Goal: Task Accomplishment & Management: Complete application form

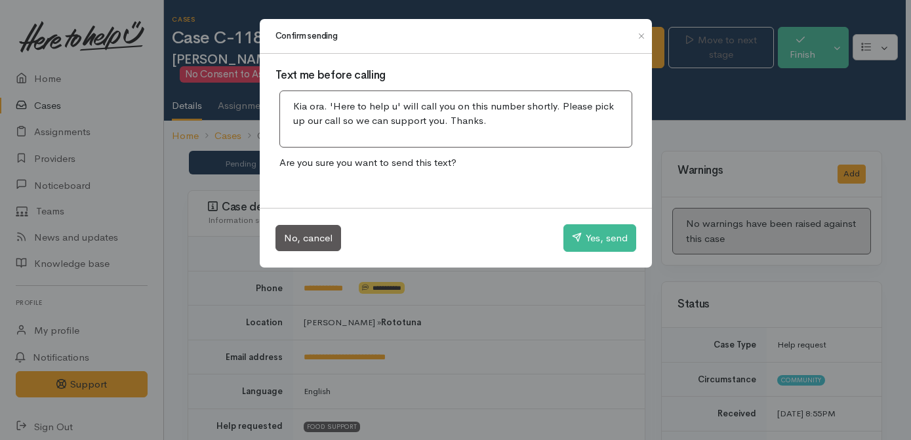
click at [600, 243] on button "Yes, send" at bounding box center [599, 238] width 73 height 28
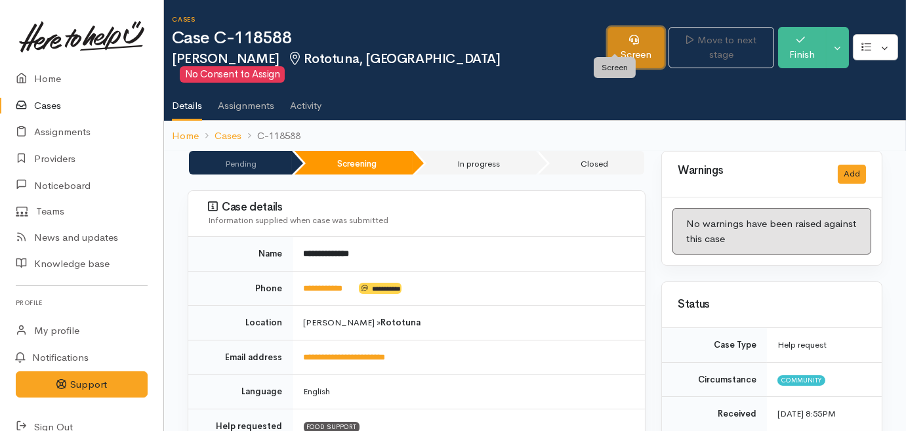
click at [619, 35] on link "Screen" at bounding box center [636, 47] width 58 height 41
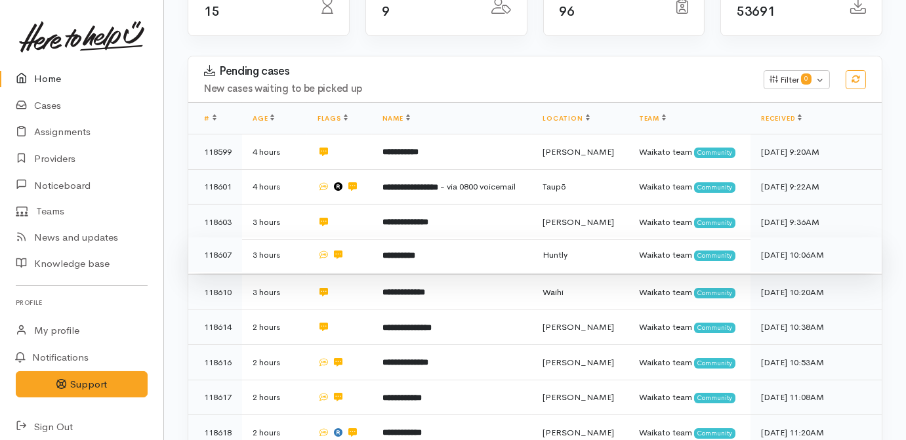
scroll to position [178, 0]
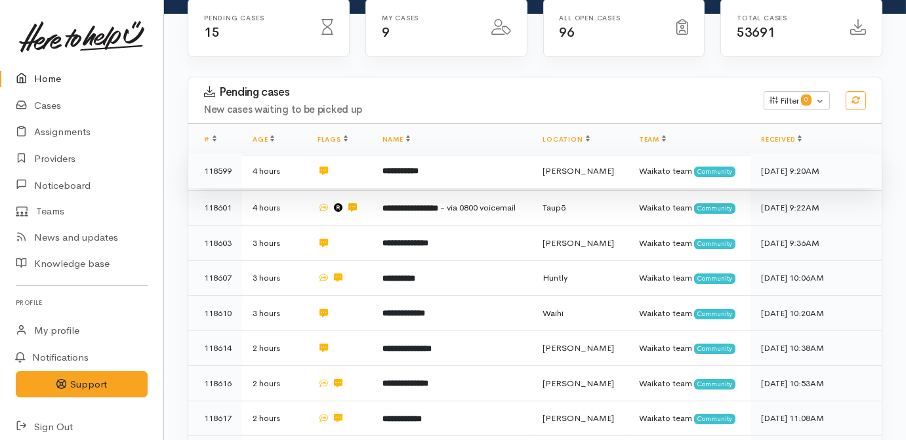
click at [452, 153] on td "**********" at bounding box center [452, 170] width 161 height 35
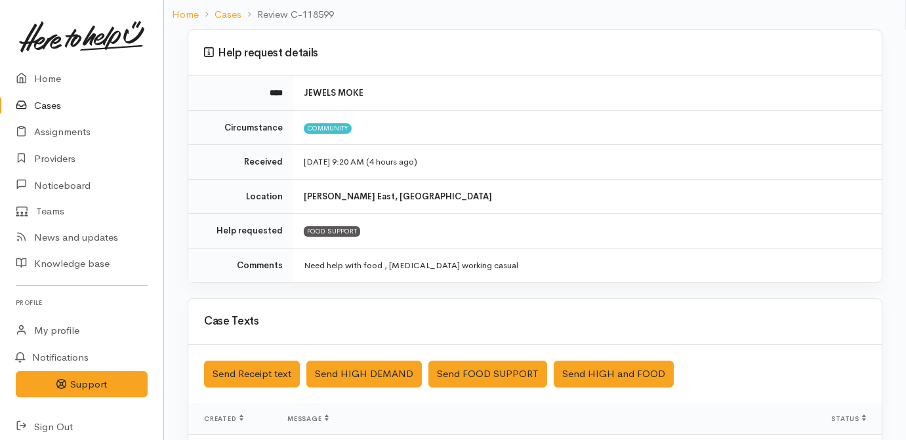
scroll to position [379, 0]
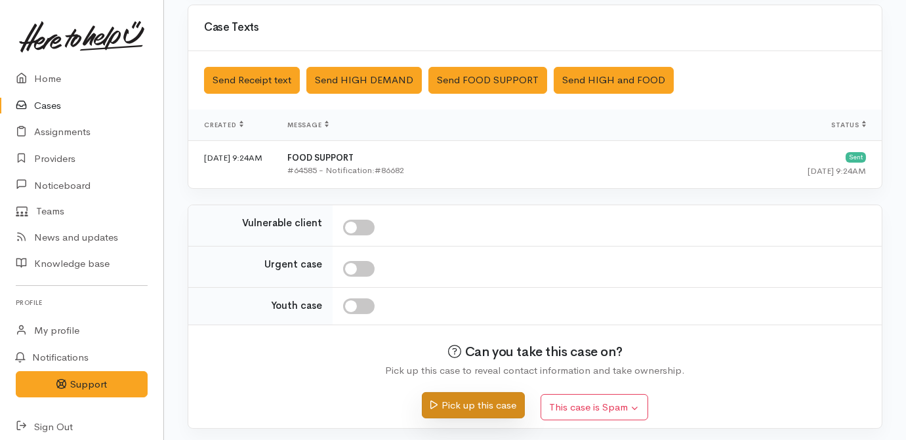
click at [470, 413] on button "Pick up this case" at bounding box center [473, 405] width 103 height 27
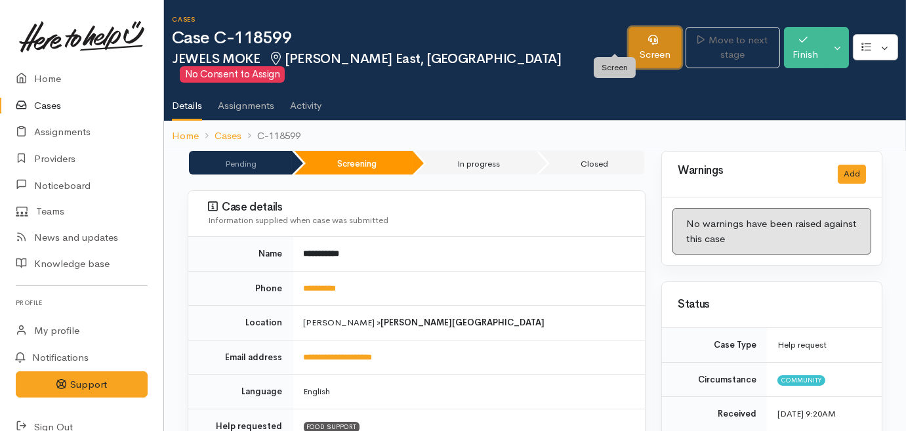
click at [648, 41] on icon at bounding box center [653, 40] width 10 height 10
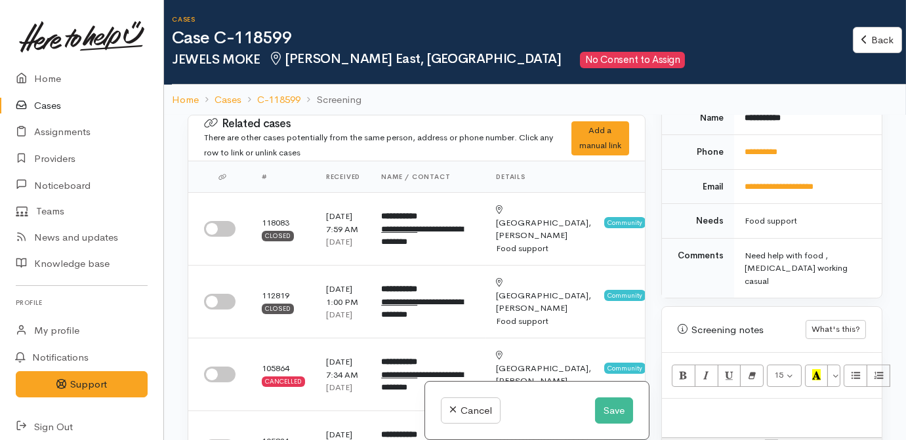
scroll to position [656, 0]
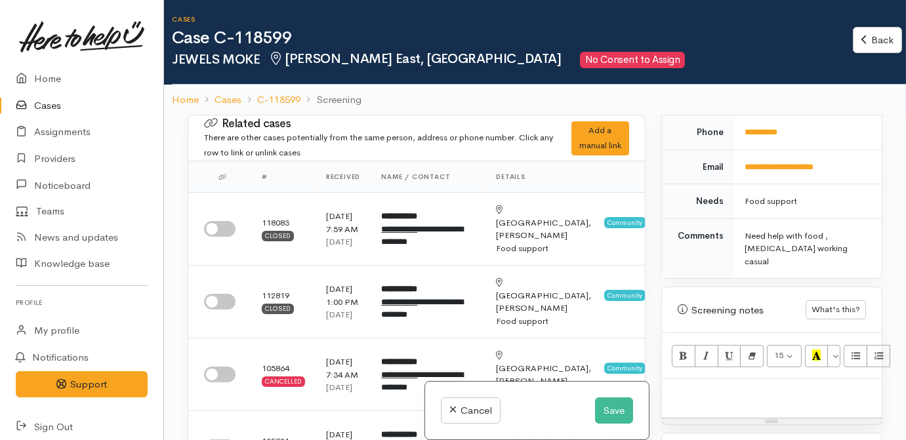
click at [747, 386] on p at bounding box center [771, 393] width 207 height 15
paste div
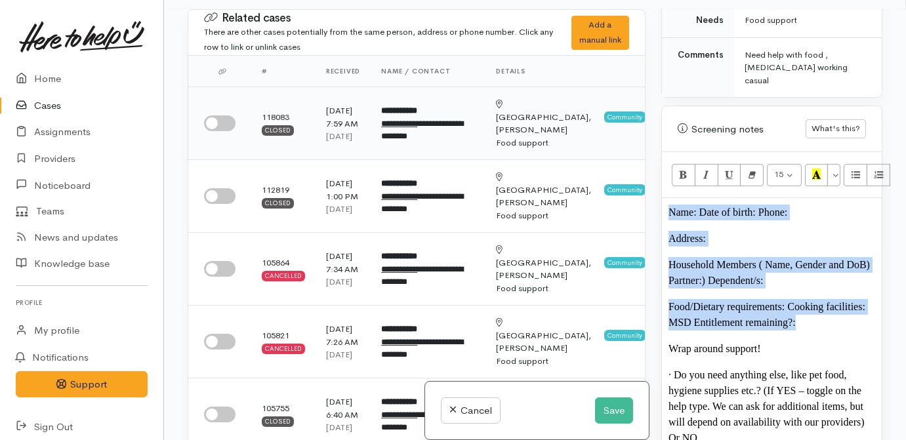
drag, startPoint x: 809, startPoint y: 296, endPoint x: 631, endPoint y: 135, distance: 240.6
click at [632, 136] on div "Related cases There are other cases potentially from the same person, address o…" at bounding box center [535, 229] width 710 height 440
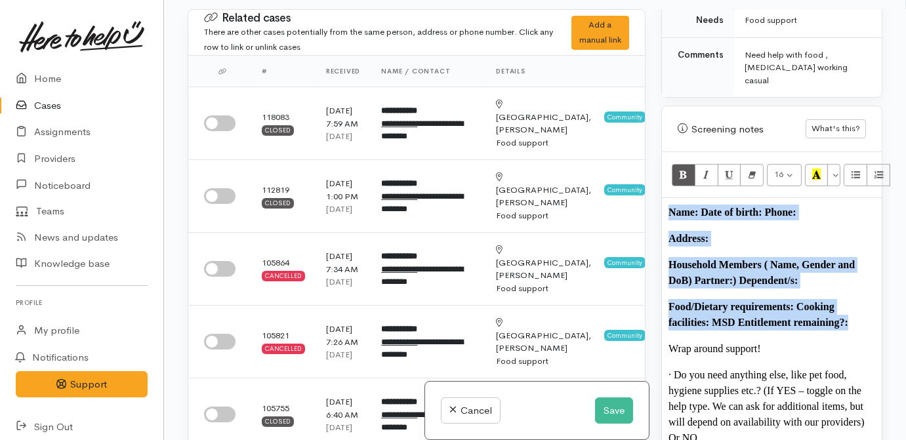
click at [704, 207] on b "Name: Date of birth: Phone:" at bounding box center [732, 212] width 128 height 11
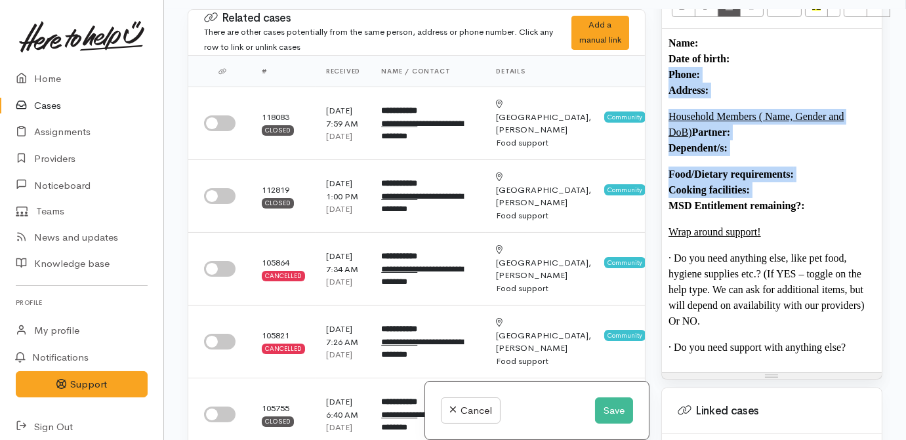
scroll to position [910, 0]
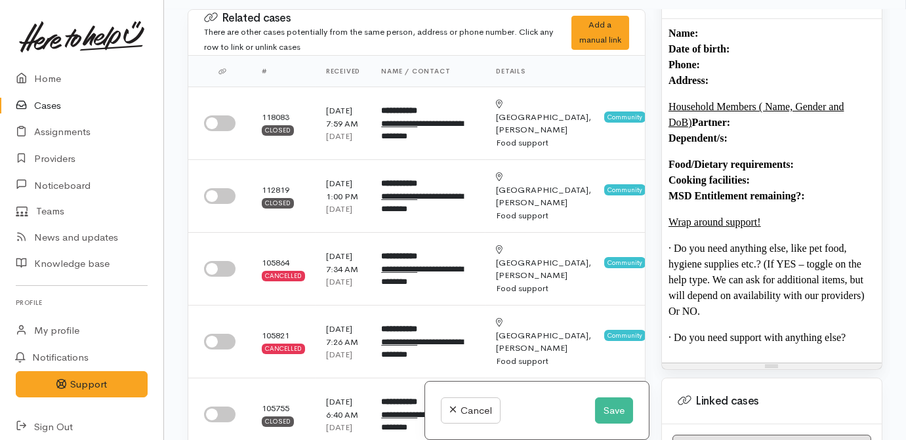
click at [761, 241] on p "· Do you need anything else, like pet food, hygiene supplies etc.? (If YES – to…" at bounding box center [771, 280] width 207 height 79
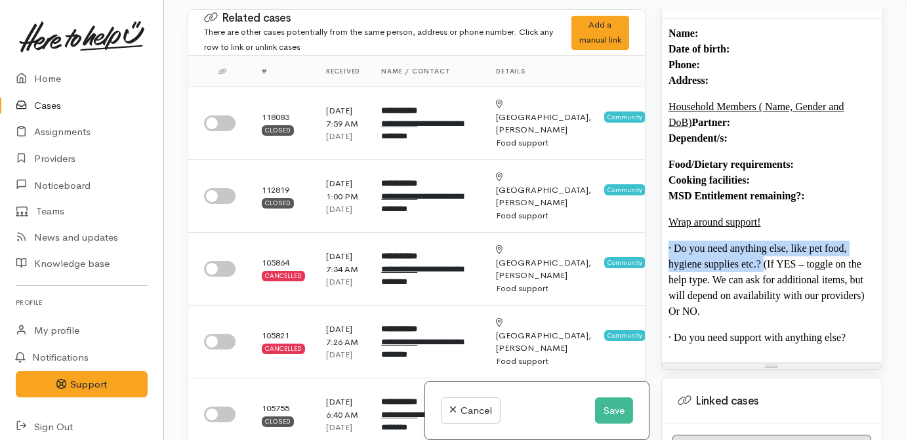
drag, startPoint x: 761, startPoint y: 235, endPoint x: 668, endPoint y: 223, distance: 93.9
click at [668, 241] on p "· Do you need anything else, like pet food, hygiene supplies etc.? (If YES – to…" at bounding box center [771, 280] width 207 height 79
drag, startPoint x: 761, startPoint y: 234, endPoint x: 672, endPoint y: 220, distance: 89.5
click at [672, 241] on p "· Do you need anything else, like pet food, hygiene supplies etc.? (If YES – to…" at bounding box center [771, 280] width 207 height 79
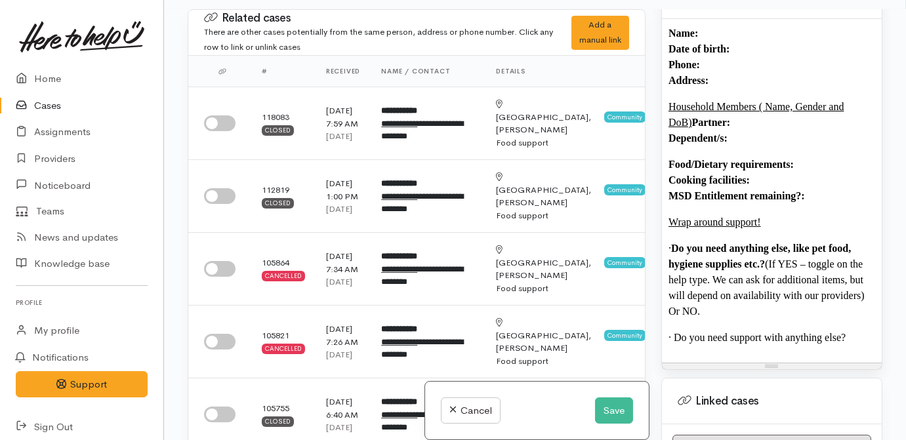
click at [767, 241] on p "· Do you need anything else, like pet food, hygiene supplies etc.? (If YES – to…" at bounding box center [771, 280] width 207 height 79
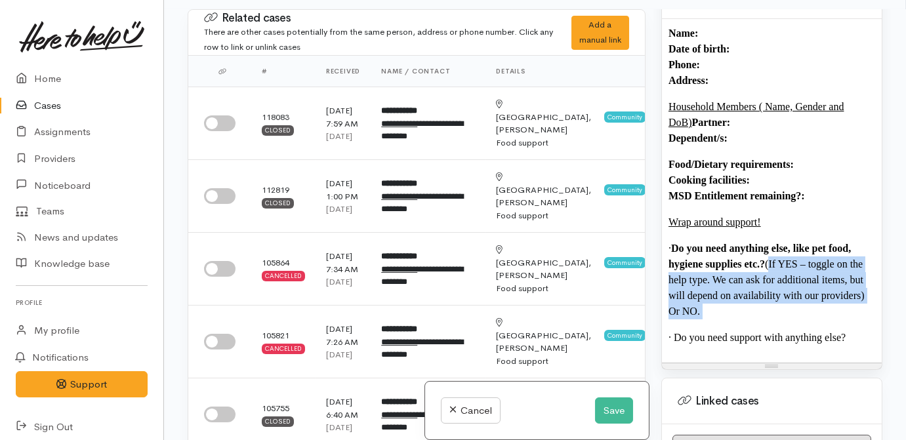
drag, startPoint x: 767, startPoint y: 235, endPoint x: 772, endPoint y: 287, distance: 51.4
click at [772, 287] on p "· Do you need anything else, like pet food, hygiene supplies etc.? (If YES – to…" at bounding box center [771, 280] width 207 height 79
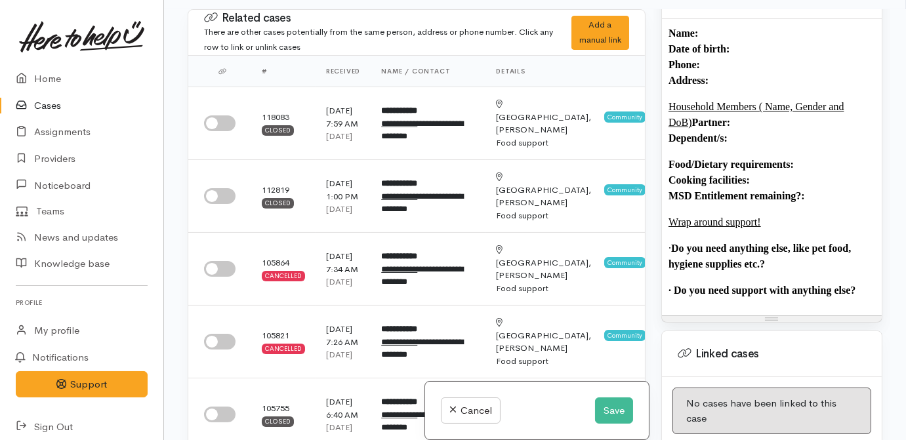
click at [801, 241] on p "· Do you need anything else, like pet food, hygiene supplies etc.?" at bounding box center [771, 256] width 207 height 31
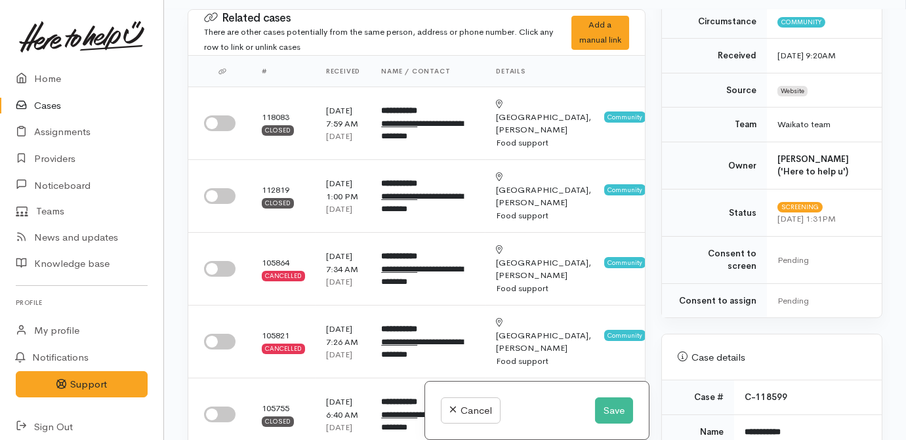
scroll to position [298, 0]
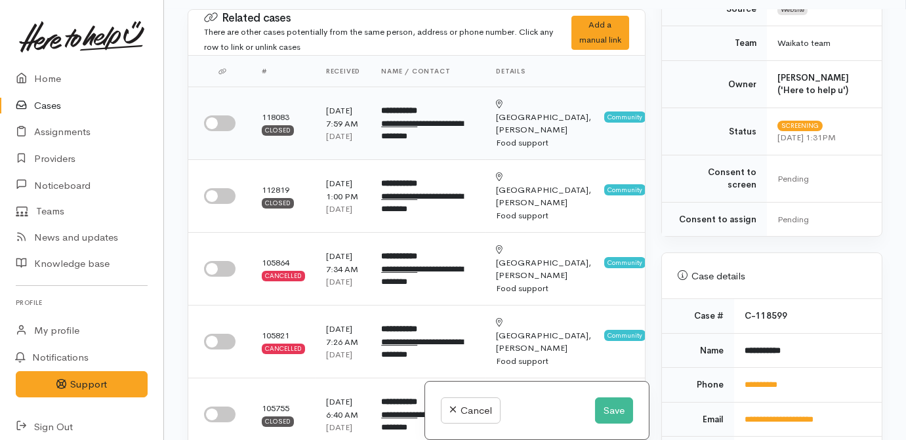
drag, startPoint x: 211, startPoint y: 130, endPoint x: 220, endPoint y: 177, distance: 48.1
click at [211, 131] on input "checkbox" at bounding box center [219, 123] width 31 height 16
checkbox input "true"
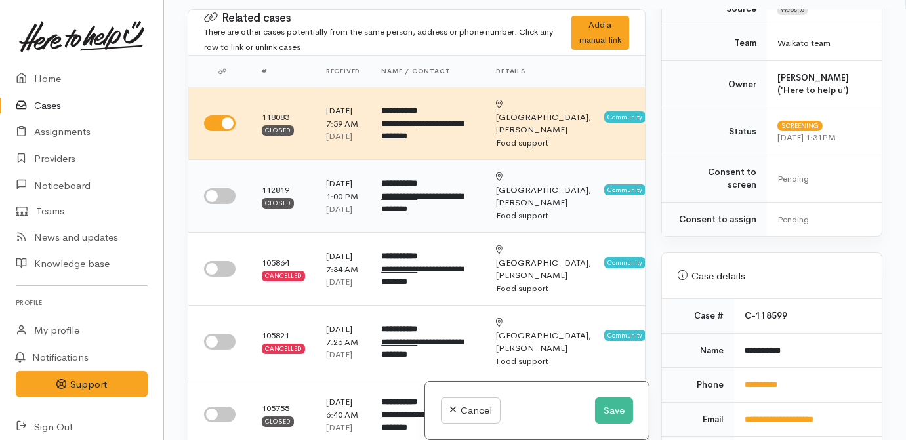
click at [224, 204] on input "checkbox" at bounding box center [219, 196] width 31 height 16
checkbox input "true"
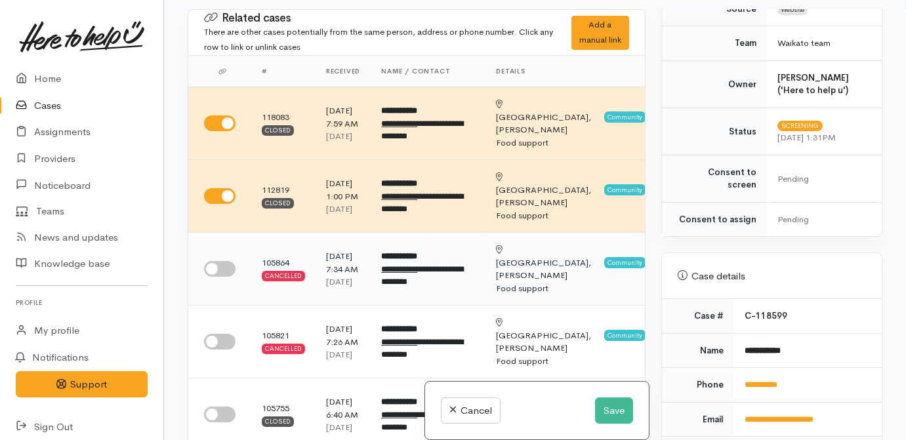
click at [232, 277] on input "checkbox" at bounding box center [219, 269] width 31 height 16
checkbox input "true"
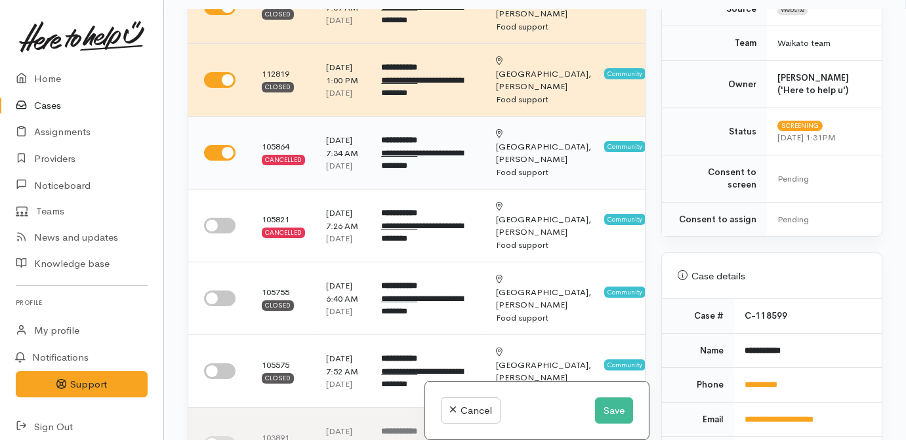
scroll to position [119, 0]
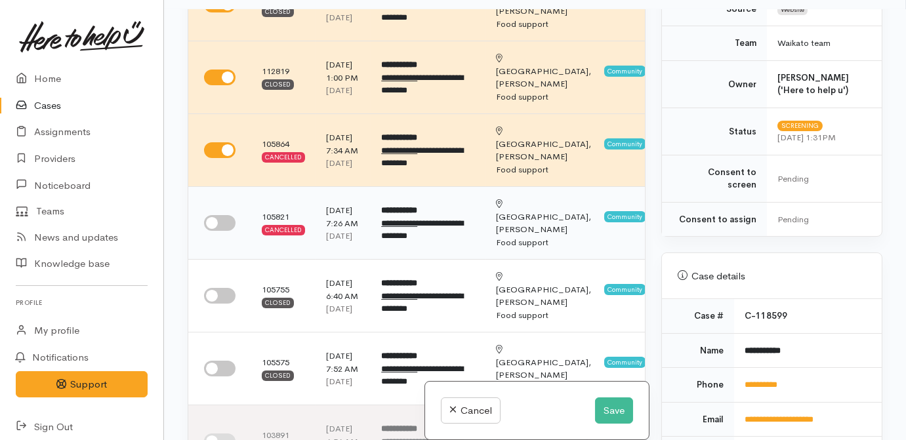
click at [228, 231] on input "checkbox" at bounding box center [219, 223] width 31 height 16
checkbox input "true"
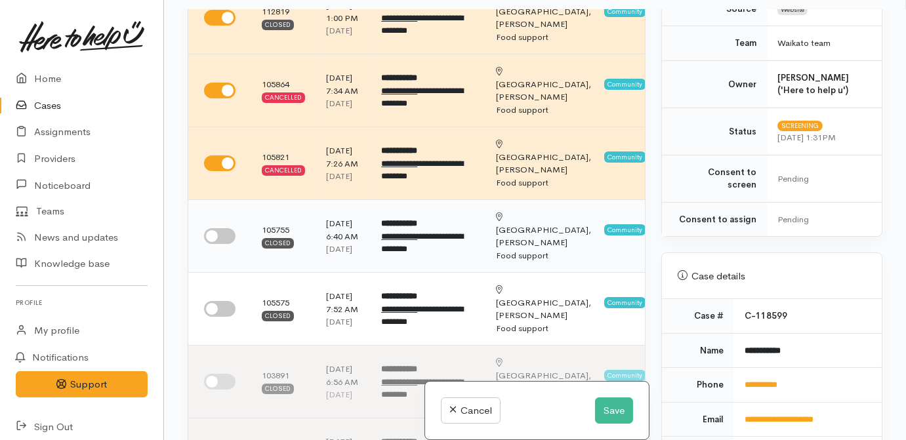
click at [231, 244] on input "checkbox" at bounding box center [219, 236] width 31 height 16
checkbox input "true"
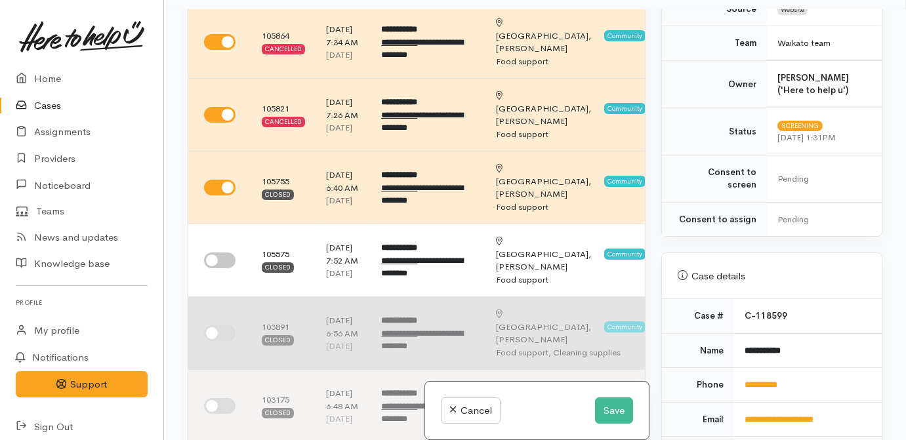
scroll to position [357, 0]
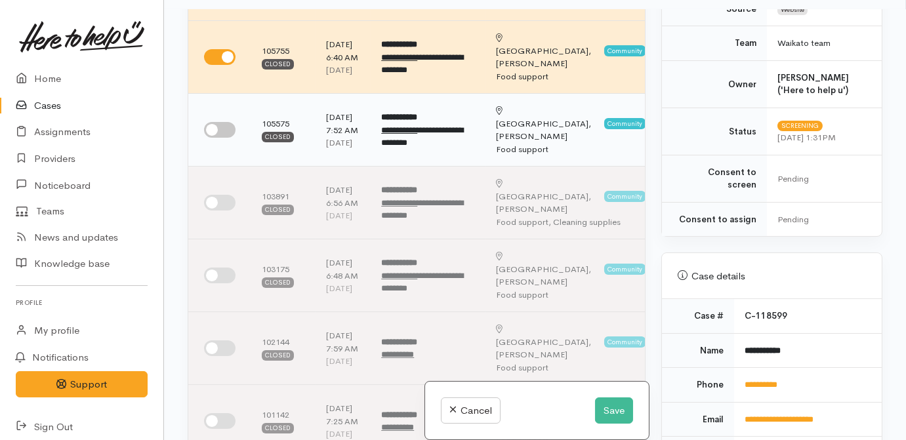
click at [216, 138] on input "checkbox" at bounding box center [219, 130] width 31 height 16
checkbox input "true"
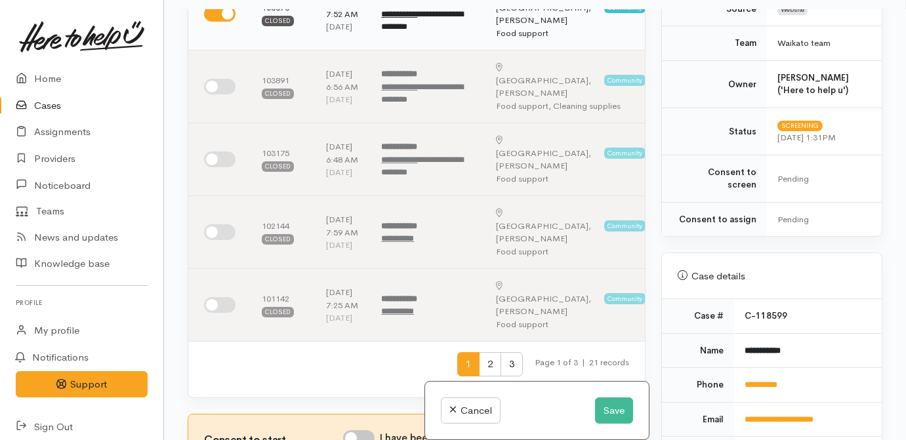
scroll to position [477, 0]
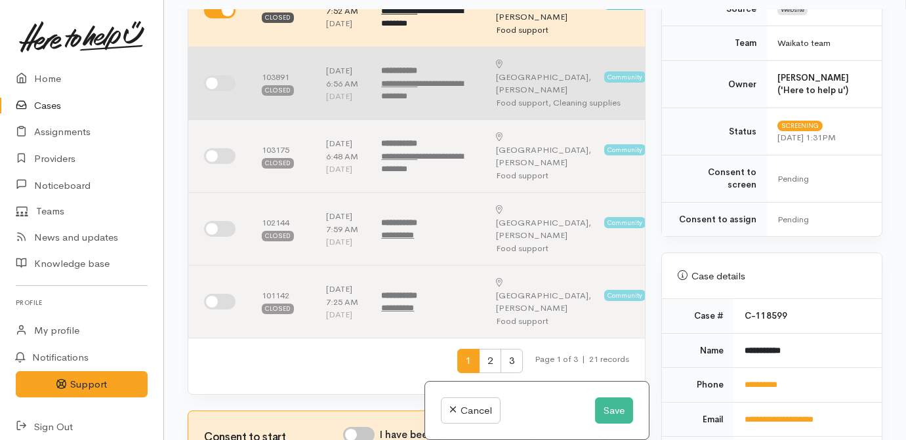
click at [214, 91] on input "checkbox" at bounding box center [219, 83] width 31 height 16
checkbox input "true"
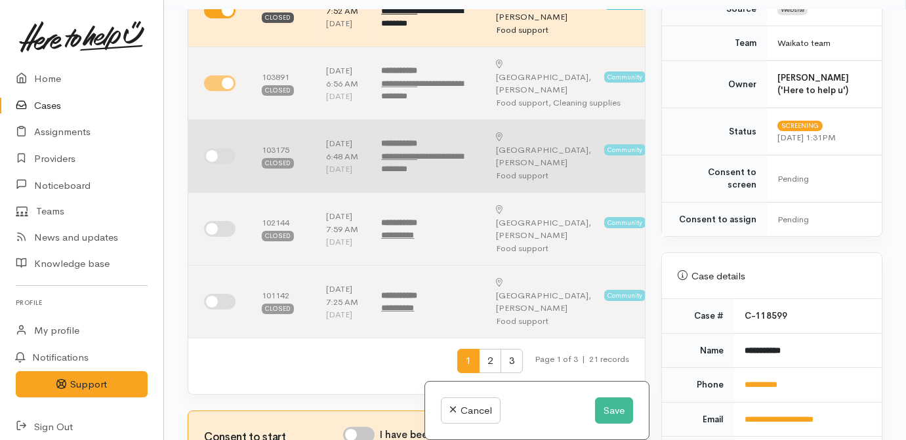
click at [223, 164] on input "checkbox" at bounding box center [219, 156] width 31 height 16
checkbox input "true"
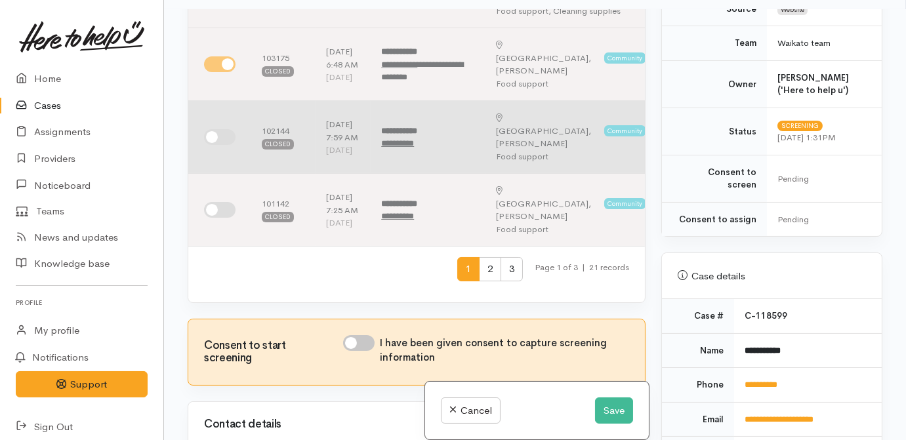
scroll to position [596, 0]
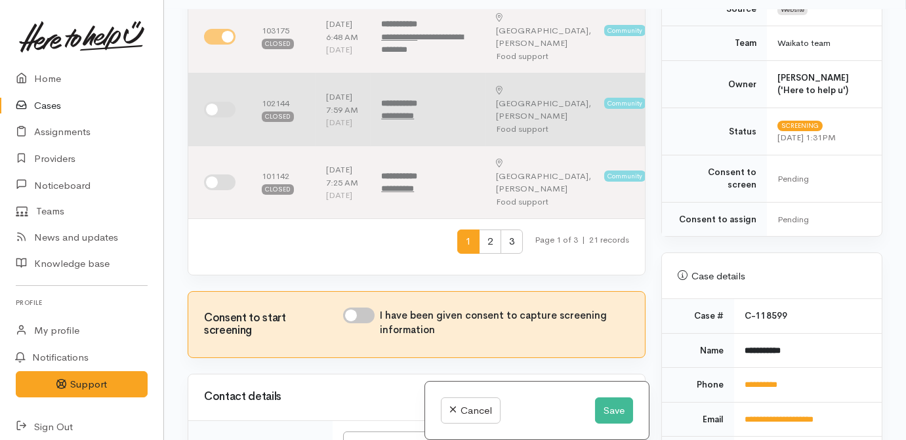
click at [211, 117] on input "checkbox" at bounding box center [219, 110] width 31 height 16
checkbox input "false"
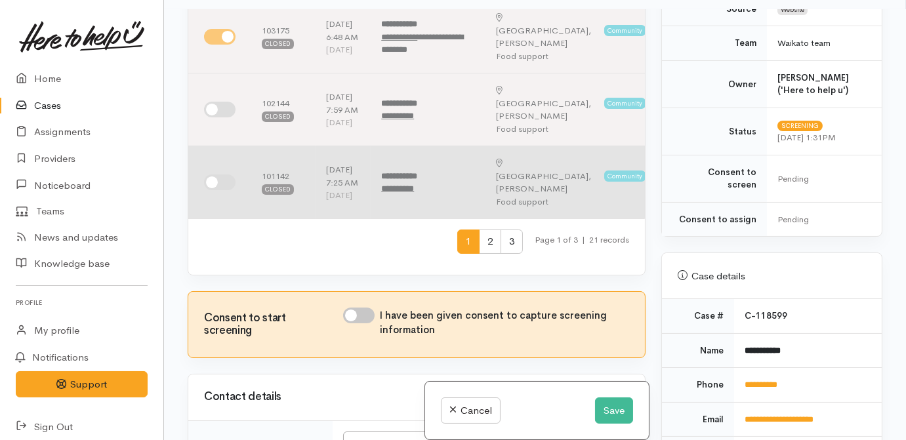
click at [213, 190] on input "checkbox" at bounding box center [219, 182] width 31 height 16
checkbox input "false"
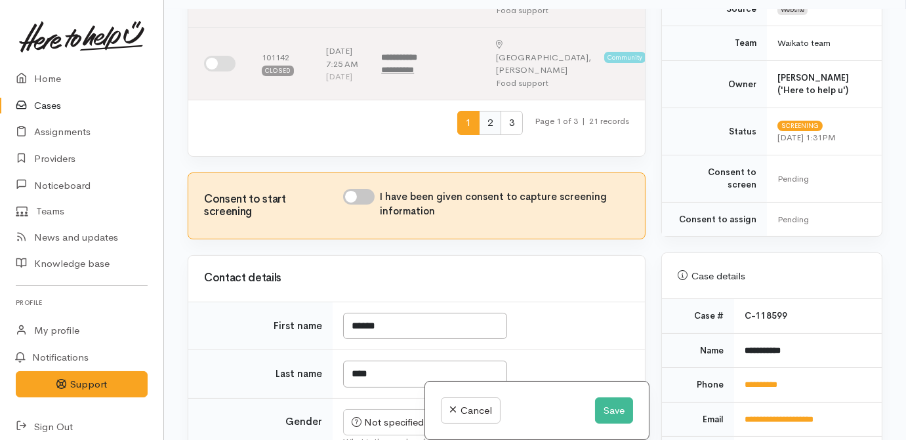
click at [483, 135] on span "2" at bounding box center [490, 123] width 22 height 24
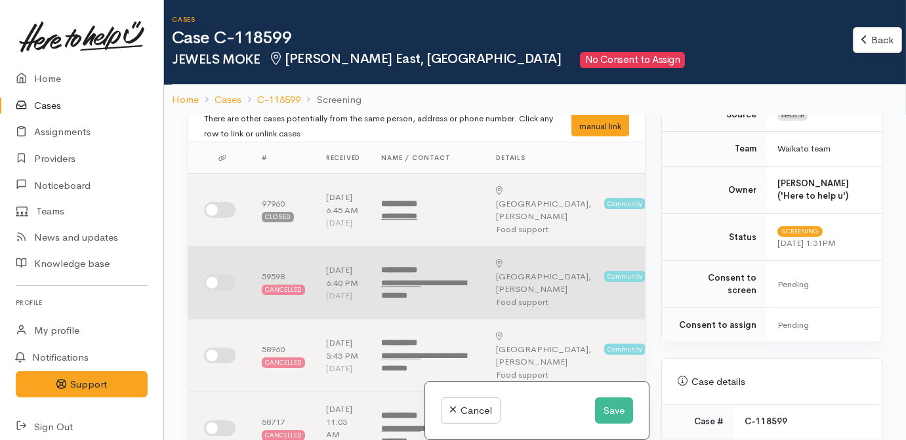
scroll to position [0, 0]
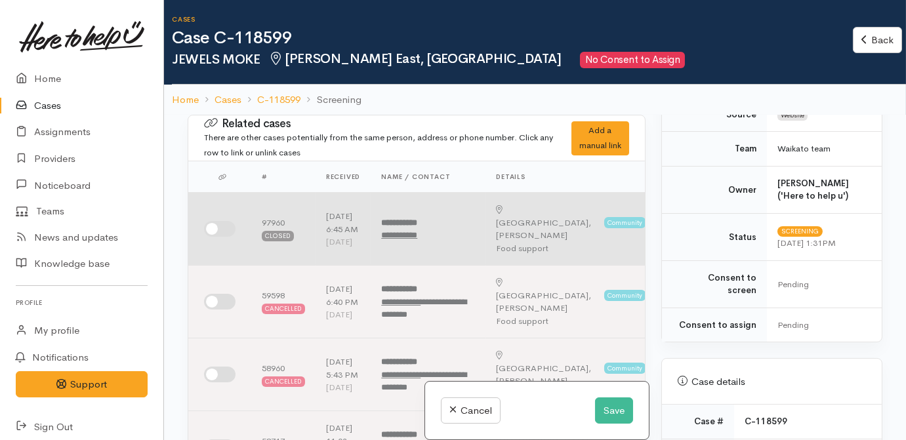
click at [214, 232] on input "checkbox" at bounding box center [219, 229] width 31 height 16
checkbox input "true"
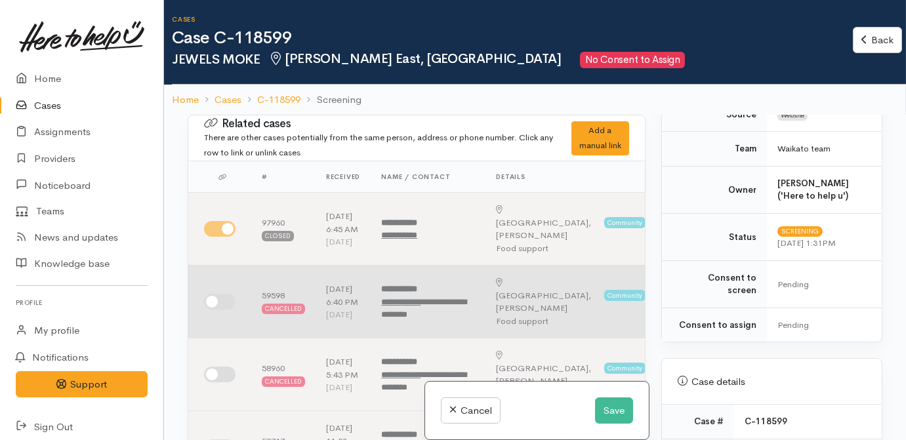
click at [211, 306] on input "checkbox" at bounding box center [219, 302] width 31 height 16
checkbox input "true"
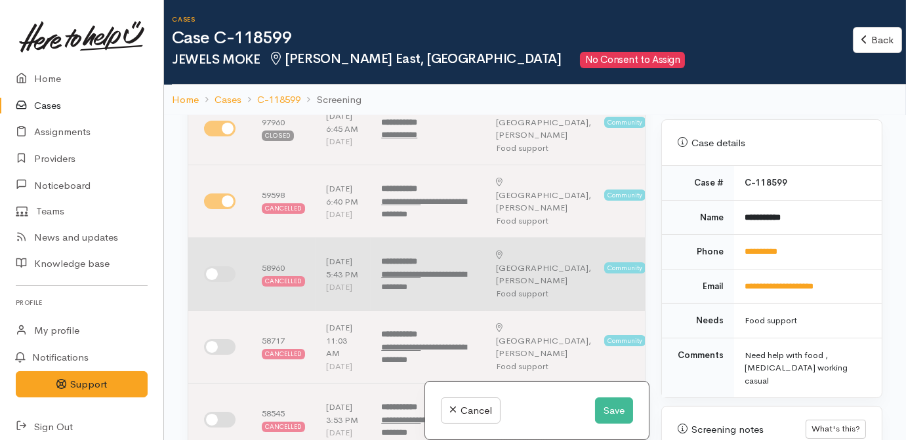
scroll to position [119, 0]
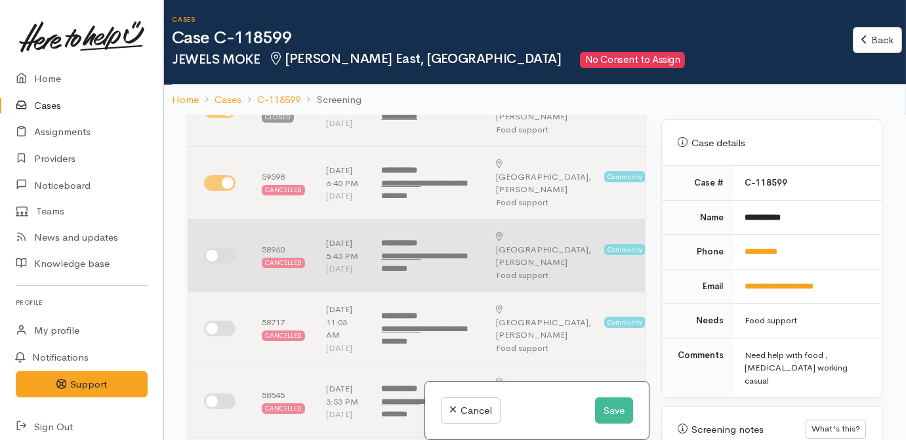
click at [218, 264] on input "checkbox" at bounding box center [219, 256] width 31 height 16
checkbox input "true"
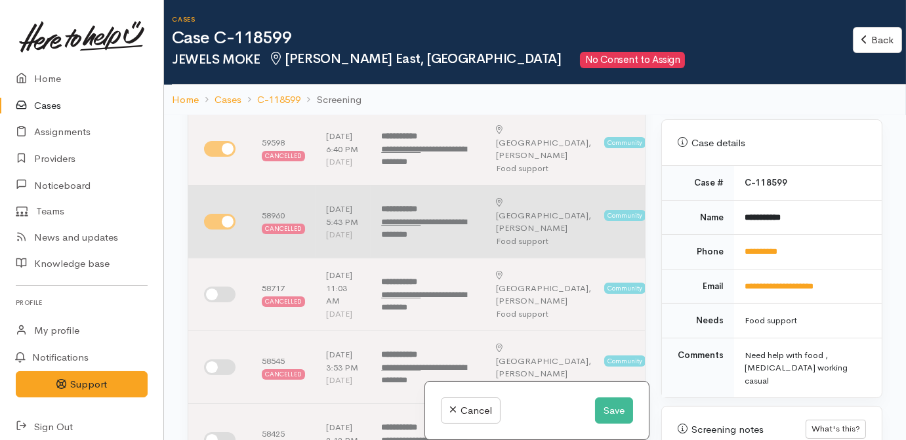
scroll to position [238, 0]
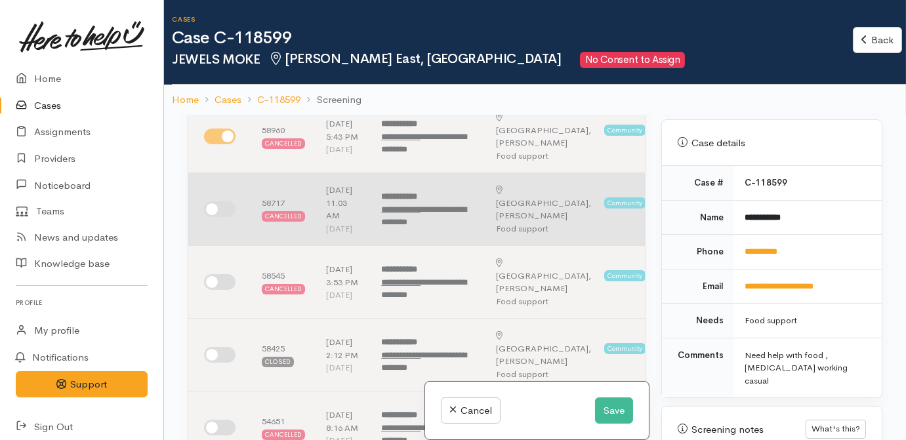
click at [213, 246] on td at bounding box center [219, 209] width 63 height 73
click at [212, 246] on td at bounding box center [219, 209] width 63 height 73
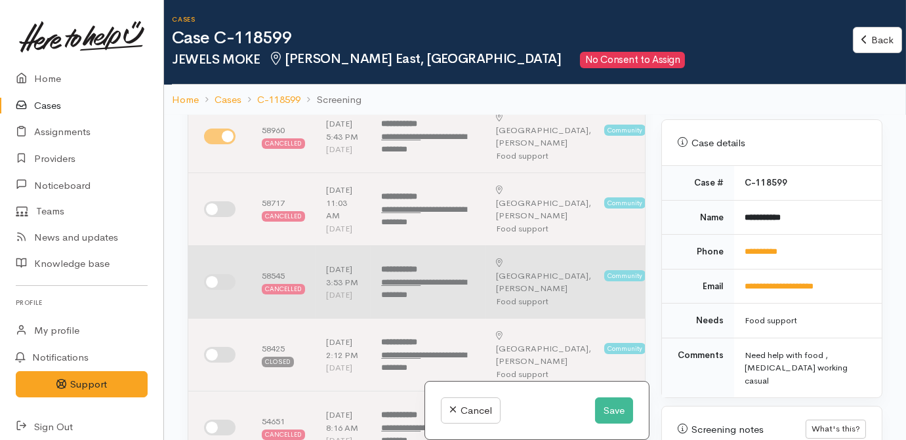
click at [220, 290] on input "checkbox" at bounding box center [219, 282] width 31 height 16
checkbox input "true"
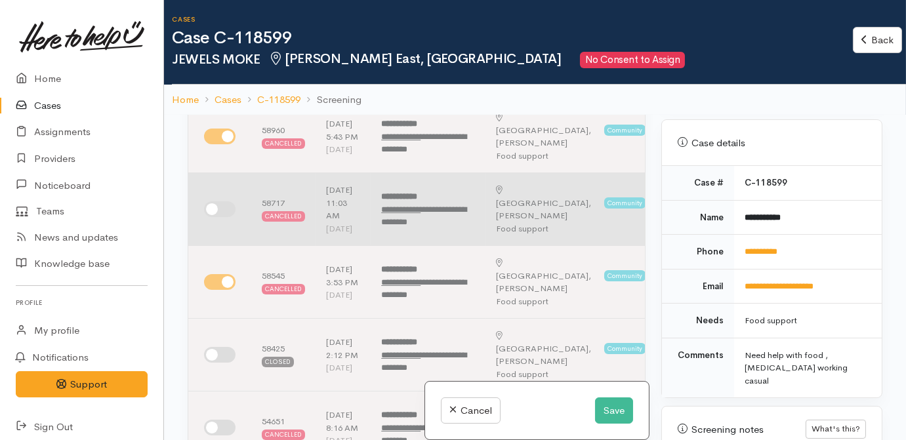
click at [213, 217] on input "checkbox" at bounding box center [219, 209] width 31 height 16
checkbox input "true"
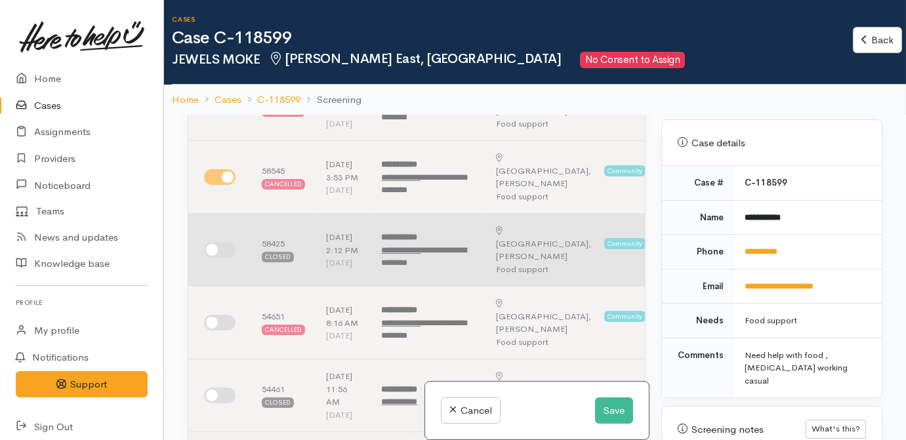
scroll to position [357, 0]
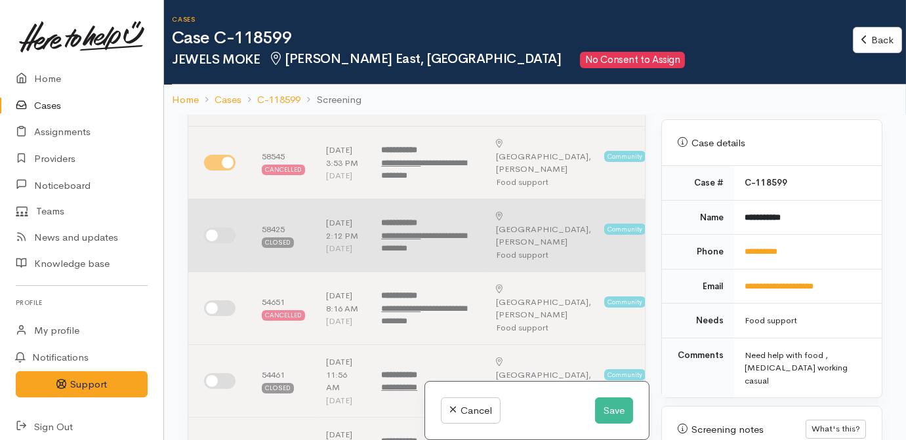
click at [220, 243] on input "checkbox" at bounding box center [219, 236] width 31 height 16
checkbox input "true"
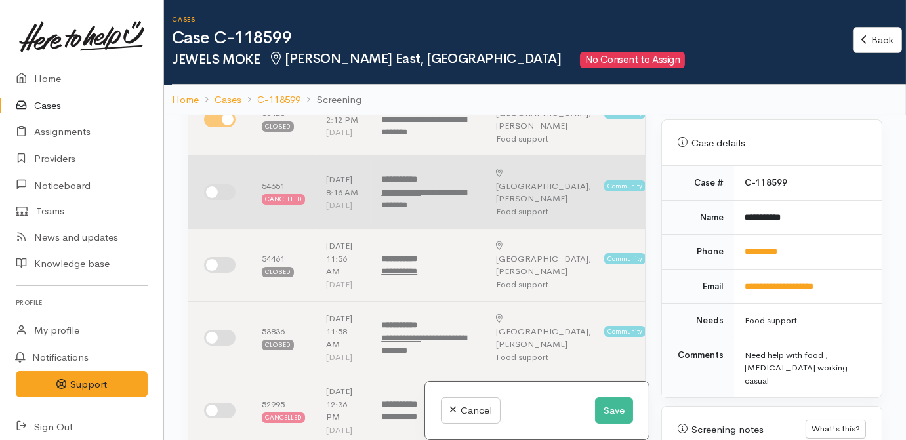
scroll to position [477, 0]
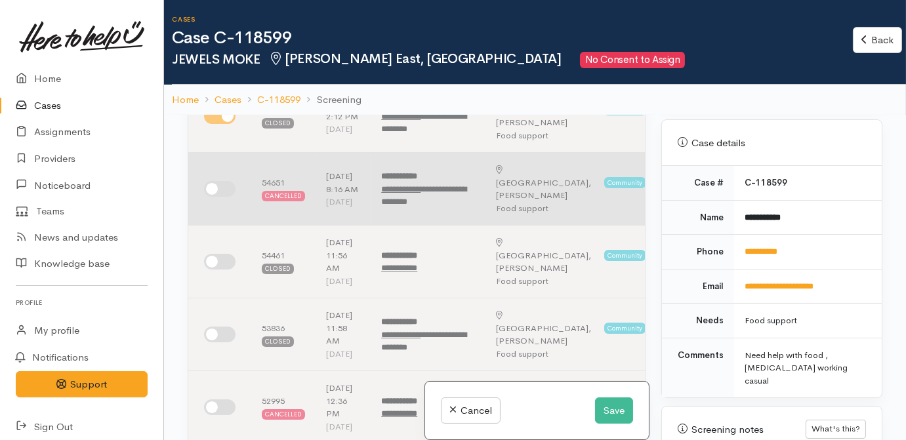
click at [224, 197] on input "checkbox" at bounding box center [219, 189] width 31 height 16
checkbox input "true"
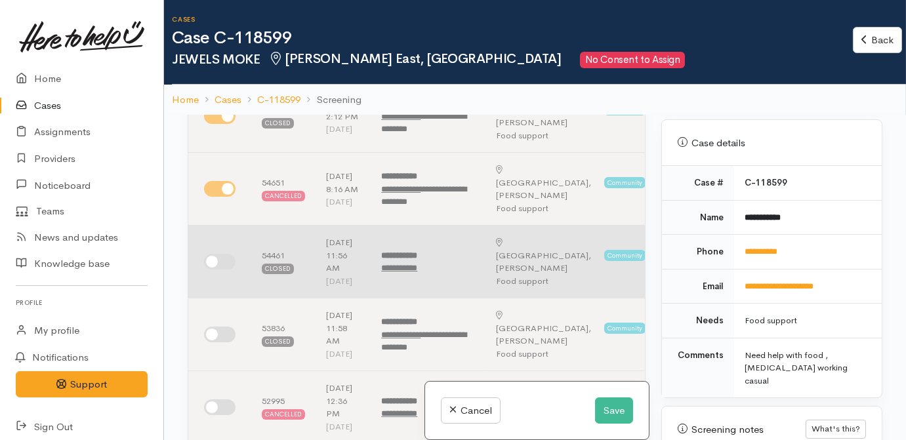
click at [222, 270] on input "checkbox" at bounding box center [219, 262] width 31 height 16
checkbox input "true"
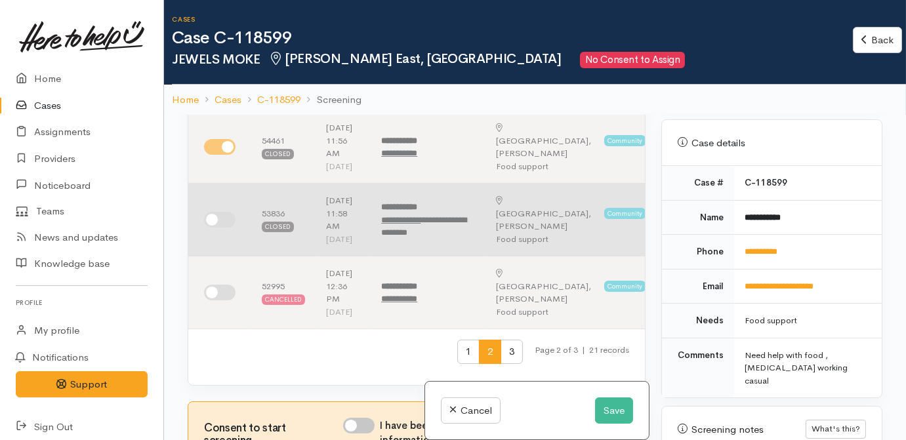
scroll to position [596, 0]
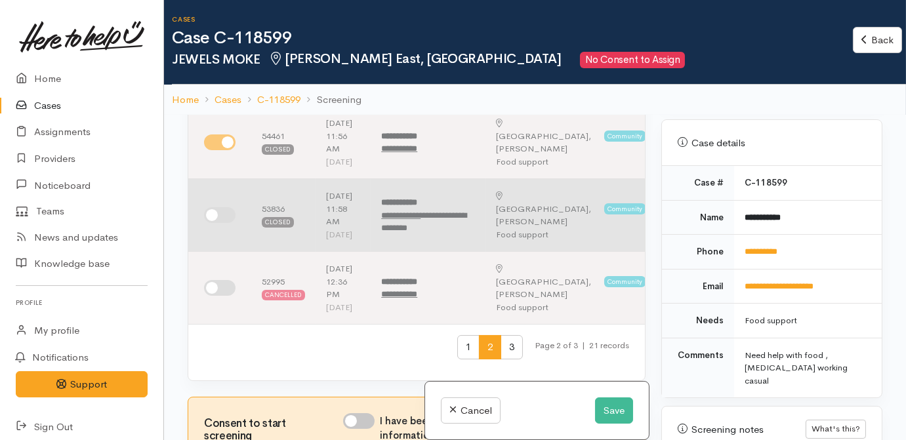
click at [215, 223] on input "checkbox" at bounding box center [219, 215] width 31 height 16
checkbox input "true"
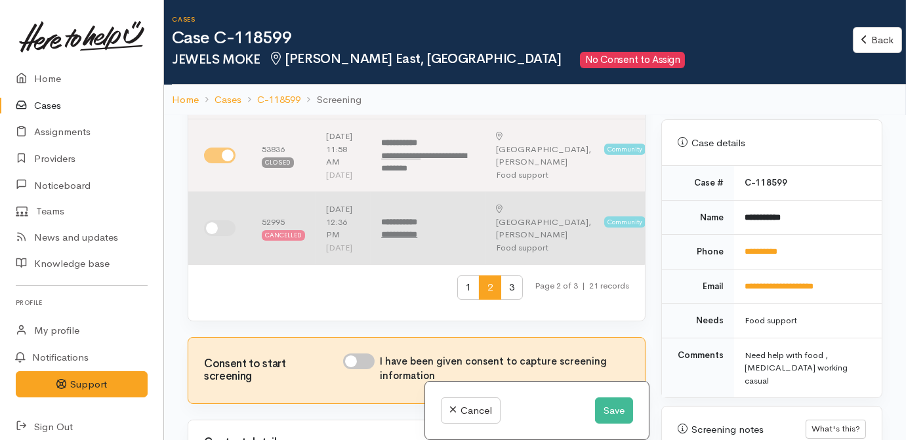
click at [213, 236] on input "checkbox" at bounding box center [219, 228] width 31 height 16
checkbox input "true"
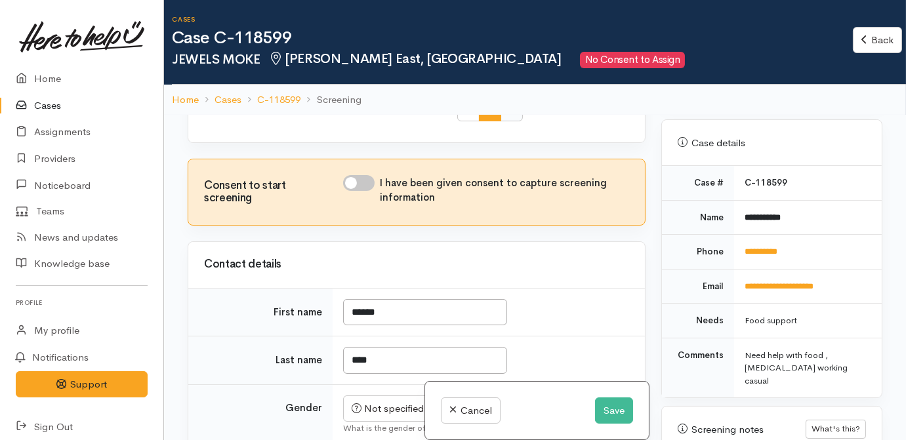
click at [500, 121] on span "3" at bounding box center [511, 109] width 22 height 24
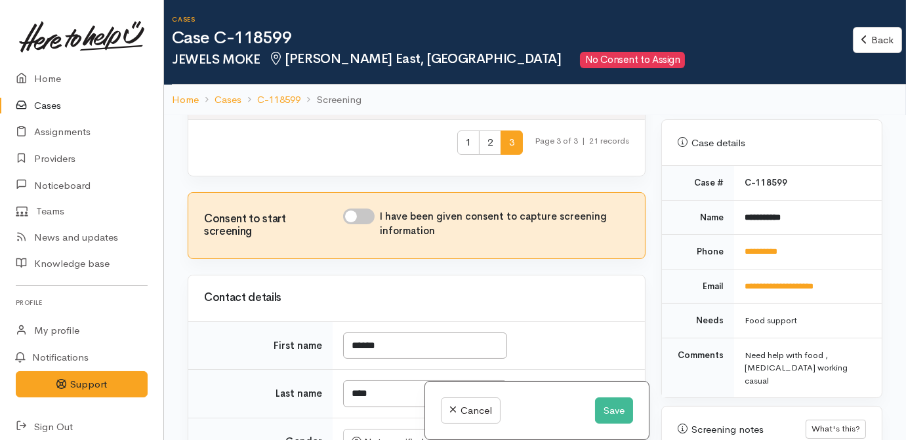
scroll to position [0, 0]
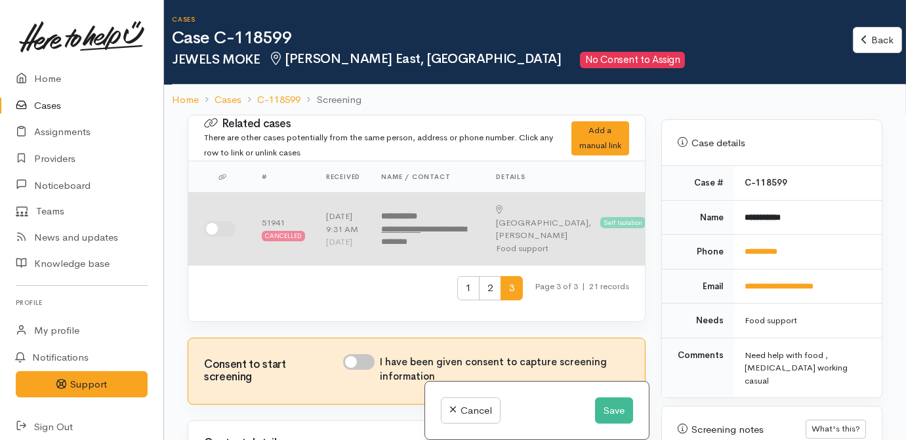
click at [214, 232] on input "checkbox" at bounding box center [219, 229] width 31 height 16
checkbox input "true"
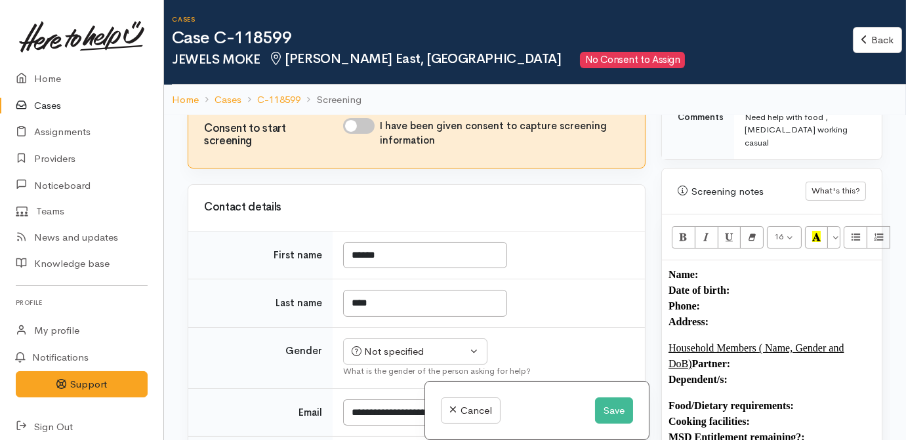
scroll to position [178, 0]
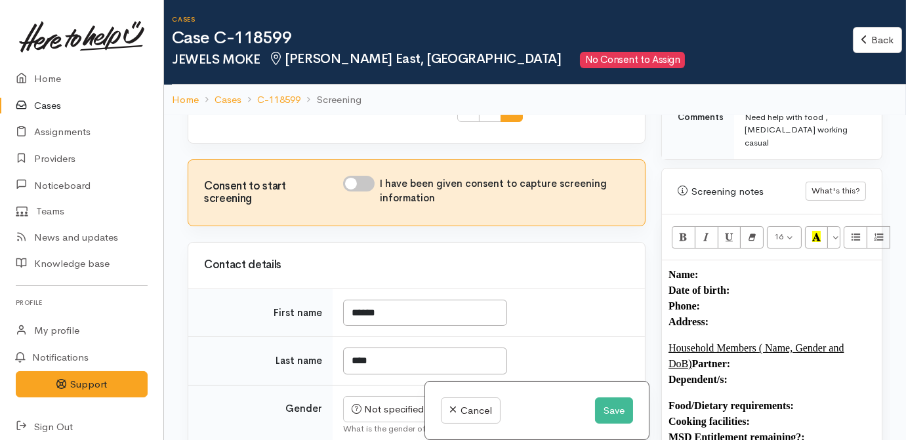
click at [748, 267] on p "Name: Date of birth: Phone:  Address:" at bounding box center [771, 298] width 207 height 63
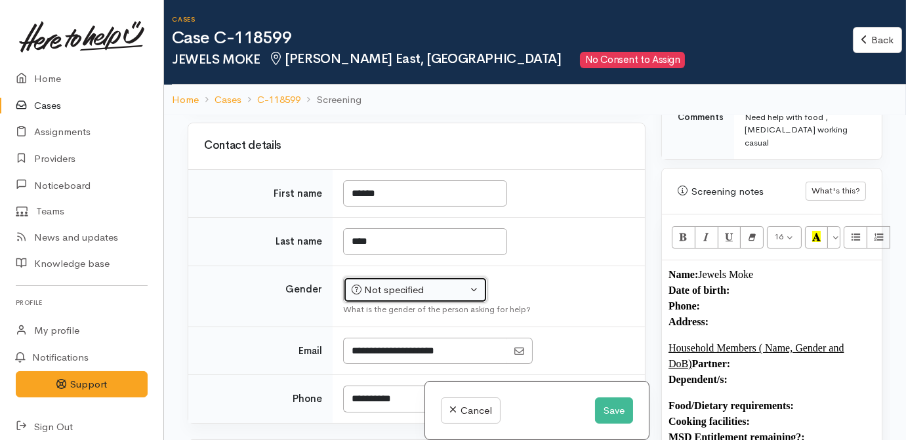
click at [418, 296] on div "Not specified" at bounding box center [409, 290] width 115 height 15
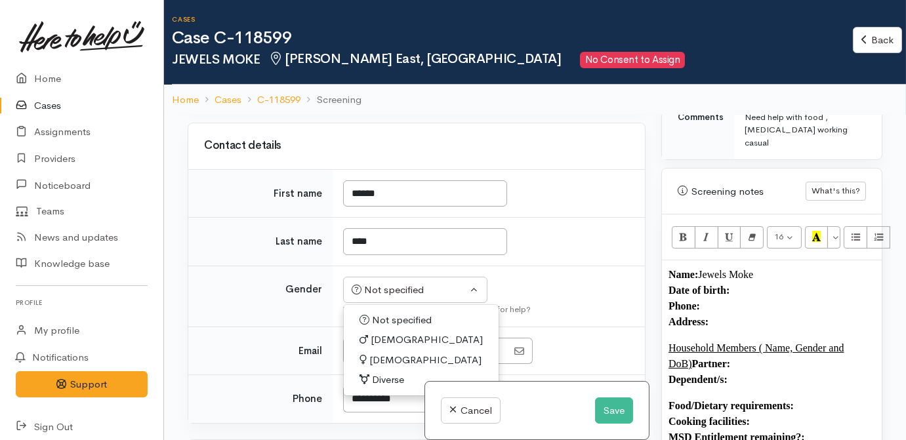
click at [586, 281] on td "Not specified Male Female Diverse Not specified Not specified Male Female Diver…" at bounding box center [489, 296] width 312 height 61
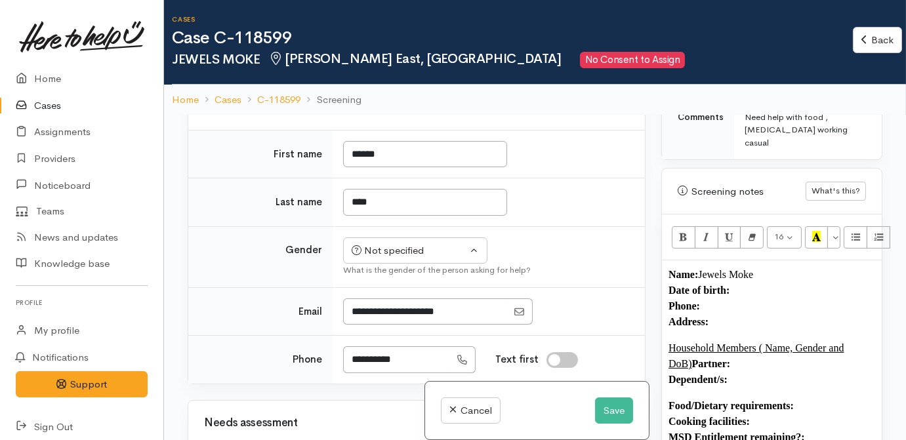
scroll to position [357, 0]
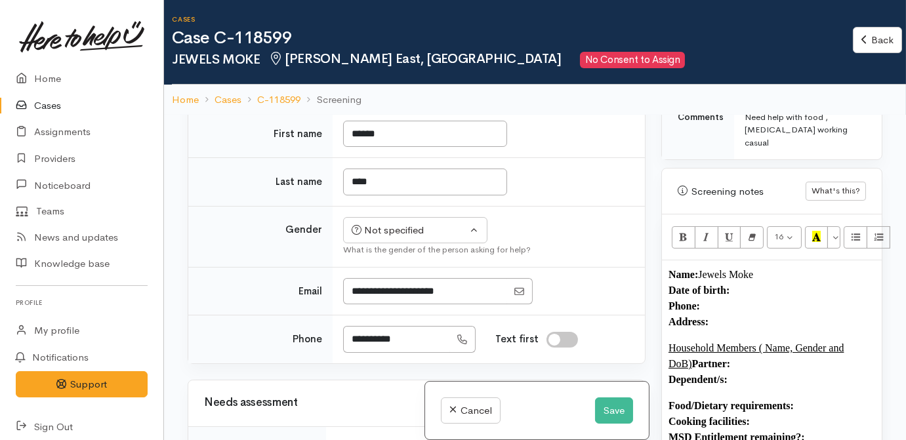
click at [716, 279] on p "Name: Jewels Moke Date of birth: Phone:  Address:" at bounding box center [771, 298] width 207 height 63
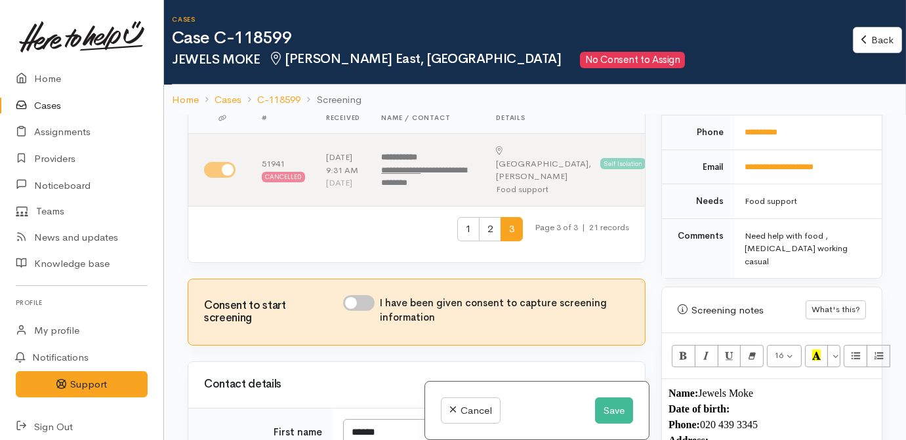
scroll to position [537, 0]
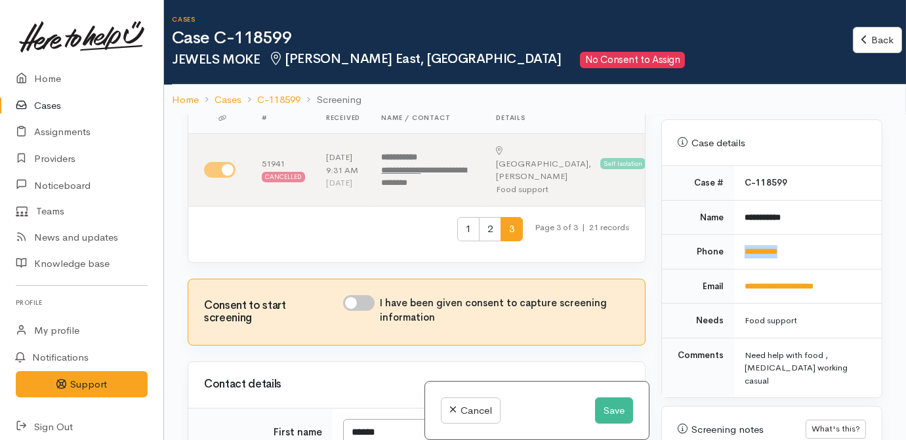
drag, startPoint x: 815, startPoint y: 235, endPoint x: 735, endPoint y: 237, distance: 80.1
click at [735, 237] on td "**********" at bounding box center [808, 252] width 148 height 35
drag, startPoint x: 735, startPoint y: 237, endPoint x: 749, endPoint y: 235, distance: 14.5
copy link "**********"
drag, startPoint x: 769, startPoint y: 37, endPoint x: 762, endPoint y: 42, distance: 8.6
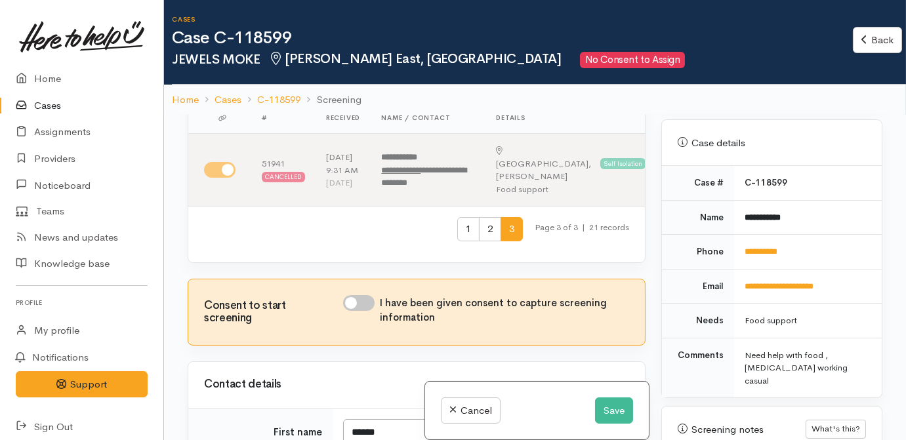
click at [769, 37] on h1 "Case C-118599" at bounding box center [512, 38] width 681 height 19
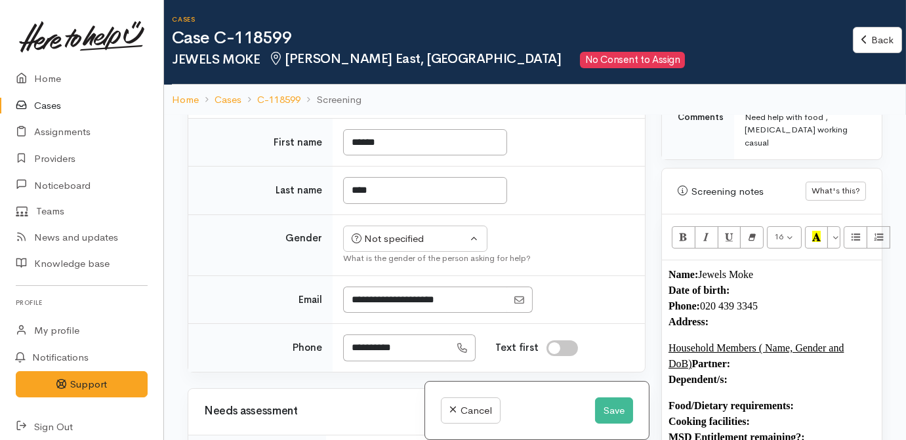
scroll to position [357, 0]
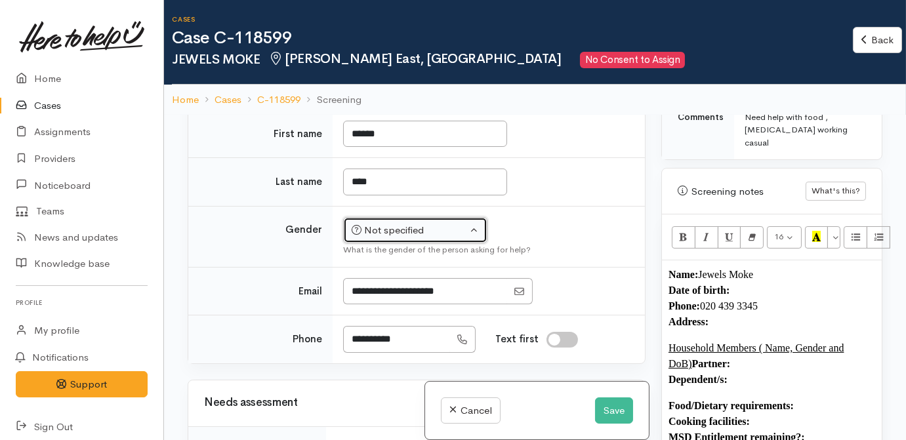
click at [438, 243] on button "Not specified" at bounding box center [415, 230] width 144 height 27
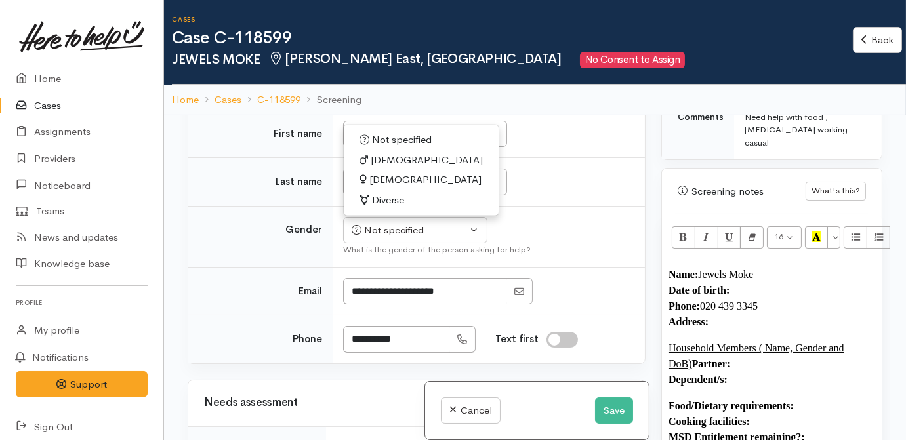
click at [386, 182] on span "Female" at bounding box center [425, 180] width 112 height 15
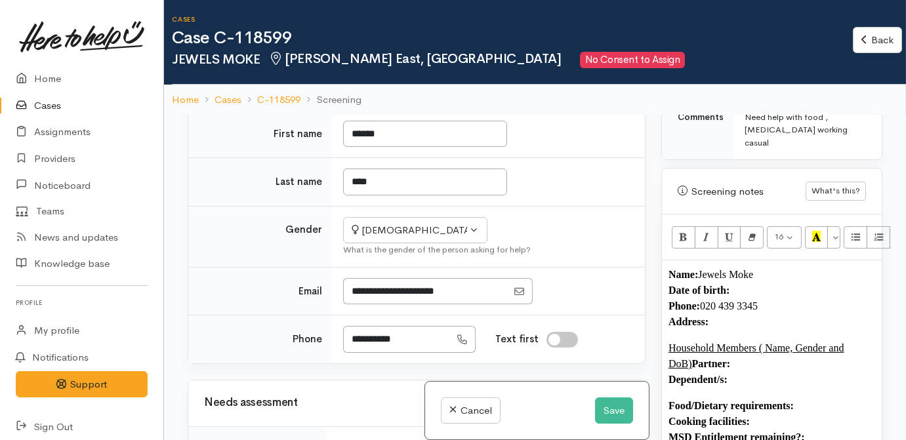
click at [744, 298] on p "Name: Jewels Moke Date of birth: Phone:  020 439 3345 Address:" at bounding box center [771, 298] width 207 height 63
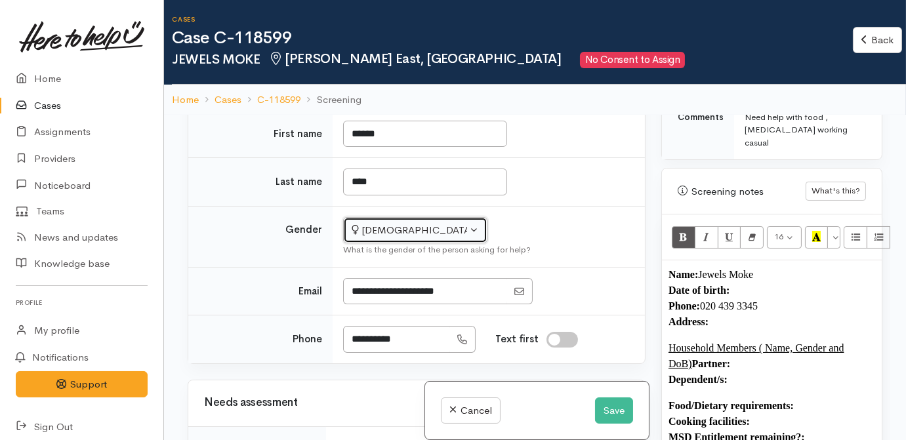
click at [483, 239] on button "Female" at bounding box center [415, 230] width 144 height 27
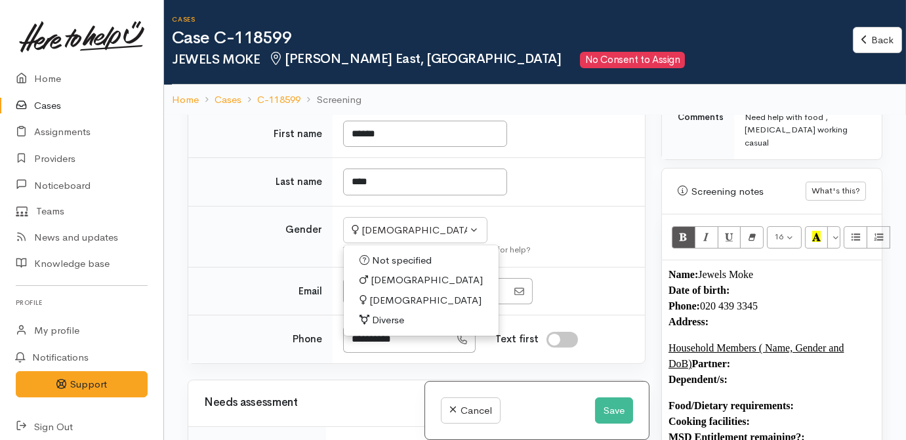
click at [383, 283] on span "Male" at bounding box center [427, 280] width 112 height 15
select select "Male"
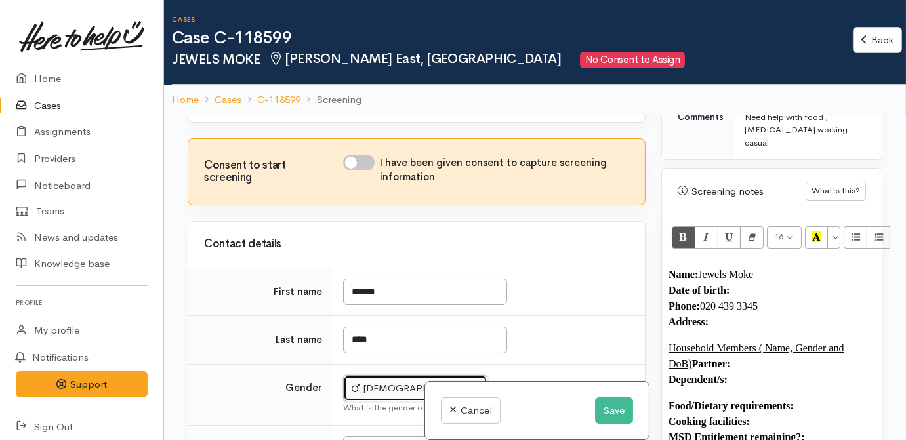
scroll to position [178, 0]
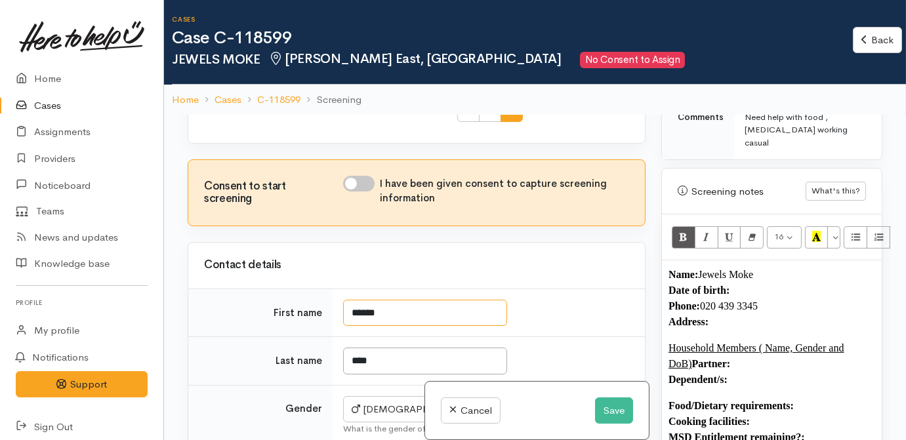
click at [407, 323] on input "******" at bounding box center [425, 313] width 164 height 27
click at [753, 267] on p "Name: Jewels Moke Date of birth: Phone:  020 439 3345 Address:" at bounding box center [771, 298] width 207 height 63
click at [368, 192] on input "I have been given consent to capture screening information" at bounding box center [358, 184] width 31 height 16
checkbox input "true"
click at [783, 270] on p "Name: Jewels Moke Date of birth: Phone:  020 439 3345 Address:" at bounding box center [771, 298] width 207 height 63
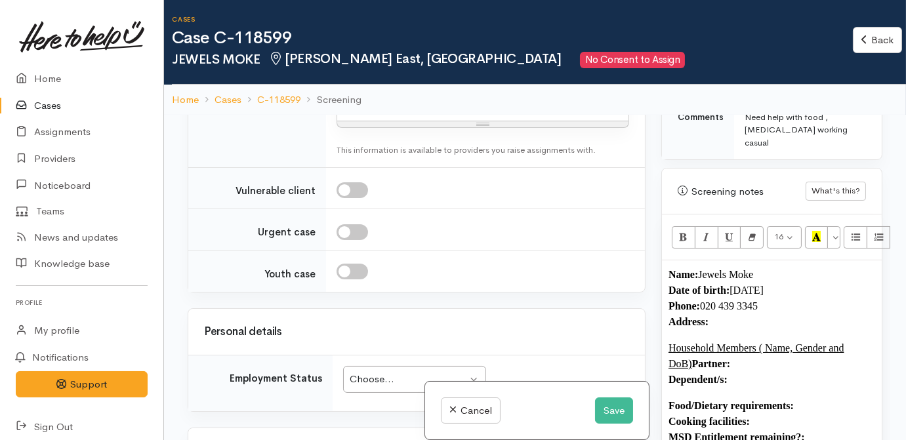
scroll to position [1431, 0]
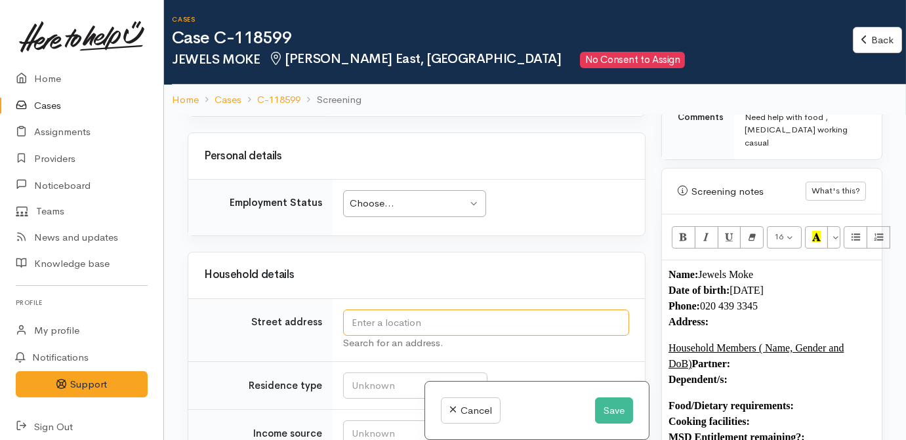
click at [379, 319] on input "text" at bounding box center [486, 323] width 286 height 27
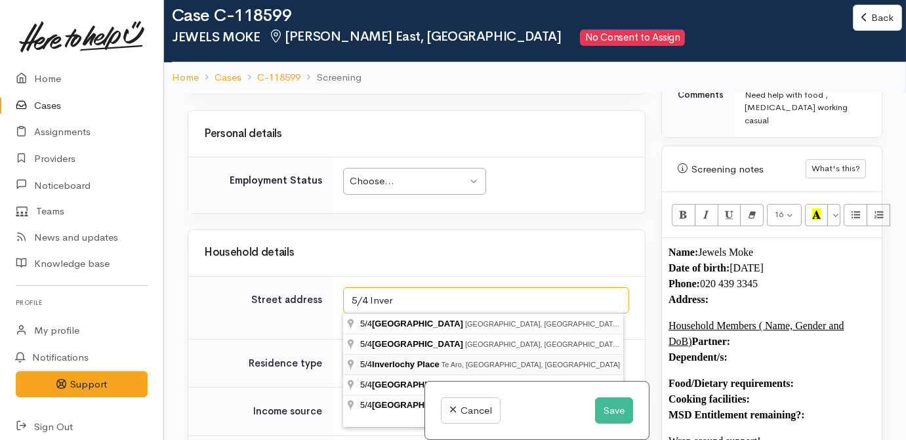
scroll to position [59, 0]
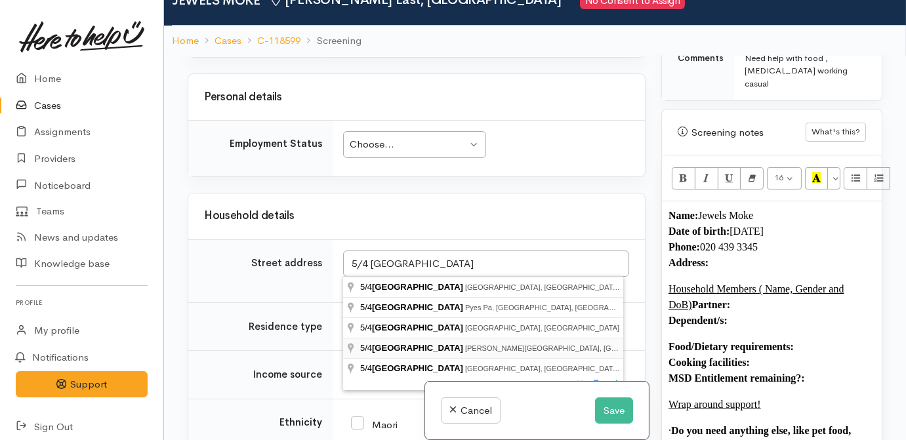
type input "5/4 Inverness Avenue, Hamilton East, Hamilton, New Zealand"
drag, startPoint x: 432, startPoint y: 340, endPoint x: 441, endPoint y: 316, distance: 26.3
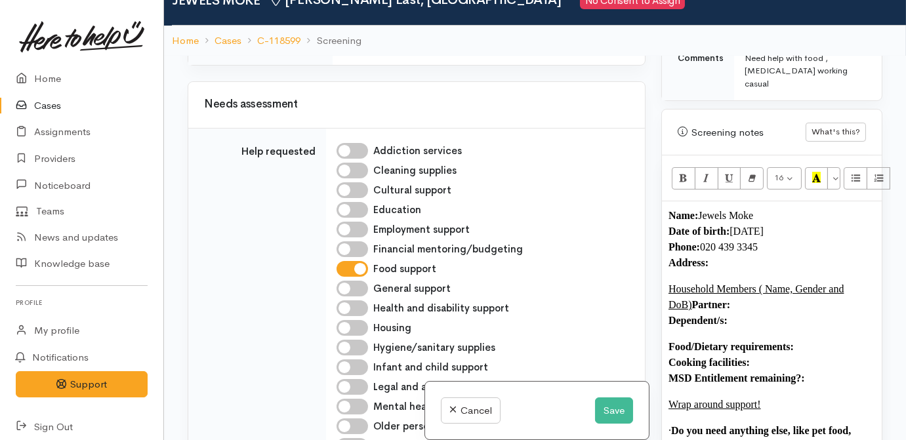
scroll to position [2225, 0]
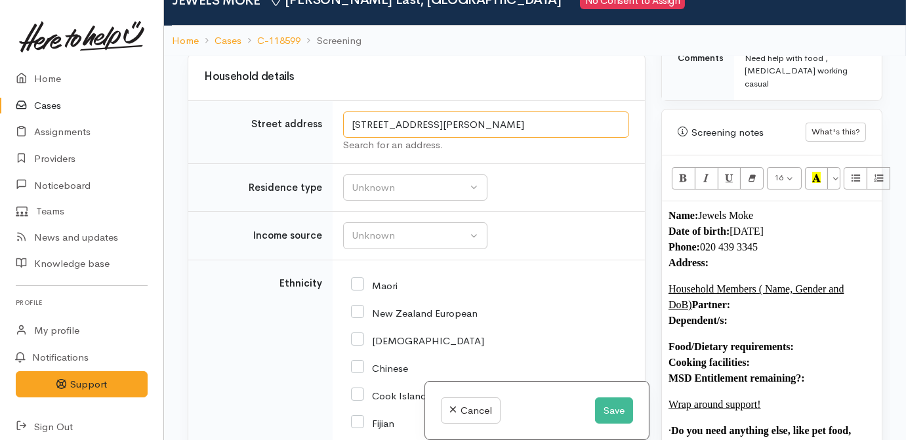
drag, startPoint x: 542, startPoint y: 264, endPoint x: 271, endPoint y: 265, distance: 271.6
click at [272, 163] on tr "Street address 5/4 Inverness Avenue, Hamilton East, Hamilton, New Zealand Searc…" at bounding box center [416, 131] width 457 height 63
click at [748, 234] on p "Name: Jewels Moke Date of birth: 17/6/1993 Phone:  020 439 3345 Address:" at bounding box center [771, 239] width 207 height 63
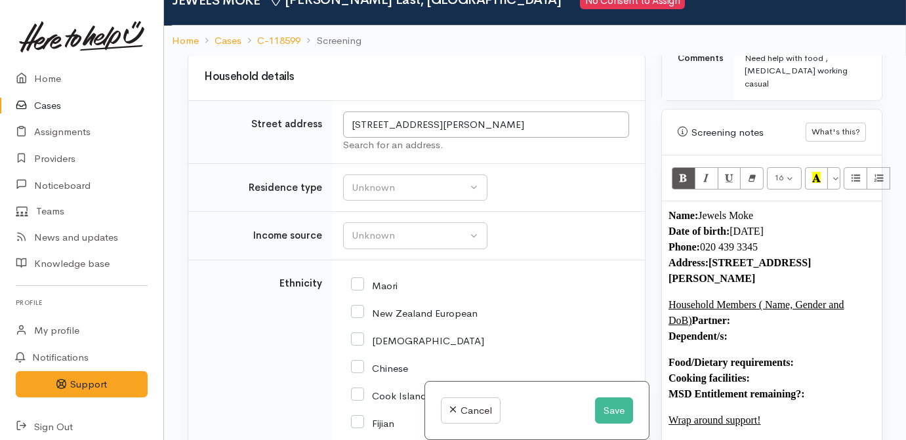
click at [708, 257] on b "Address:" at bounding box center [688, 262] width 40 height 11
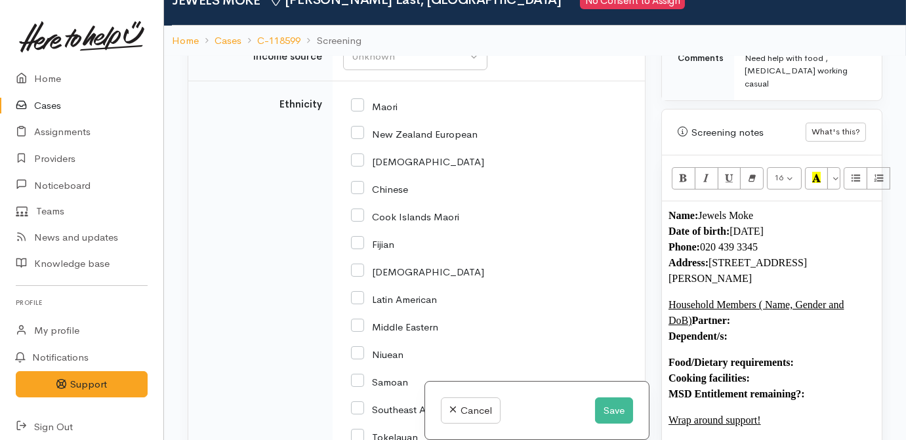
scroll to position [2106, 0]
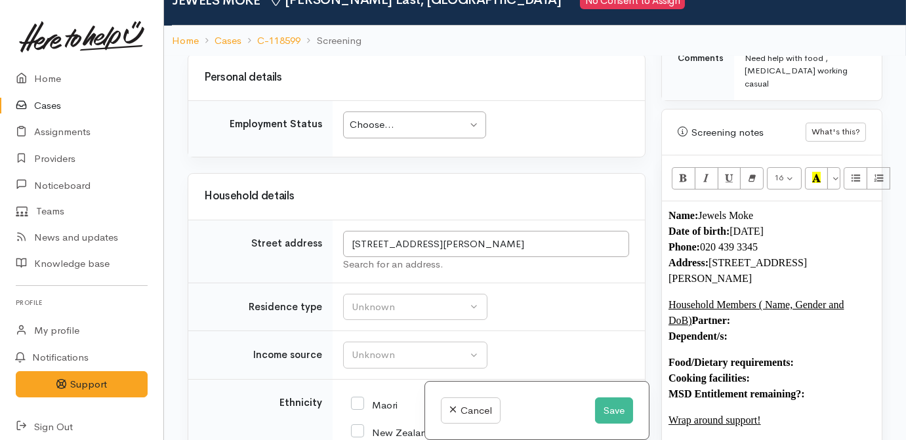
click at [390, 133] on div "Choose..." at bounding box center [408, 124] width 117 height 15
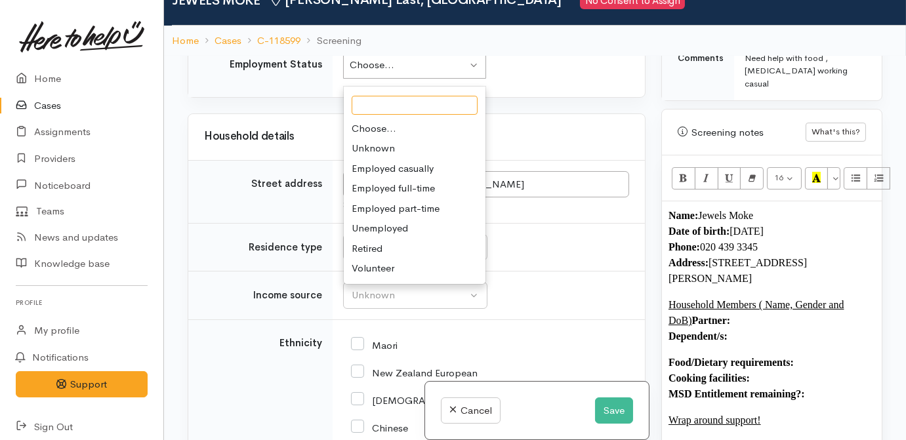
scroll to position [2225, 0]
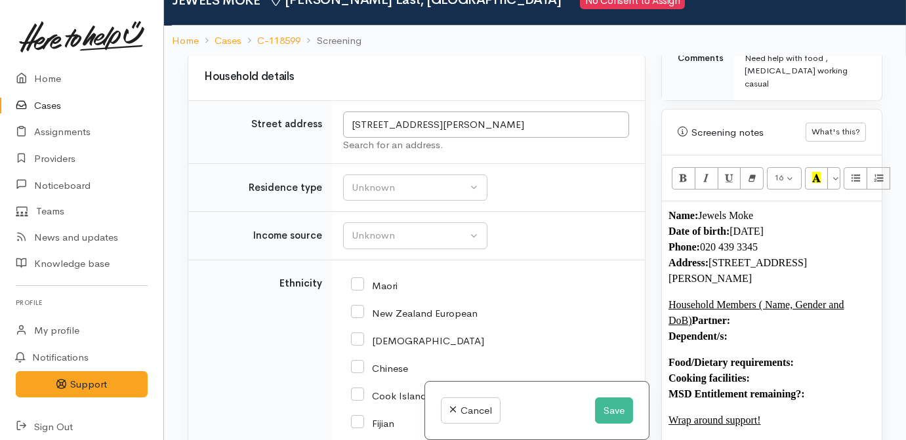
click at [467, 100] on div "Household details" at bounding box center [416, 77] width 457 height 46
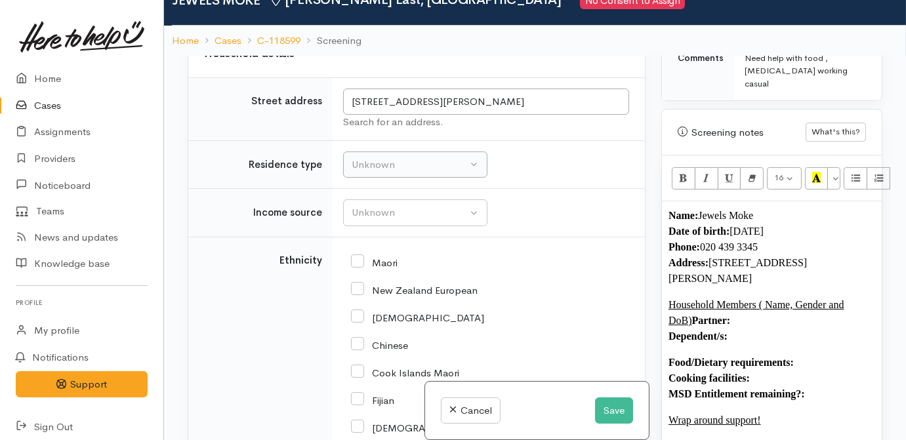
scroll to position [2285, 0]
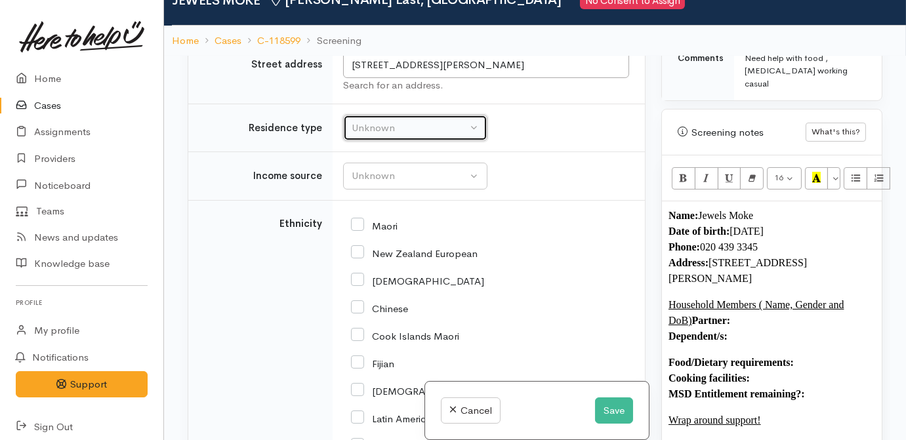
click at [363, 136] on div "Unknown" at bounding box center [409, 128] width 115 height 15
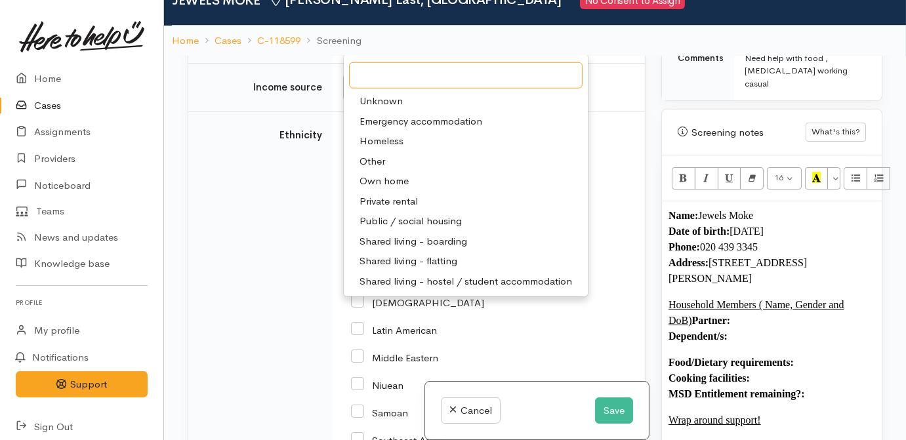
scroll to position [2404, 0]
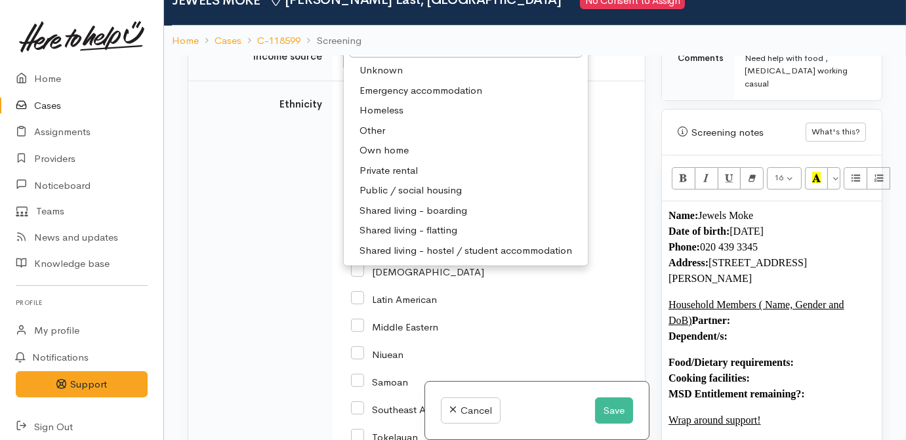
click at [397, 178] on span "Private rental" at bounding box center [388, 170] width 58 height 15
select select "2"
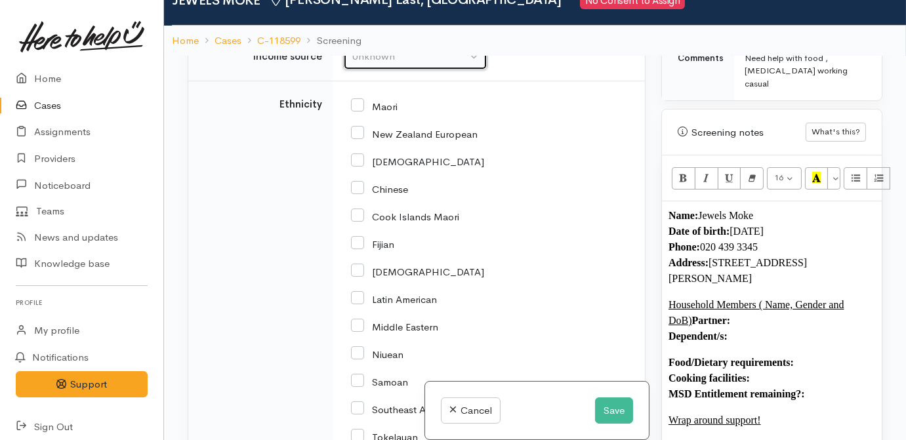
click at [379, 64] on div "Unknown" at bounding box center [409, 56] width 115 height 15
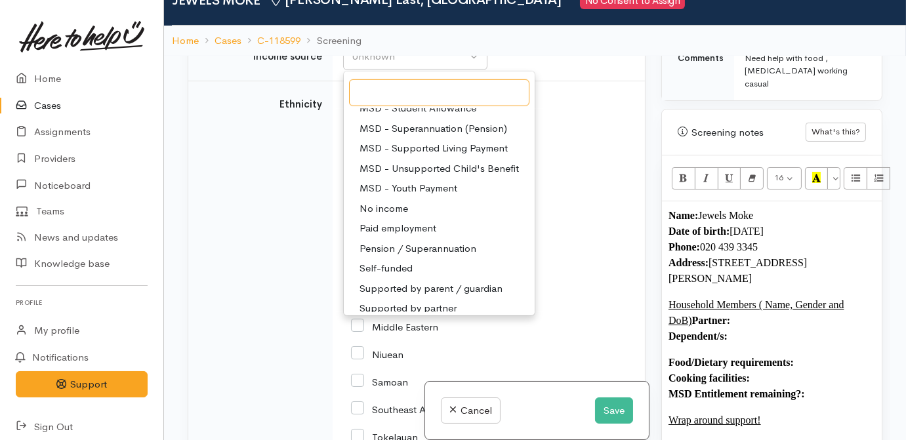
scroll to position [197, 0]
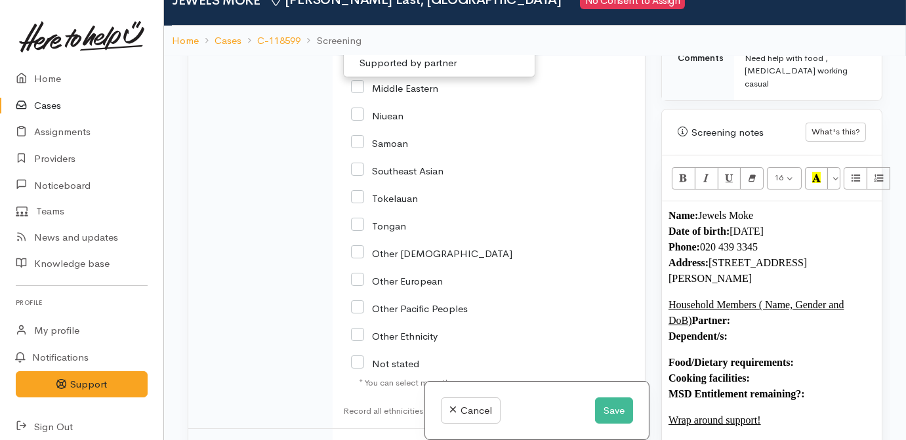
select select "1"
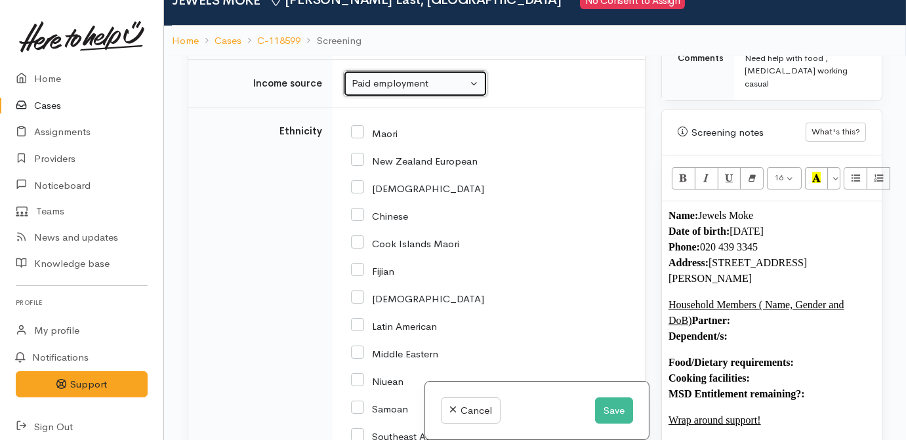
scroll to position [2382, 0]
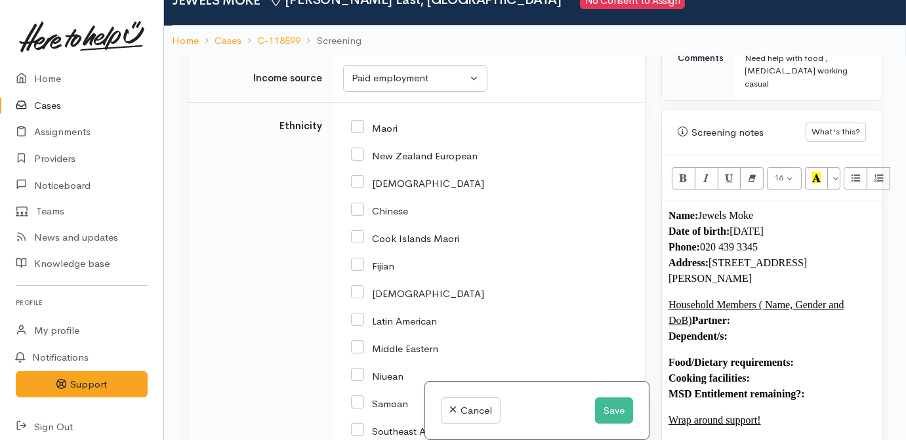
click at [365, 133] on input "Maori" at bounding box center [374, 127] width 47 height 12
checkbox input "true"
click at [750, 308] on p "Household Members ( Name, Gender and DoB) Partner: Dependent/s:" at bounding box center [771, 320] width 207 height 47
click at [676, 167] on button "Bold (CTRL+B)" at bounding box center [684, 178] width 24 height 22
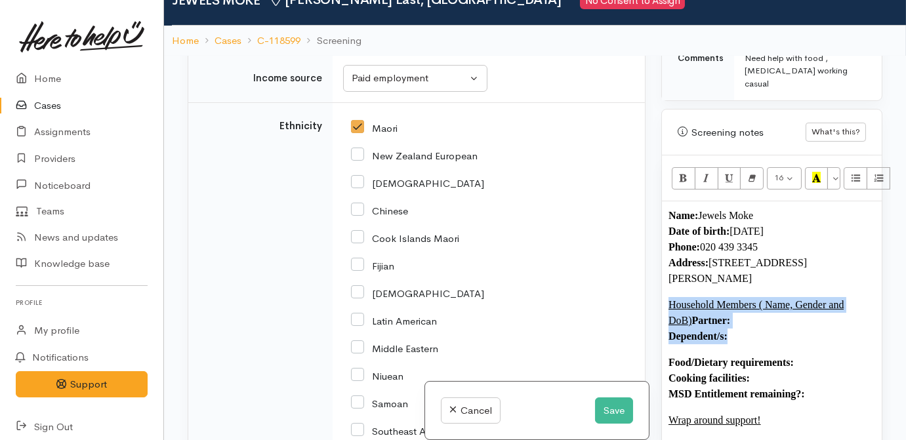
drag, startPoint x: 732, startPoint y: 306, endPoint x: 645, endPoint y: 276, distance: 91.5
click at [645, 276] on div "Related cases There are other cases potentially from the same person, address o…" at bounding box center [535, 276] width 710 height 440
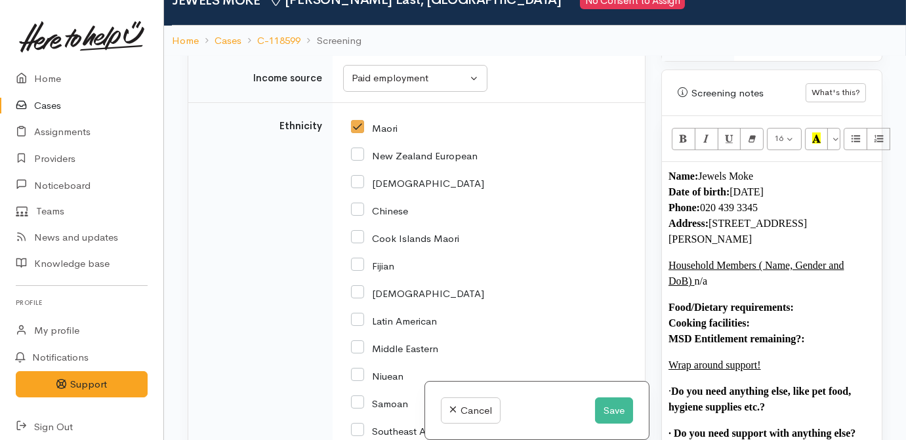
scroll to position [834, 0]
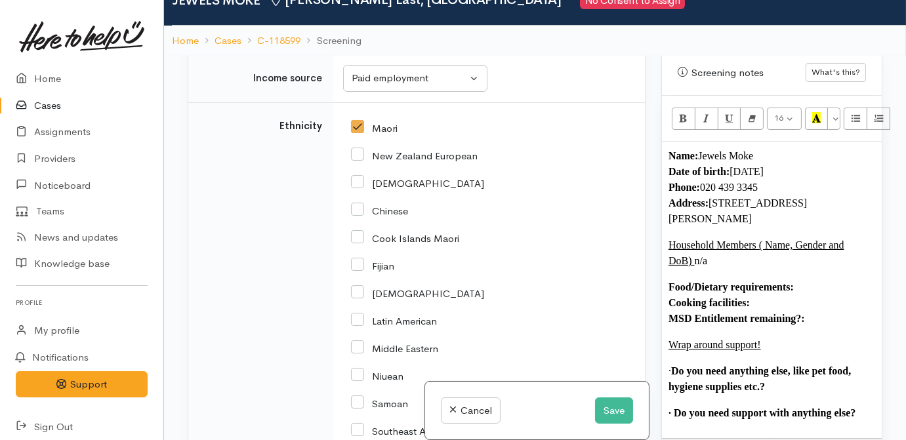
click at [838, 279] on p "Food/Dietary requirements: Cooking facilities: MSD Entitlement remaining?:" at bounding box center [771, 302] width 207 height 47
click at [794, 281] on b "Food/Dietary requirements: n/a Cooking facilities: MSD Entitlement remaining?:" at bounding box center [739, 302] width 142 height 43
click at [798, 279] on p "Food/Dietary requirements: n/a Cooking facilities: MSD Entitlement remaining?:" at bounding box center [771, 302] width 207 height 47
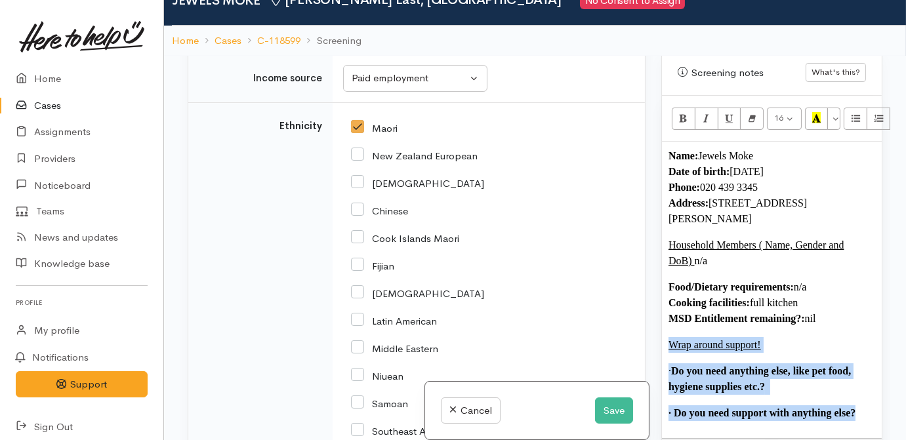
drag, startPoint x: 862, startPoint y: 384, endPoint x: 648, endPoint y: 308, distance: 227.0
click at [648, 308] on div "Related cases There are other cases potentially from the same person, address o…" at bounding box center [535, 276] width 710 height 440
click at [843, 366] on div "Name: Jewels Moke Date of birth: 17/6/1993 Phone:  020 439 3345 Address:  5/4 I…" at bounding box center [772, 290] width 220 height 296
click at [783, 363] on p "· Do you need anything else, like pet food, hygiene supplies etc.?" at bounding box center [771, 378] width 207 height 31
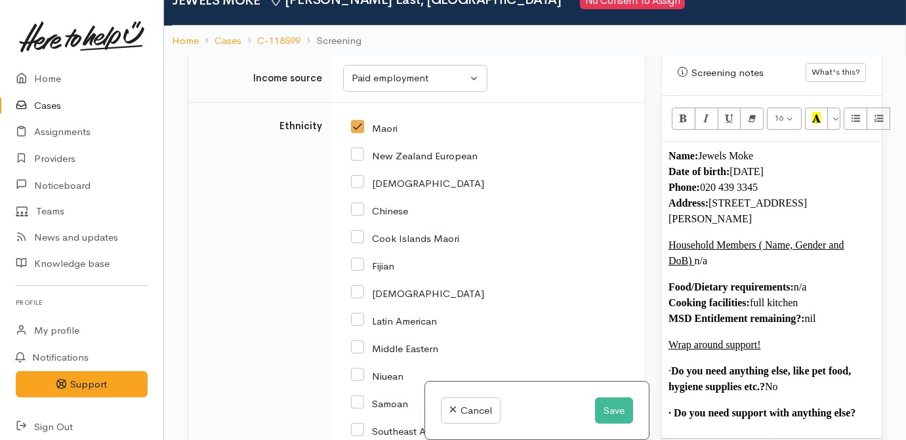
click at [866, 405] on p "· Do you need support with anything else?" at bounding box center [771, 413] width 207 height 16
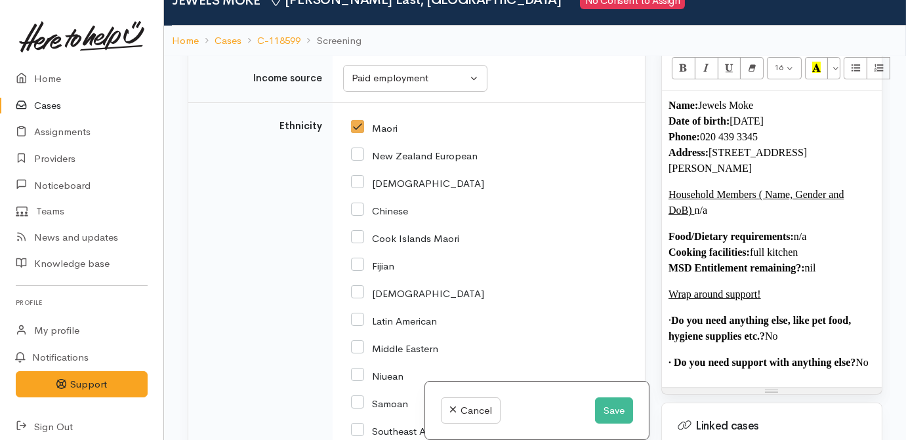
scroll to position [954, 0]
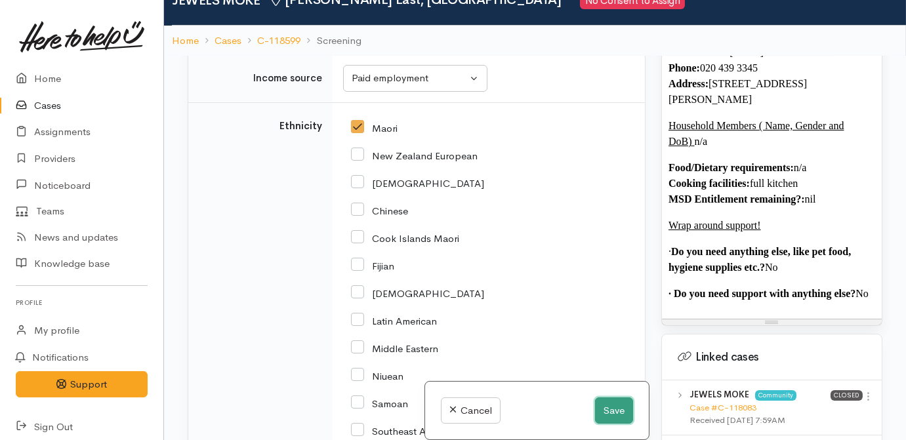
click at [619, 410] on button "Save" at bounding box center [614, 411] width 38 height 27
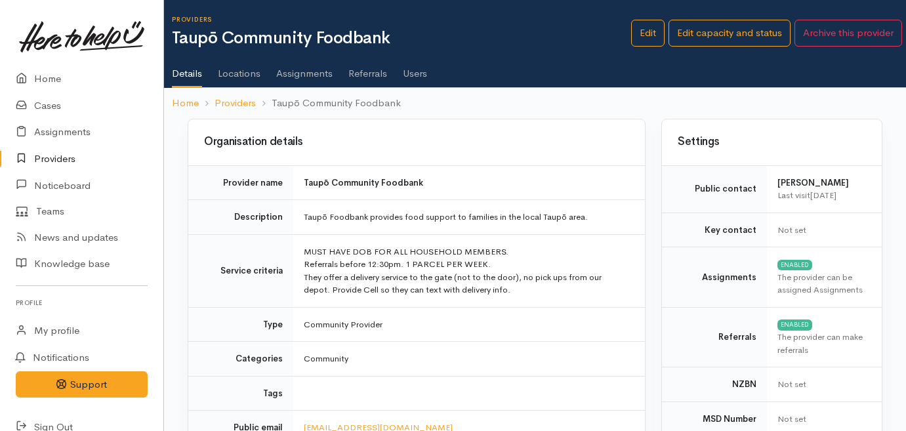
scroll to position [1408, 0]
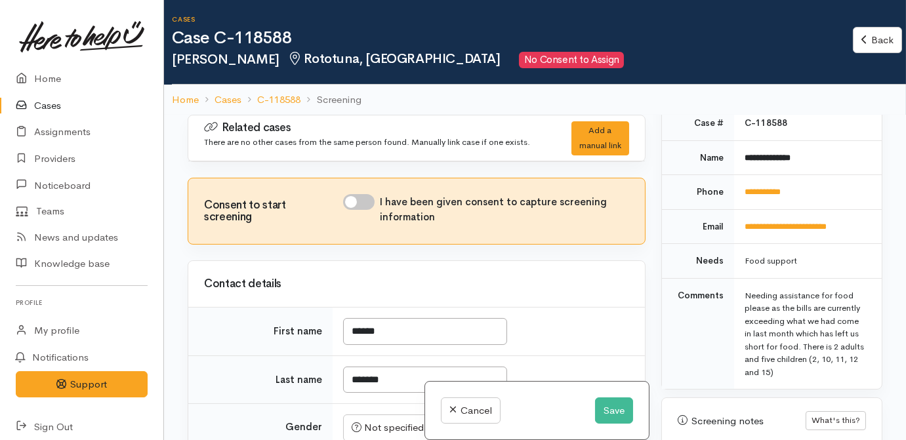
scroll to position [775, 0]
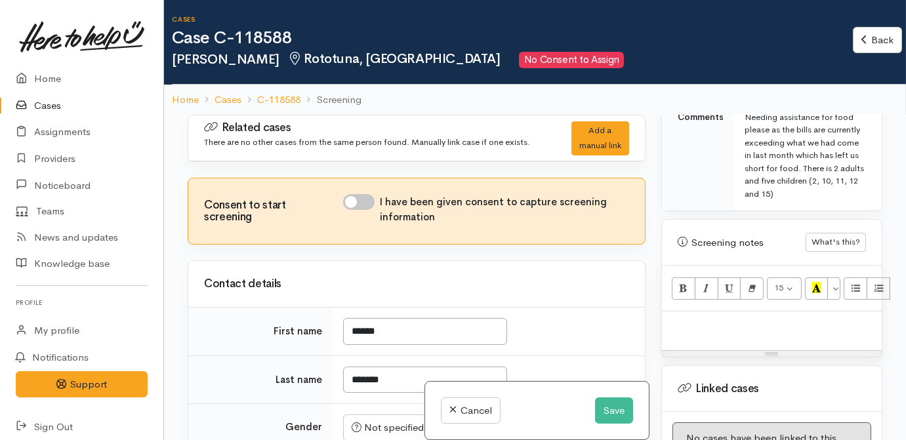
click at [733, 316] on div at bounding box center [772, 331] width 220 height 39
paste div
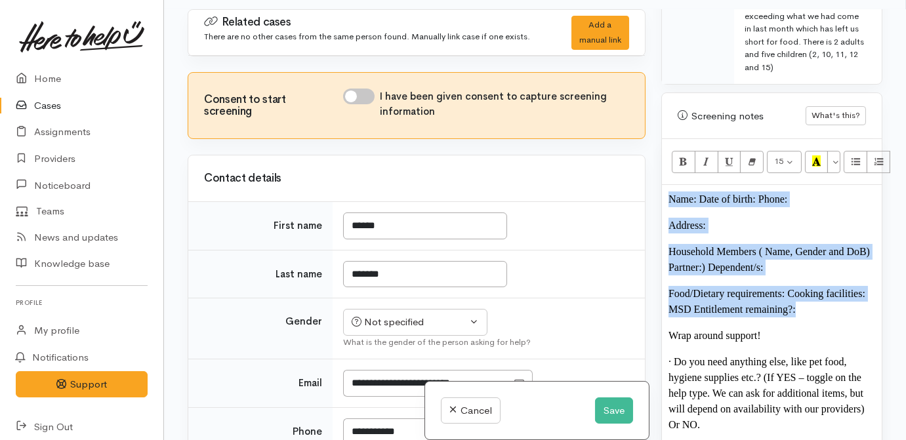
drag, startPoint x: 804, startPoint y: 289, endPoint x: 661, endPoint y: 174, distance: 183.8
click at [661, 174] on div "Screening notes What's this? 15 8 9 10 11 12 14 18 24 36 Background Color Trans…" at bounding box center [771, 287] width 221 height 391
click at [673, 151] on button "Bold (CTRL+B)" at bounding box center [684, 162] width 24 height 22
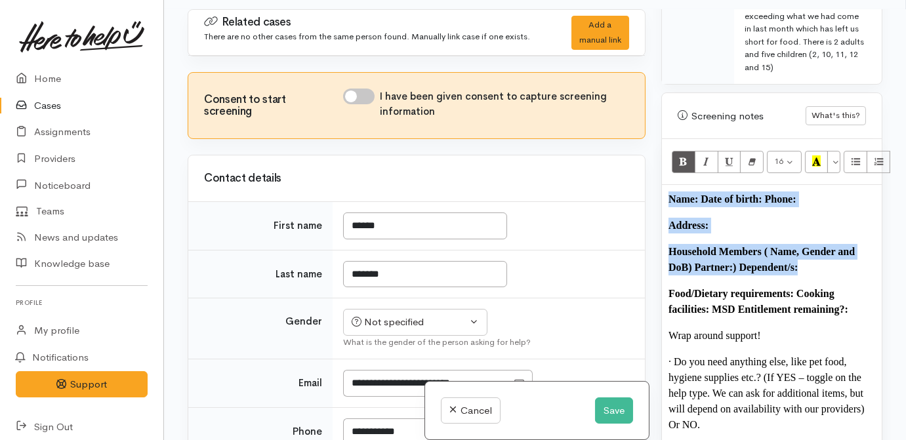
click at [699, 194] on b "Name: Date of birth: Phone:" at bounding box center [732, 199] width 128 height 11
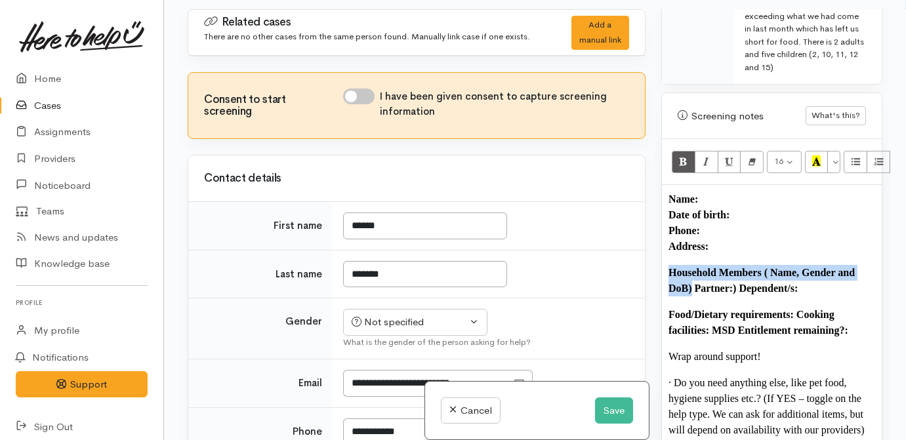
click at [691, 274] on b "Household Members ( Name, Gender and DoB) Partner:) Dependent/s:" at bounding box center [761, 280] width 186 height 27
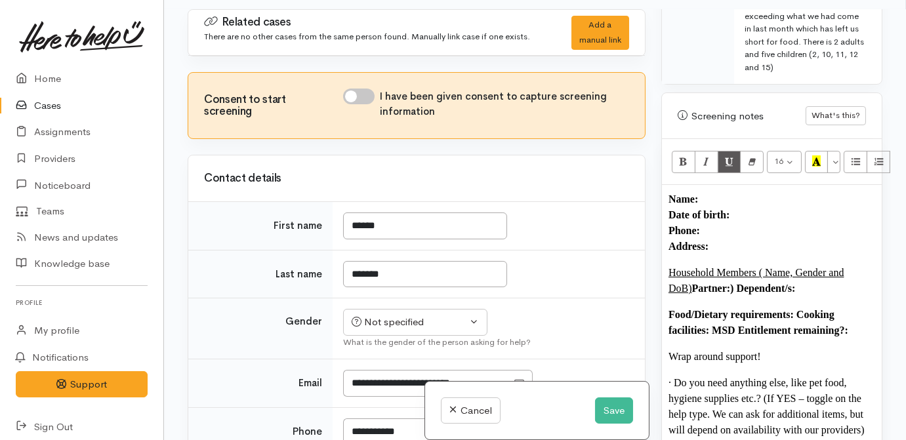
click at [711, 283] on b "Partner:) Dependent/s:" at bounding box center [744, 288] width 104 height 11
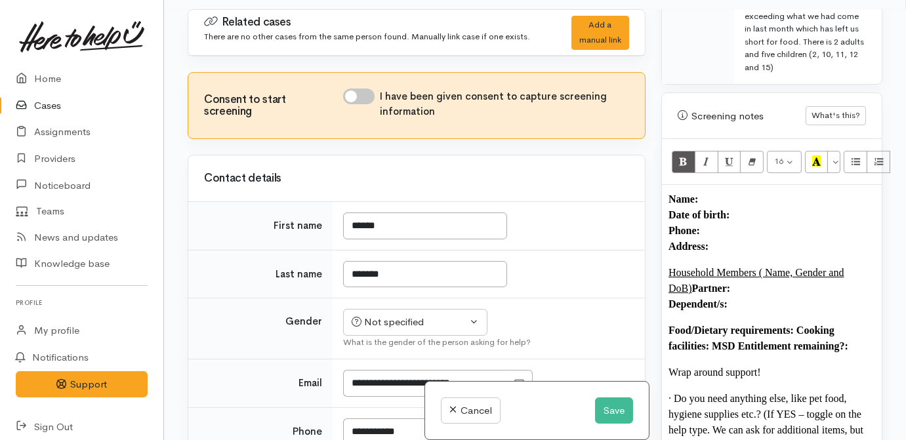
click at [796, 325] on b "Food/Dietary requirements: Cooking facilities: MSD Entitlement remaining?:" at bounding box center [758, 338] width 180 height 27
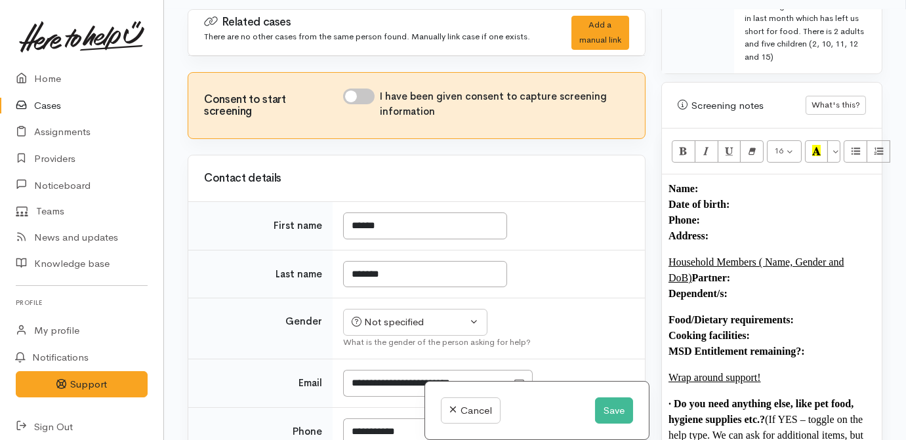
scroll to position [822, 0]
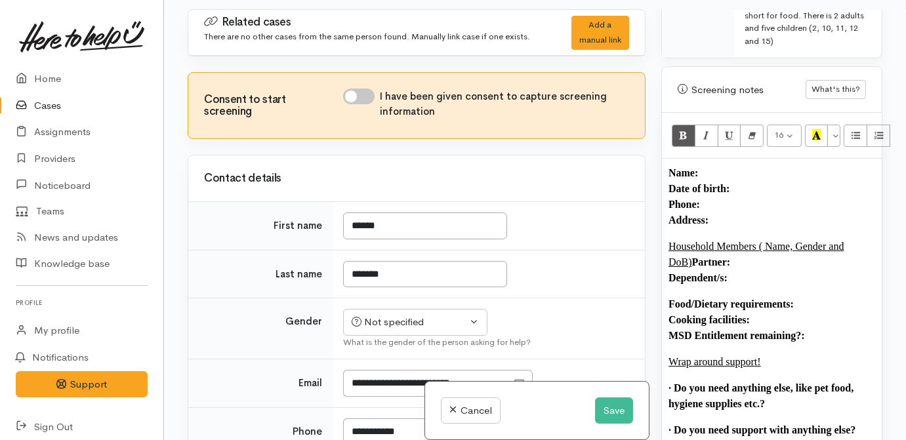
click at [840, 299] on p "Food/Dietary requirements: Cooking facilities: MSD Entitlement remaining?:" at bounding box center [771, 319] width 207 height 47
click at [426, 321] on div "Not specified" at bounding box center [409, 322] width 115 height 15
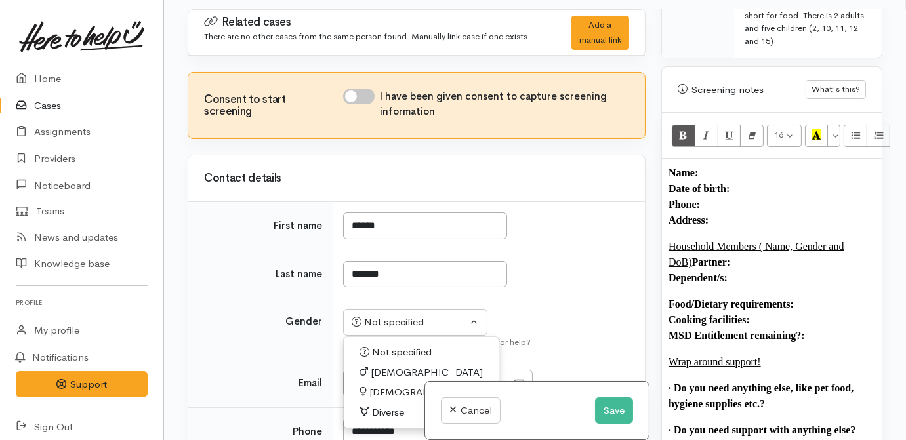
click at [386, 390] on span "Female" at bounding box center [425, 392] width 112 height 15
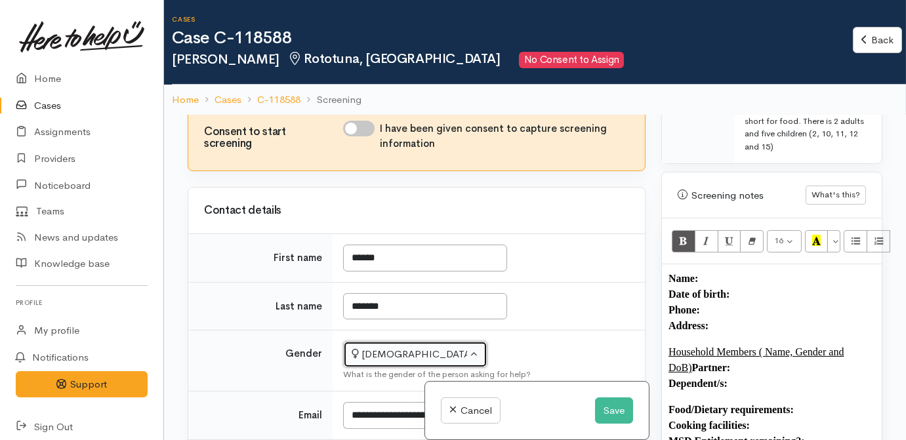
scroll to position [178, 0]
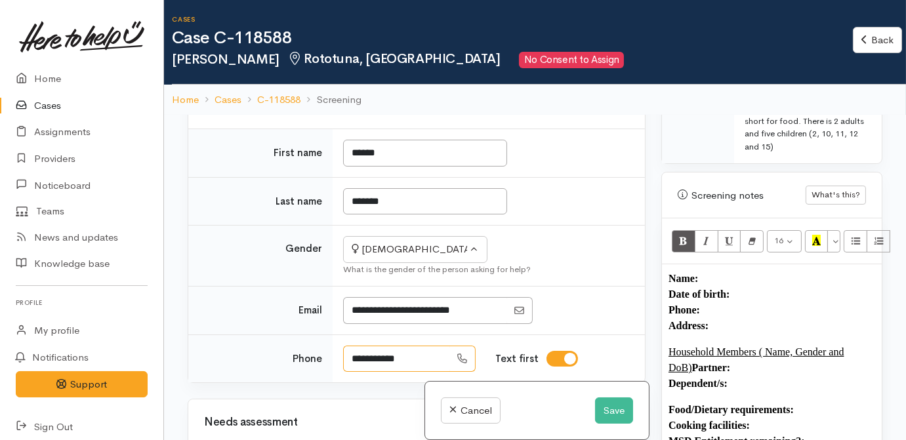
drag, startPoint x: 369, startPoint y: 352, endPoint x: 374, endPoint y: 361, distance: 9.7
click at [348, 348] on input "**********" at bounding box center [396, 359] width 107 height 27
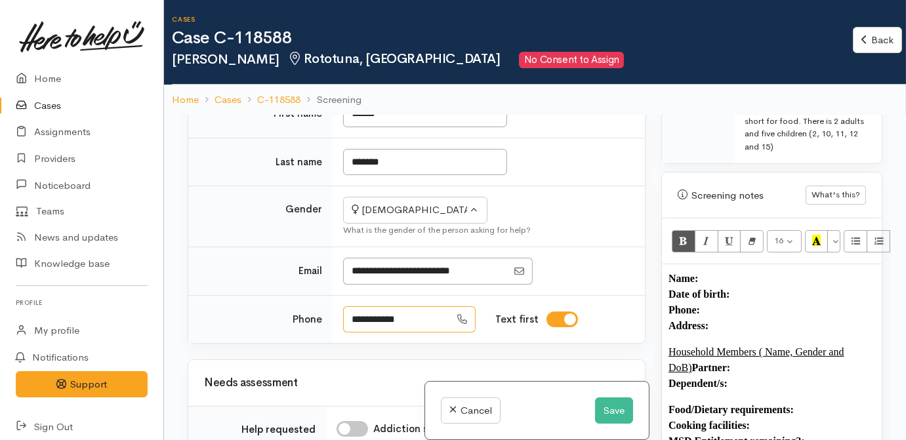
scroll to position [238, 0]
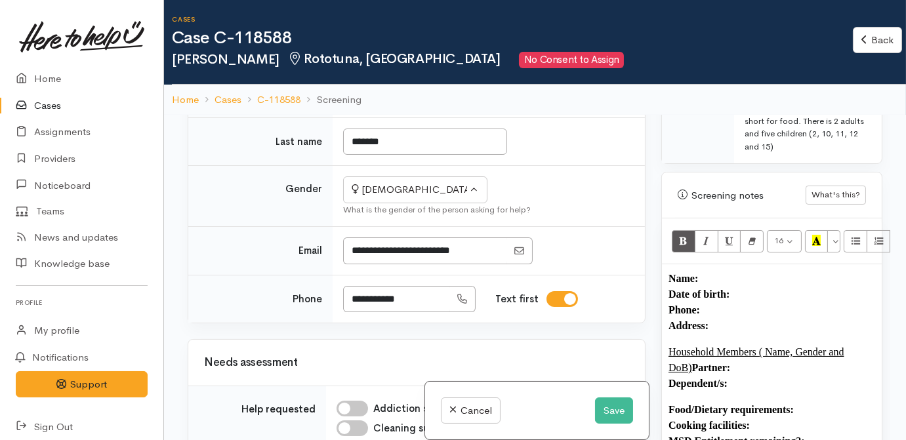
click at [725, 245] on div "16 8 9 10 11 12 14 18 24 36 Background Color Transparent Select #ffff00 Text Co…" at bounding box center [772, 241] width 220 height 46
click at [731, 271] on p "Name: Date of birth: Phone:  Address:" at bounding box center [771, 302] width 207 height 63
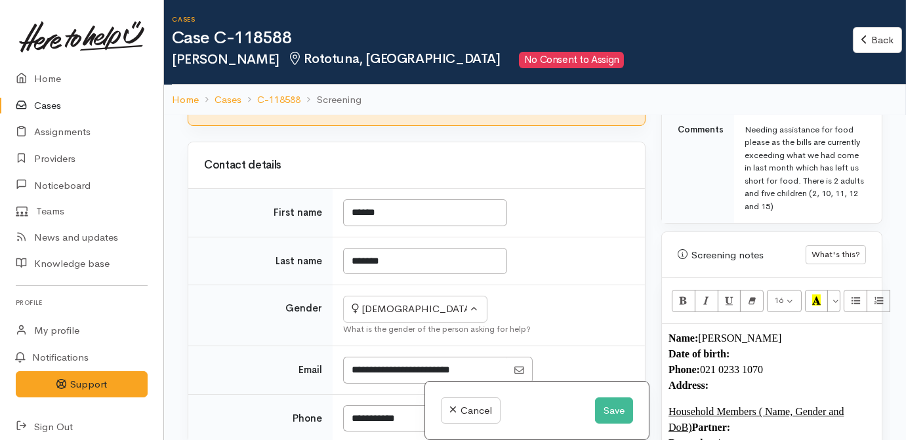
scroll to position [0, 0]
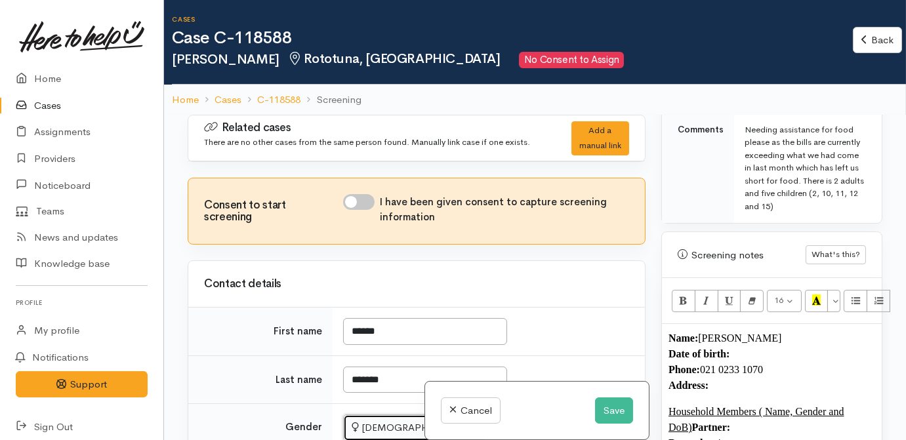
click at [367, 424] on div "[DEMOGRAPHIC_DATA]" at bounding box center [409, 427] width 115 height 15
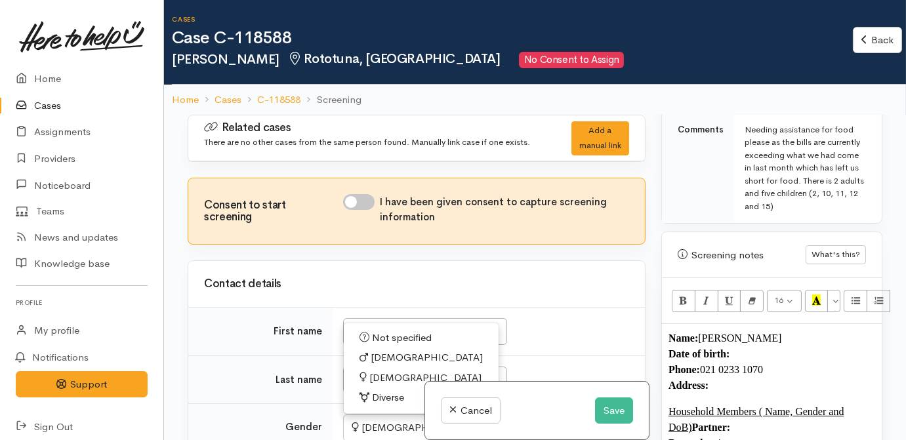
drag, startPoint x: 369, startPoint y: 355, endPoint x: 369, endPoint y: 312, distance: 43.3
click at [369, 354] on link "[DEMOGRAPHIC_DATA]" at bounding box center [421, 358] width 155 height 20
select select "[DEMOGRAPHIC_DATA]"
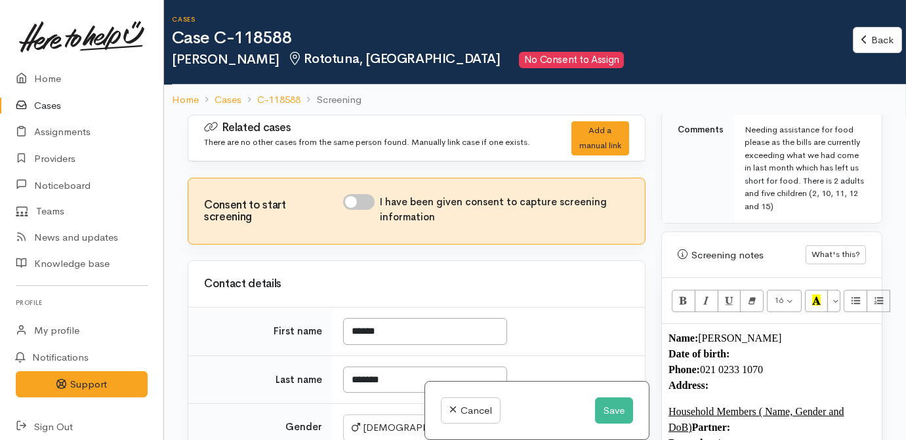
drag, startPoint x: 353, startPoint y: 203, endPoint x: 535, endPoint y: 281, distance: 198.4
click at [354, 203] on input "I have been given consent to capture screening information" at bounding box center [358, 202] width 31 height 16
checkbox input "true"
click at [756, 335] on p "Name: Jeremy Carroll Date of birth: Phone:  021 0233 1070 Address:" at bounding box center [771, 362] width 207 height 63
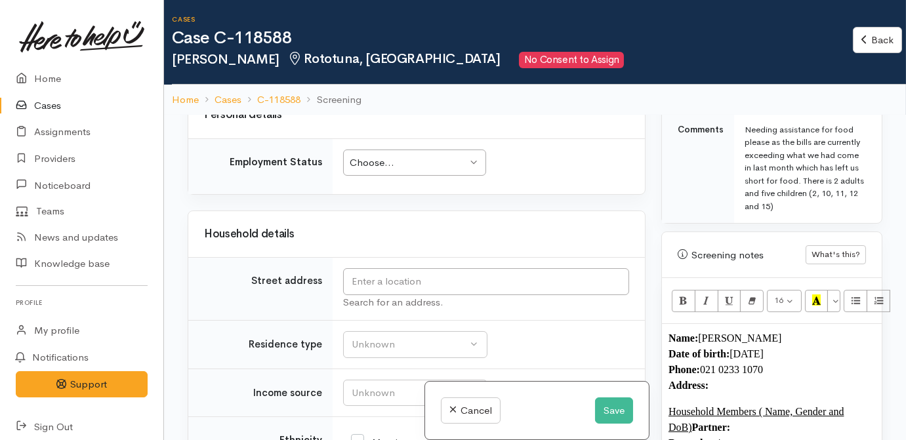
scroll to position [1371, 0]
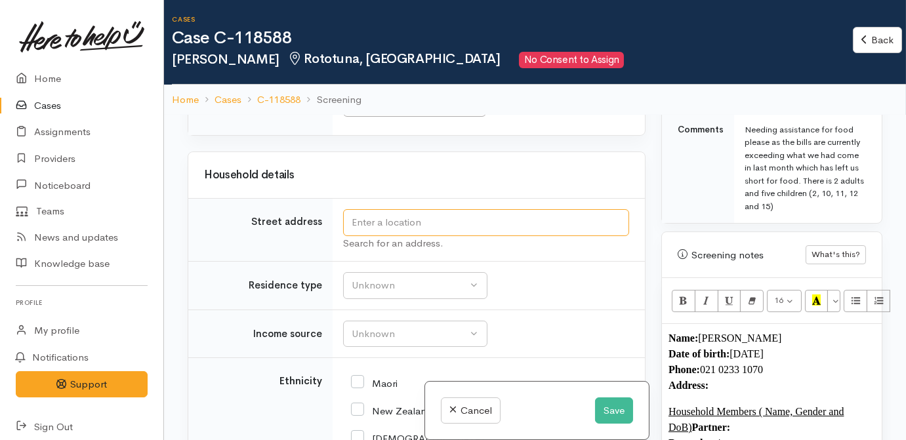
drag, startPoint x: 374, startPoint y: 205, endPoint x: 376, endPoint y: 213, distance: 8.1
click at [376, 209] on input "text" at bounding box center [486, 222] width 286 height 27
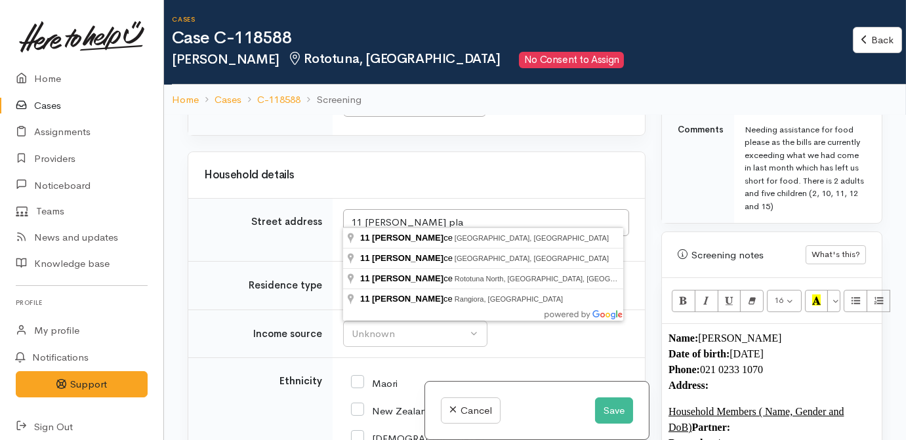
type input "11 McKenzie Place, Rototuna North, Hamilton, New Zealand"
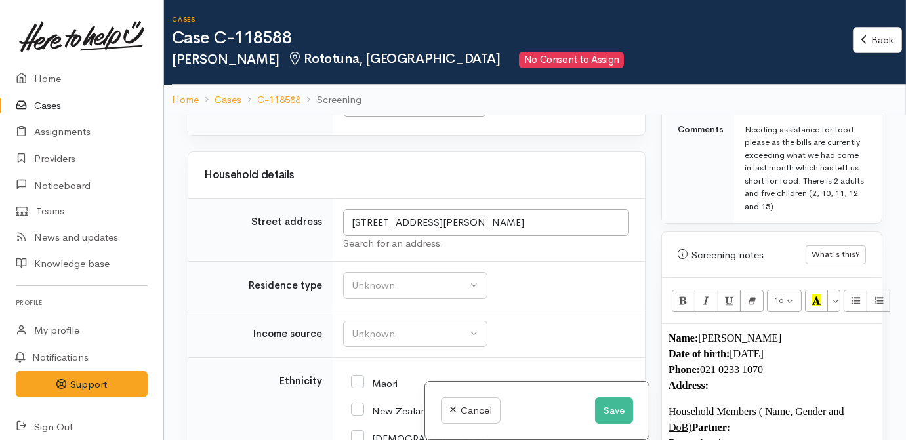
scroll to position [1541, 0]
click at [554, 210] on input "11 McKenzie Place, Rototuna North, Hamilton, New Zealand" at bounding box center [486, 223] width 286 height 27
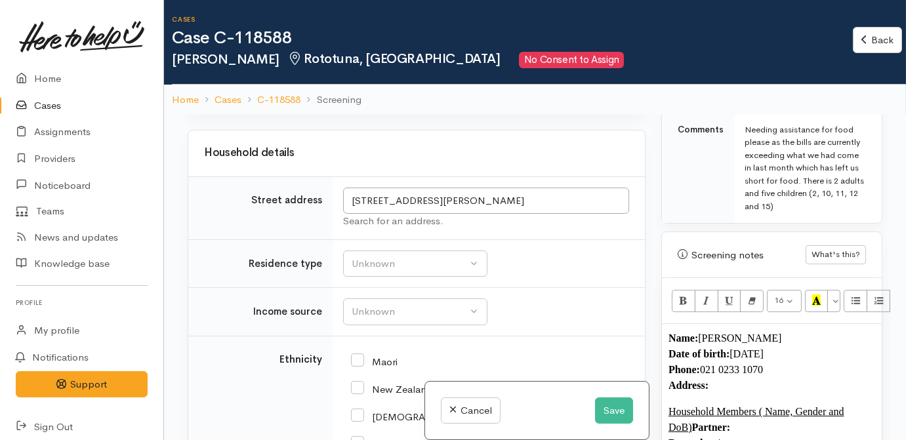
click at [772, 373] on p "Name: Jeremy Carroll Date of birth: 14/10/1990 Phone:  021 0233 1070 Address:" at bounding box center [771, 362] width 207 height 63
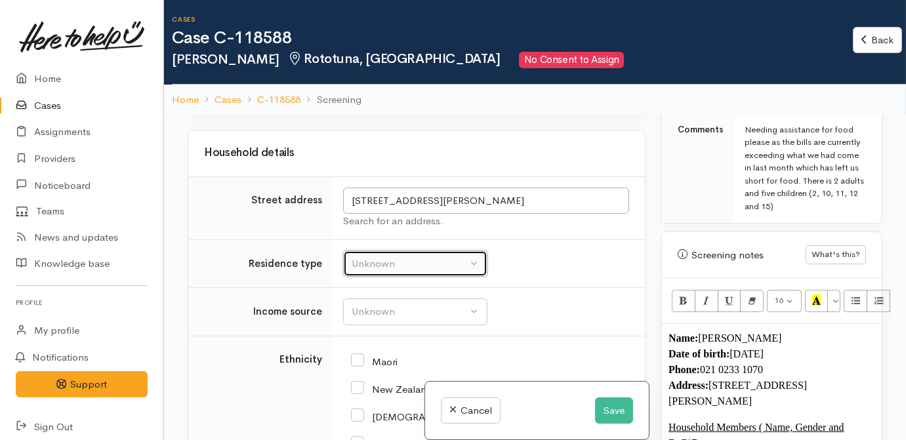
click at [420, 272] on div "Unknown" at bounding box center [409, 263] width 115 height 15
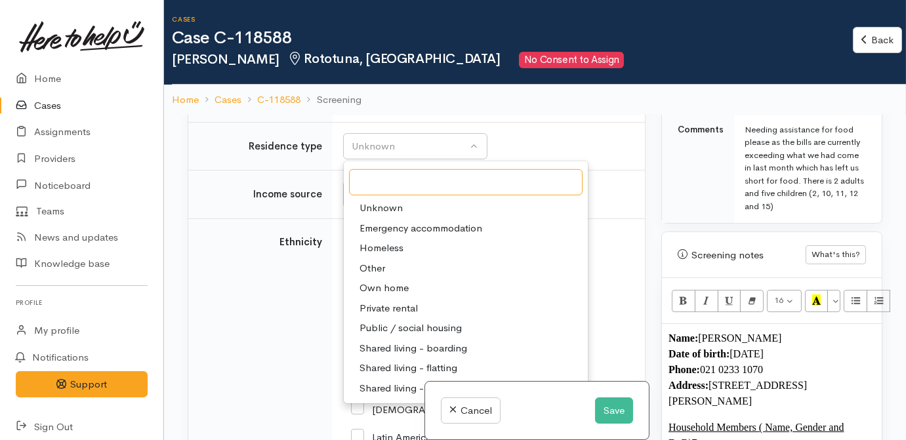
scroll to position [1660, 0]
click at [410, 315] on span "Private rental" at bounding box center [388, 307] width 58 height 15
select select "2"
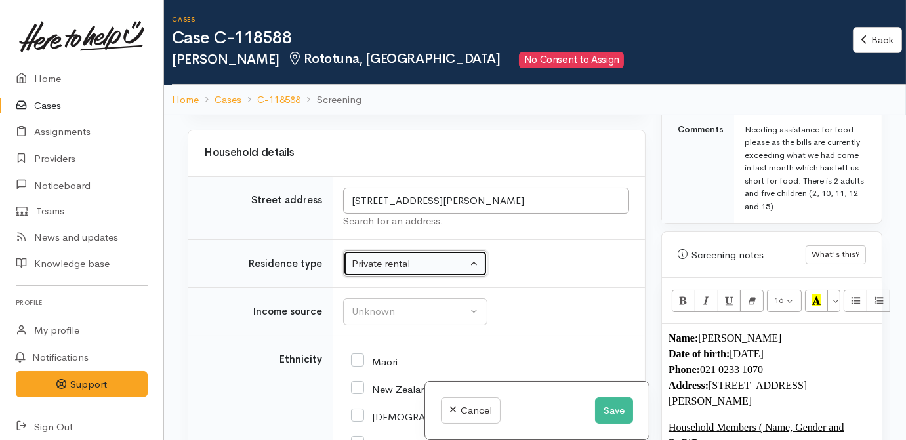
scroll to position [1421, 0]
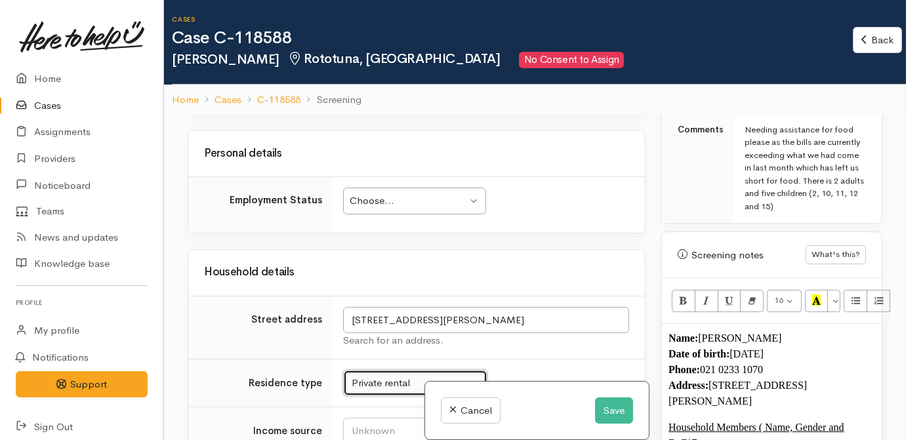
click at [377, 209] on div "Choose..." at bounding box center [408, 201] width 117 height 15
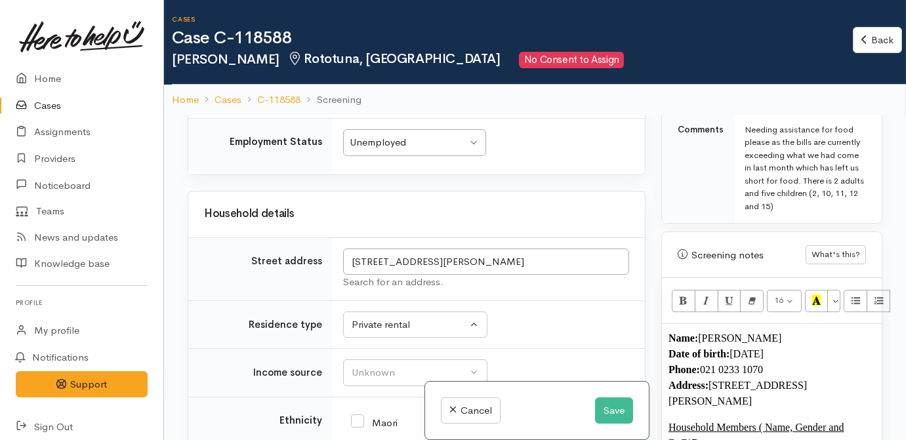
scroll to position [1541, 0]
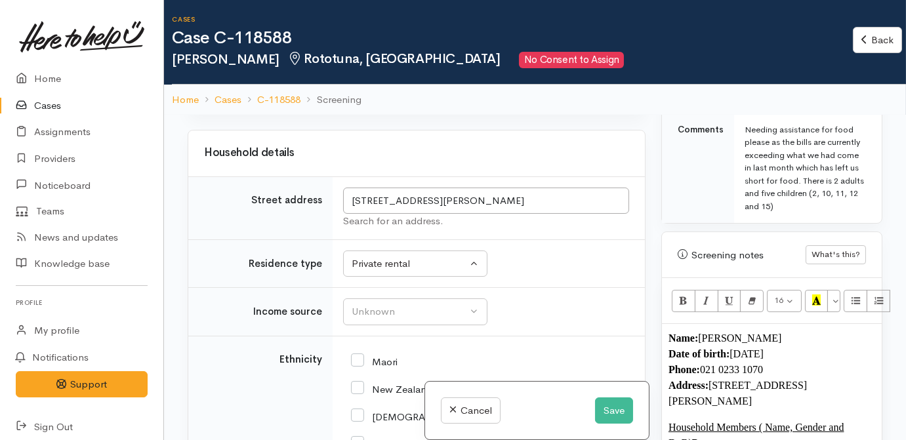
click at [549, 269] on td "Unknown Emergency accommodation Homeless Other Own home Private rental Public /…" at bounding box center [489, 263] width 312 height 49
click at [379, 319] on div "Unknown" at bounding box center [409, 311] width 115 height 15
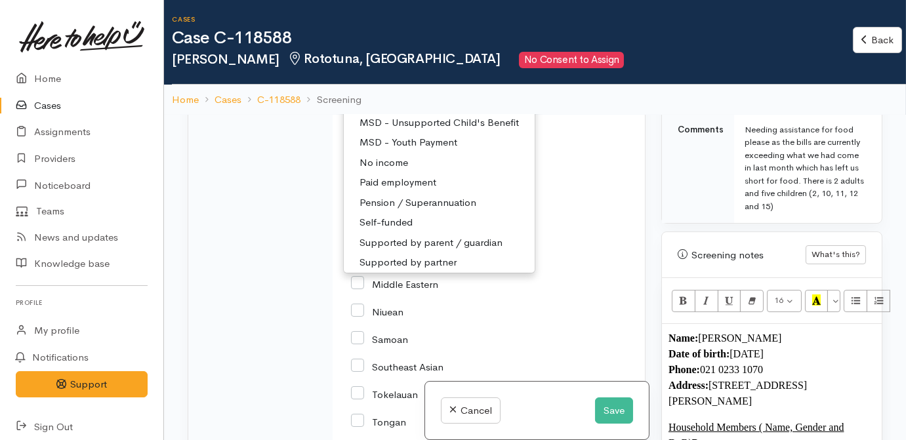
scroll to position [196, 0]
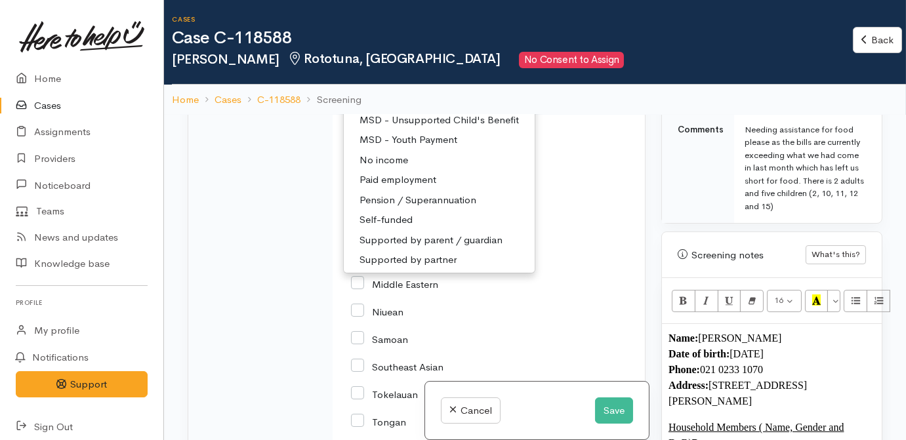
click at [409, 268] on span "Supported by partner" at bounding box center [407, 260] width 97 height 15
select select "17"
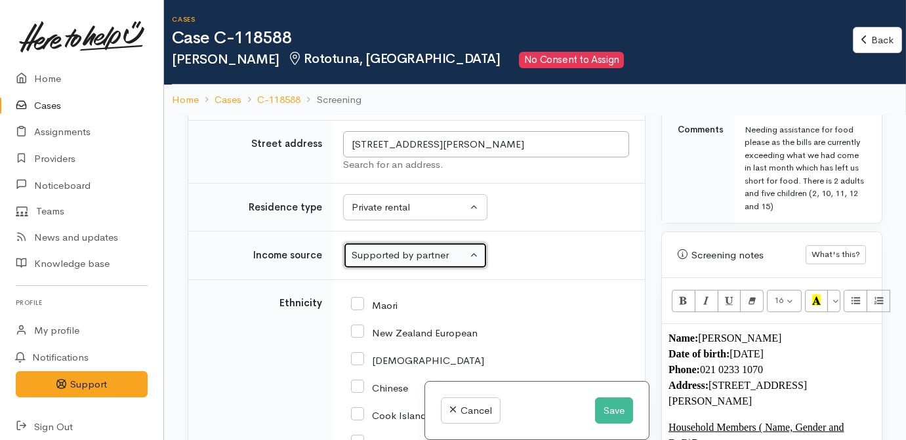
scroll to position [1649, 0]
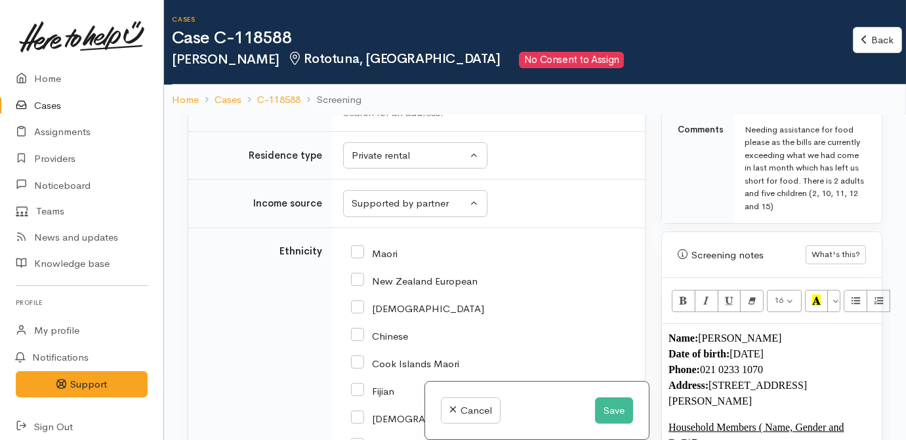
click at [364, 286] on input "New Zealand European" at bounding box center [414, 280] width 127 height 12
checkbox input "true"
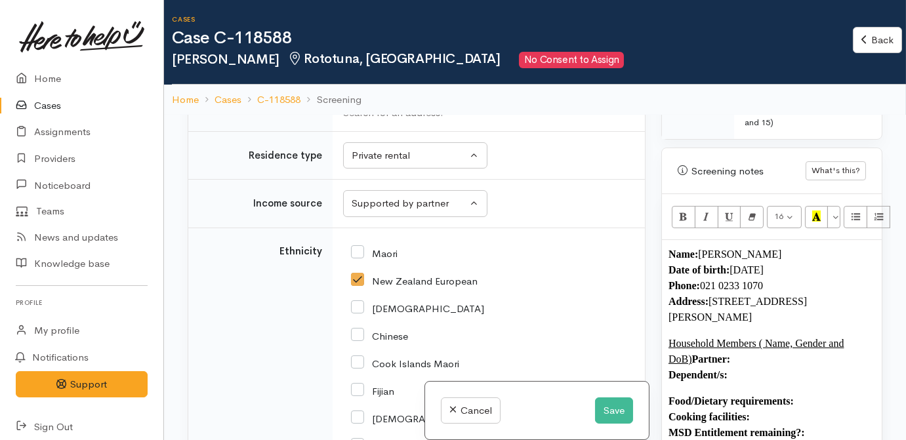
scroll to position [882, 0]
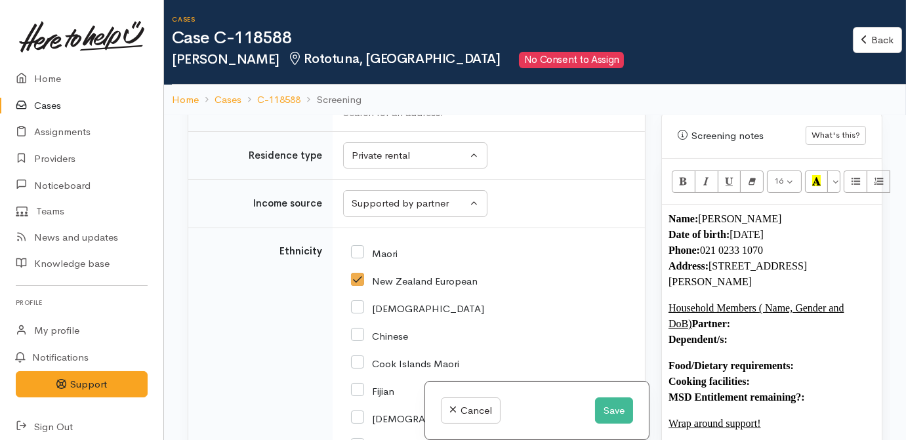
click at [724, 308] on p "Household Members ( Name, Gender and DoB) Partner: Dependent/s:" at bounding box center [771, 323] width 207 height 47
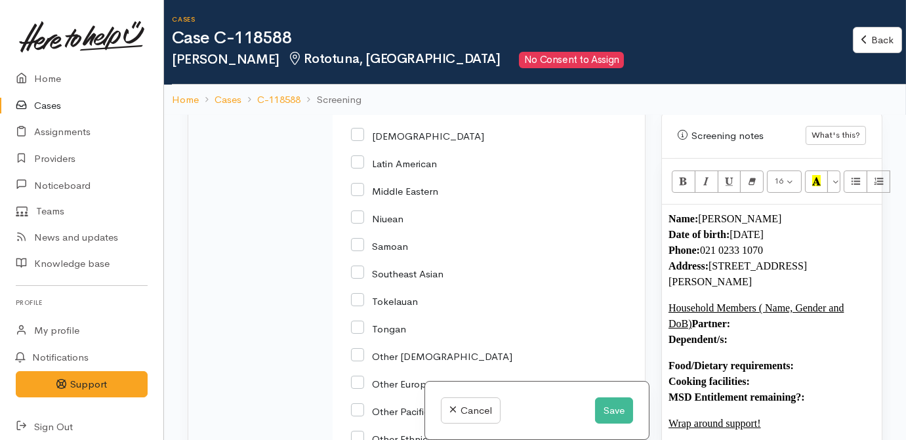
scroll to position [2007, 0]
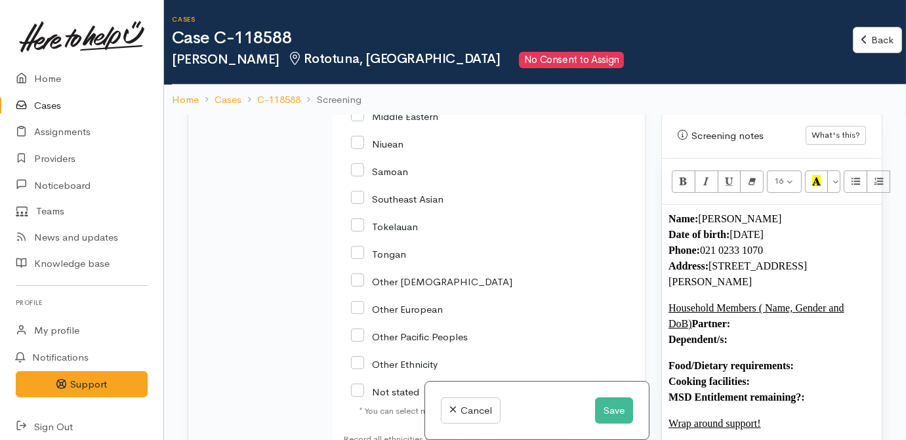
drag, startPoint x: 718, startPoint y: 267, endPoint x: 710, endPoint y: 251, distance: 18.2
click at [710, 251] on p "Name: Jeremy Carroll Date of birth: 14/10/1990 Phone:  021 0233 1070 Address:  …" at bounding box center [771, 250] width 207 height 79
copy font "11 McKenzie Place, Rototuna North, Hamilton"
click at [750, 264] on p "Name: Jeremy Carroll Date of birth: 14/10/1990 Phone:  021 0233 1070 Address:  …" at bounding box center [771, 250] width 207 height 79
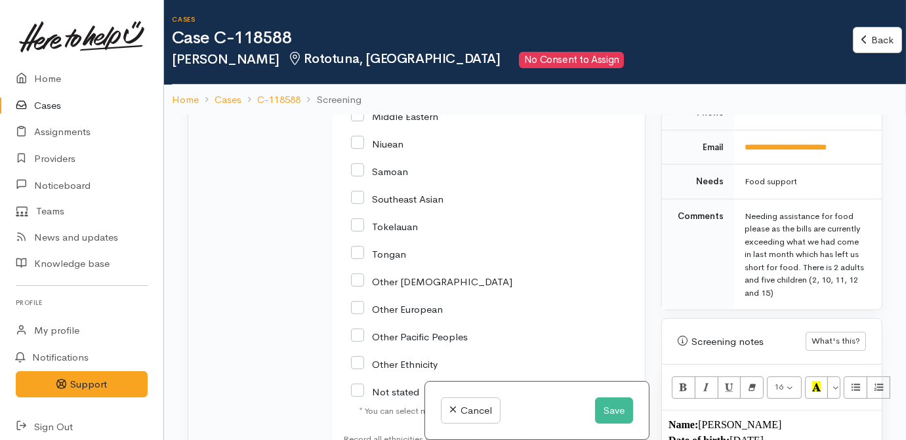
scroll to position [523, 0]
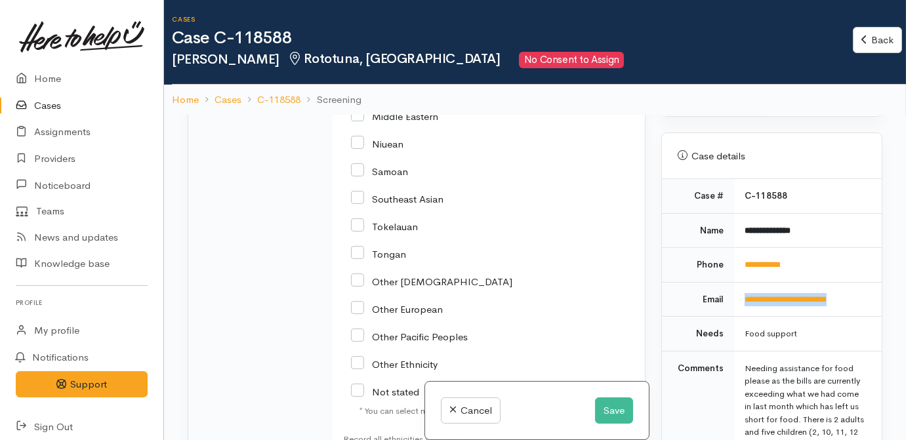
drag, startPoint x: 860, startPoint y: 286, endPoint x: 738, endPoint y: 287, distance: 122.0
click at [738, 287] on td "**********" at bounding box center [808, 299] width 148 height 35
drag, startPoint x: 738, startPoint y: 287, endPoint x: 750, endPoint y: 281, distance: 14.1
copy link "**********"
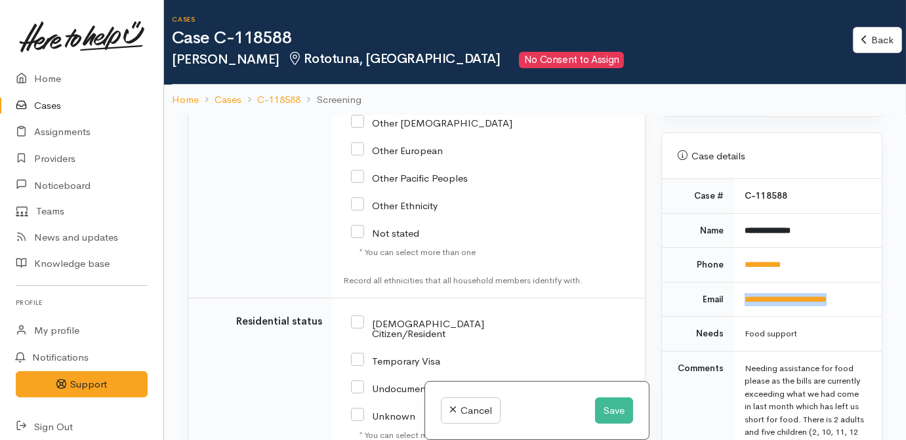
scroll to position [2186, 0]
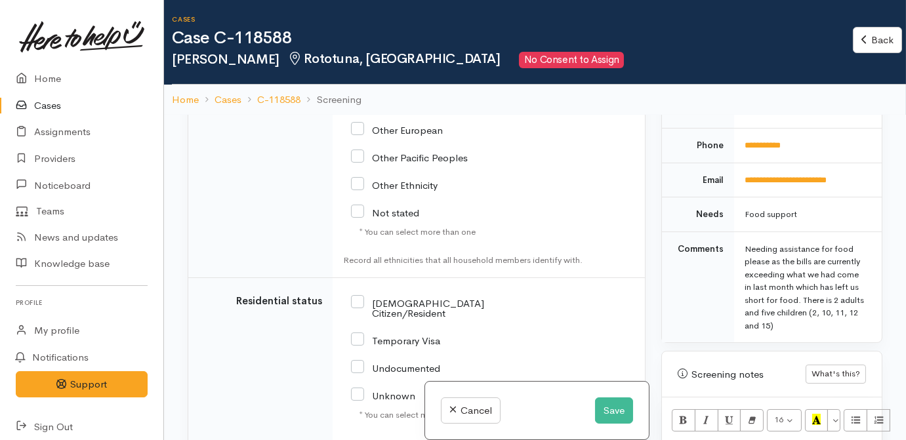
click at [717, 274] on td "Comments" at bounding box center [698, 287] width 72 height 111
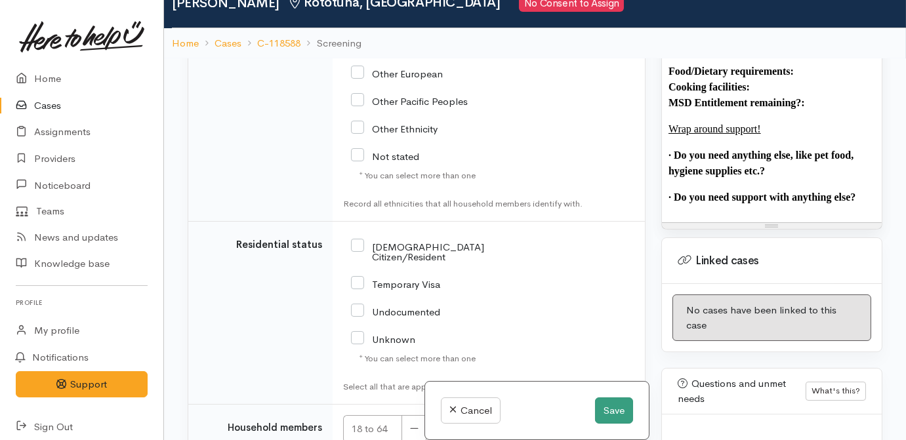
scroll to position [59, 0]
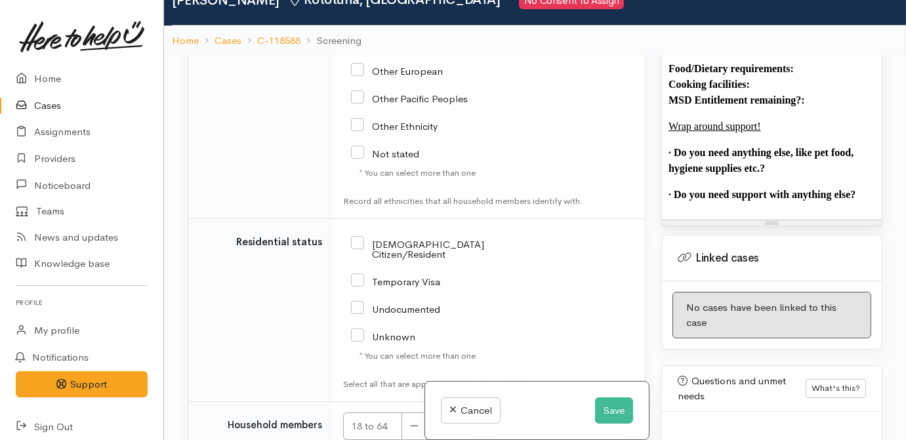
click at [432, 249] on input "[DEMOGRAPHIC_DATA] Citizen/Resident" at bounding box center [433, 248] width 165 height 22
checkbox input "true"
click at [600, 410] on button "Save" at bounding box center [614, 411] width 38 height 27
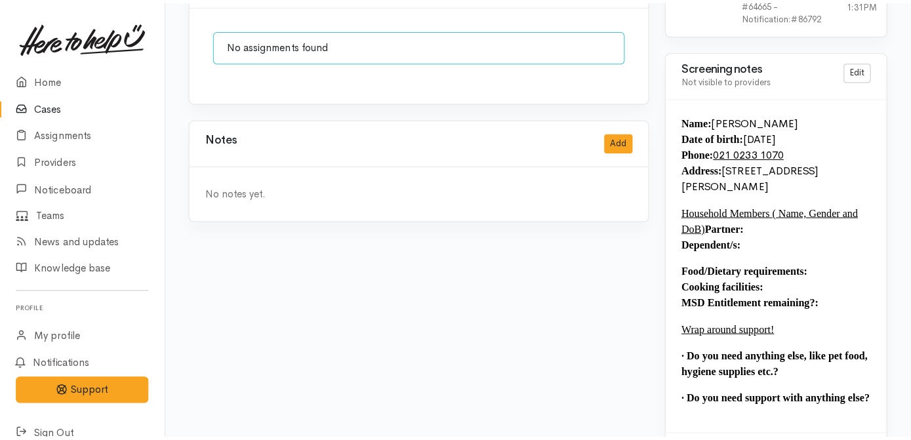
scroll to position [932, 0]
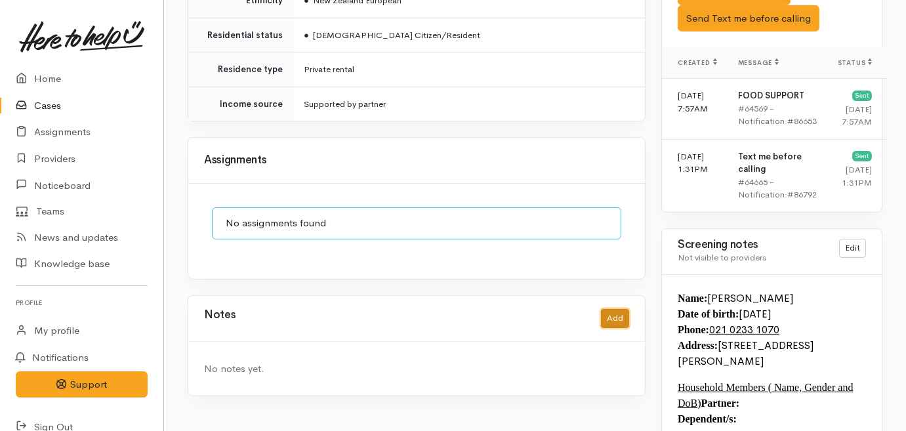
click at [629, 309] on button "Add" at bounding box center [615, 318] width 28 height 19
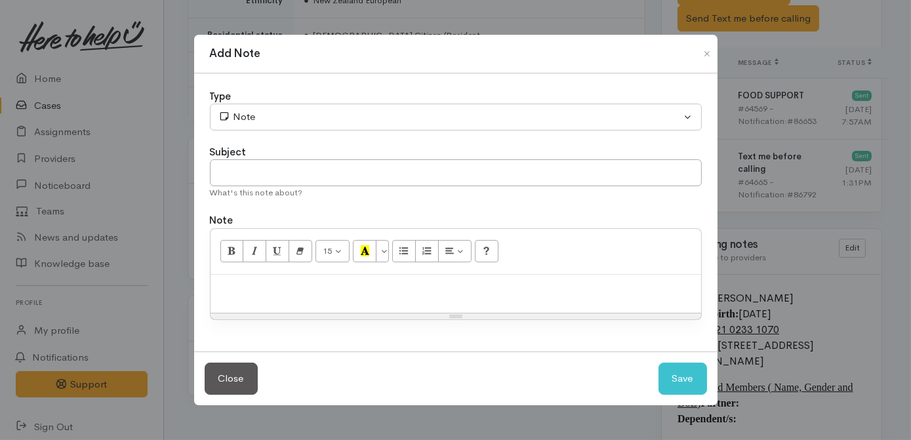
click at [420, 304] on div at bounding box center [456, 294] width 491 height 39
paste div
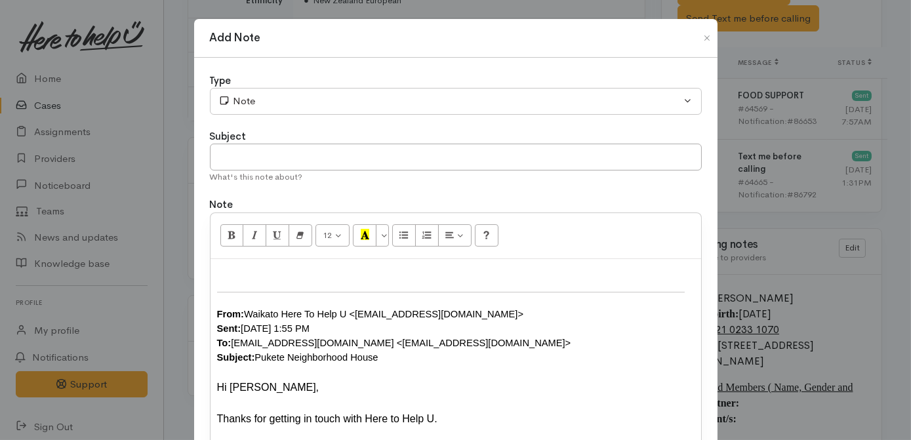
scroll to position [110, 0]
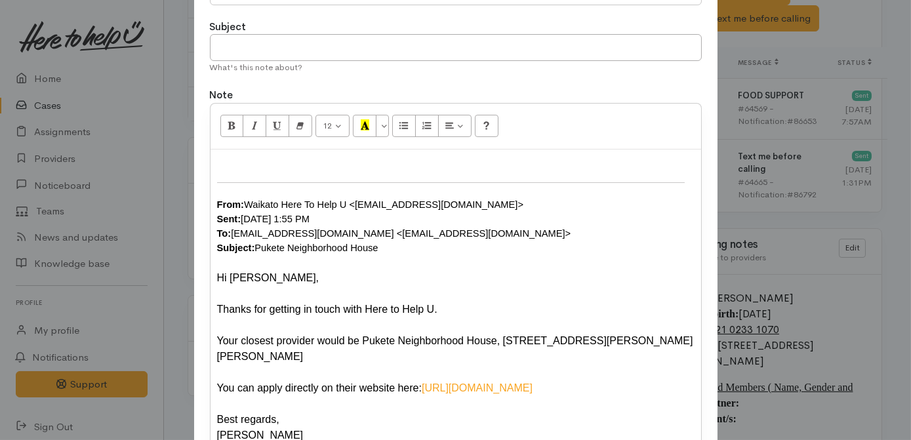
click at [325, 161] on div at bounding box center [456, 164] width 478 height 16
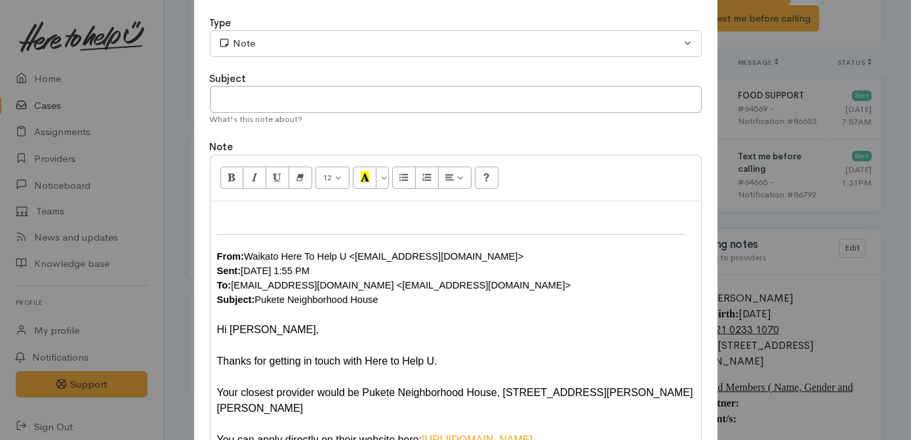
scroll to position [0, 0]
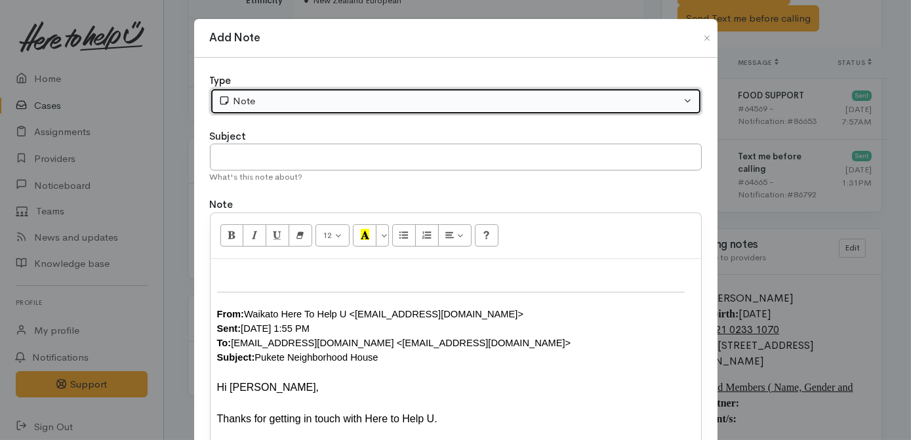
click at [264, 108] on button "Note" at bounding box center [456, 101] width 492 height 27
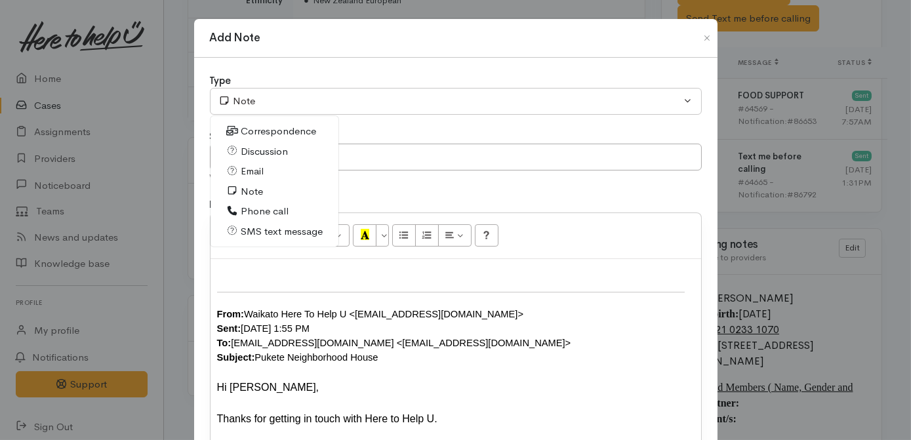
click at [255, 168] on span "Email" at bounding box center [252, 171] width 23 height 15
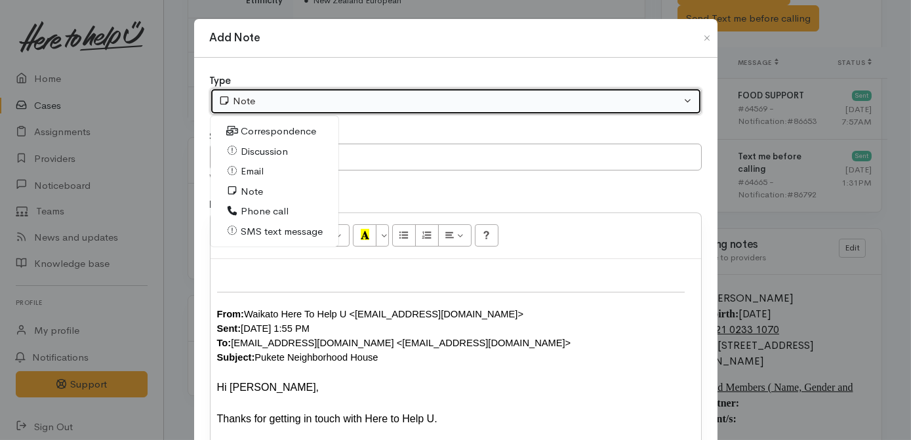
select select "2"
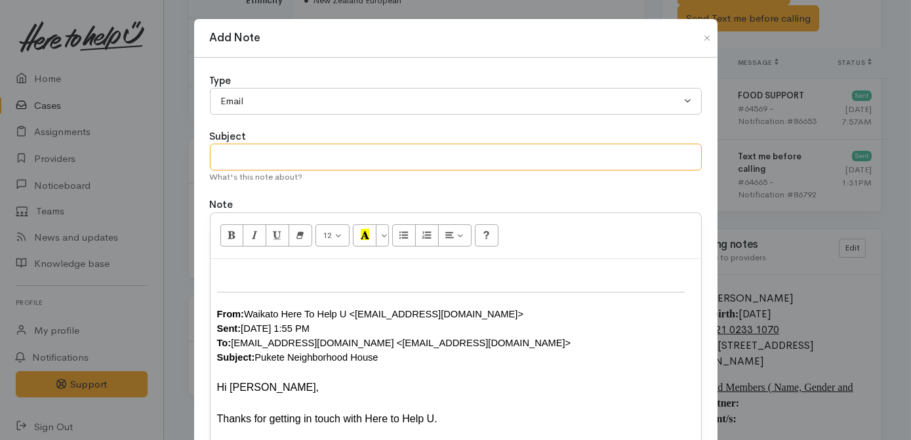
click at [260, 163] on input "text" at bounding box center [456, 157] width 492 height 27
type input "Emailed client form"
click at [266, 266] on div at bounding box center [456, 274] width 478 height 16
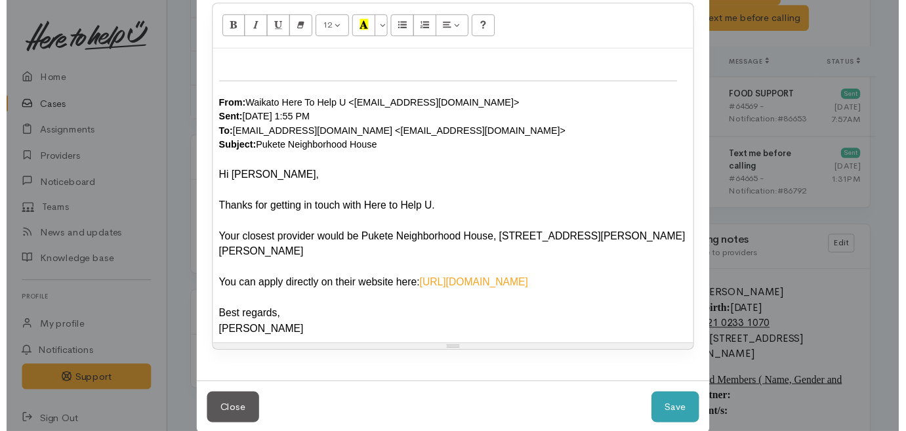
scroll to position [227, 0]
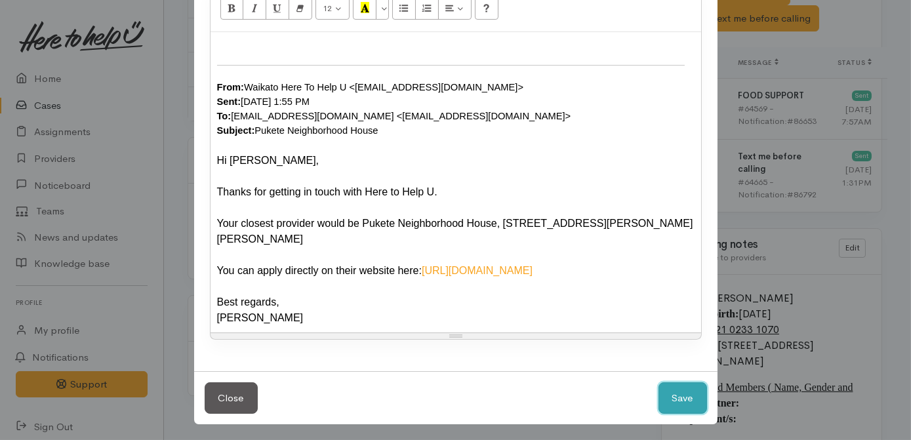
click at [676, 393] on button "Save" at bounding box center [683, 398] width 49 height 32
select select "1"
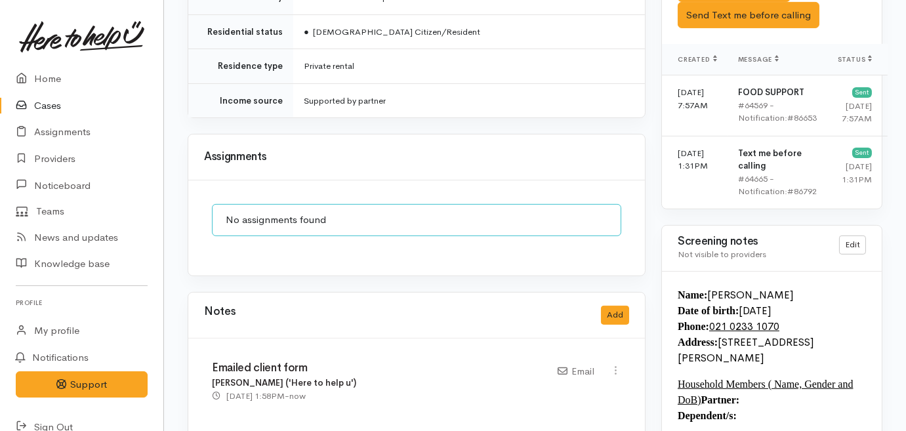
scroll to position [1111, 0]
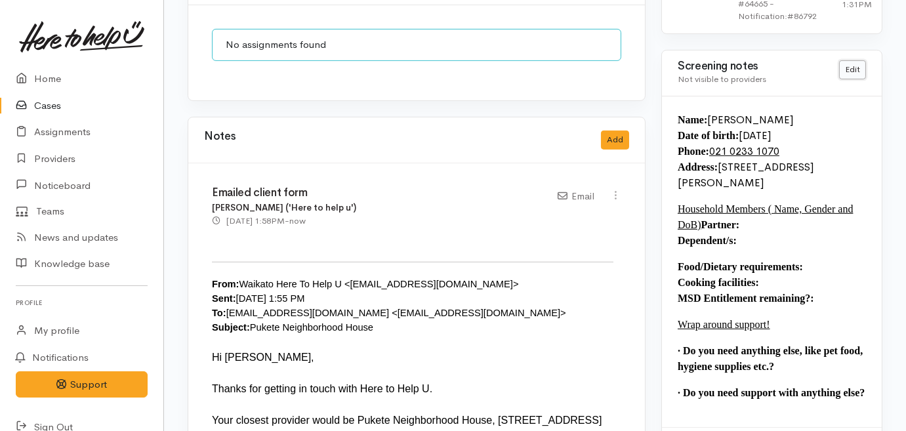
click at [856, 60] on link "Edit" at bounding box center [852, 69] width 27 height 19
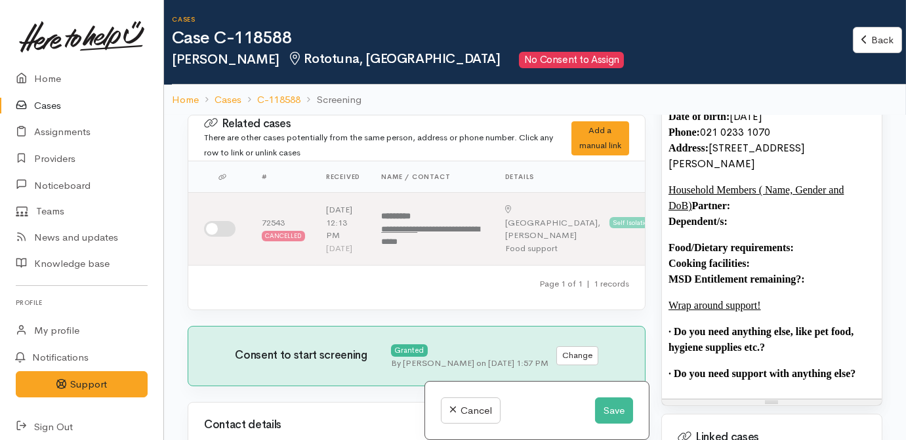
scroll to position [1133, 0]
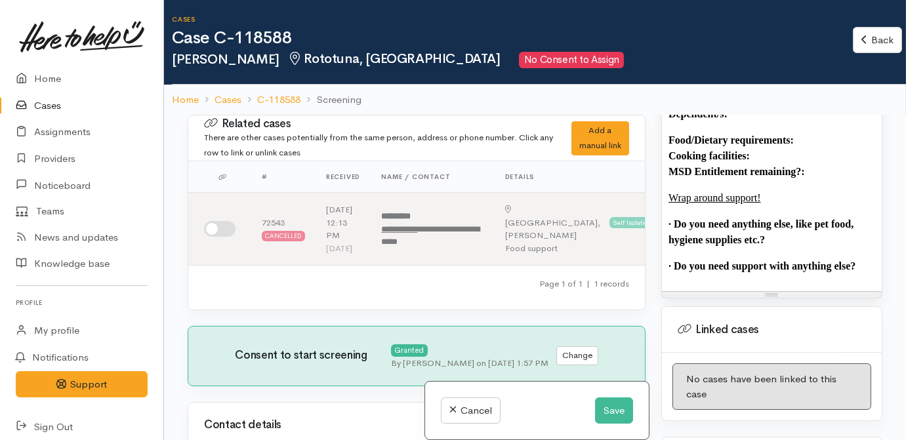
click at [863, 272] on p "· Do you need support with anything else?" at bounding box center [771, 266] width 207 height 16
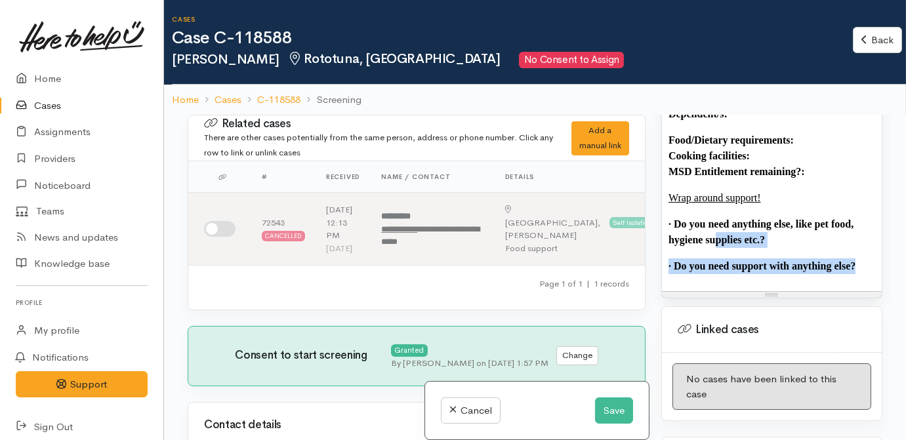
scroll to position [1013, 0]
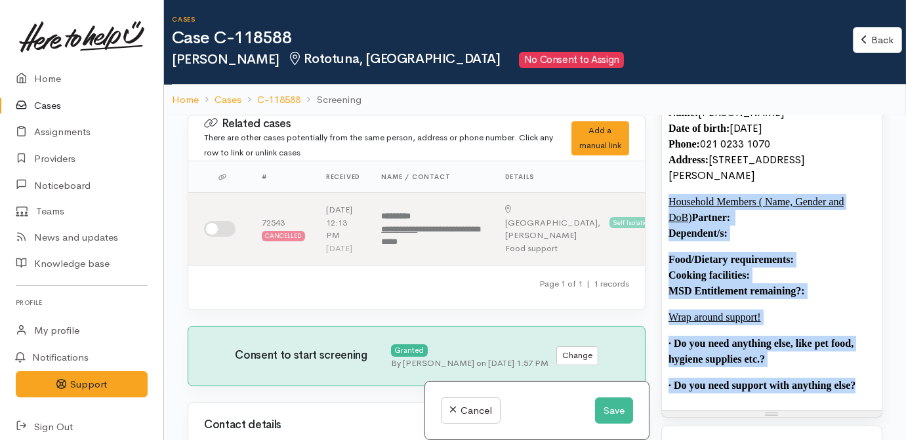
drag, startPoint x: 863, startPoint y: 272, endPoint x: 661, endPoint y: 201, distance: 213.3
click at [662, 201] on div "Name: [PERSON_NAME] Date of birth: [DEMOGRAPHIC_DATA] Phone:  [PHONE_NUMBER][DE…" at bounding box center [772, 254] width 220 height 312
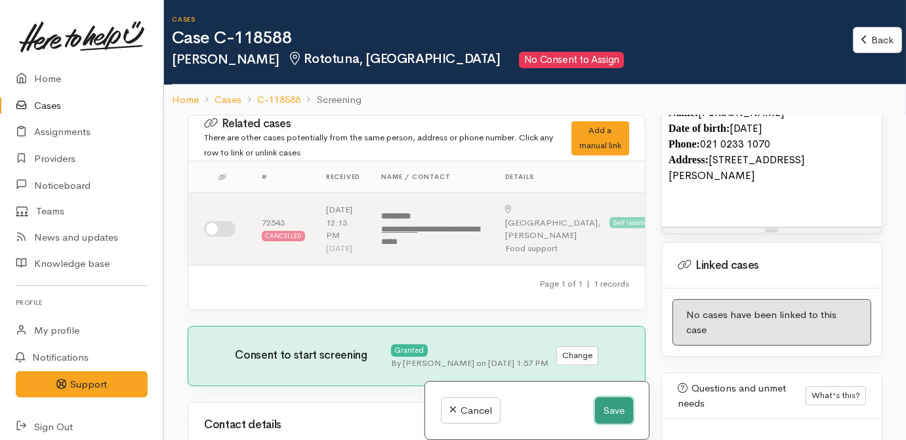
click at [609, 415] on button "Save" at bounding box center [614, 411] width 38 height 27
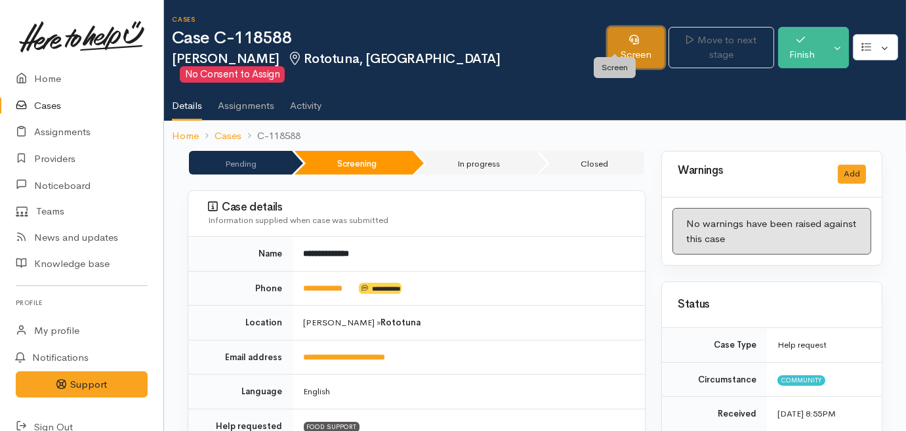
click at [634, 43] on link "Screen" at bounding box center [636, 47] width 58 height 41
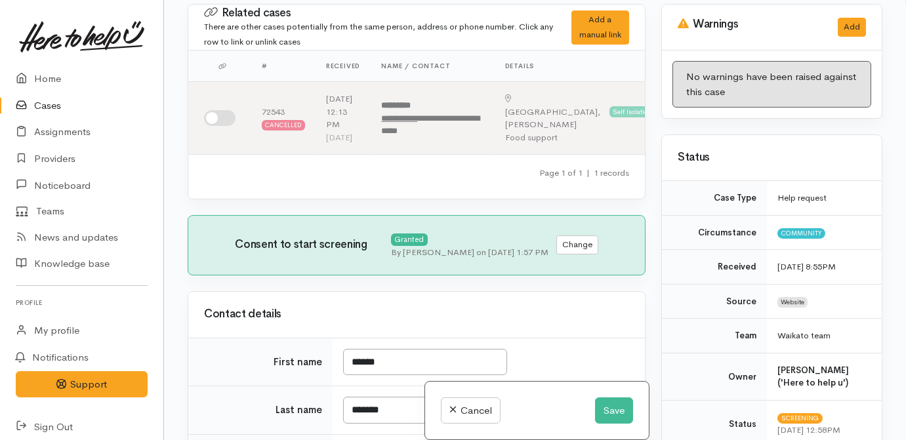
scroll to position [115, 0]
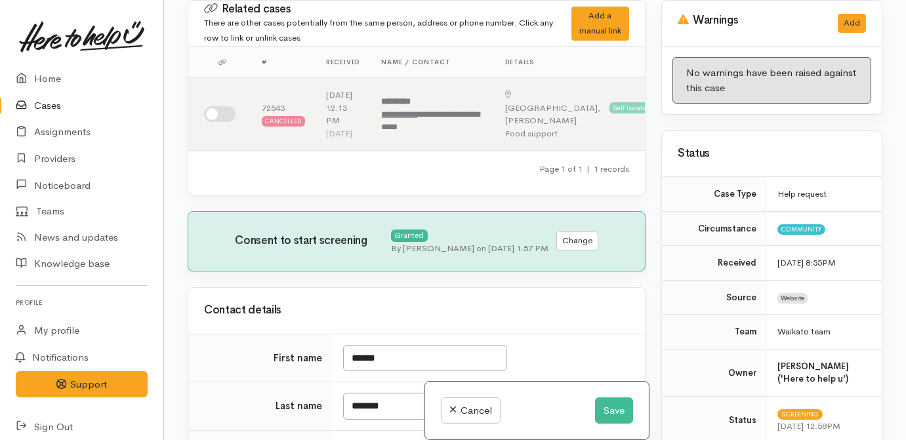
click at [534, 321] on div "Contact details" at bounding box center [416, 310] width 425 height 20
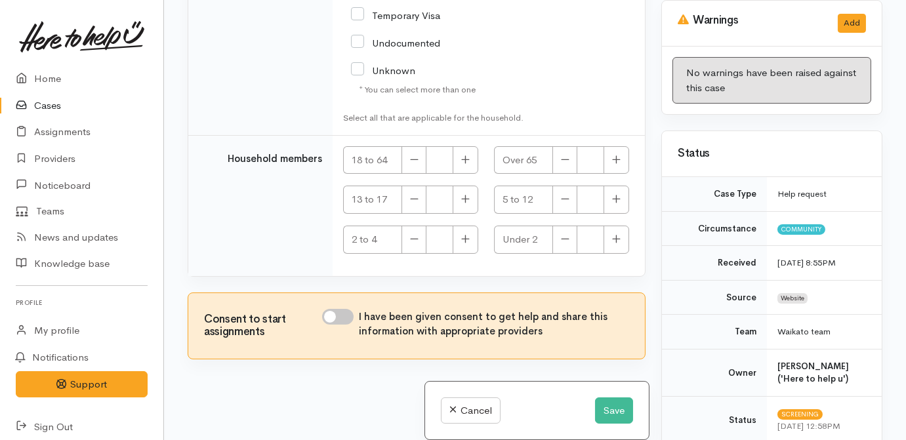
click at [346, 314] on input "I have been given consent to get help and share this information with appropria…" at bounding box center [337, 317] width 31 height 16
checkbox input "true"
click at [462, 159] on icon "button" at bounding box center [465, 160] width 9 height 10
click at [457, 152] on button "button" at bounding box center [466, 160] width 26 height 28
type input "2"
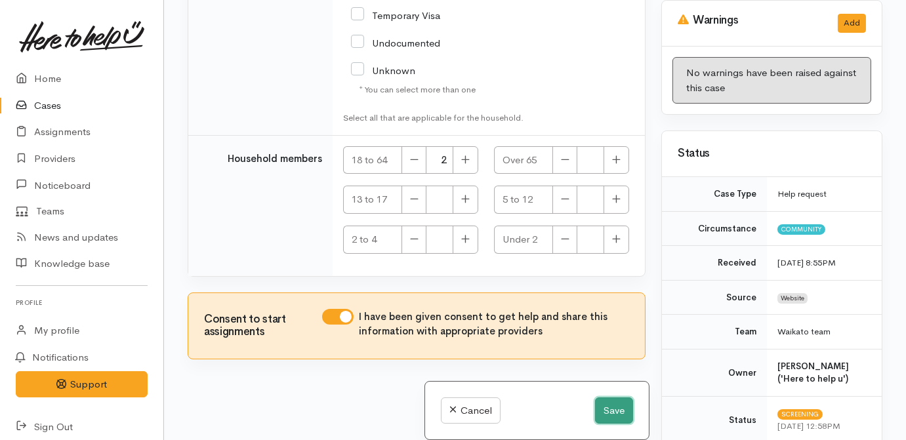
click at [605, 408] on button "Save" at bounding box center [614, 411] width 38 height 27
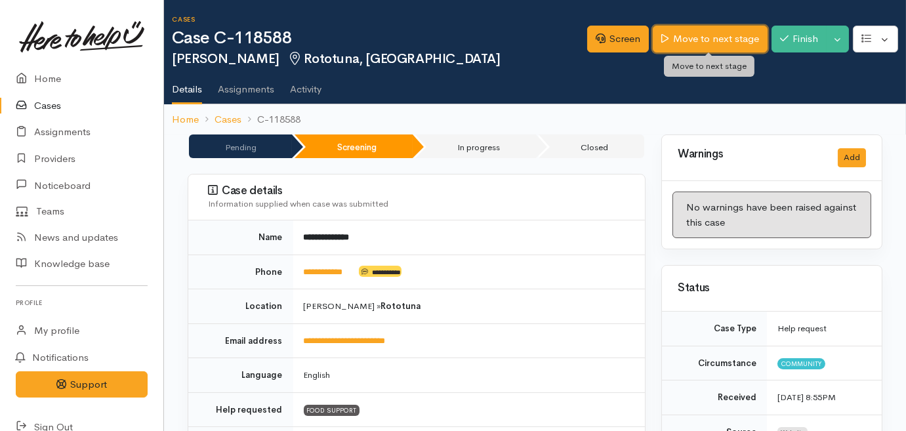
click at [691, 42] on link "Move to next stage" at bounding box center [710, 39] width 114 height 27
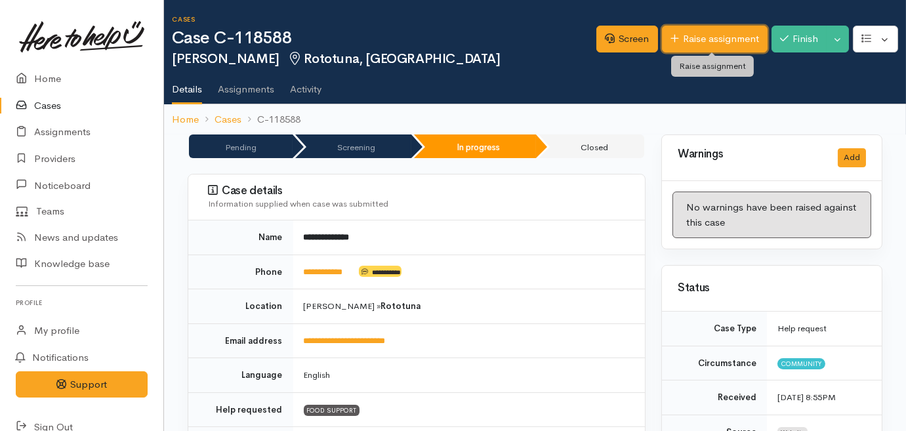
click at [684, 42] on link "Raise assignment" at bounding box center [715, 39] width 106 height 27
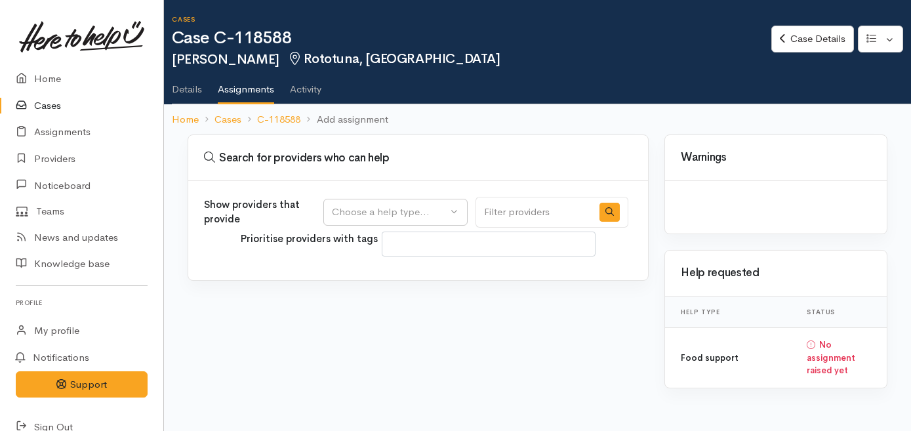
select select
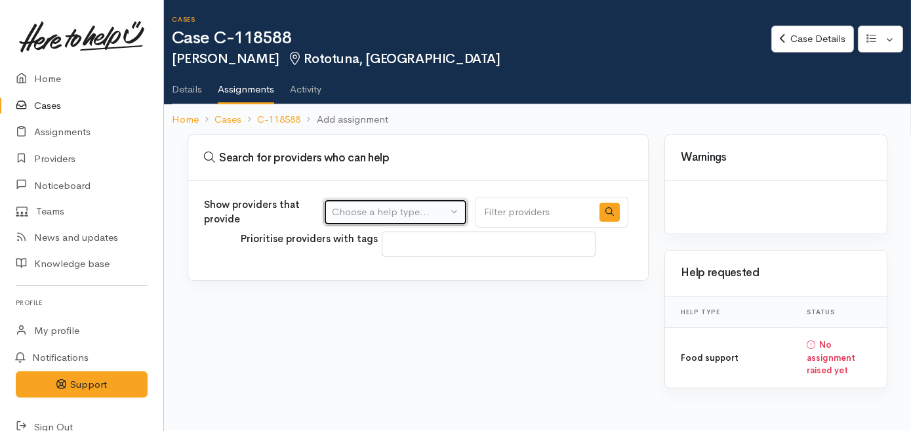
click at [428, 205] on div "Choose a help type..." at bounding box center [389, 212] width 115 height 15
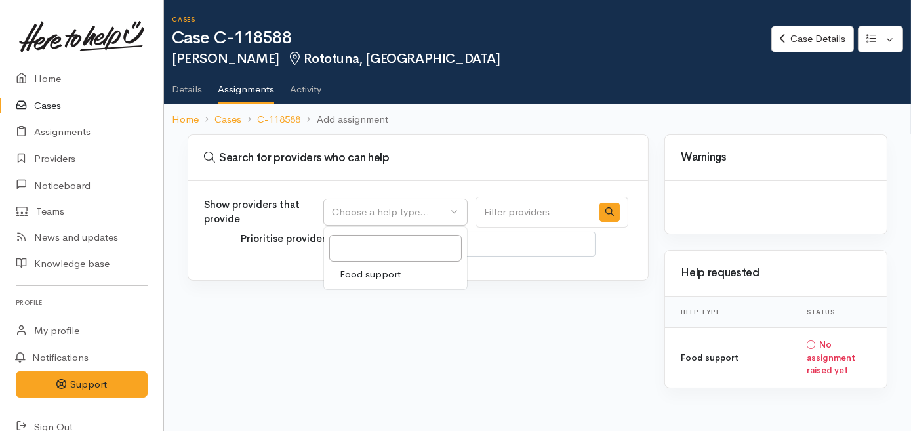
click at [416, 279] on link "Food support" at bounding box center [395, 274] width 143 height 20
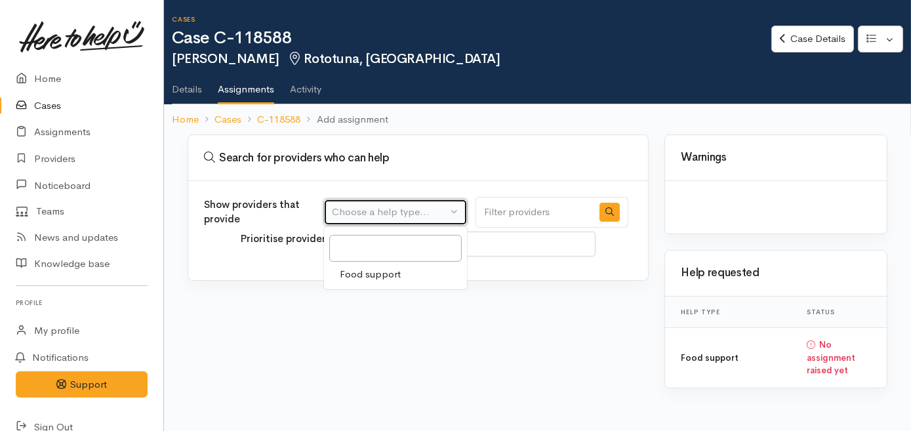
select select "3"
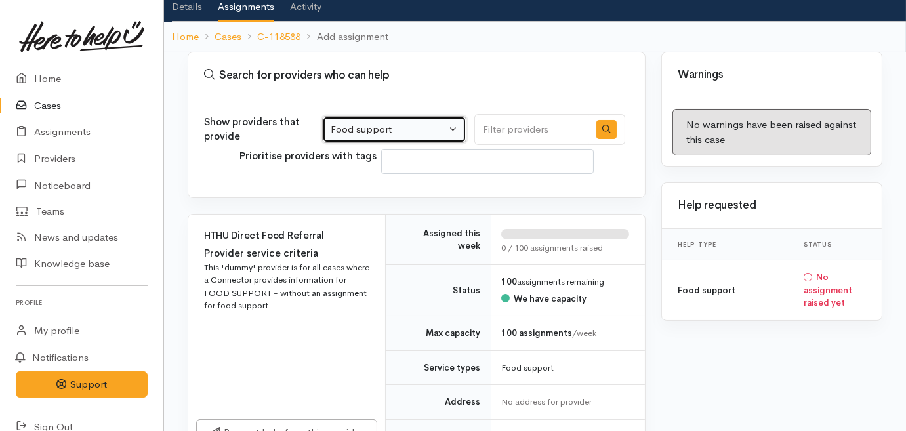
scroll to position [238, 0]
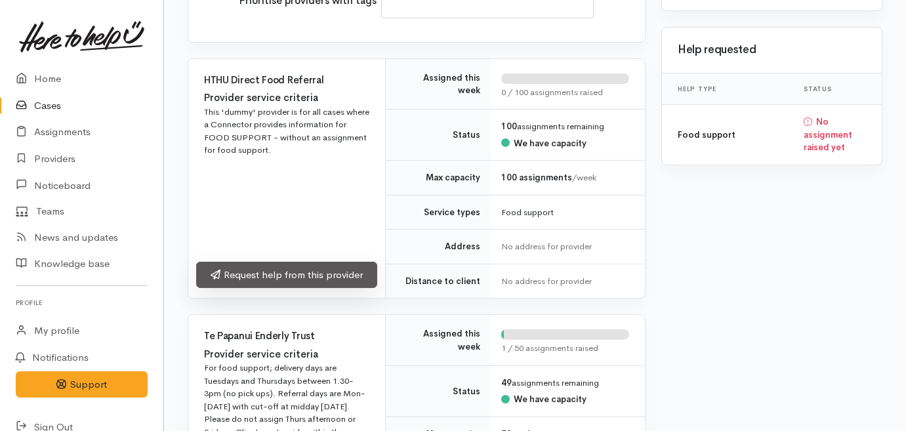
click at [256, 277] on link "Request help from this provider" at bounding box center [286, 275] width 181 height 27
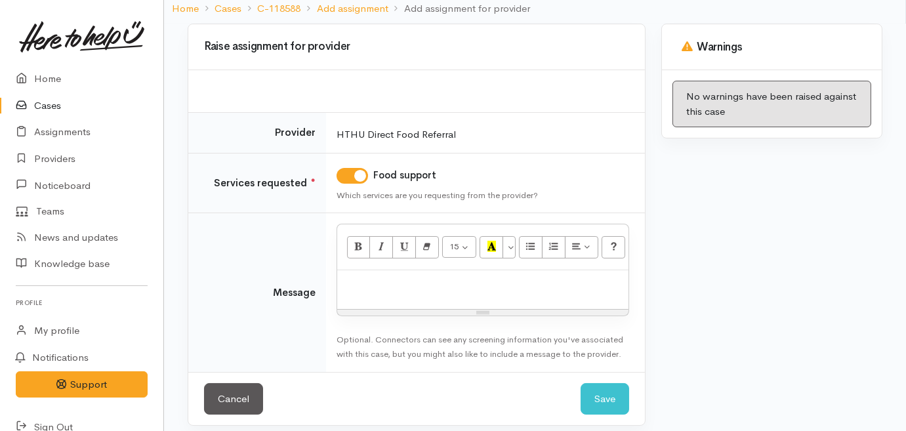
scroll to position [119, 0]
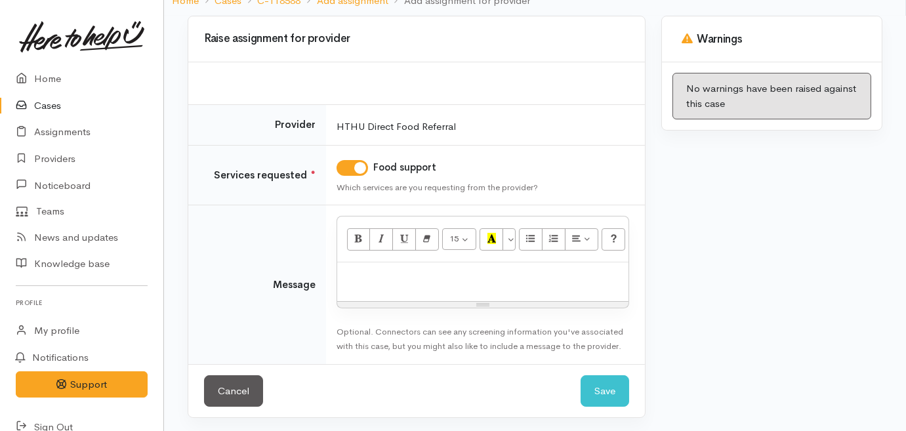
click at [406, 281] on div at bounding box center [482, 281] width 291 height 39
drag, startPoint x: 607, startPoint y: 389, endPoint x: 598, endPoint y: 388, distance: 9.3
click at [605, 389] on button "Save" at bounding box center [605, 391] width 49 height 32
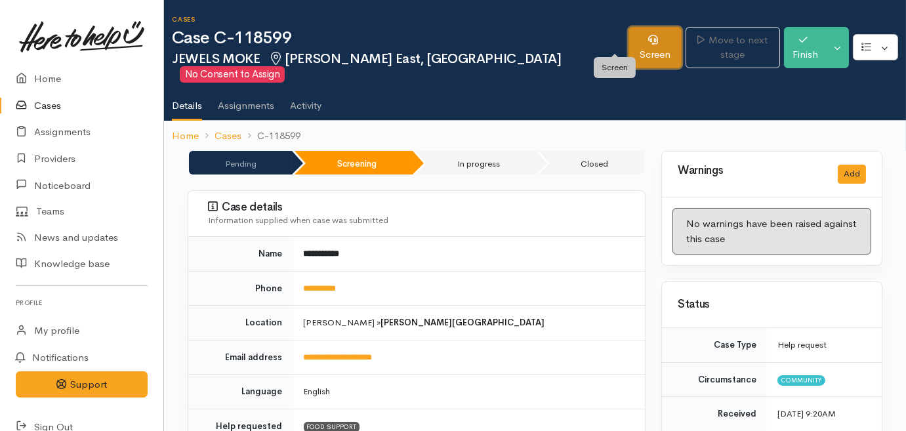
click at [628, 43] on link "Screen" at bounding box center [654, 47] width 52 height 41
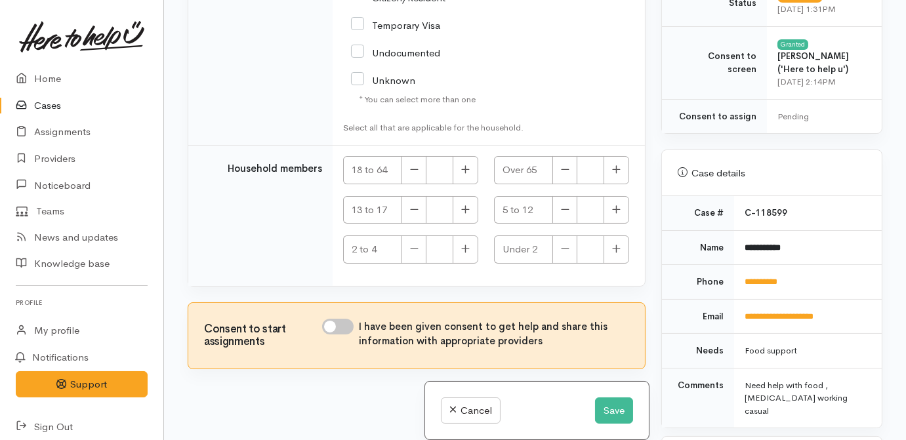
scroll to position [3227, 0]
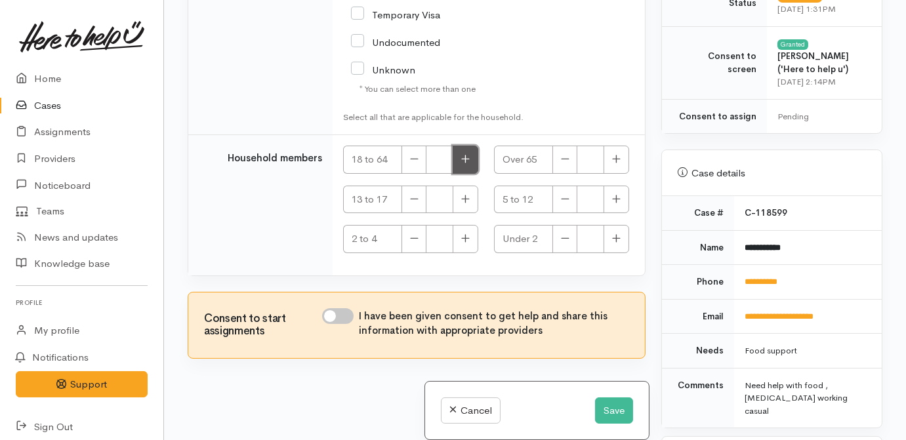
click at [461, 157] on icon "button" at bounding box center [465, 159] width 9 height 10
type input "1"
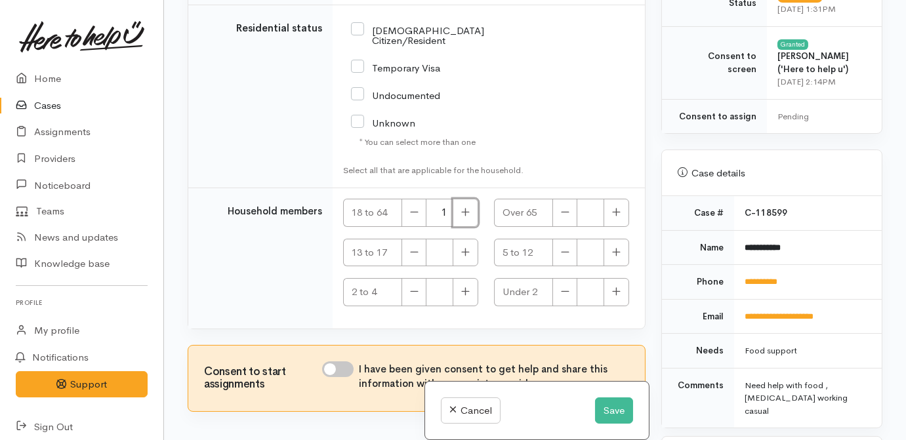
scroll to position [3048, 0]
click at [373, 46] on input "NZ Citizen/Resident" at bounding box center [433, 35] width 165 height 22
checkbox input "true"
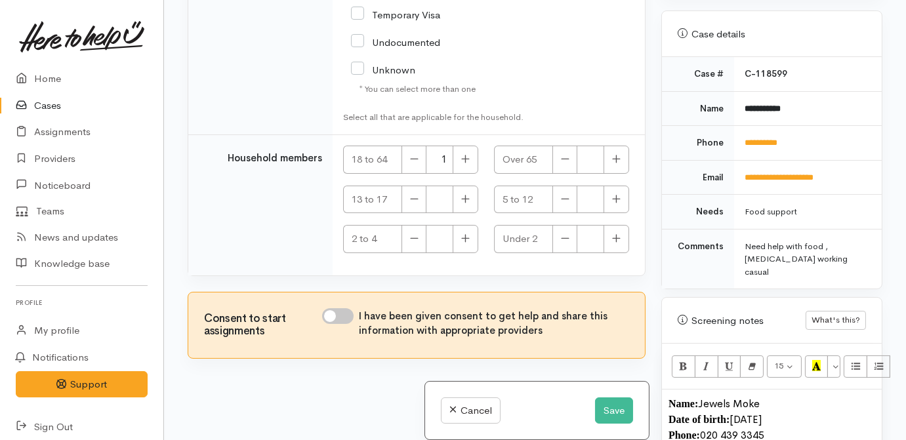
scroll to position [834, 0]
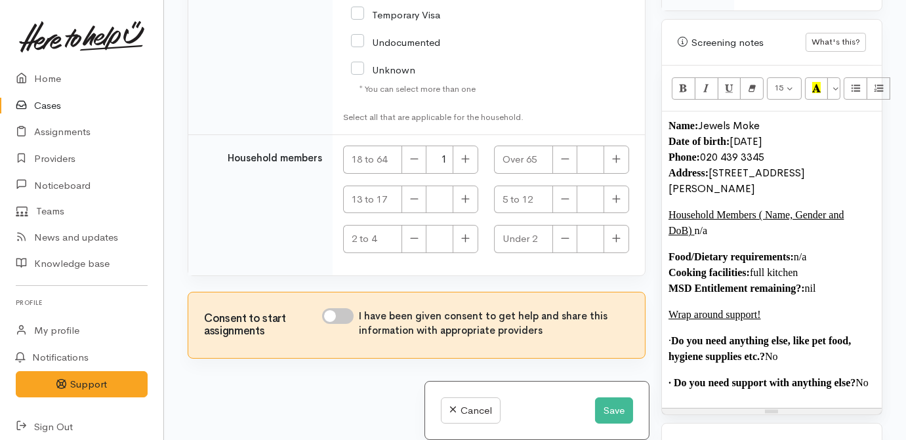
click at [334, 317] on input "I have been given consent to get help and share this information with appropria…" at bounding box center [337, 316] width 31 height 16
checkbox input "true"
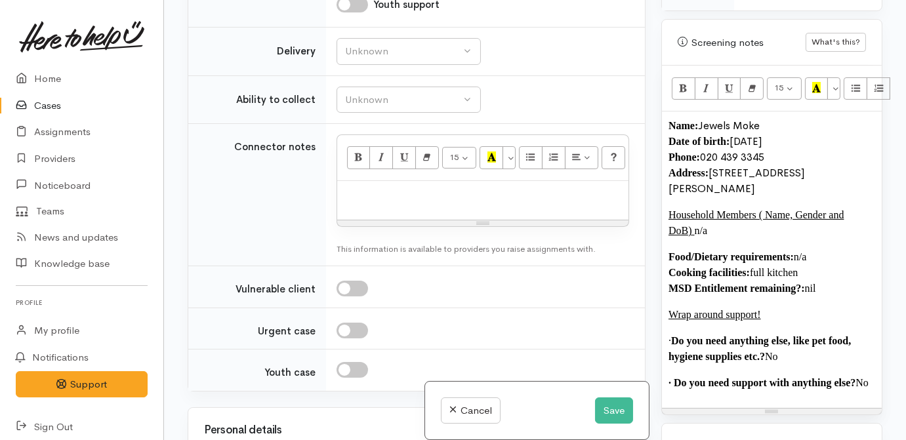
scroll to position [1677, 0]
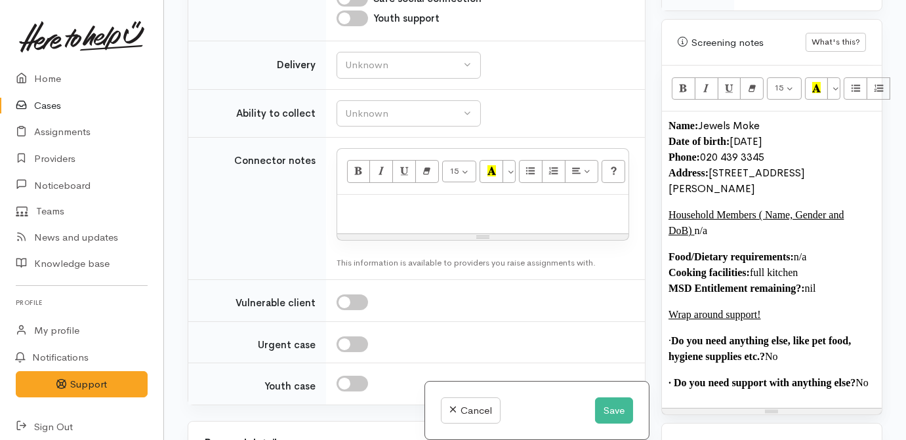
click at [706, 333] on p "· Do you need anything else, like pet food, hygiene supplies etc.? No" at bounding box center [771, 348] width 207 height 31
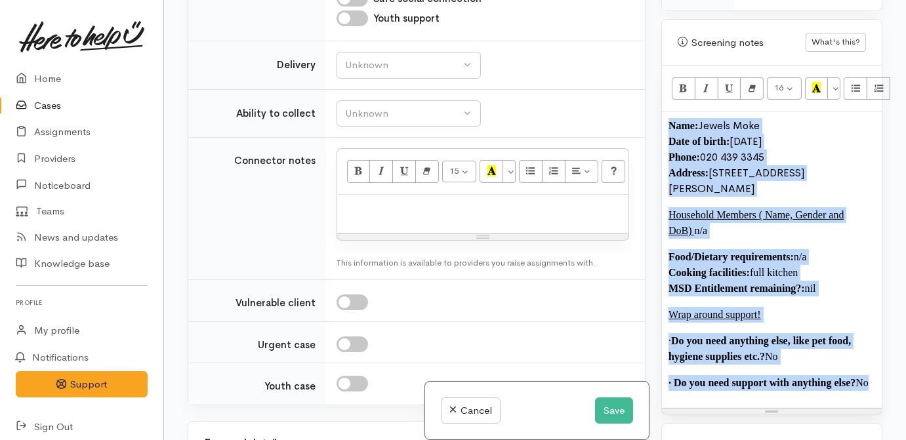
copy div "Name: Jewels Moke Date of birth: 17/6/1993 Phone:  020 439 3345 Address:  5/4 I…"
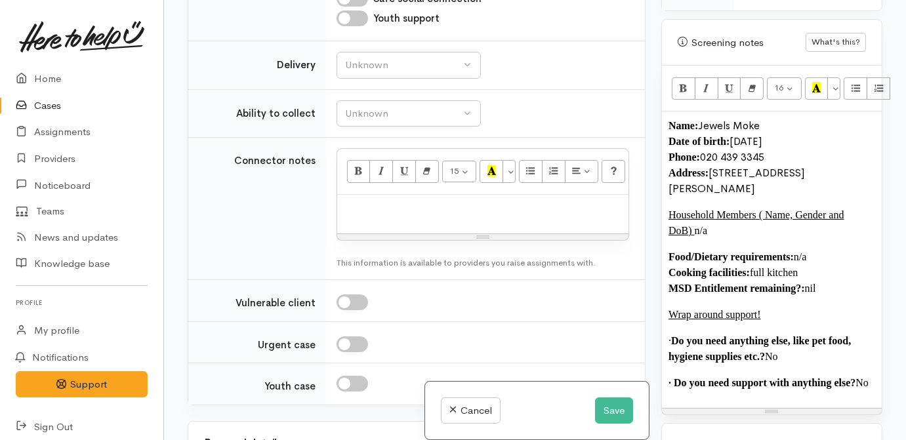
click at [497, 234] on div at bounding box center [482, 214] width 291 height 39
paste div
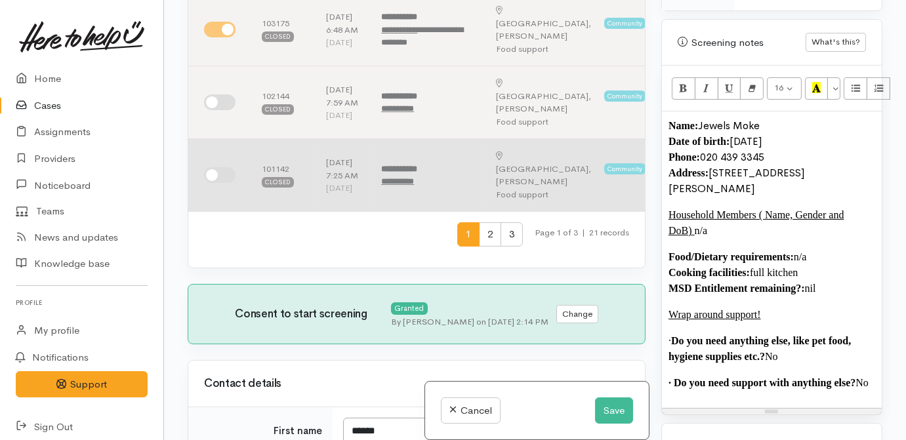
scroll to position [594, 0]
drag, startPoint x: 224, startPoint y: 317, endPoint x: 220, endPoint y: 291, distance: 26.5
click at [224, 184] on input "checkbox" at bounding box center [219, 176] width 31 height 16
checkbox input "true"
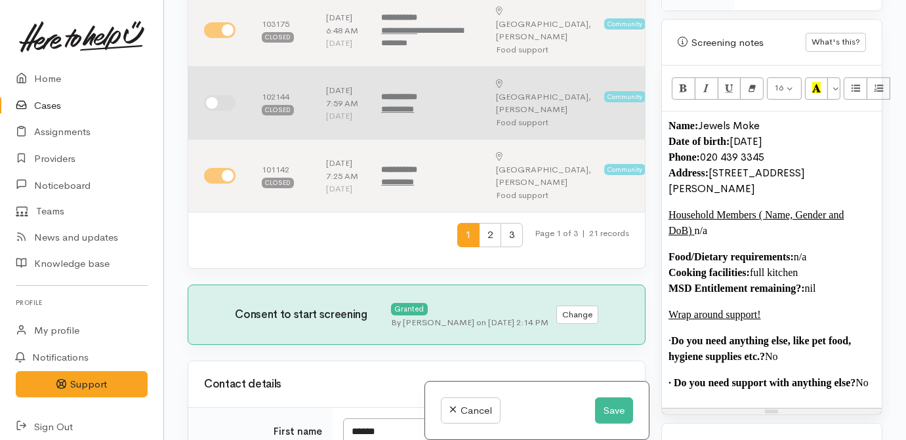
click at [221, 111] on input "checkbox" at bounding box center [219, 103] width 31 height 16
checkbox input "true"
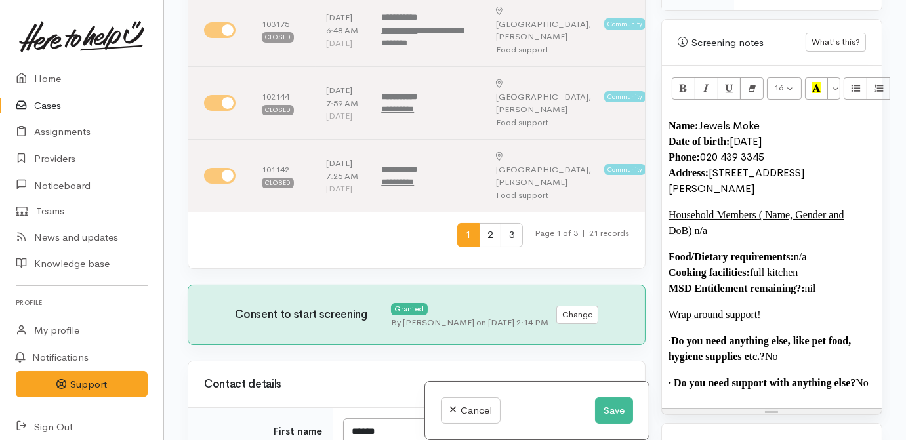
click at [479, 247] on span "2" at bounding box center [490, 235] width 22 height 24
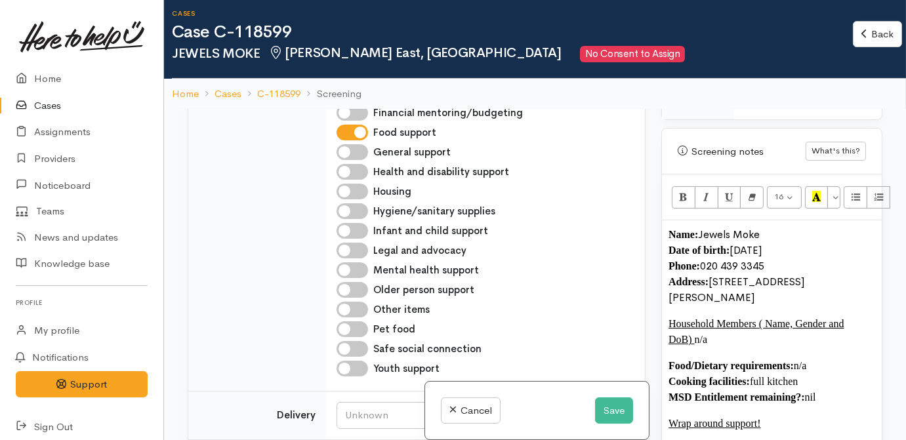
scroll to position [0, 0]
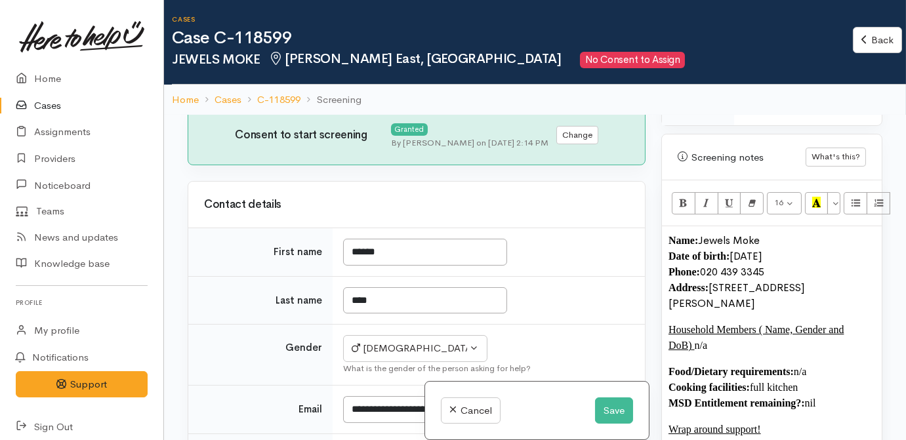
click at [500, 68] on span "3" at bounding box center [511, 55] width 22 height 24
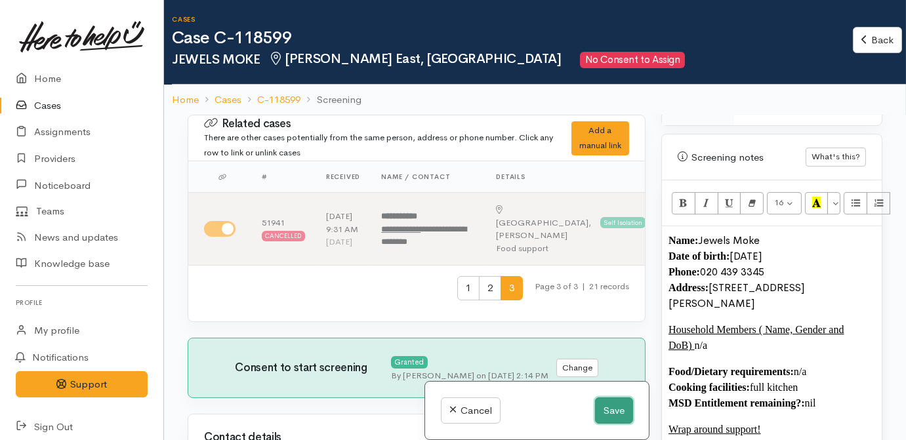
click at [619, 409] on button "Save" at bounding box center [614, 411] width 38 height 27
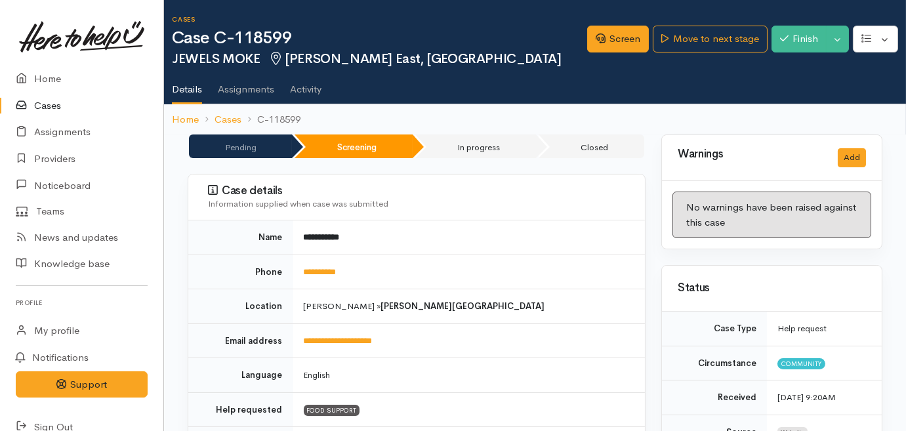
click at [741, 52] on div "Move to next stage" at bounding box center [709, 66] width 91 height 29
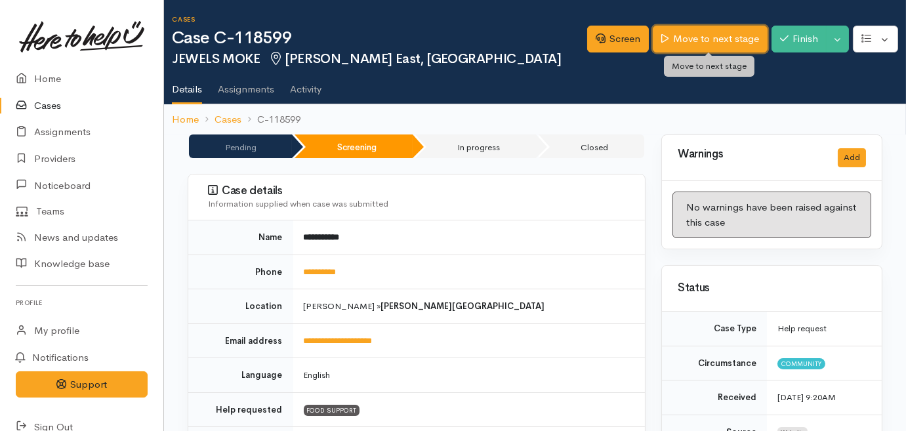
click at [741, 45] on link "Move to next stage" at bounding box center [710, 39] width 114 height 27
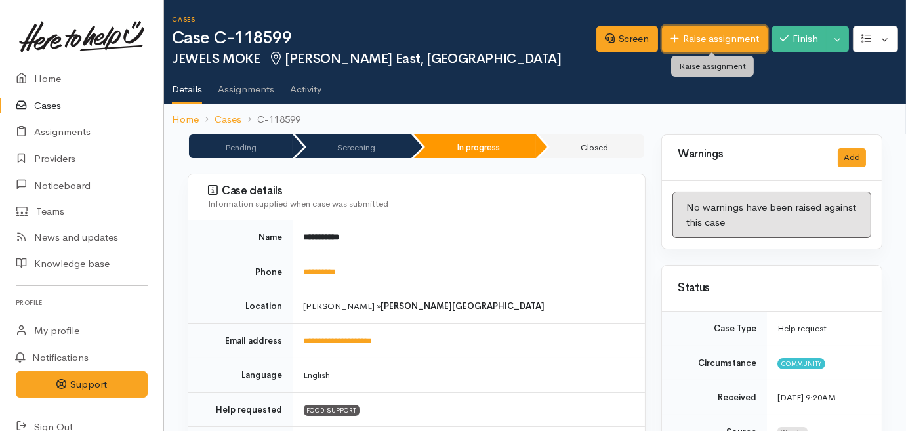
click at [693, 28] on link "Raise assignment" at bounding box center [715, 39] width 106 height 27
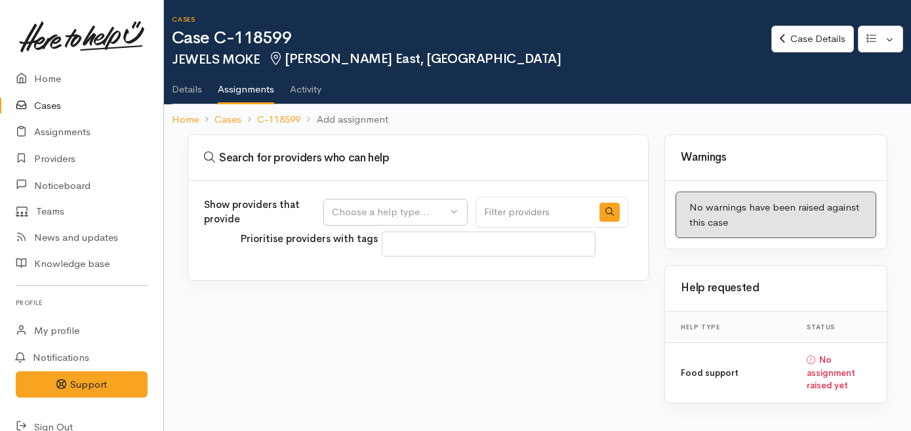
select select
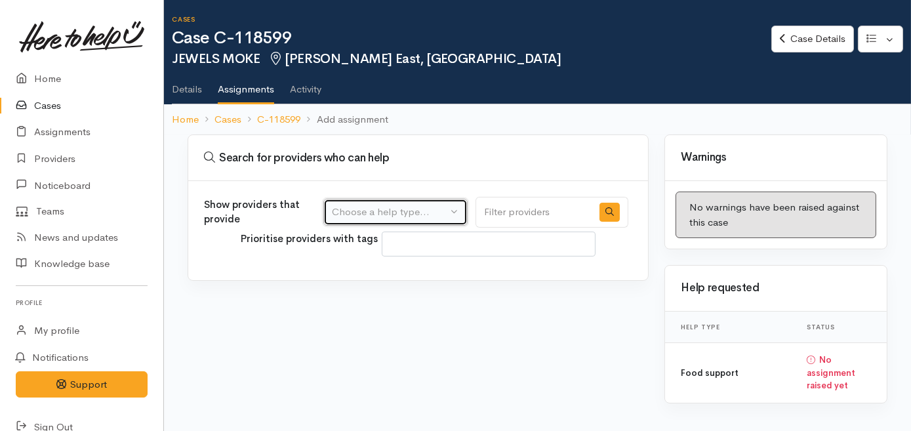
click at [381, 205] on div "Choose a help type..." at bounding box center [389, 212] width 115 height 15
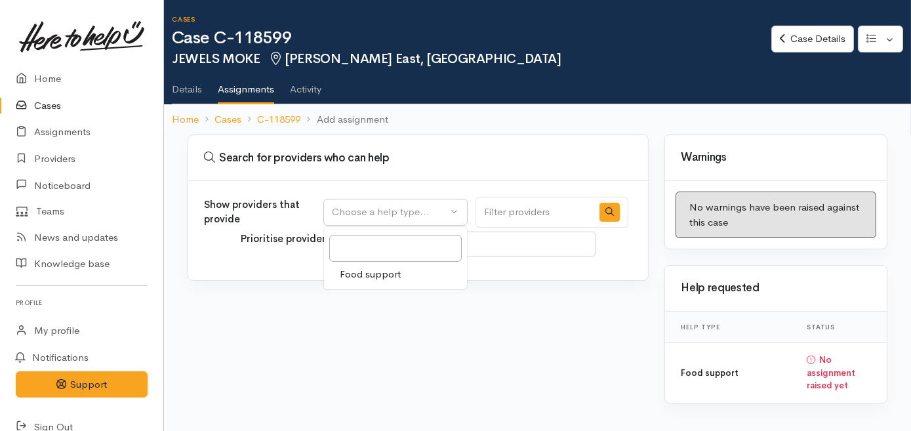
click at [382, 274] on span "Food support" at bounding box center [370, 274] width 61 height 15
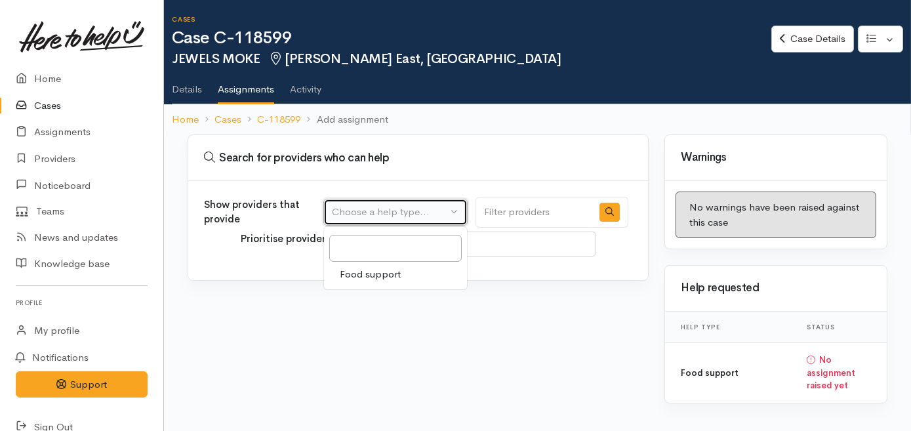
select select "3"
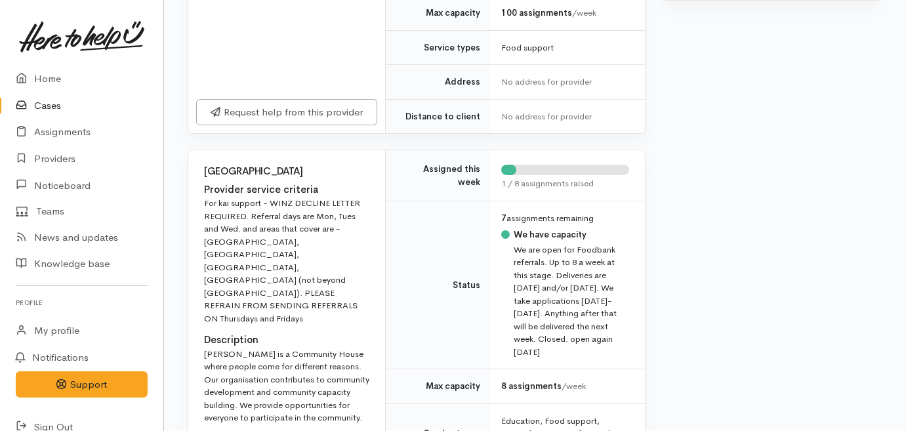
scroll to position [537, 0]
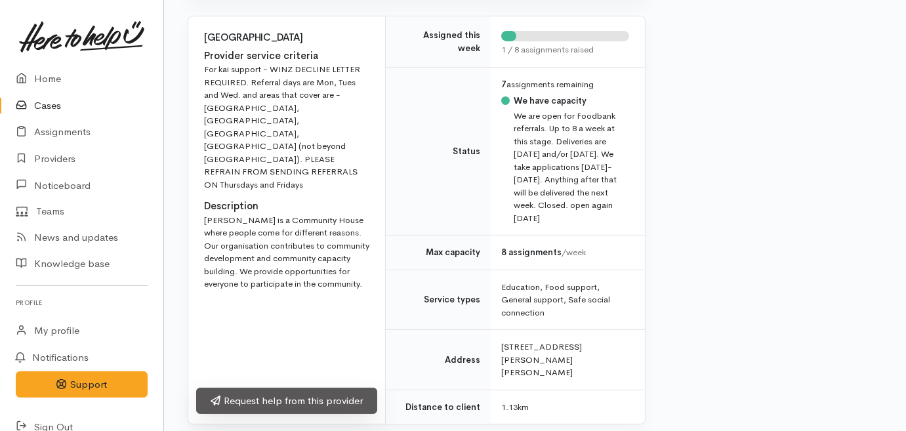
click at [282, 410] on link "Request help from this provider" at bounding box center [286, 401] width 181 height 27
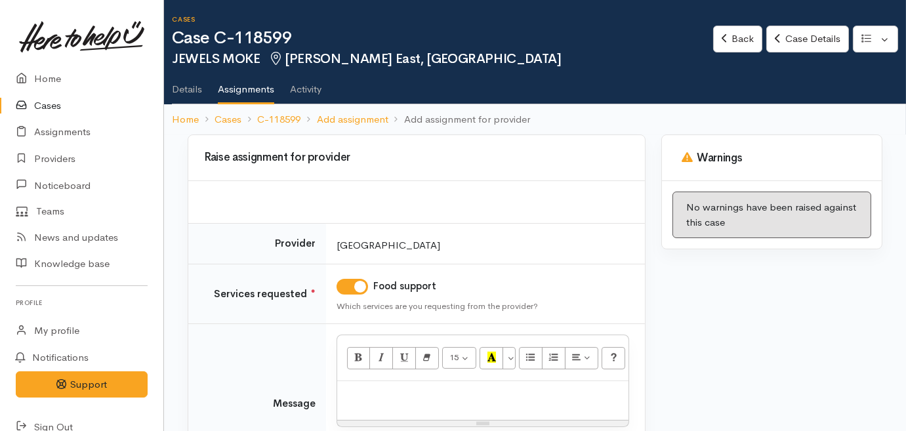
click at [391, 397] on p at bounding box center [483, 395] width 278 height 15
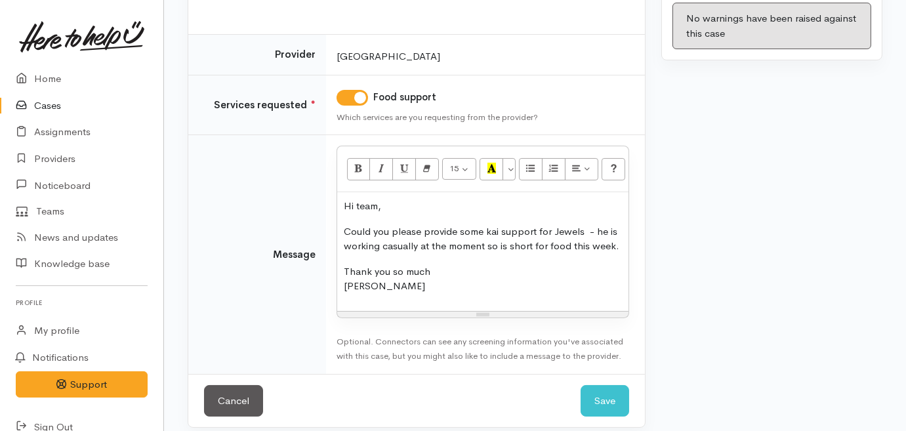
scroll to position [198, 0]
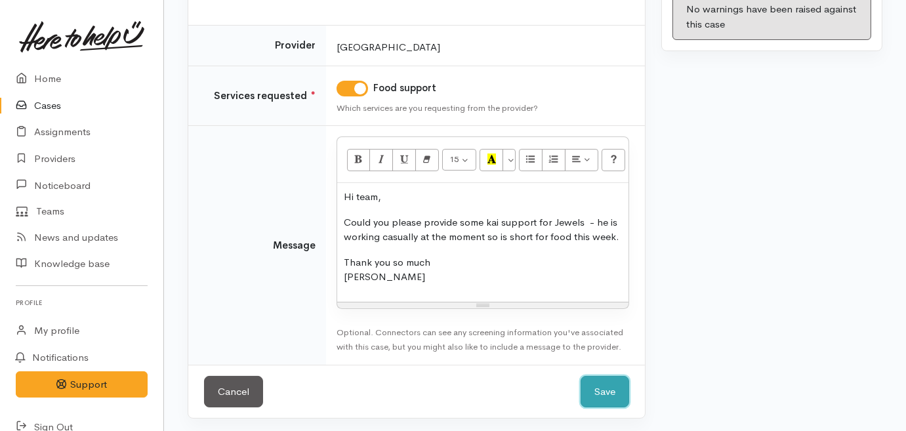
click at [621, 382] on button "Save" at bounding box center [605, 392] width 49 height 32
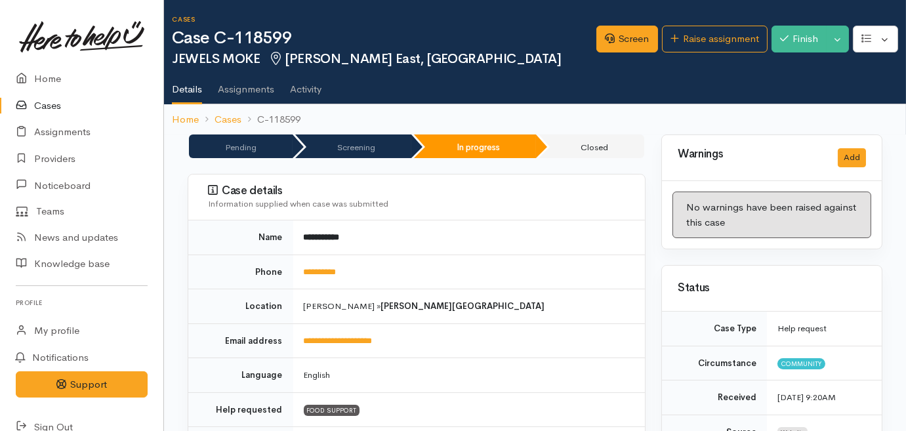
click at [42, 98] on link "Cases" at bounding box center [81, 105] width 163 height 27
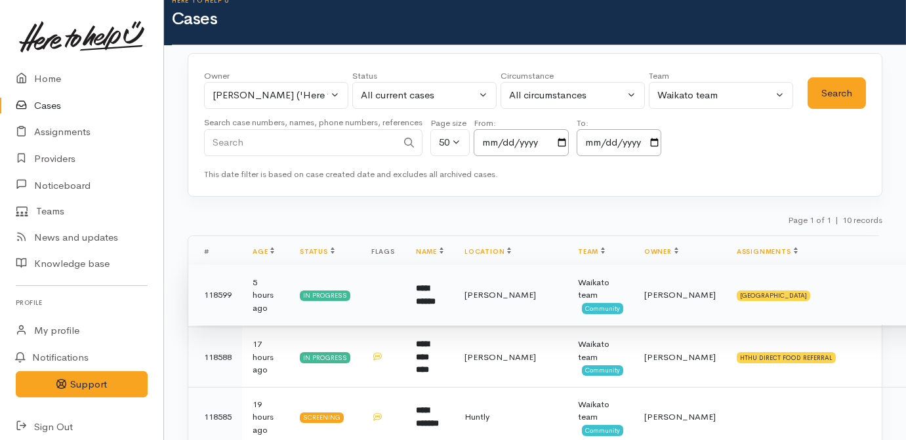
scroll to position [298, 0]
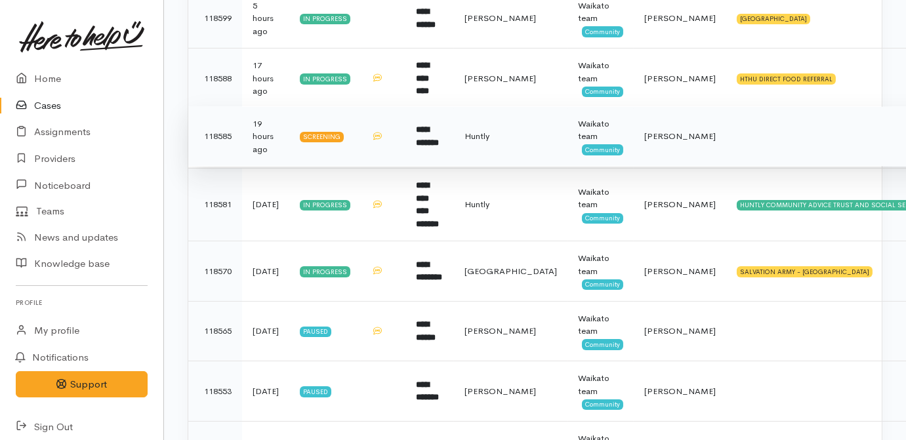
click at [395, 131] on td at bounding box center [383, 136] width 45 height 60
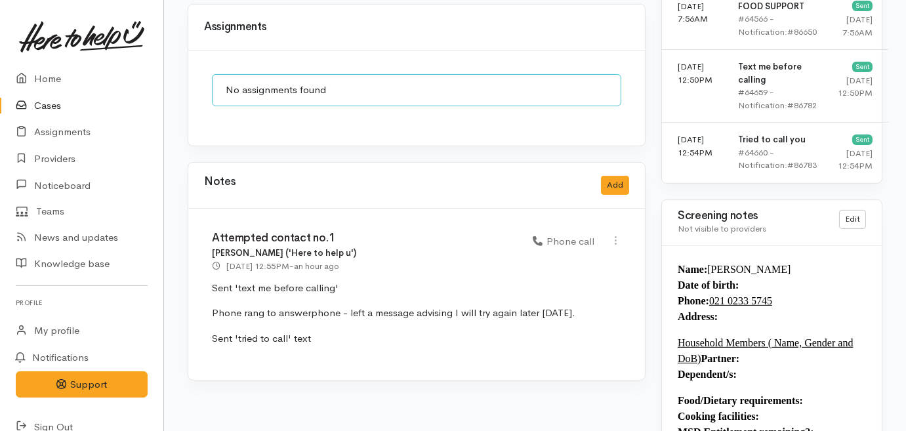
scroll to position [1013, 0]
click at [37, 79] on link "Home" at bounding box center [81, 79] width 163 height 27
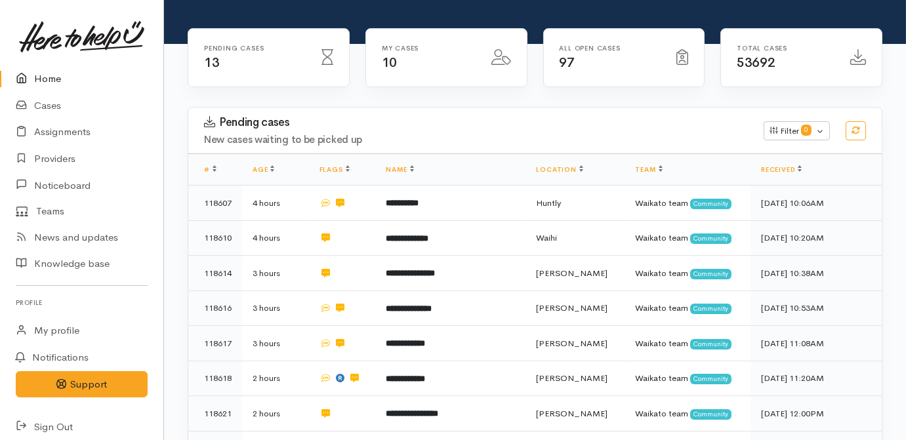
scroll to position [59, 0]
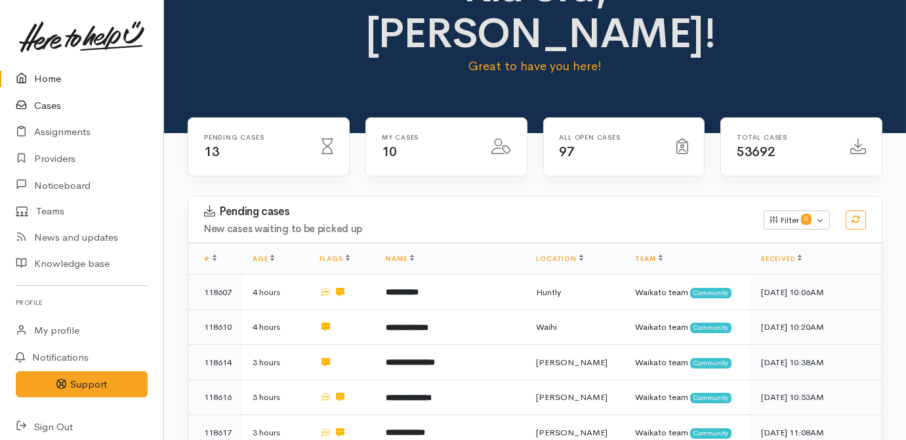
click at [49, 104] on link "Cases" at bounding box center [81, 105] width 163 height 27
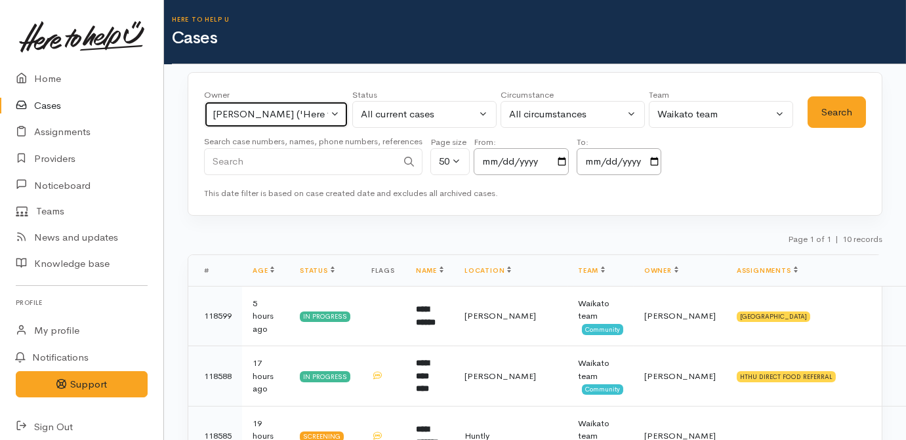
click at [250, 121] on div "[PERSON_NAME] ('Here to help u')" at bounding box center [270, 114] width 115 height 15
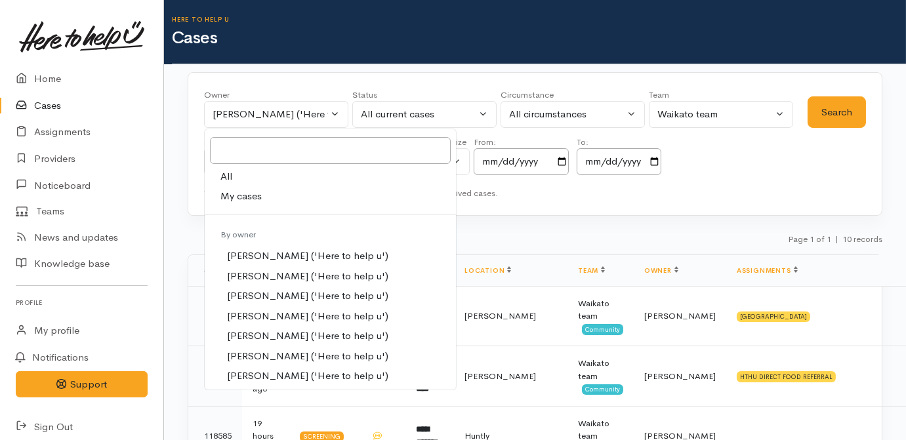
click at [234, 180] on link "All" at bounding box center [330, 177] width 251 height 20
select select "-1"
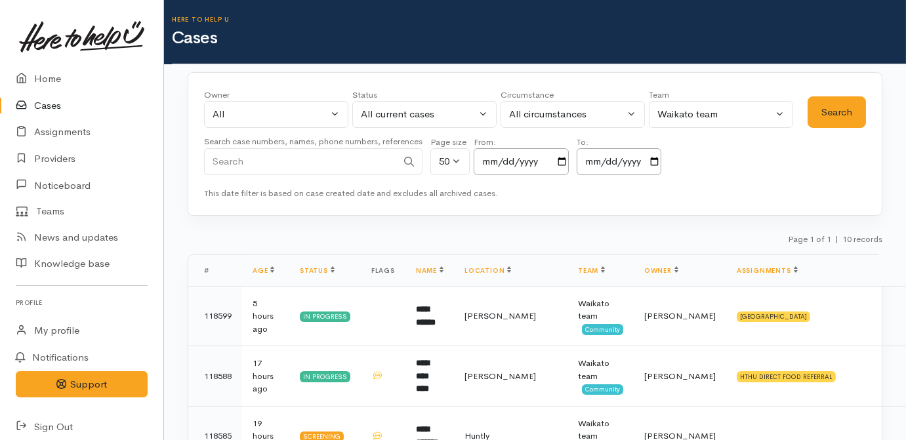
click at [247, 160] on input "Search" at bounding box center [300, 161] width 193 height 27
type input "genesis"
click at [827, 118] on button "Search" at bounding box center [836, 112] width 58 height 32
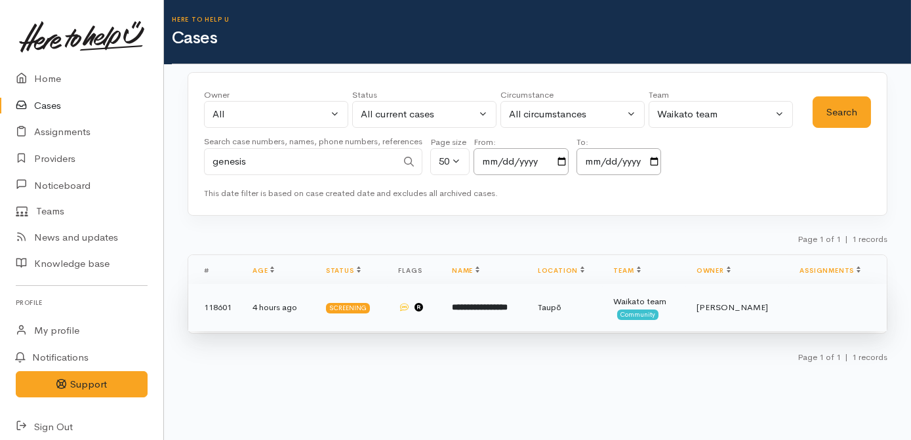
click at [526, 323] on td "**********" at bounding box center [484, 307] width 86 height 47
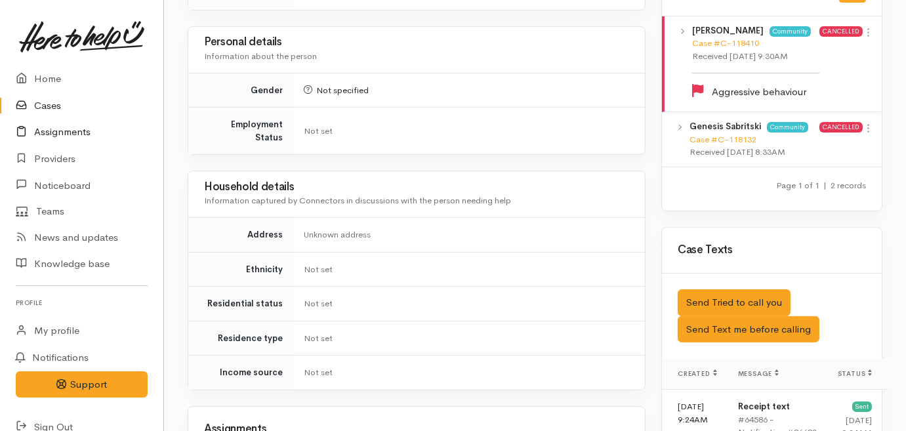
scroll to position [775, 0]
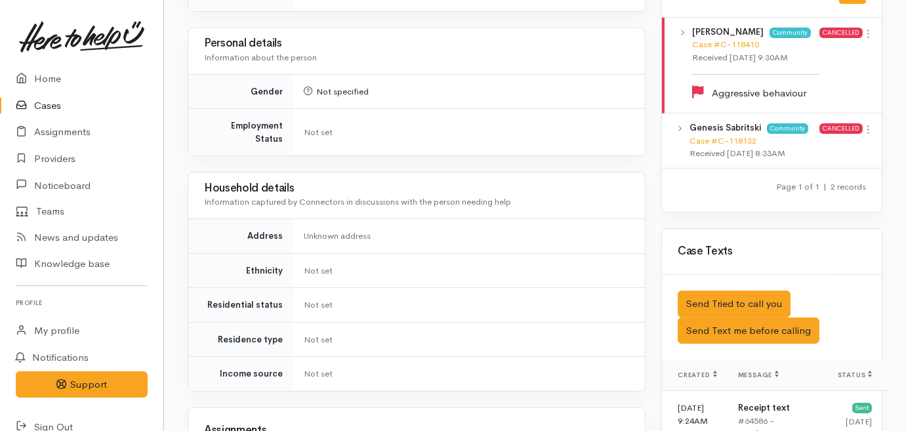
click at [38, 108] on link "Cases" at bounding box center [81, 105] width 163 height 27
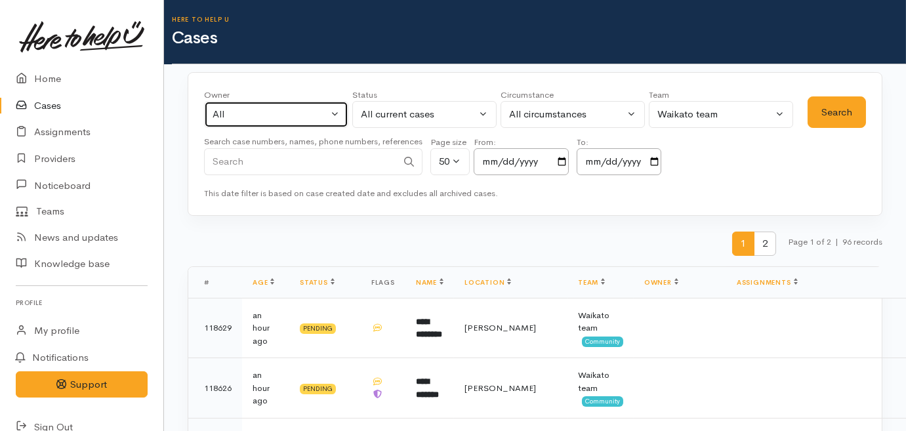
click at [319, 125] on button "All" at bounding box center [276, 114] width 144 height 27
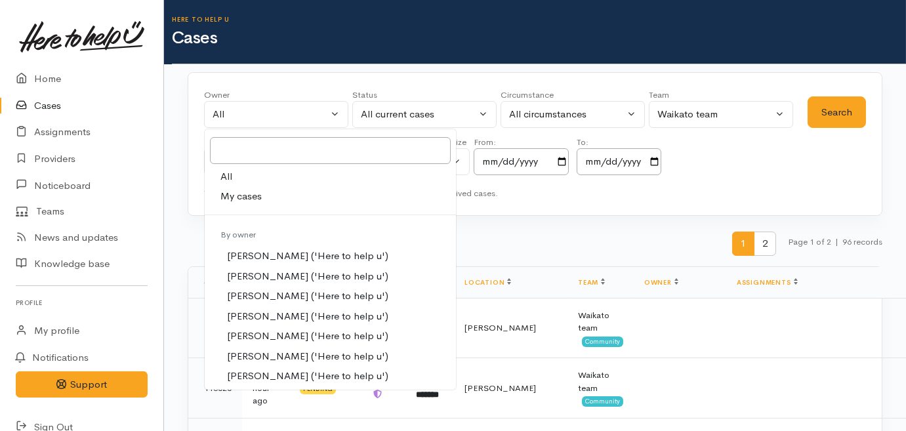
click at [268, 193] on link "My cases" at bounding box center [330, 196] width 251 height 20
select select "2106"
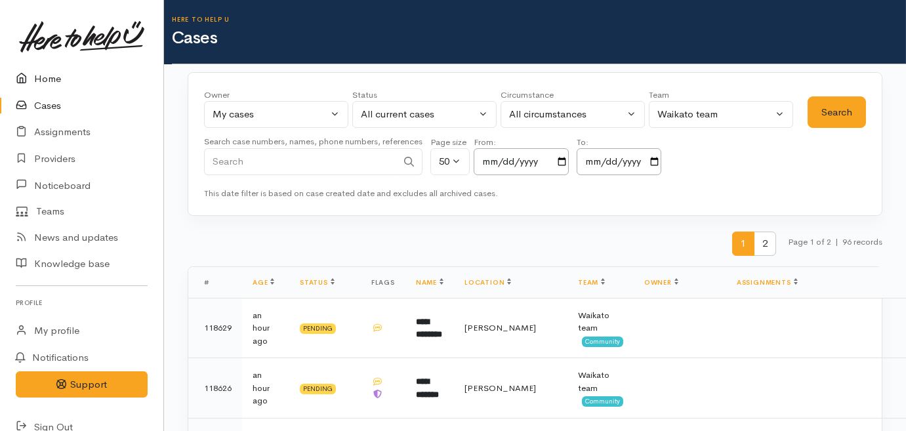
click at [42, 78] on link "Home" at bounding box center [81, 79] width 163 height 27
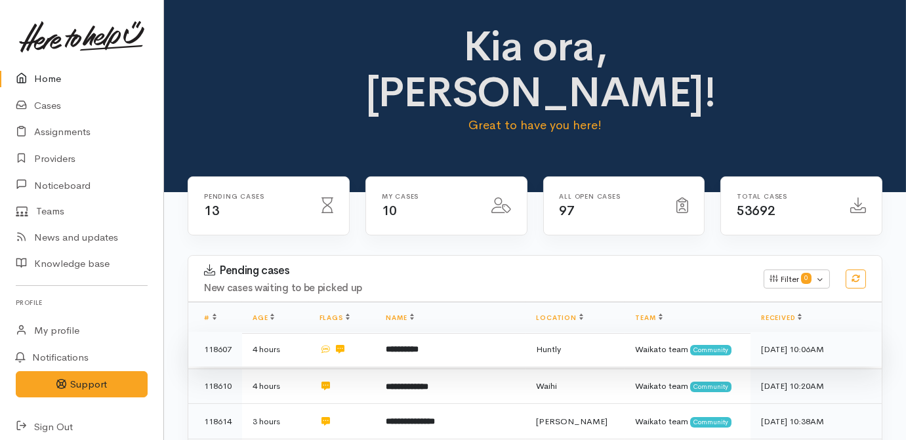
click at [403, 332] on td "**********" at bounding box center [450, 349] width 150 height 35
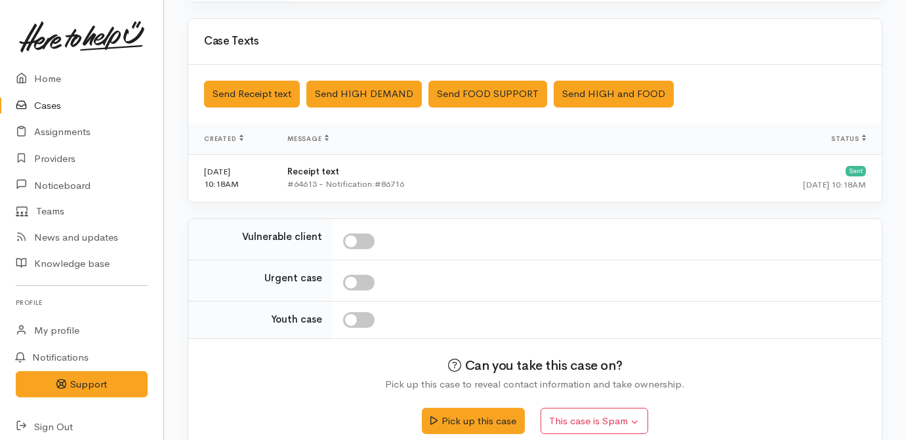
scroll to position [379, 0]
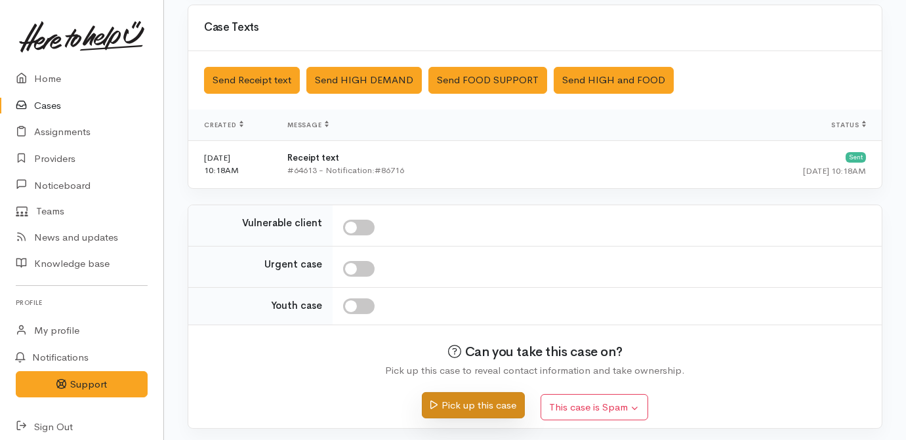
click at [478, 399] on button "Pick up this case" at bounding box center [473, 405] width 103 height 27
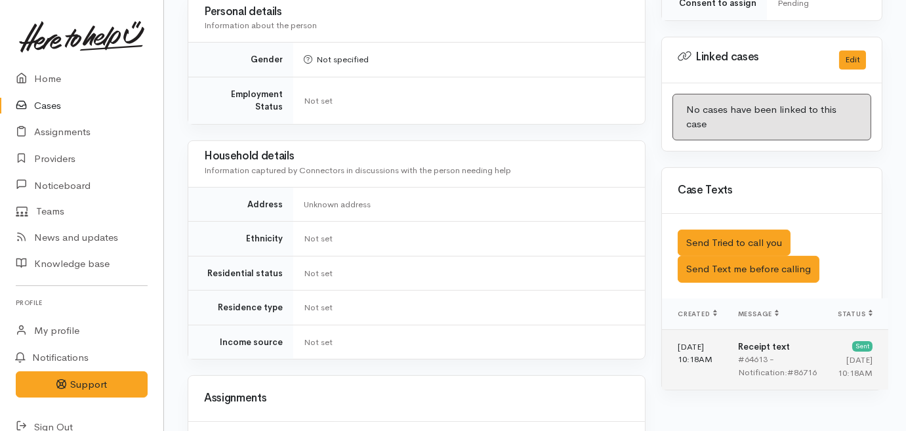
scroll to position [656, 0]
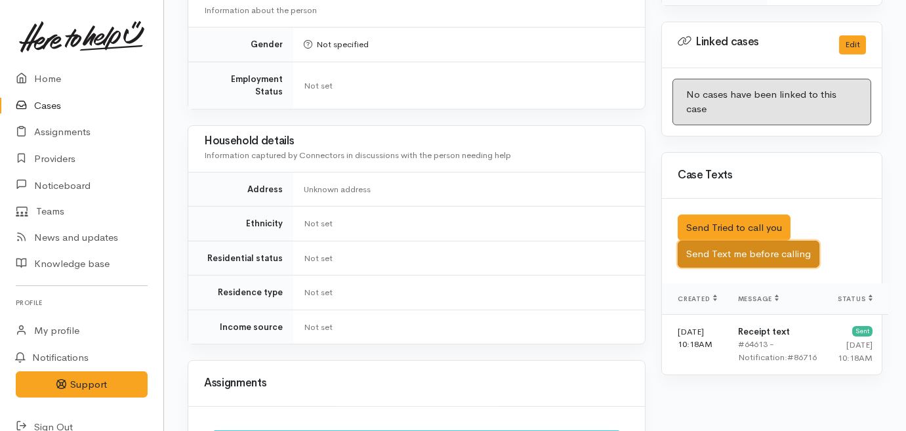
click at [737, 241] on button "Send Text me before calling" at bounding box center [749, 254] width 142 height 27
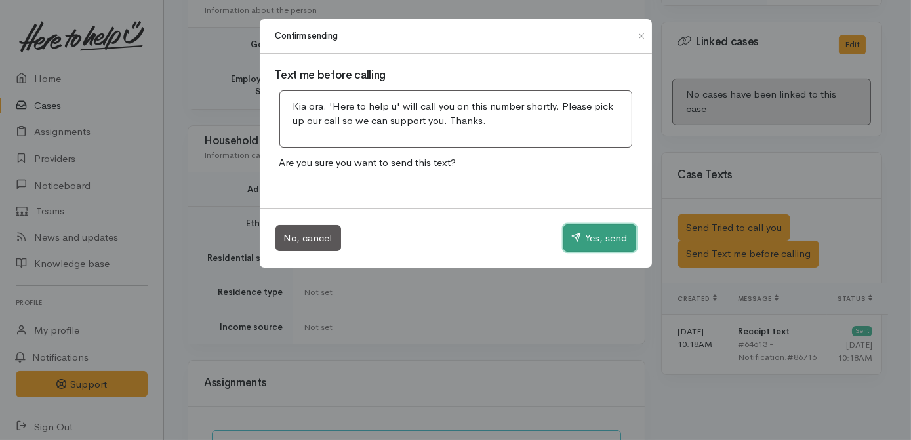
click at [603, 243] on button "Yes, send" at bounding box center [599, 238] width 73 height 28
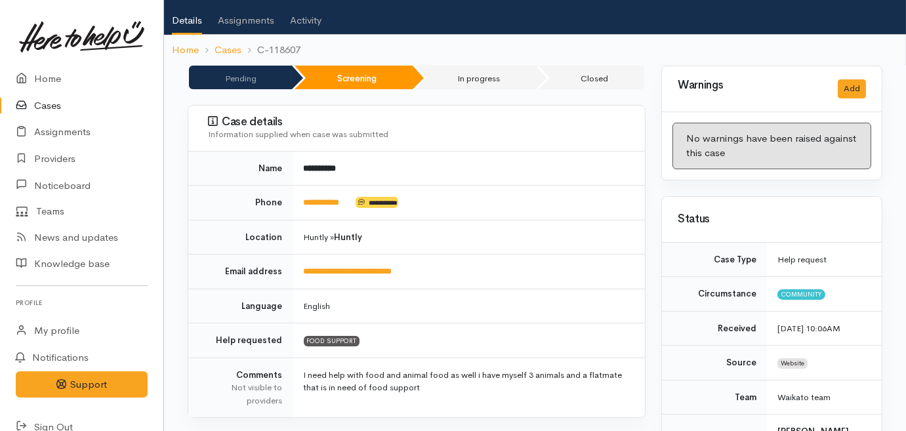
scroll to position [0, 0]
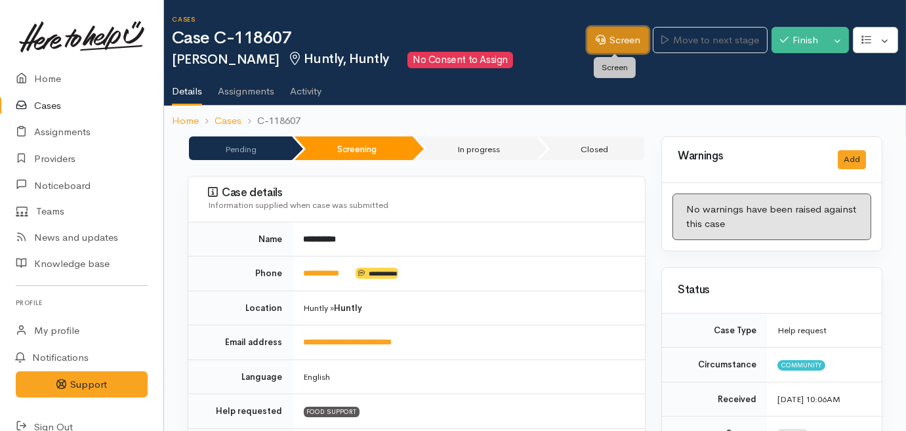
click at [616, 41] on link "Screen" at bounding box center [618, 40] width 62 height 27
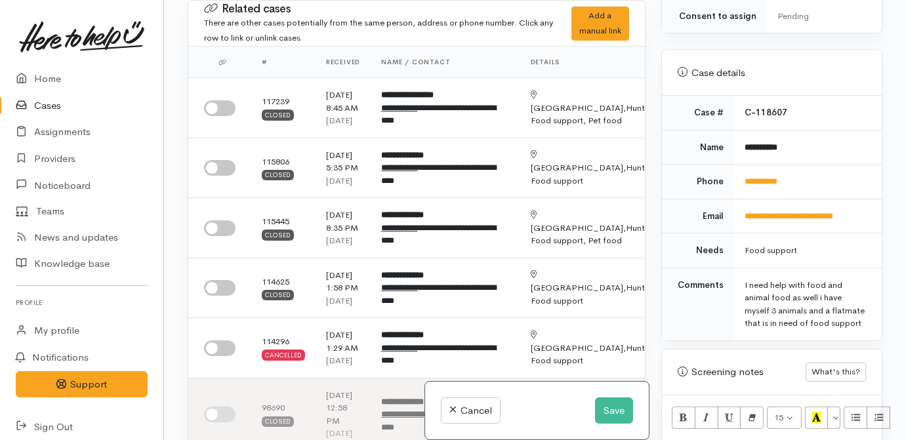
scroll to position [596, 0]
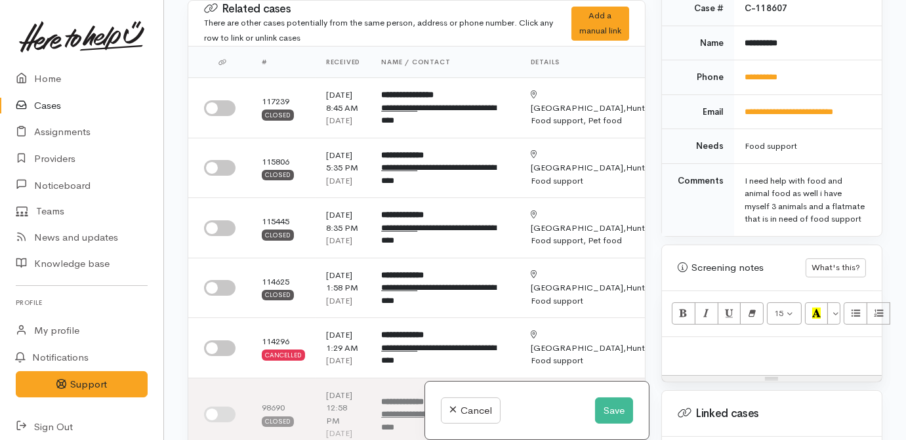
click at [739, 342] on div at bounding box center [772, 356] width 220 height 39
paste div
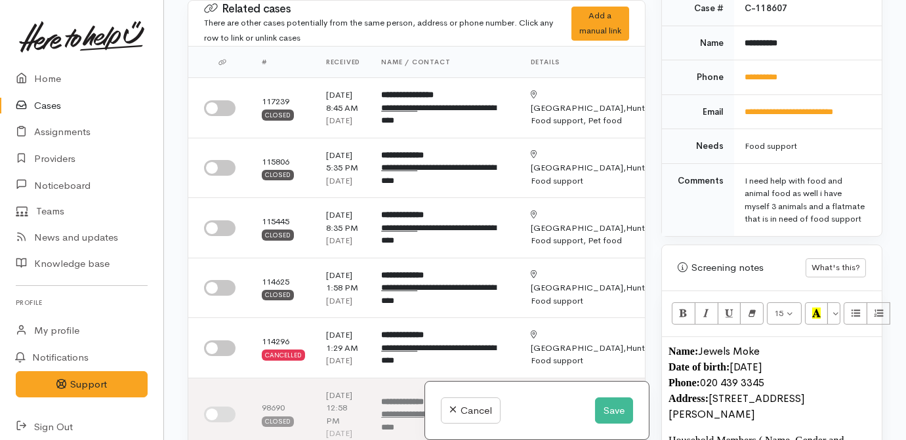
scroll to position [780, 0]
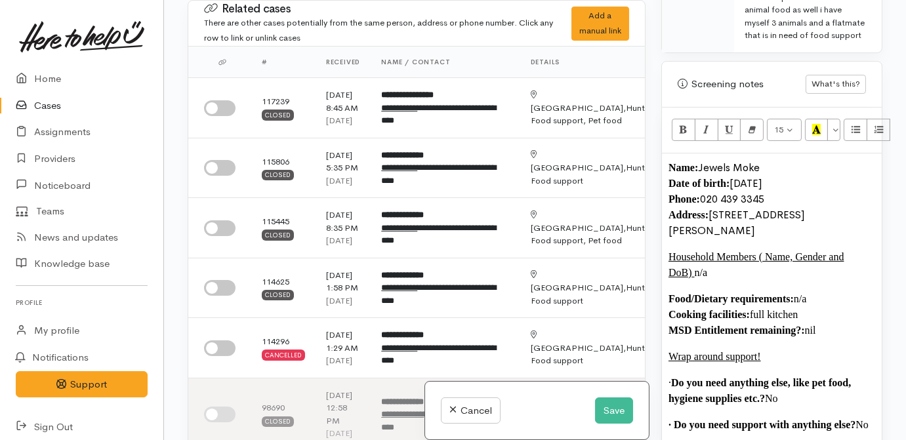
click at [705, 161] on font "Jewels Moke" at bounding box center [729, 168] width 62 height 14
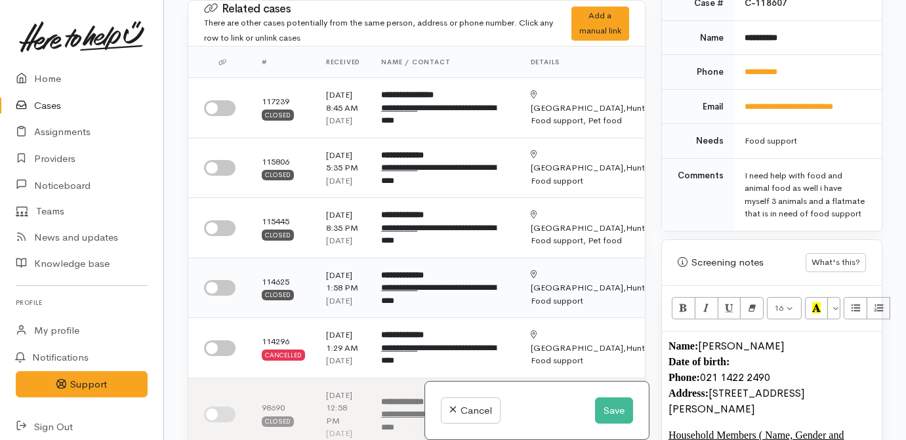
scroll to position [661, 0]
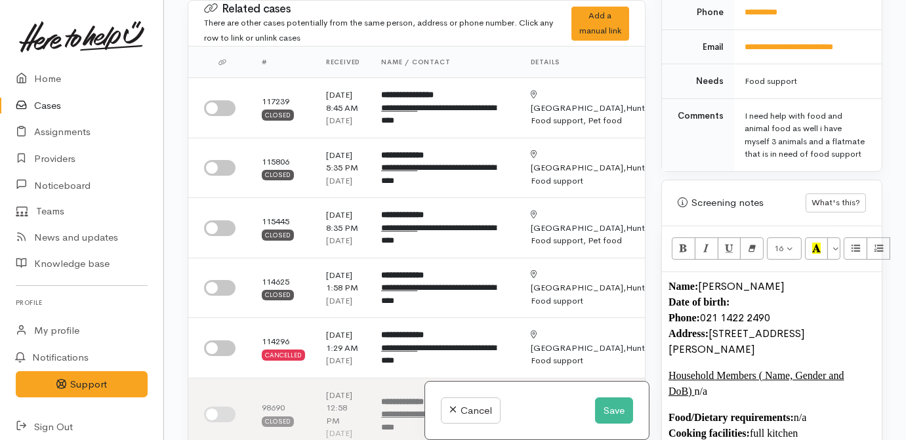
drag, startPoint x: 745, startPoint y: 335, endPoint x: 712, endPoint y: 316, distance: 38.2
click at [712, 317] on p "Name: Leo Rawiri Date of birth: Phone:  021 1422 2490 Address:  5/4 Inverness A…" at bounding box center [771, 318] width 207 height 79
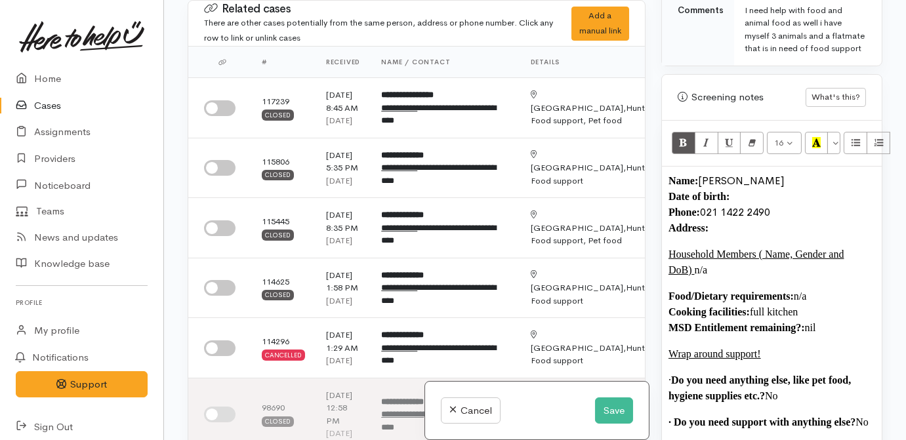
scroll to position [780, 0]
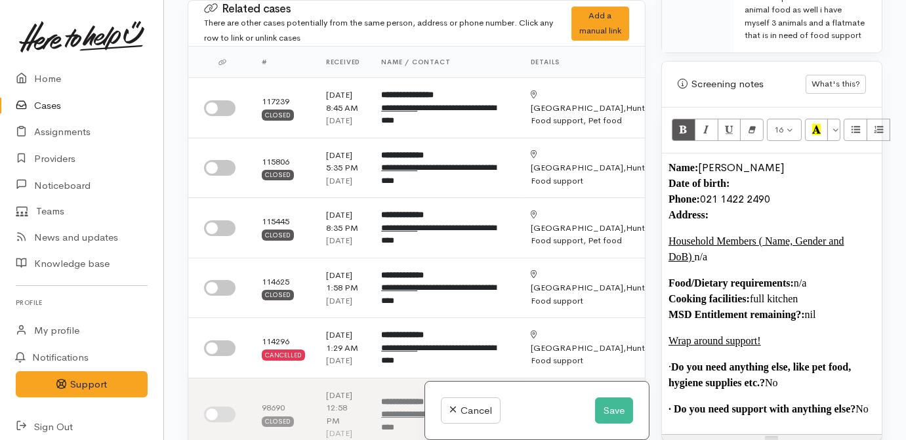
click at [716, 242] on p "Household Members ( Name, Gender and DoB) n/a" at bounding box center [771, 249] width 207 height 31
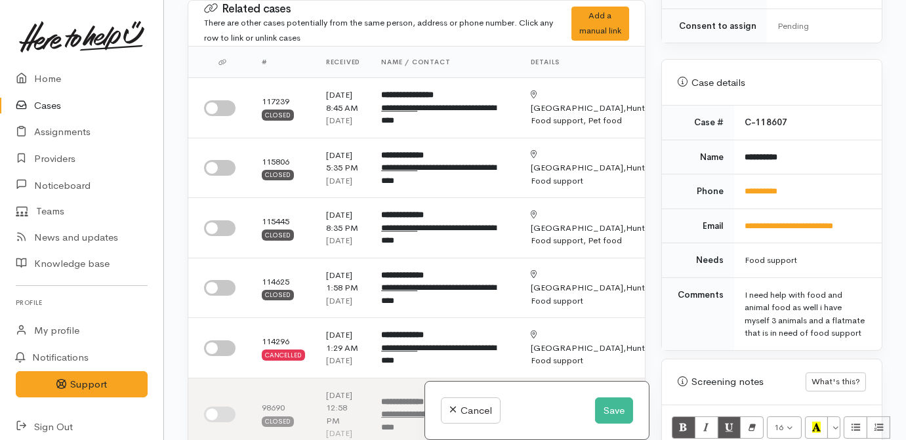
scroll to position [542, 0]
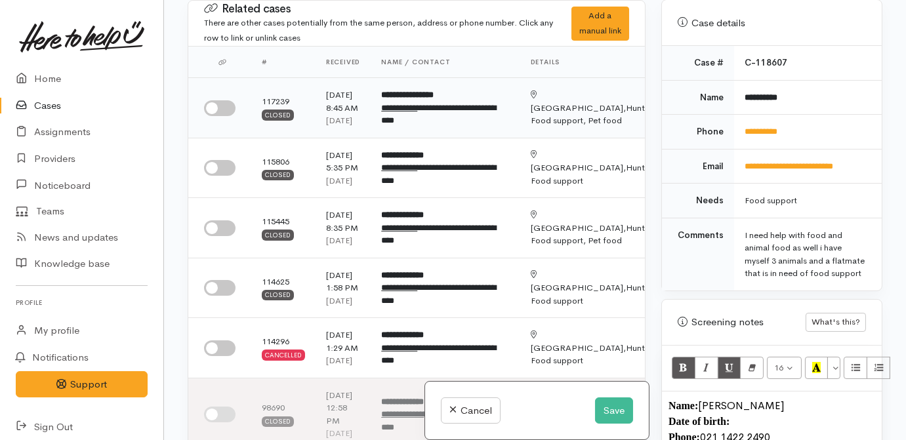
click at [212, 116] on input "checkbox" at bounding box center [219, 108] width 31 height 16
checkbox input "true"
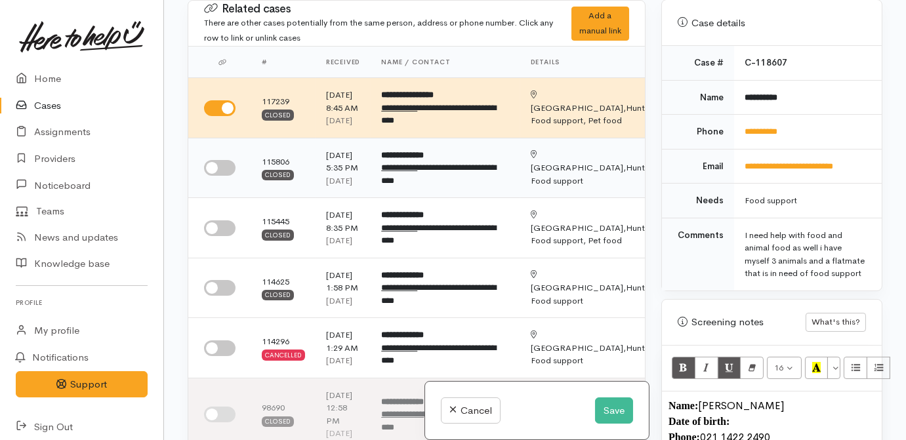
click at [221, 176] on input "checkbox" at bounding box center [219, 168] width 31 height 16
checkbox input "true"
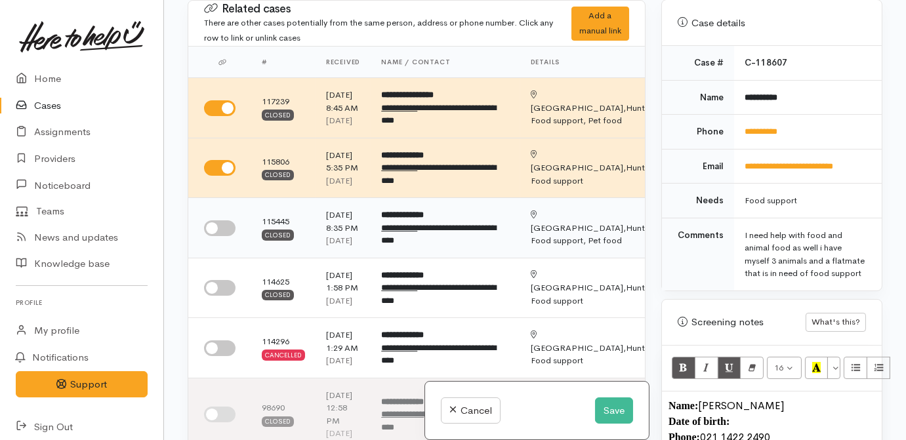
click at [213, 236] on input "checkbox" at bounding box center [219, 228] width 31 height 16
checkbox input "true"
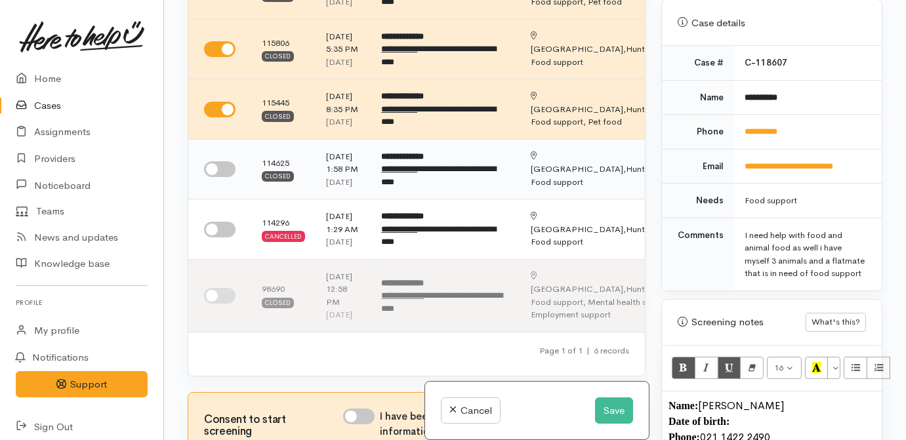
click at [218, 177] on input "checkbox" at bounding box center [219, 169] width 31 height 16
checkbox input "true"
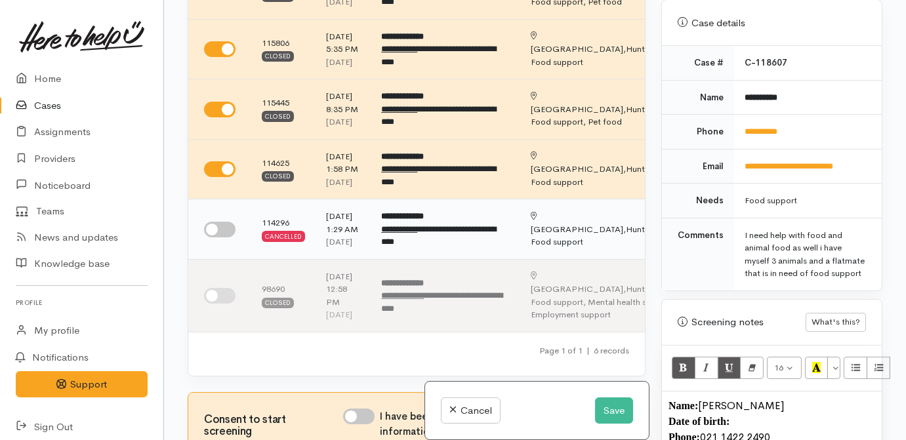
click at [214, 237] on input "checkbox" at bounding box center [219, 230] width 31 height 16
checkbox input "true"
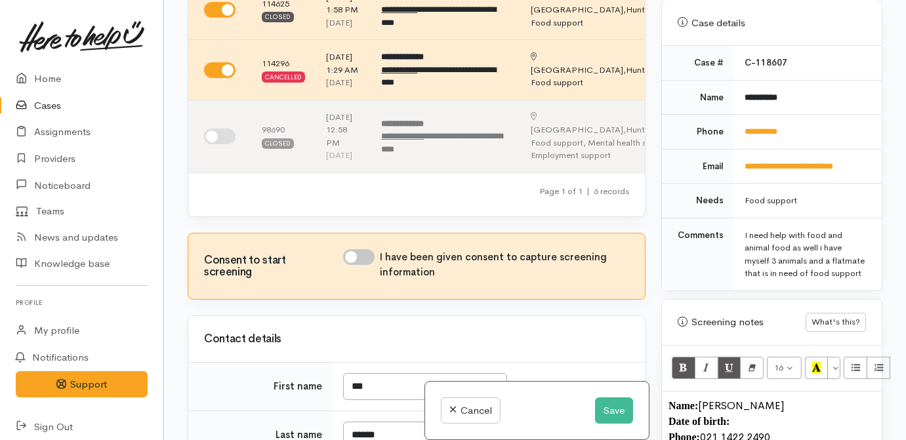
scroll to position [298, 0]
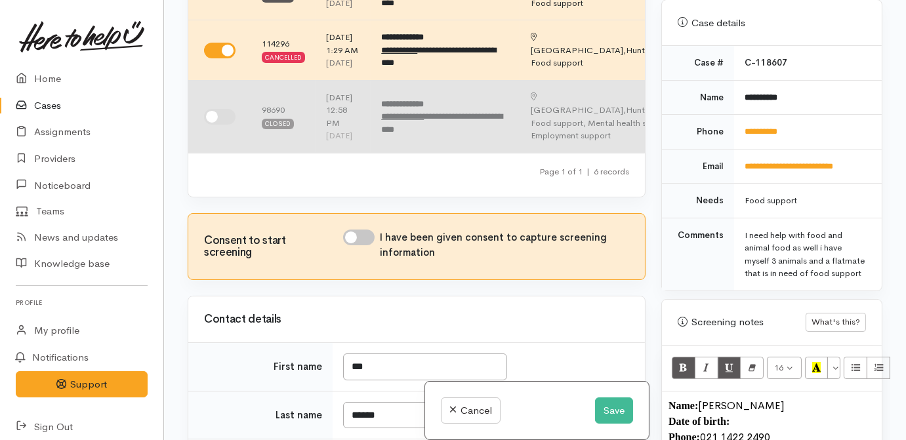
click at [207, 125] on input "checkbox" at bounding box center [219, 117] width 31 height 16
checkbox input "true"
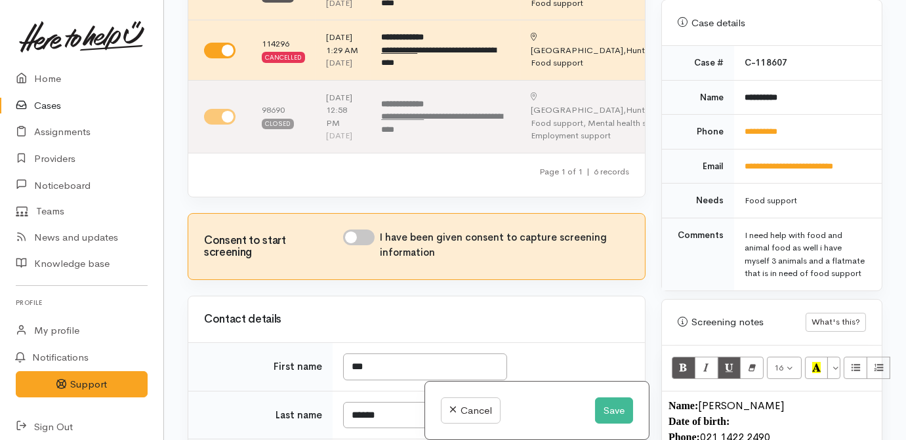
scroll to position [537, 0]
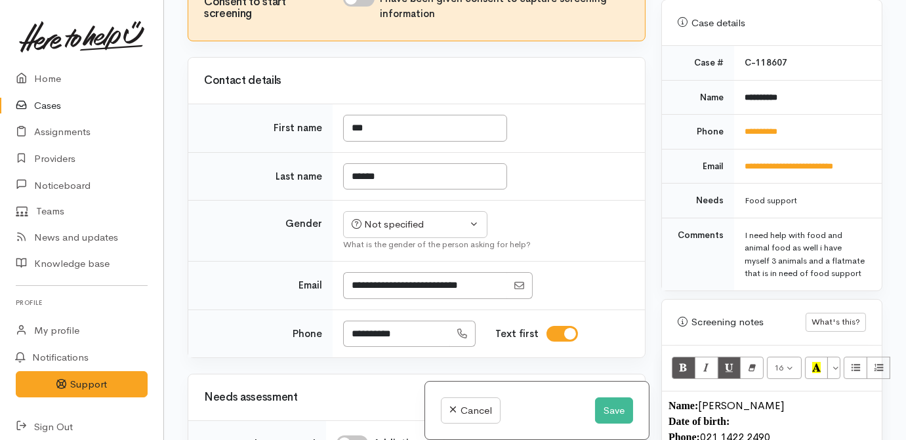
checkbox input "true"
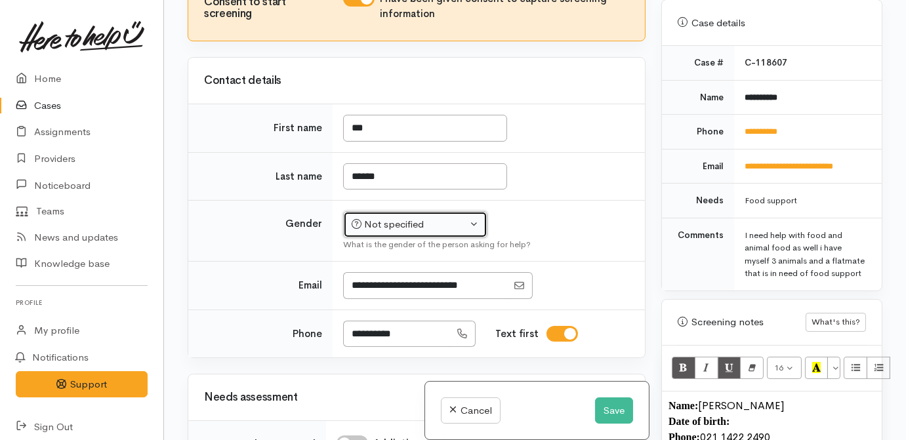
click at [402, 232] on div "Not specified" at bounding box center [409, 224] width 115 height 15
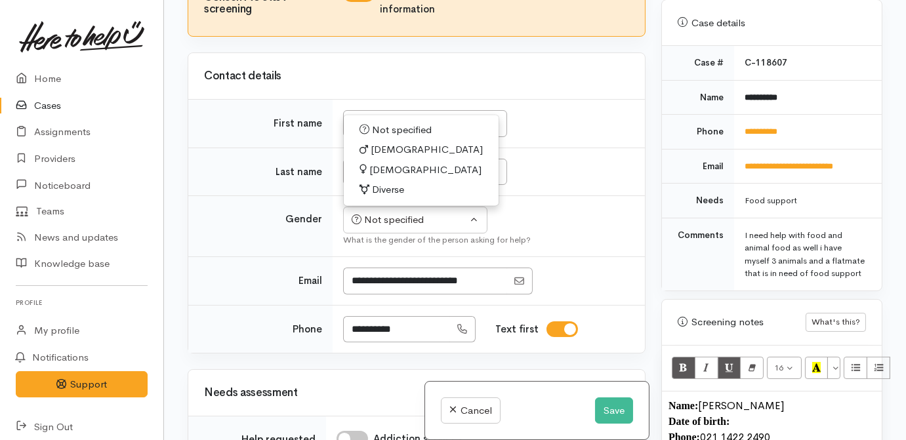
click at [383, 158] on span "Male" at bounding box center [427, 150] width 112 height 15
select select "Male"
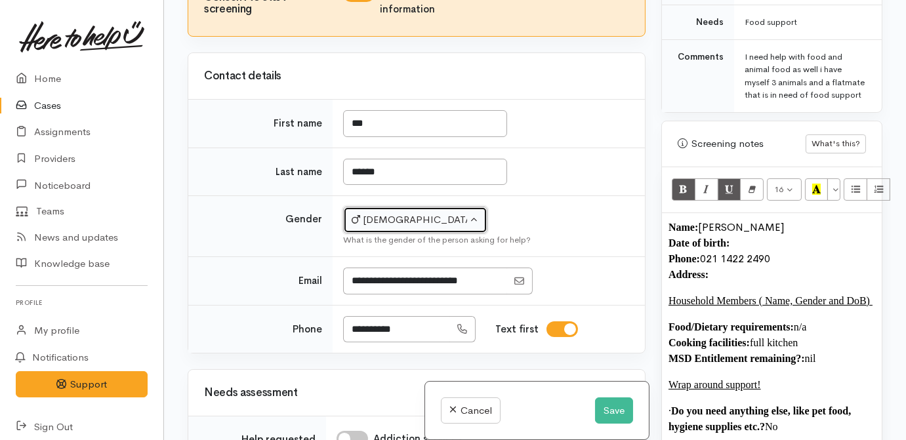
scroll to position [720, 0]
click at [796, 323] on p "Food/Dietary requirements: n/a Cooking facilities: full kitchen MSD Entitlement…" at bounding box center [771, 342] width 207 height 47
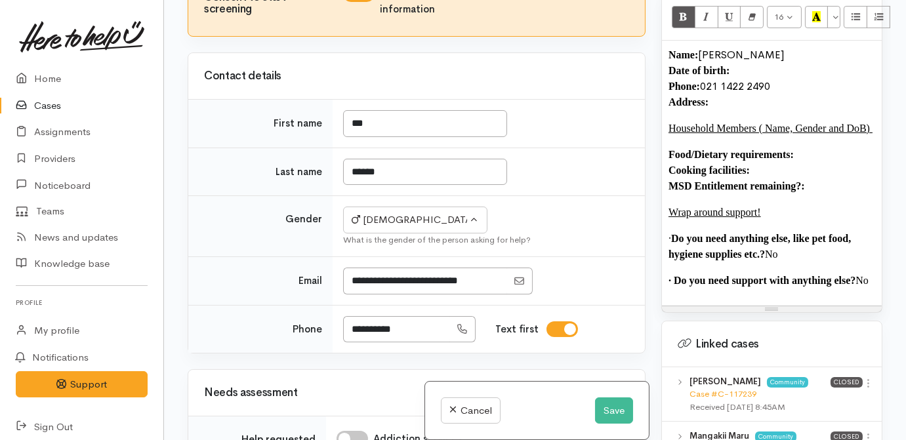
scroll to position [899, 0]
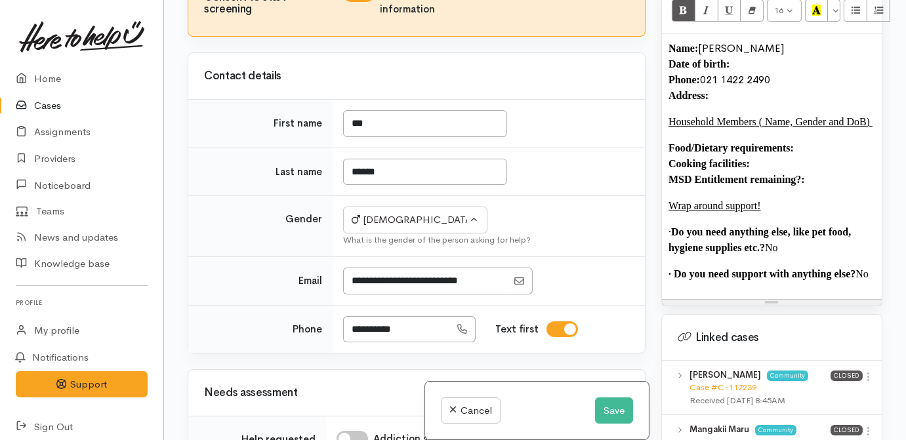
click at [812, 249] on p "· Do you need anything else, like pet food, hygiene supplies etc.? No" at bounding box center [771, 239] width 207 height 31
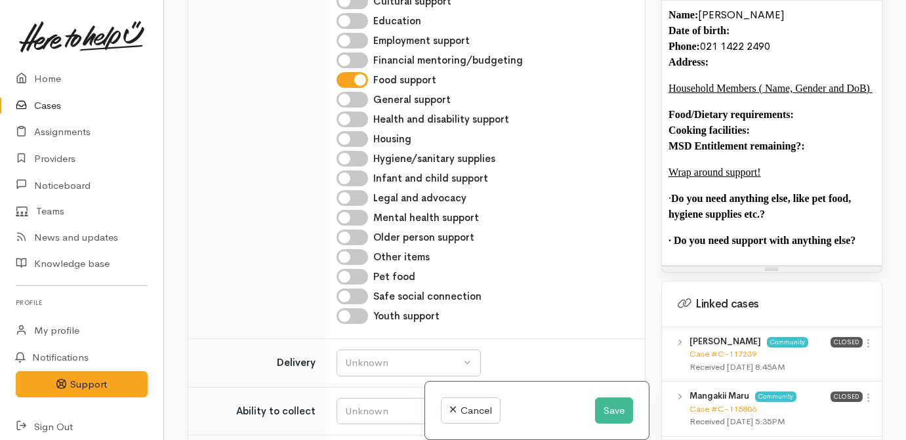
scroll to position [959, 0]
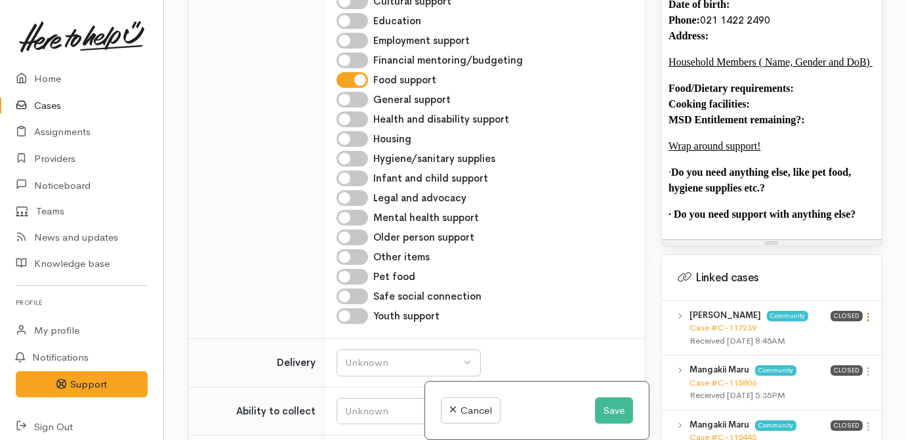
click at [863, 314] on icon at bounding box center [868, 317] width 11 height 11
click at [840, 340] on link "View case" at bounding box center [821, 343] width 104 height 20
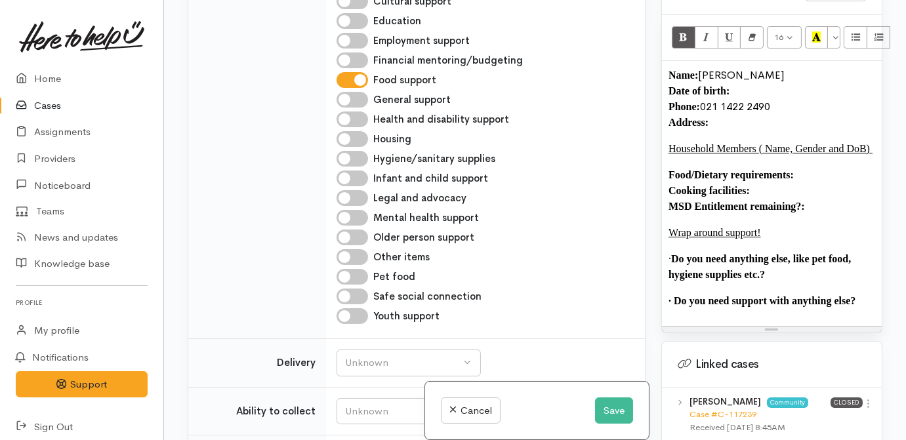
scroll to position [780, 0]
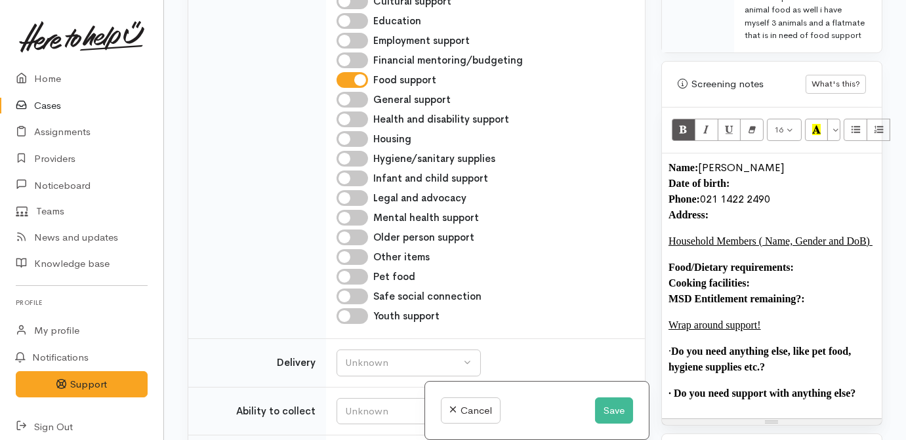
click at [760, 169] on p "Name: Leo Rawiri Date of birth: Phone:  021 1422 2490 Address:" at bounding box center [771, 191] width 207 height 63
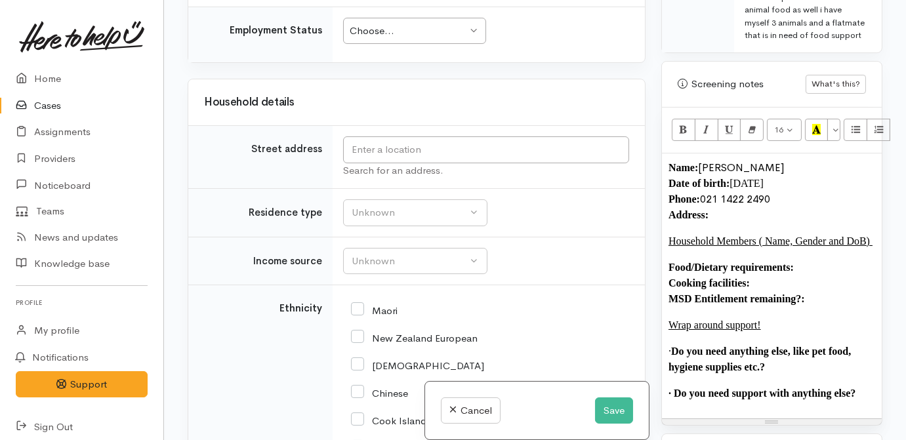
scroll to position [1793, 0]
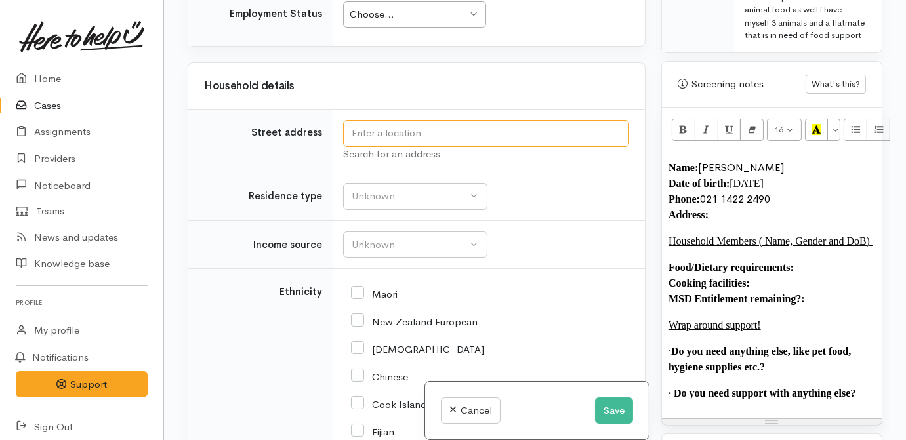
click at [375, 147] on input "text" at bounding box center [486, 133] width 286 height 27
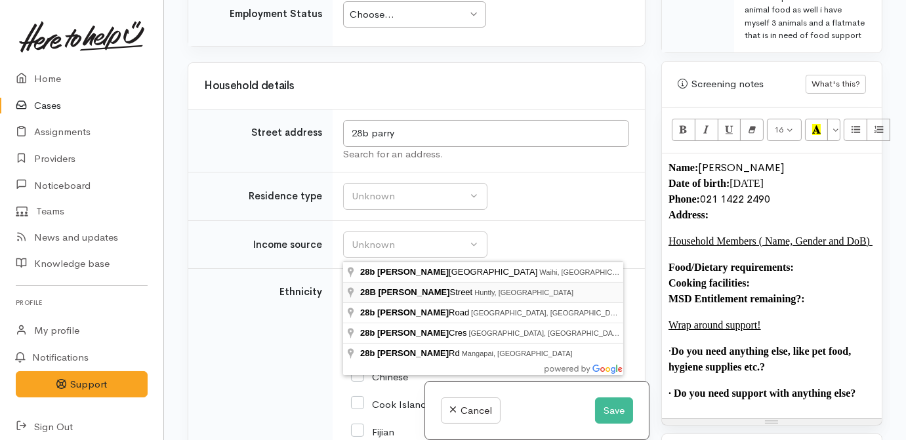
type input "28B Parry Street, Huntly, New Zealand"
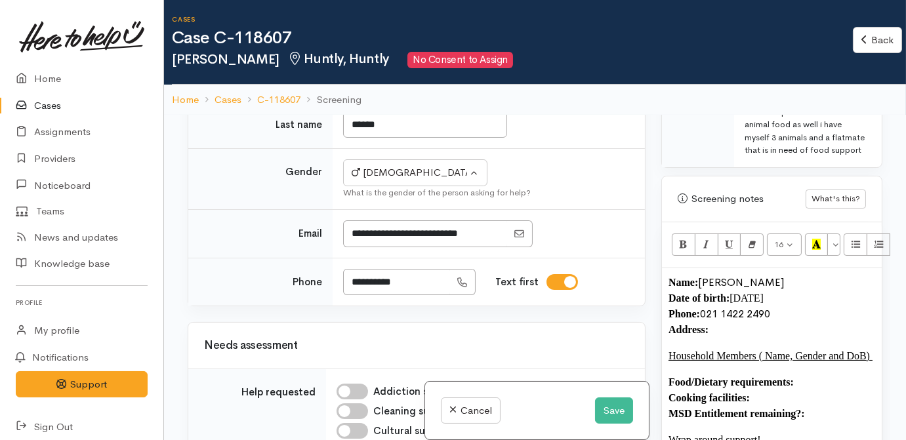
scroll to position [2181, 0]
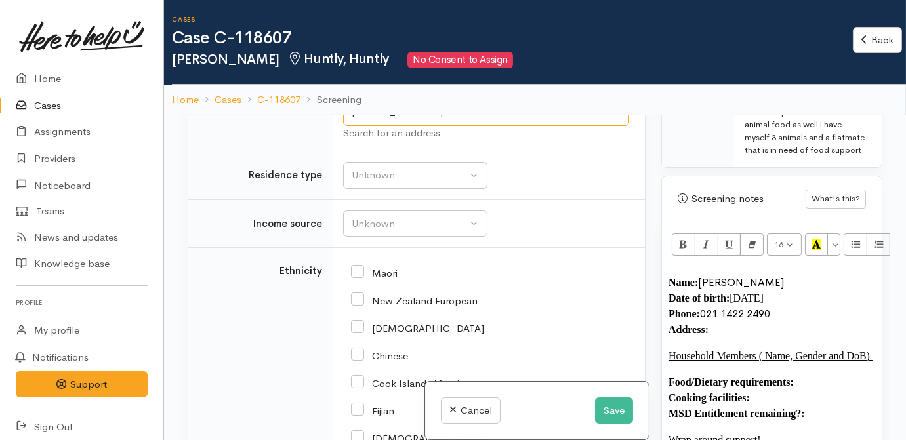
click at [457, 126] on input "28B Parry Street, Huntly, New Zealand" at bounding box center [486, 112] width 286 height 27
click at [744, 317] on p "Name: Leo Rawiri Date of birth: 24/10/2004 Phone:  021 1422 2490 Address:" at bounding box center [771, 306] width 207 height 63
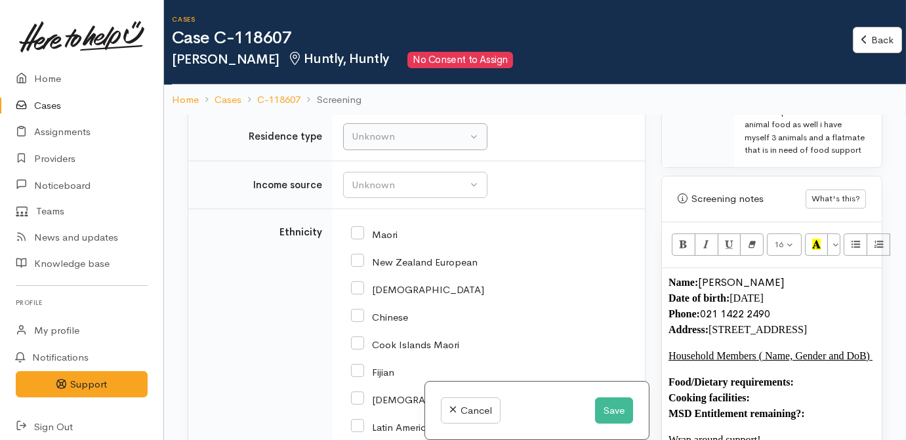
scroll to position [2241, 0]
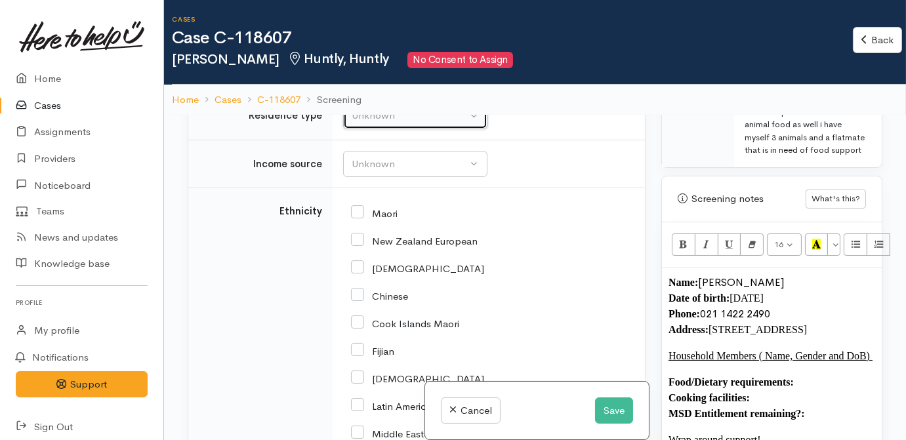
click at [459, 123] on div "Unknown" at bounding box center [409, 115] width 115 height 15
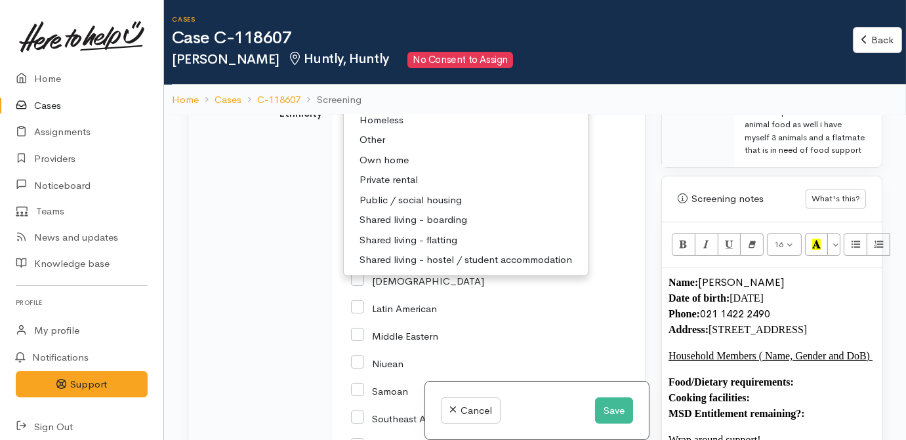
scroll to position [2359, 0]
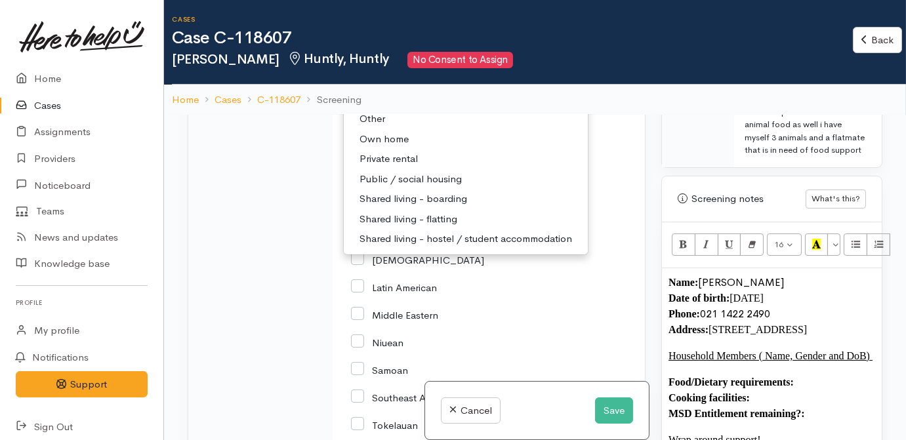
click at [379, 167] on span "Private rental" at bounding box center [388, 159] width 58 height 15
select select "2"
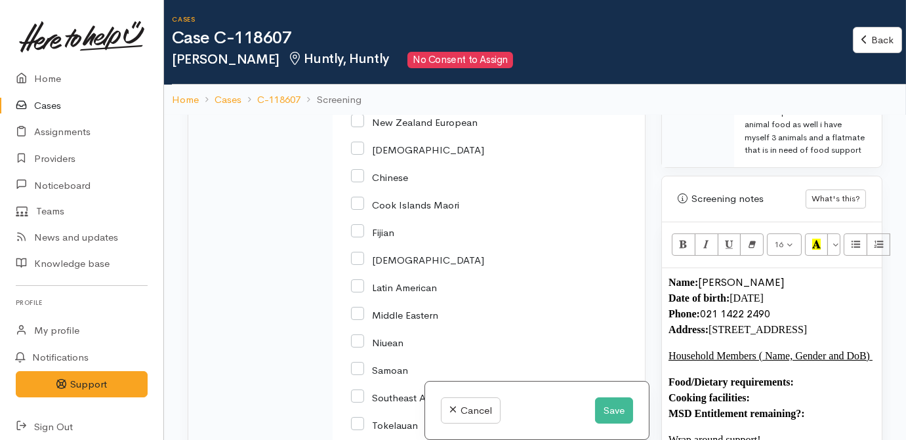
click at [382, 59] on button "Unknown" at bounding box center [415, 45] width 144 height 27
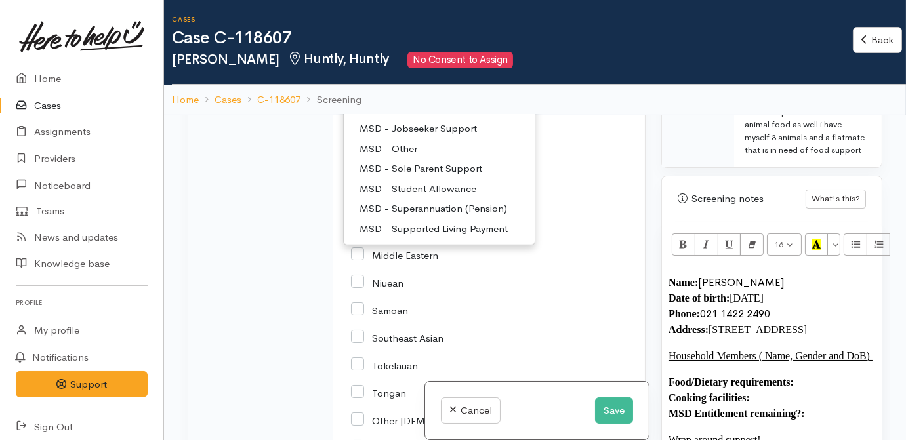
scroll to position [59, 0]
click at [592, 123] on div "Chinese" at bounding box center [486, 117] width 270 height 12
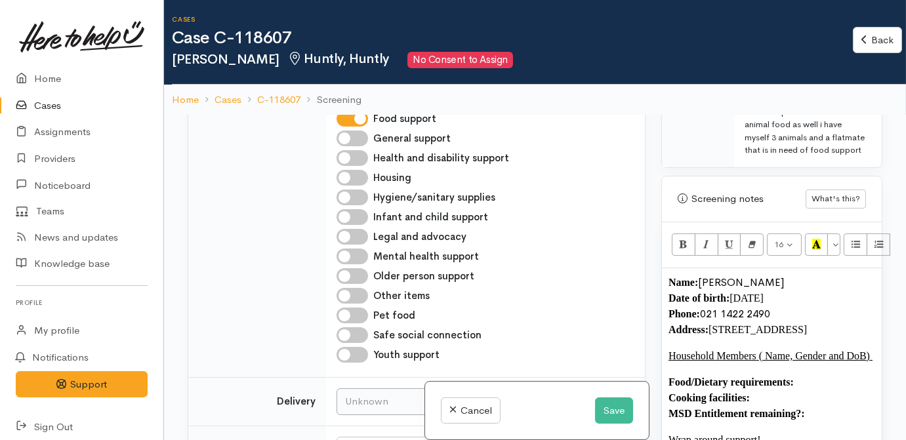
scroll to position [1107, 0]
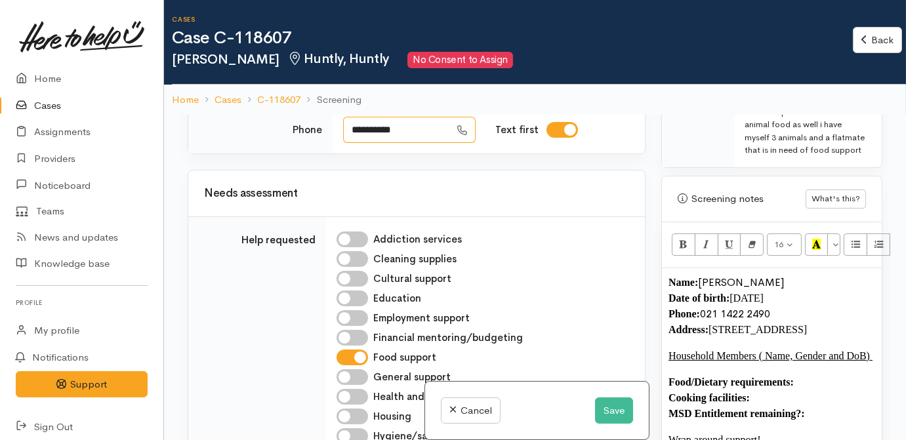
drag, startPoint x: 416, startPoint y: 324, endPoint x: 331, endPoint y: 324, distance: 85.3
click at [331, 153] on tr "**********" at bounding box center [416, 130] width 457 height 48
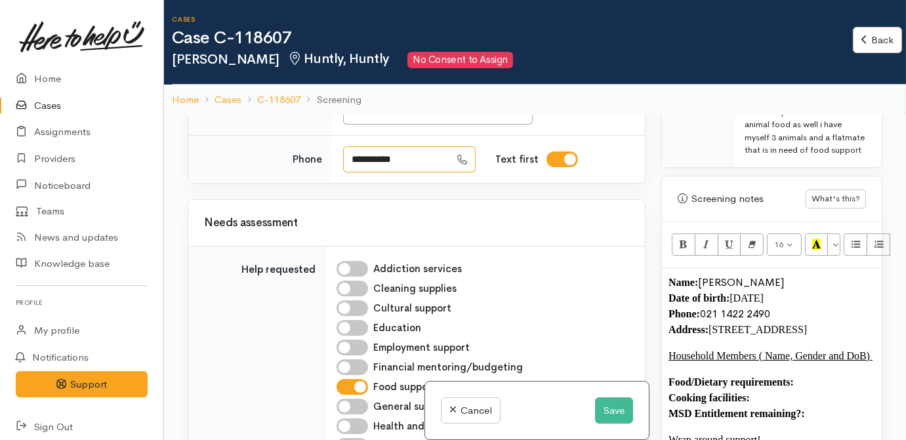
scroll to position [1080, 0]
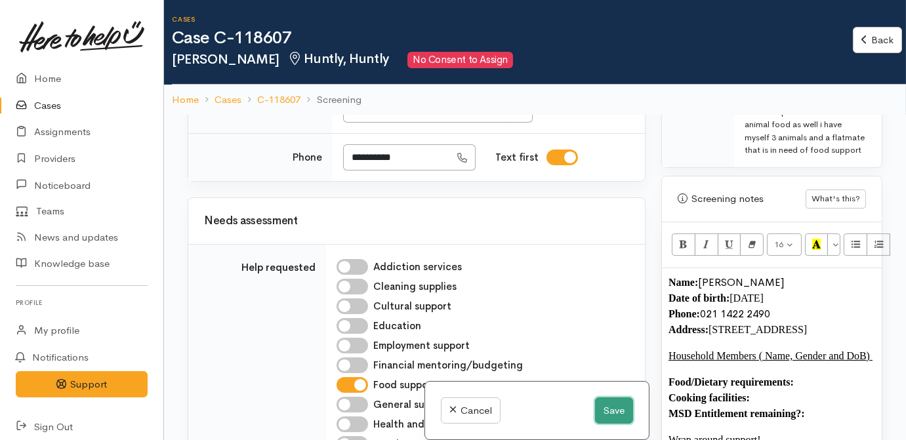
click at [602, 413] on button "Save" at bounding box center [614, 411] width 38 height 27
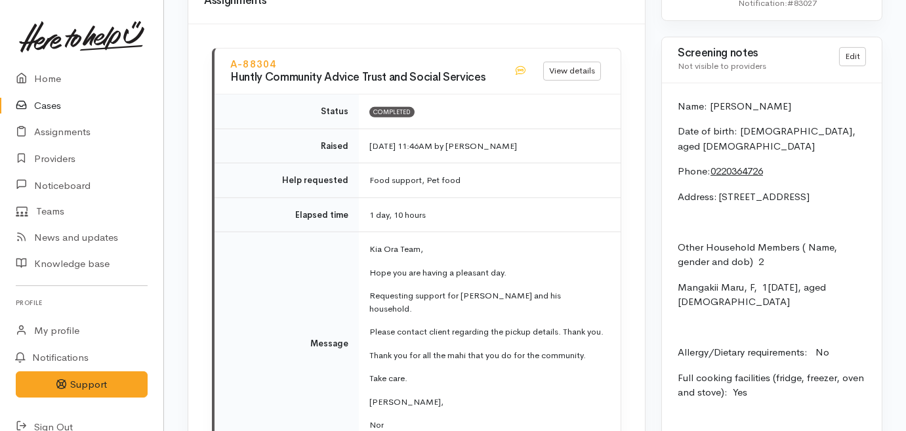
scroll to position [1550, 0]
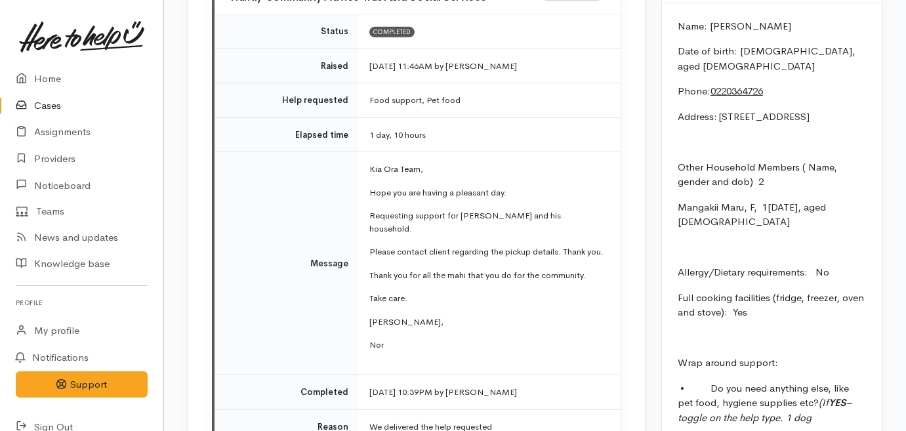
click at [43, 102] on link "Cases" at bounding box center [81, 105] width 163 height 27
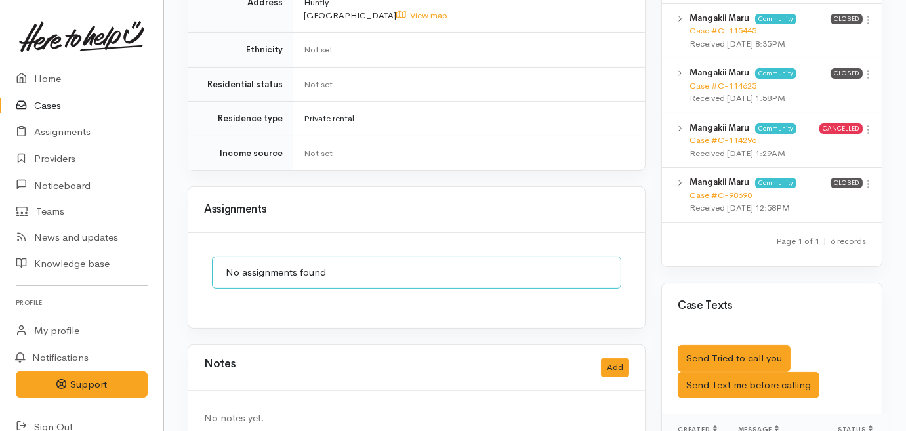
scroll to position [834, 0]
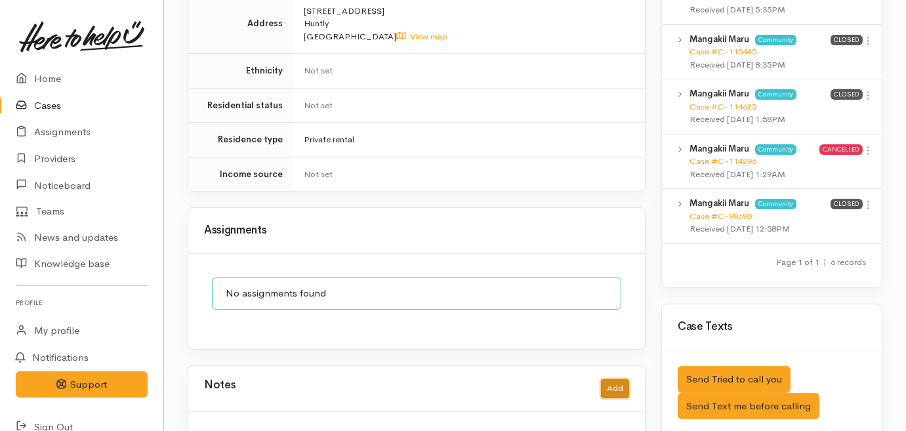
click at [617, 379] on button "Add" at bounding box center [615, 388] width 28 height 19
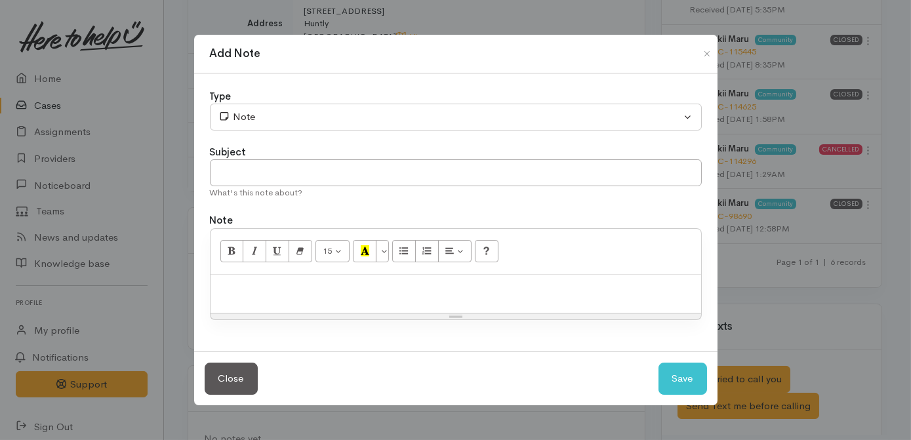
click at [396, 295] on p at bounding box center [456, 288] width 478 height 15
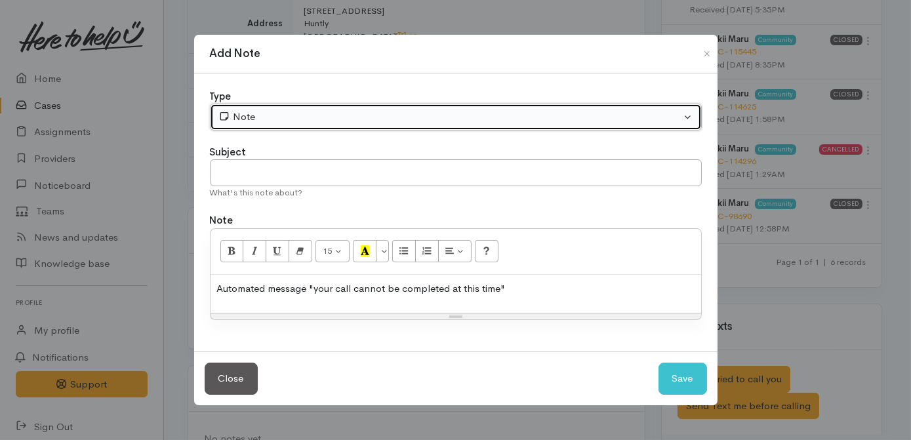
click at [281, 113] on div "Note" at bounding box center [449, 117] width 463 height 15
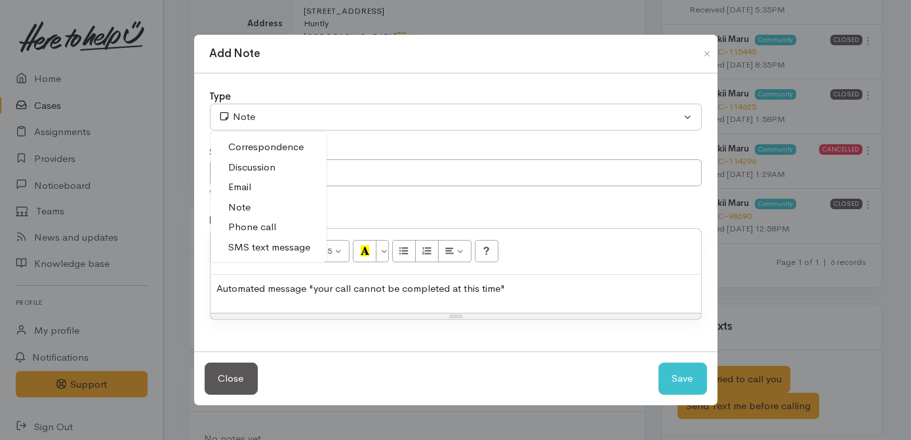
drag, startPoint x: 249, startPoint y: 226, endPoint x: 264, endPoint y: 176, distance: 52.7
click at [249, 224] on span "Phone call" at bounding box center [253, 227] width 48 height 15
select select "3"
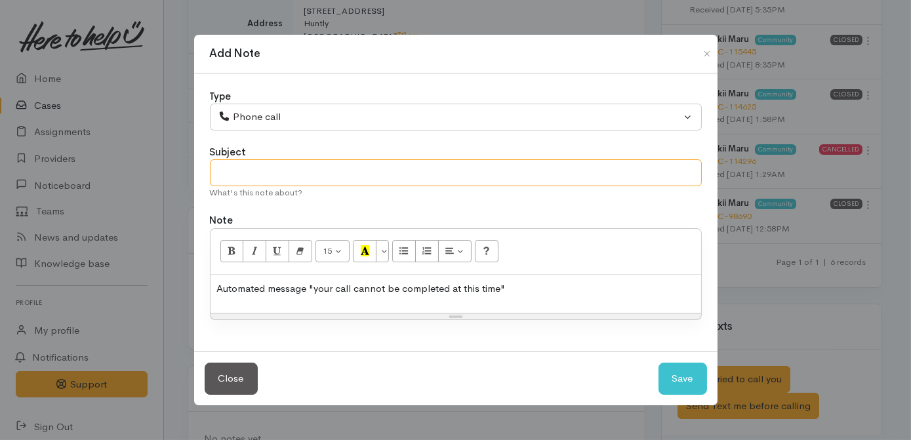
click at [264, 174] on input "text" at bounding box center [456, 172] width 492 height 27
type input "Attempted contact no.1"
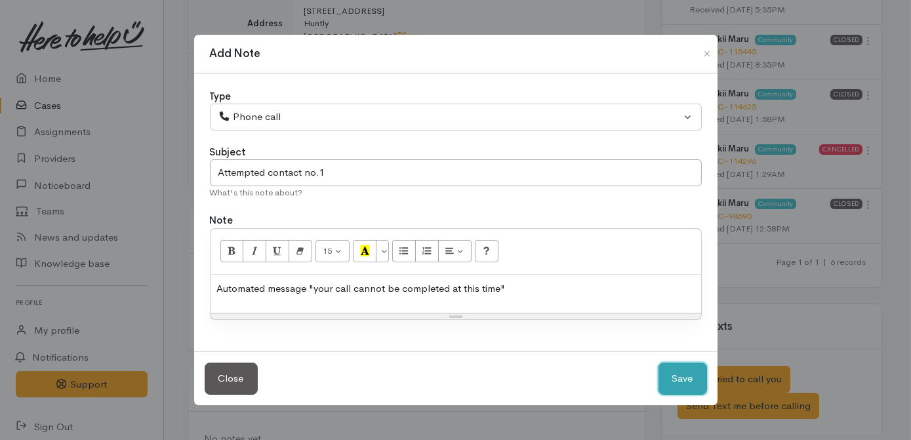
click at [669, 378] on button "Save" at bounding box center [683, 379] width 49 height 32
select select "1"
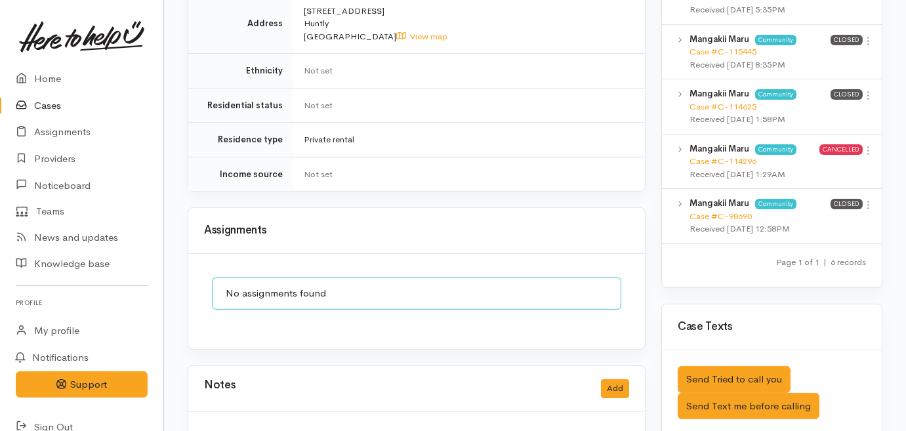
click at [28, 108] on icon at bounding box center [25, 106] width 18 height 16
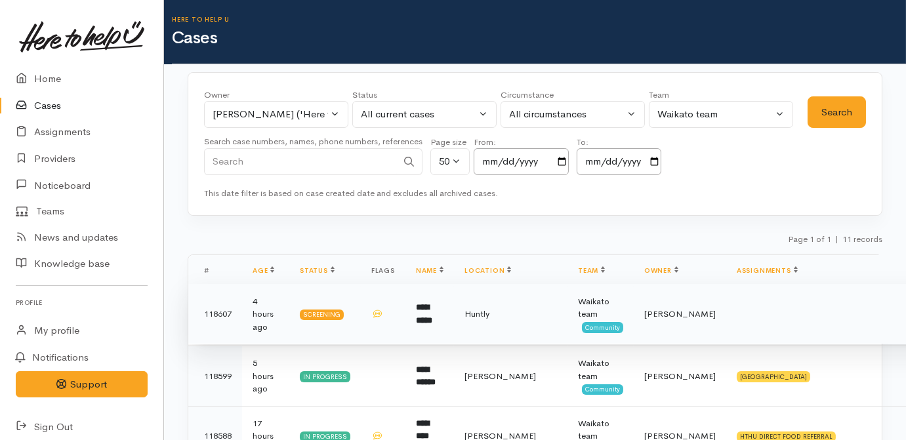
click at [486, 310] on span "Huntly" at bounding box center [476, 313] width 25 height 11
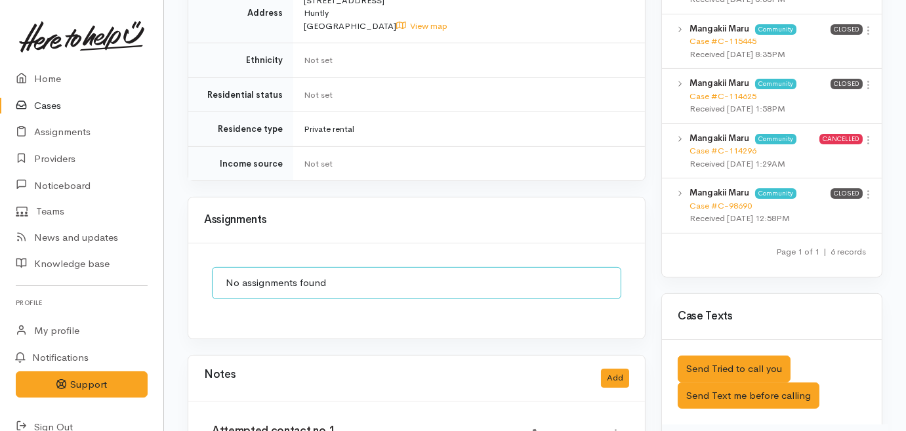
scroll to position [954, 0]
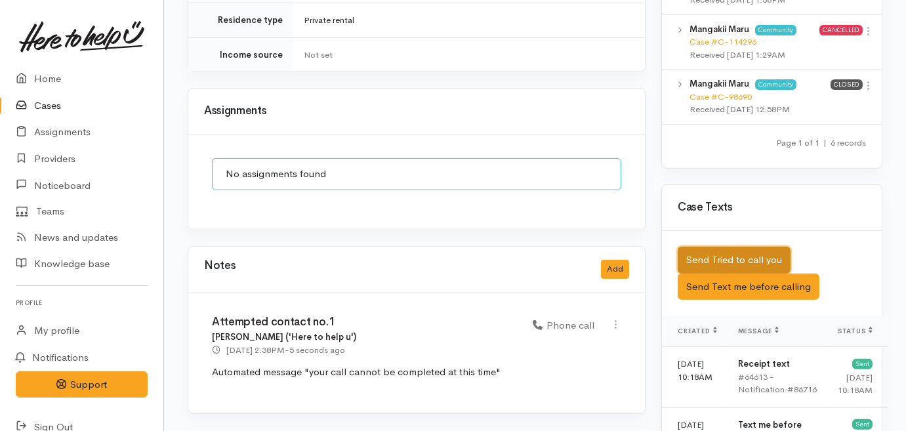
click at [733, 251] on button "Send Tried to call you" at bounding box center [734, 260] width 113 height 27
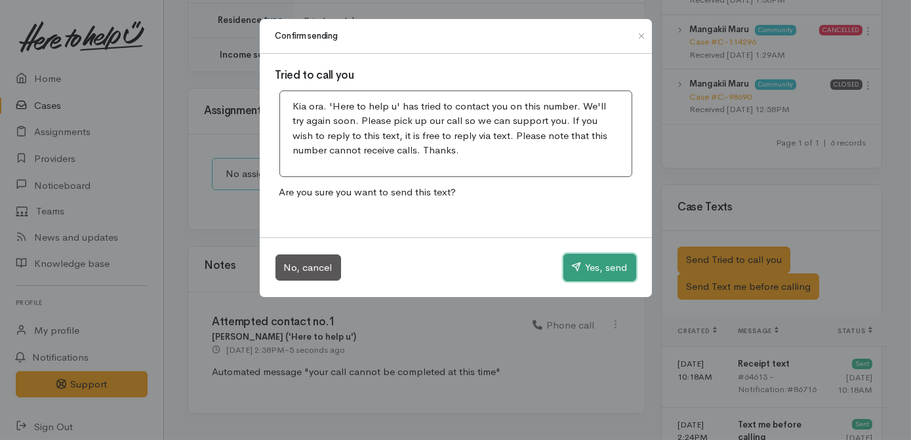
click at [584, 263] on button "Yes, send" at bounding box center [599, 268] width 73 height 28
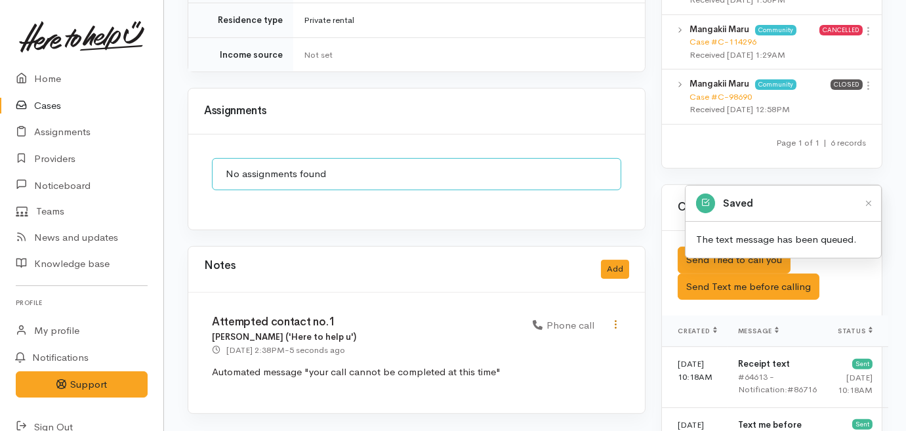
click at [615, 319] on icon at bounding box center [615, 324] width 11 height 11
click at [567, 340] on link "Edit" at bounding box center [569, 350] width 104 height 20
select select "3"
type input "Attempted contact no.1"
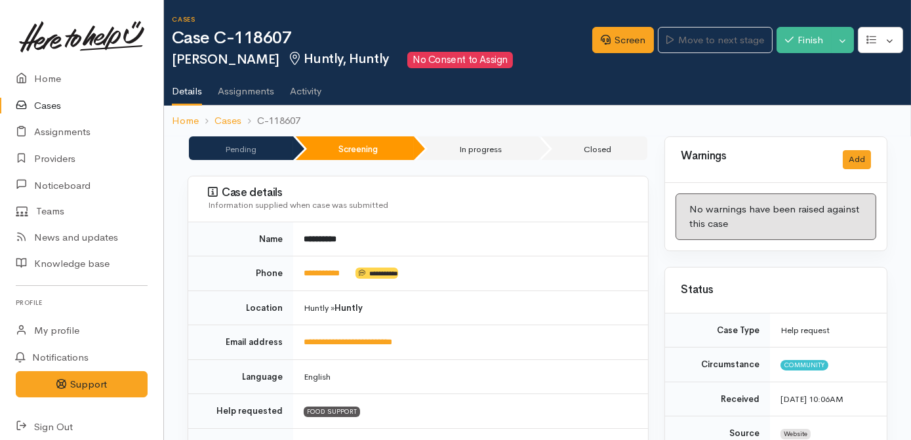
select select "3"
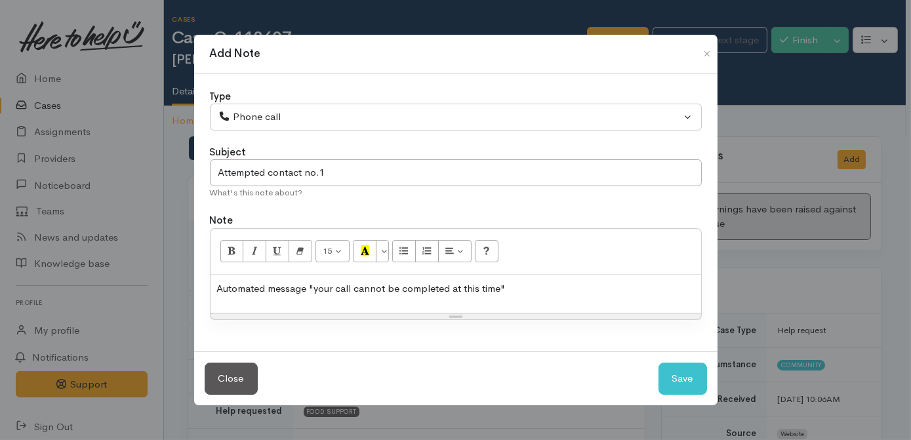
click at [575, 293] on p "Automated message "your call cannot be completed at this time"" at bounding box center [456, 288] width 478 height 15
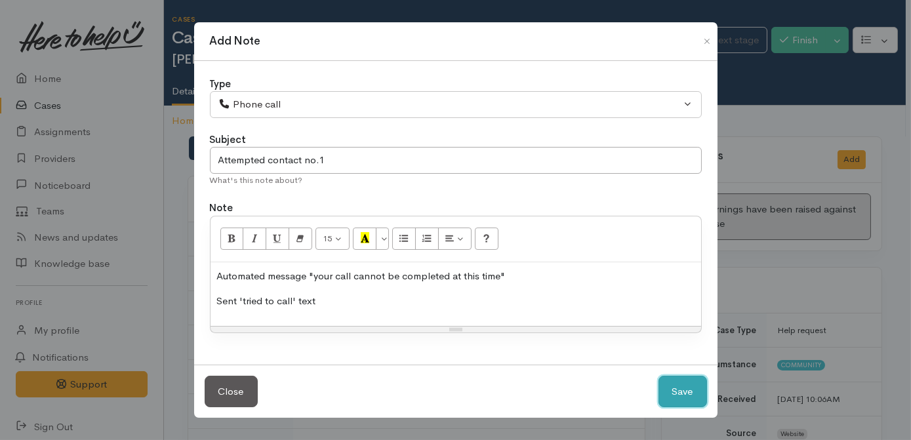
drag, startPoint x: 683, startPoint y: 390, endPoint x: 573, endPoint y: 363, distance: 113.0
click at [682, 389] on button "Save" at bounding box center [683, 392] width 49 height 32
select select "1"
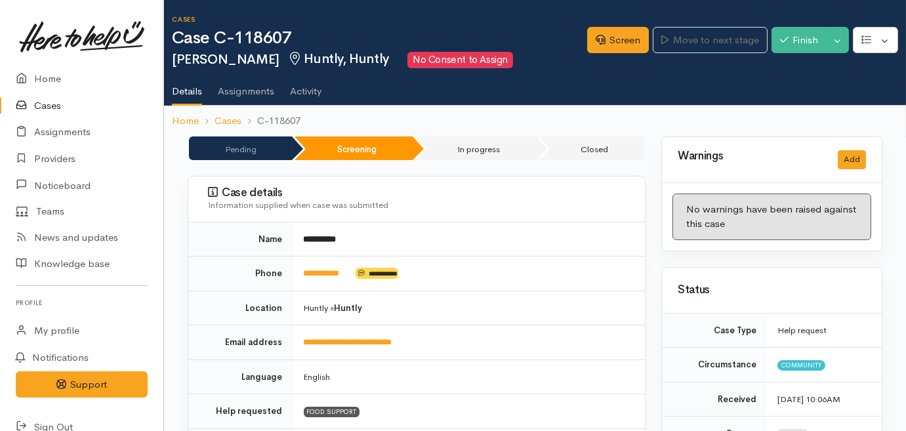
click at [39, 108] on link "Cases" at bounding box center [81, 105] width 163 height 27
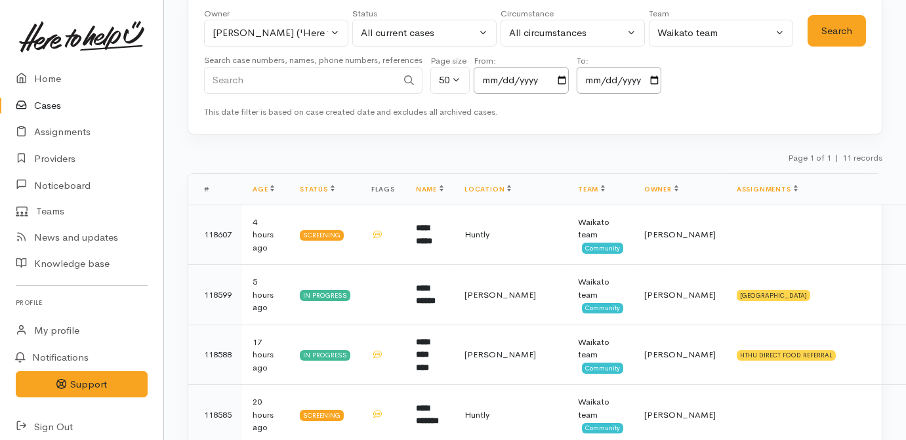
scroll to position [178, 0]
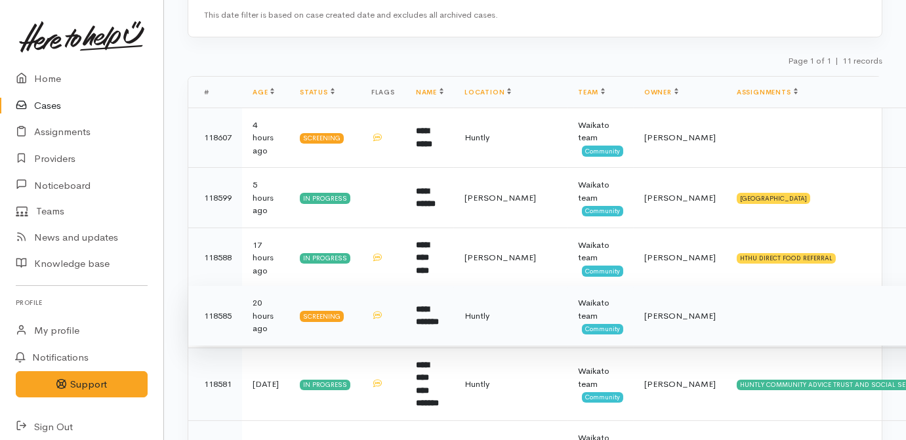
click at [425, 305] on b "**********" at bounding box center [427, 316] width 23 height 22
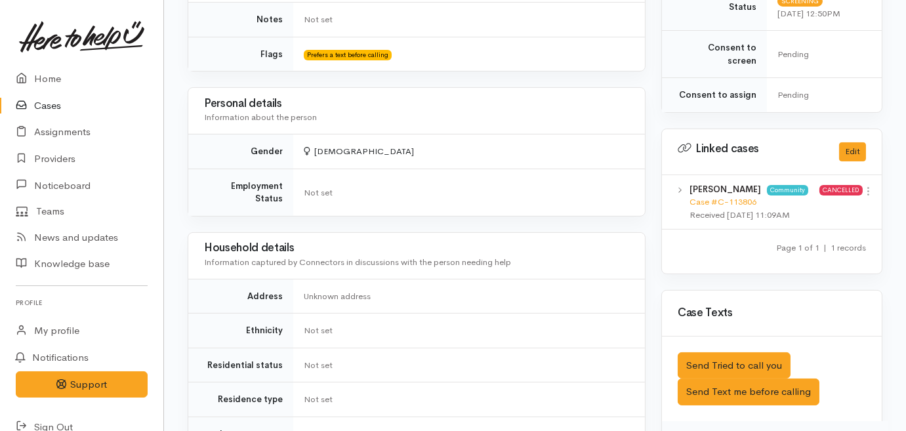
scroll to position [596, 0]
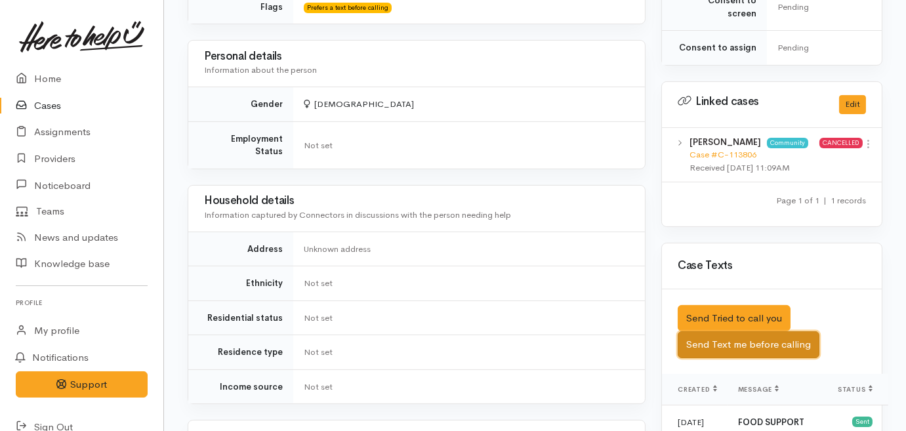
click at [752, 333] on button "Send Text me before calling" at bounding box center [749, 344] width 142 height 27
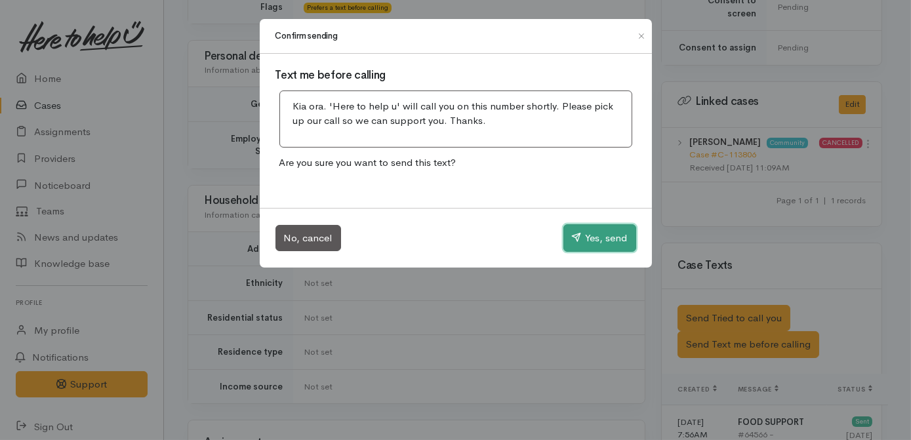
click at [582, 233] on button "Yes, send" at bounding box center [599, 238] width 73 height 28
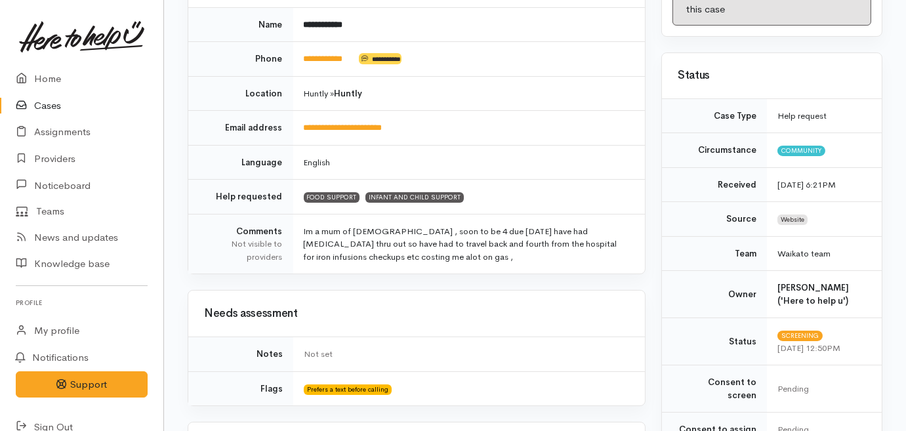
scroll to position [119, 0]
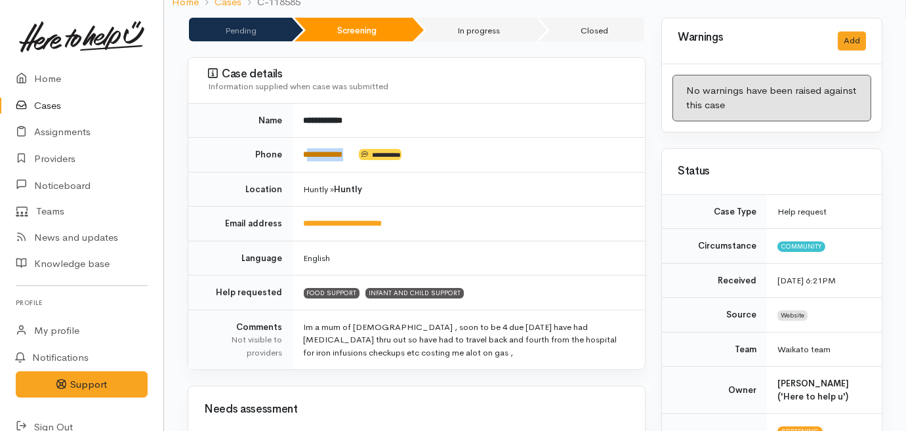
drag, startPoint x: 360, startPoint y: 157, endPoint x: 306, endPoint y: 156, distance: 53.8
click at [306, 156] on td "**********" at bounding box center [469, 155] width 352 height 35
drag, startPoint x: 312, startPoint y: 152, endPoint x: 304, endPoint y: 155, distance: 8.5
click at [303, 158] on td "**********" at bounding box center [469, 155] width 352 height 35
drag, startPoint x: 300, startPoint y: 153, endPoint x: 358, endPoint y: 160, distance: 58.2
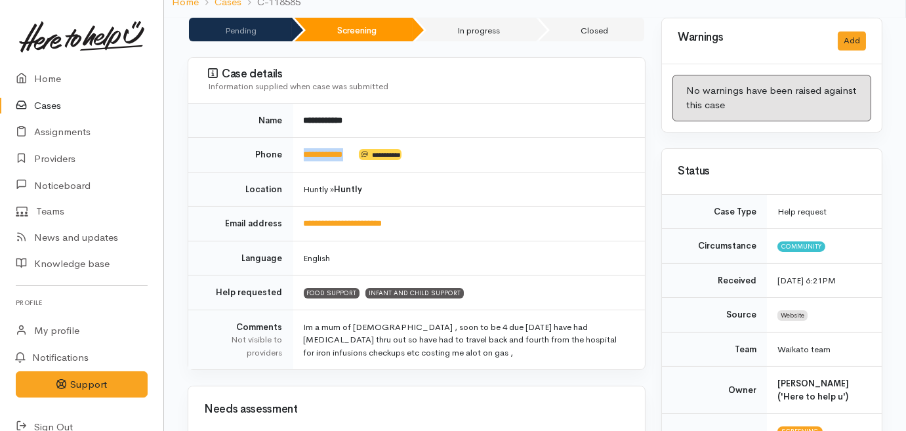
click at [358, 160] on td "**********" at bounding box center [469, 155] width 352 height 35
drag, startPoint x: 358, startPoint y: 160, endPoint x: 348, endPoint y: 156, distance: 10.6
copy td "**********"
click at [801, 37] on h3 "Warnings" at bounding box center [750, 37] width 144 height 12
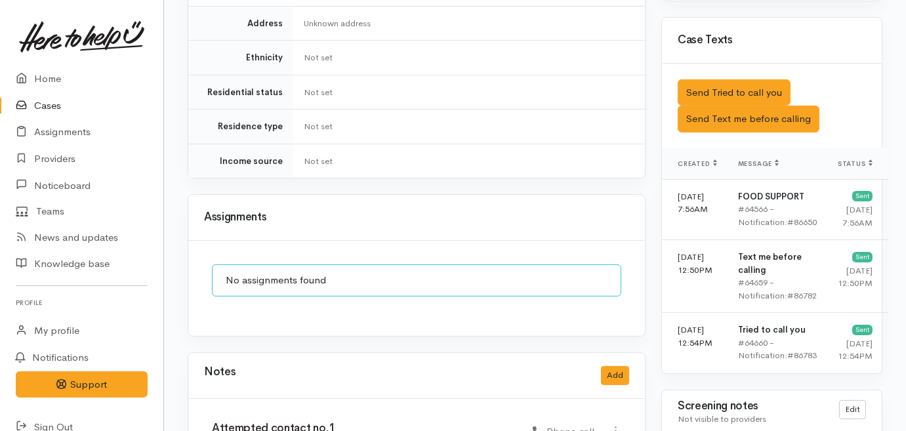
scroll to position [834, 0]
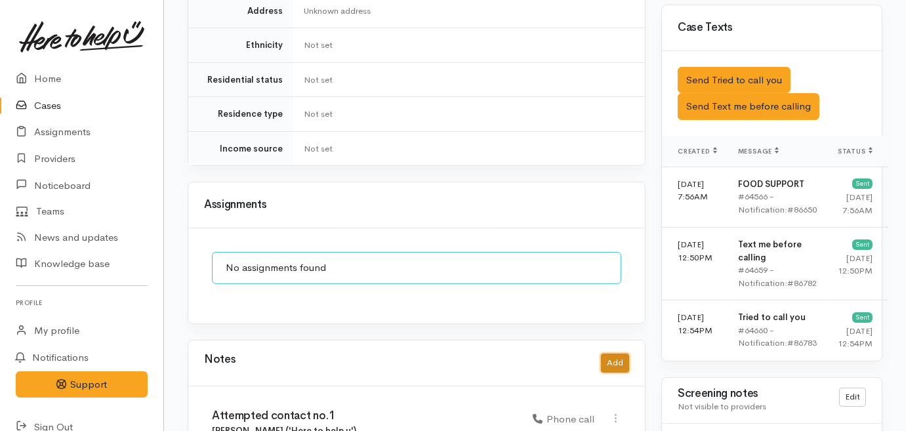
click at [617, 354] on button "Add" at bounding box center [615, 363] width 28 height 19
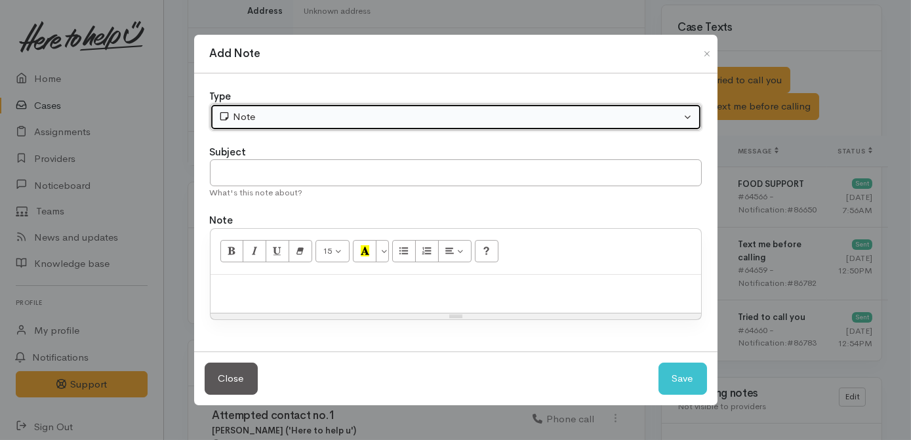
click at [259, 117] on div "Note" at bounding box center [449, 117] width 463 height 15
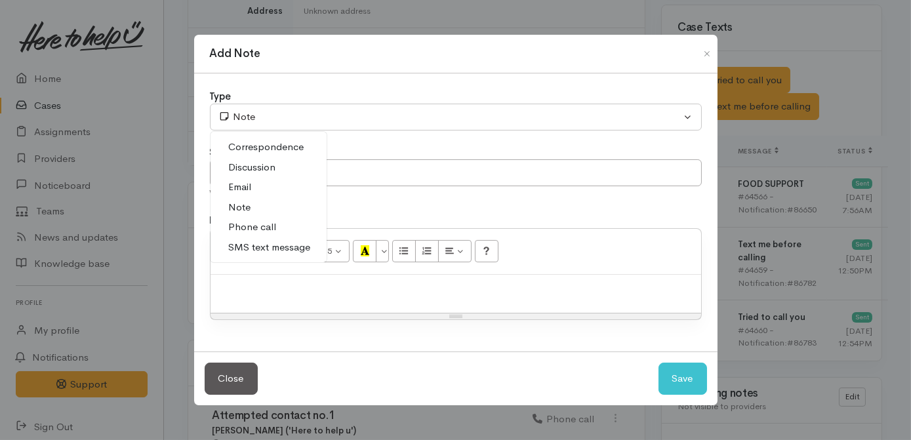
click at [256, 225] on span "Phone call" at bounding box center [253, 227] width 48 height 15
select select "3"
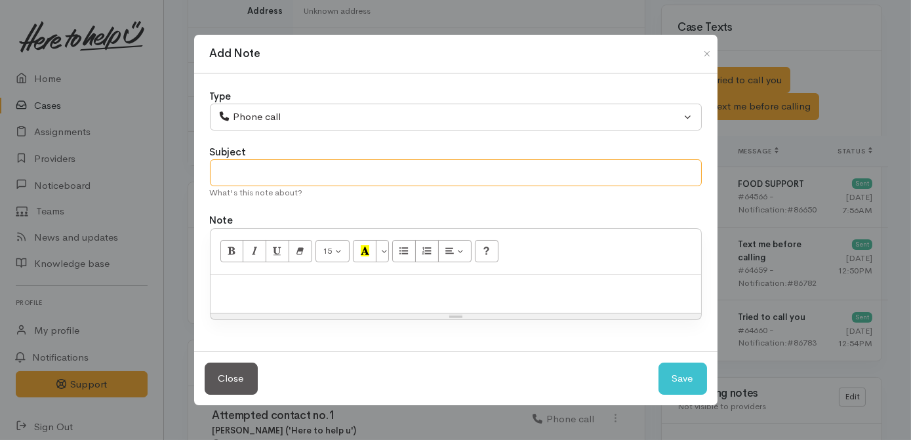
click at [325, 174] on input "text" at bounding box center [456, 172] width 492 height 27
type input "Attempted contact no.2"
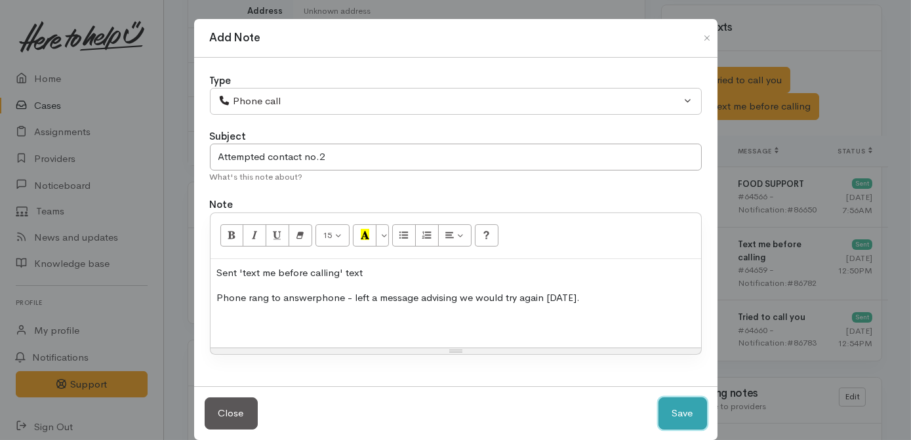
click at [668, 401] on button "Save" at bounding box center [683, 414] width 49 height 32
select select "1"
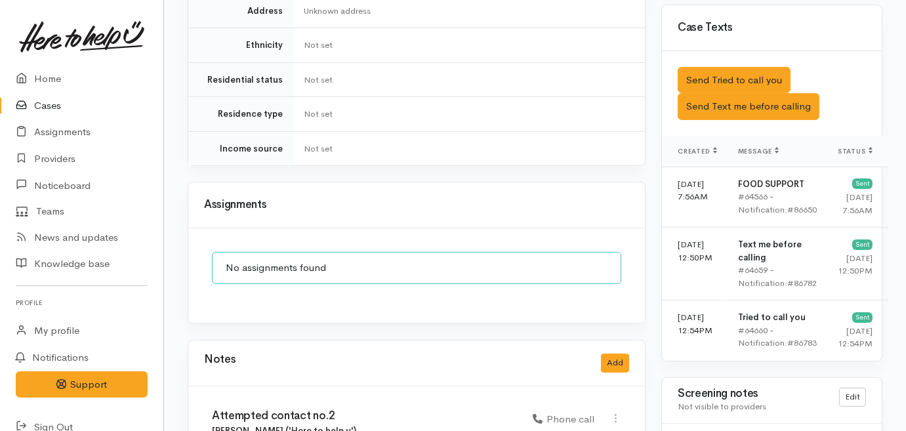
click at [45, 102] on link "Cases" at bounding box center [81, 105] width 163 height 27
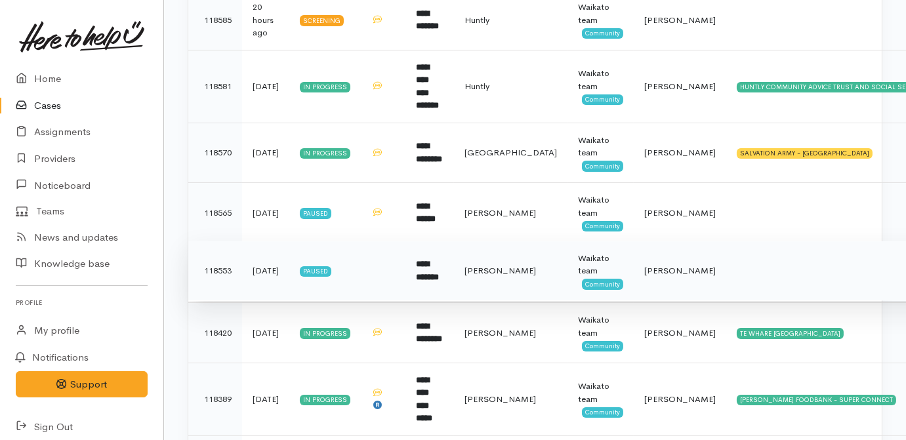
scroll to position [477, 0]
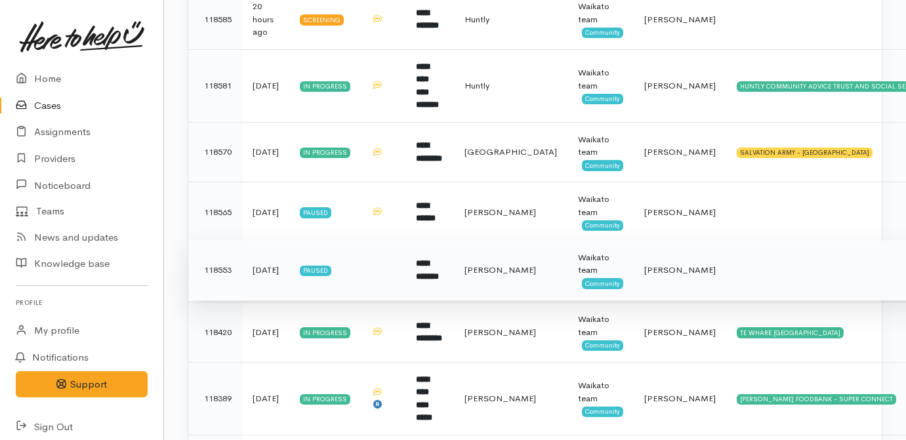
click at [430, 259] on b "**********" at bounding box center [427, 270] width 23 height 22
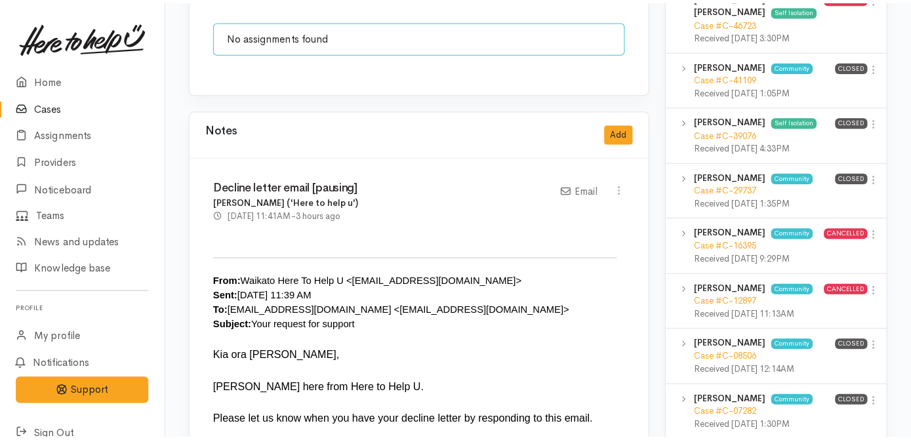
scroll to position [1073, 0]
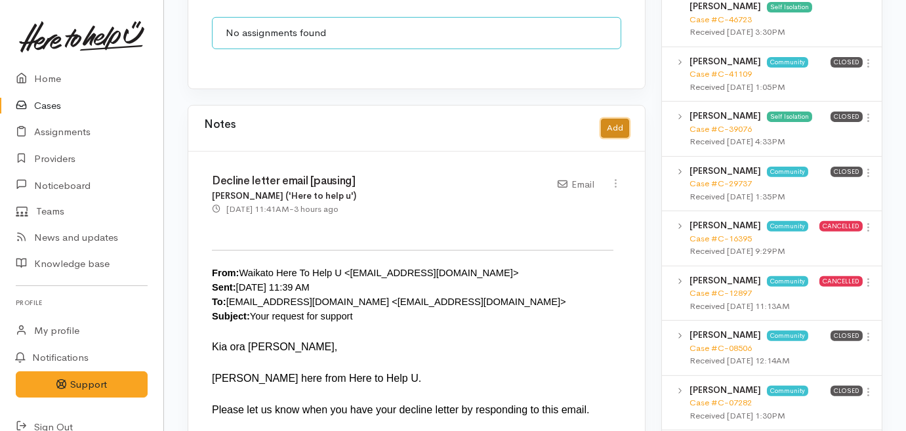
click at [613, 119] on button "Add" at bounding box center [615, 128] width 28 height 19
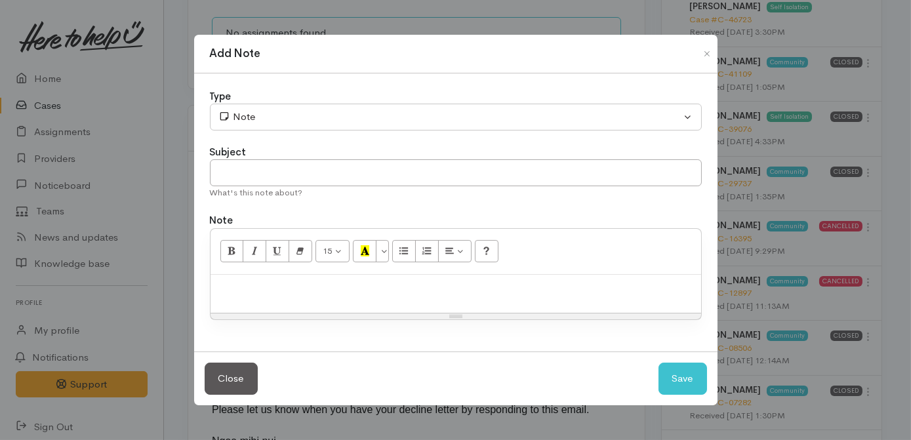
click at [355, 289] on p at bounding box center [456, 288] width 478 height 15
paste div
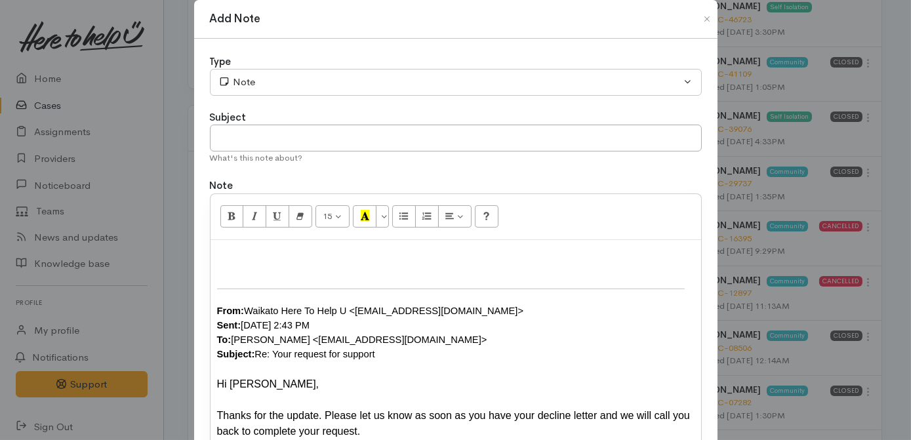
scroll to position [0, 0]
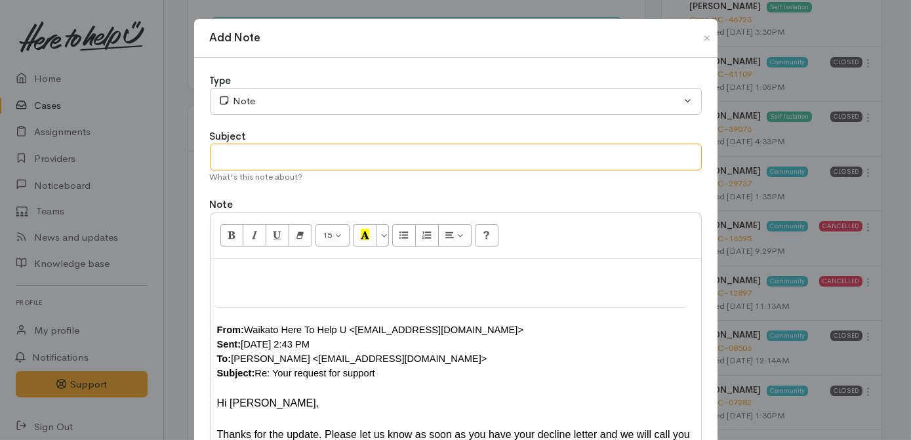
click at [296, 159] on input "text" at bounding box center [456, 157] width 492 height 27
type input "Decline letter update from client"
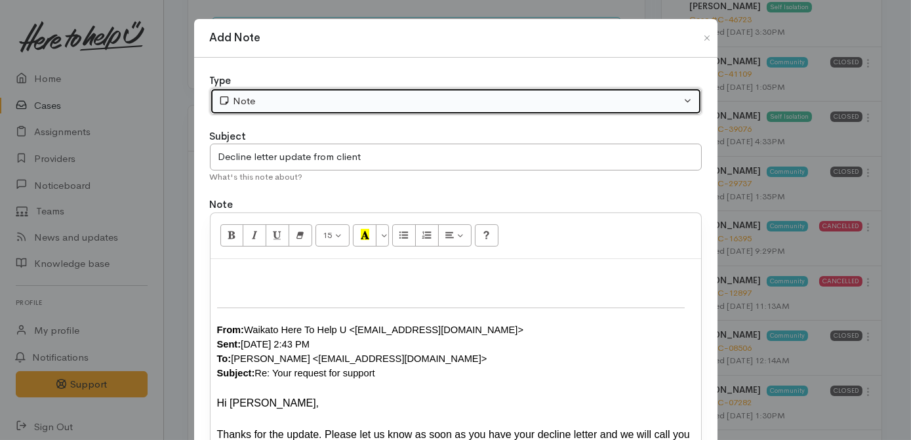
click at [253, 94] on div "Note" at bounding box center [449, 101] width 463 height 15
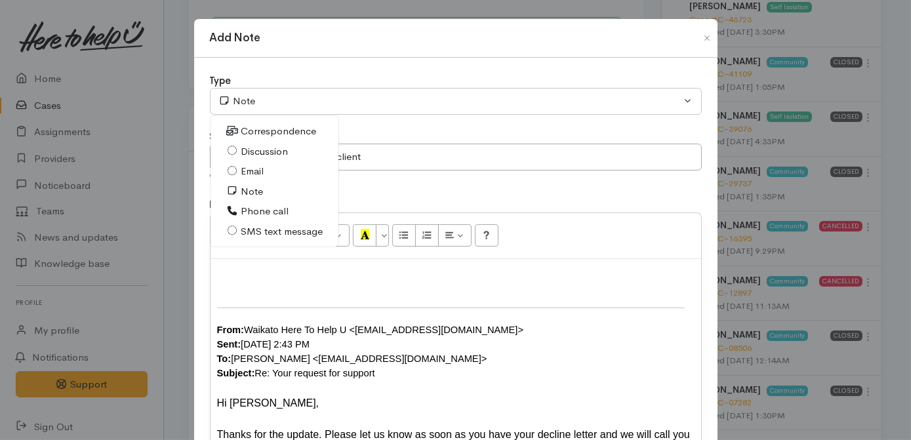
click at [255, 174] on span "Email" at bounding box center [252, 171] width 23 height 15
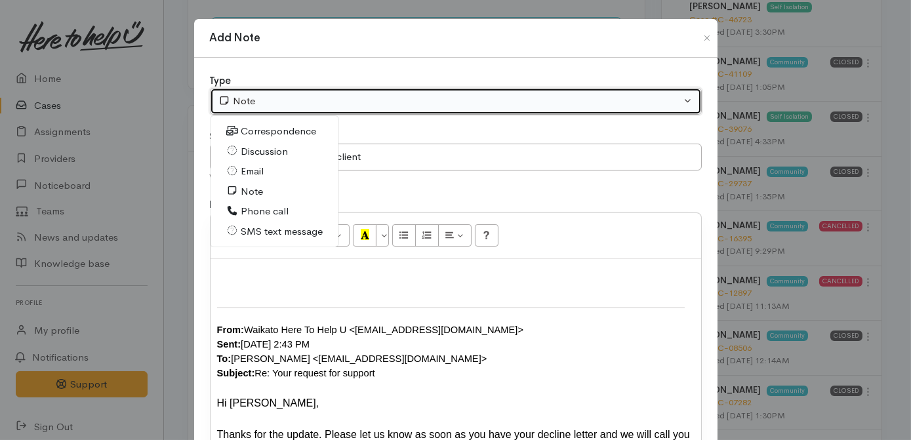
select select "2"
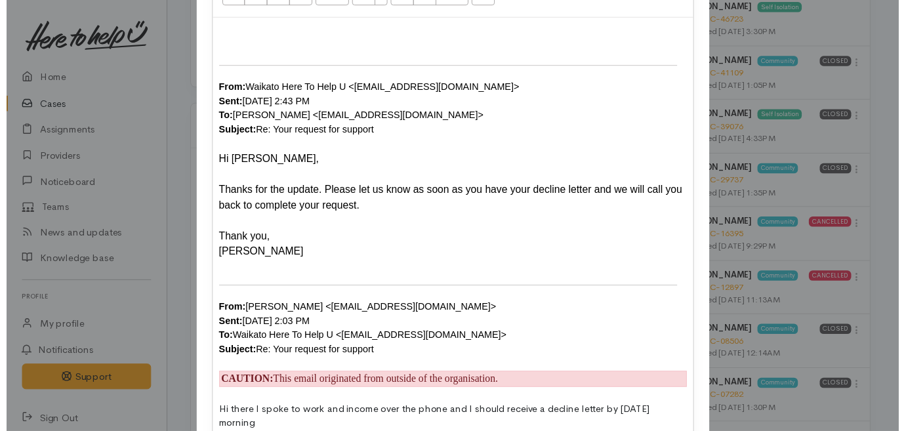
scroll to position [355, 0]
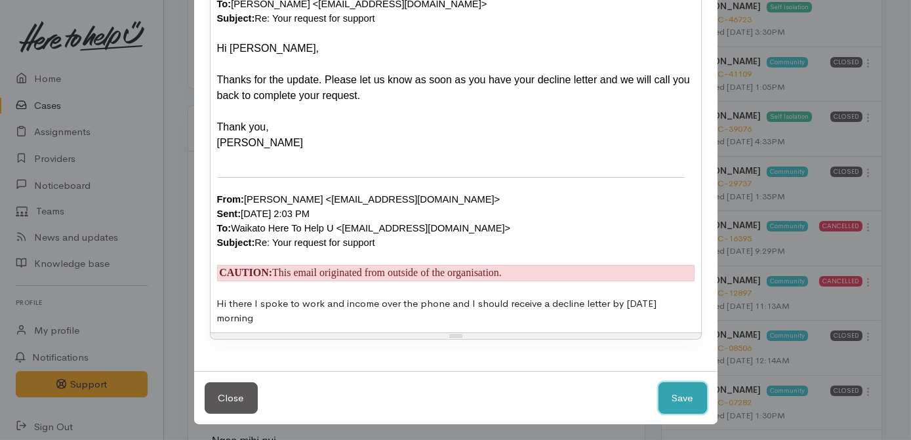
click at [684, 405] on button "Save" at bounding box center [683, 398] width 49 height 32
select select "1"
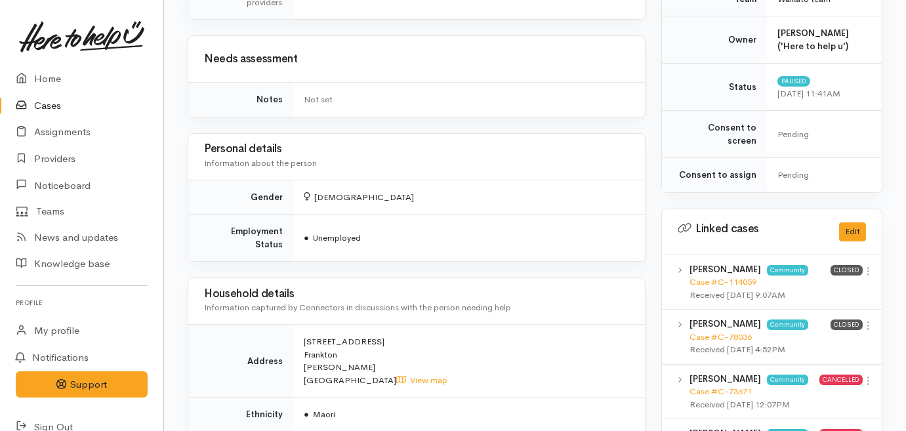
scroll to position [178, 0]
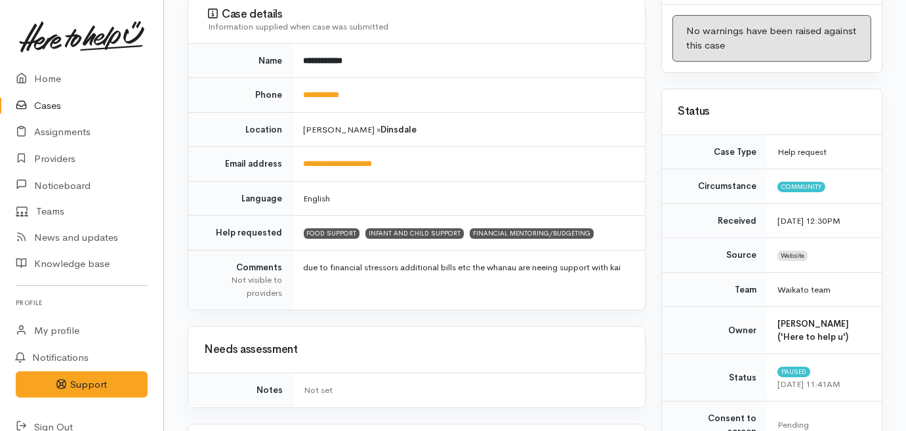
click at [45, 105] on link "Cases" at bounding box center [81, 105] width 163 height 27
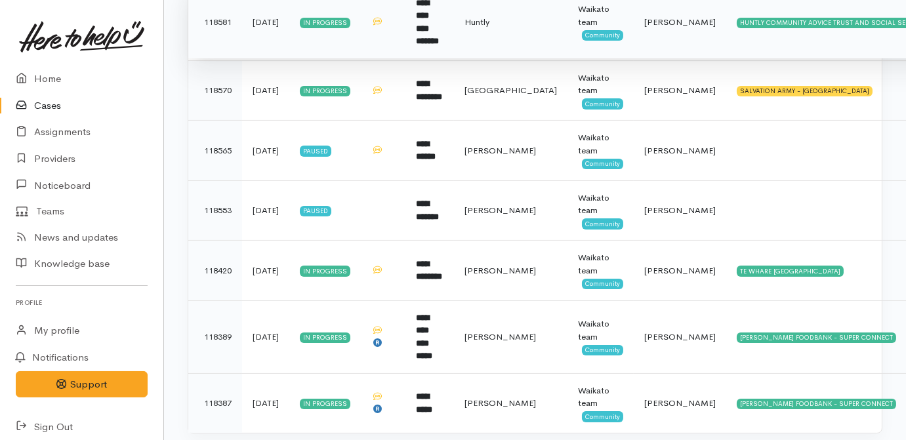
scroll to position [541, 0]
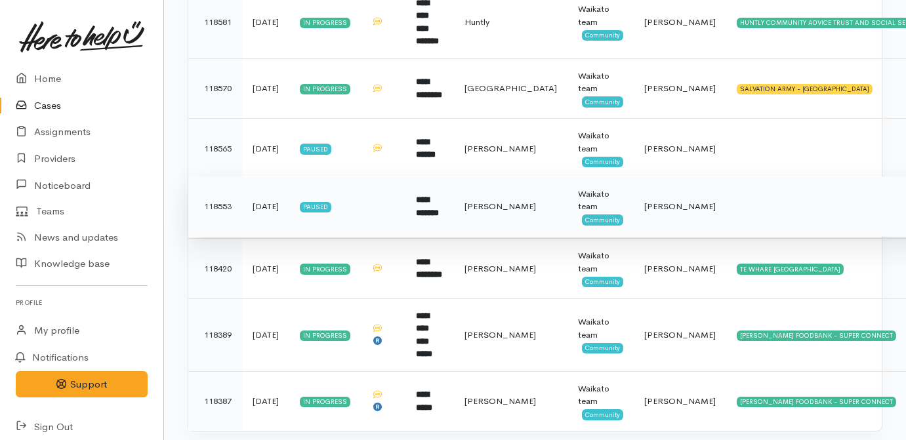
drag, startPoint x: 394, startPoint y: 205, endPoint x: 386, endPoint y: 196, distance: 12.1
click at [394, 205] on td at bounding box center [383, 206] width 45 height 60
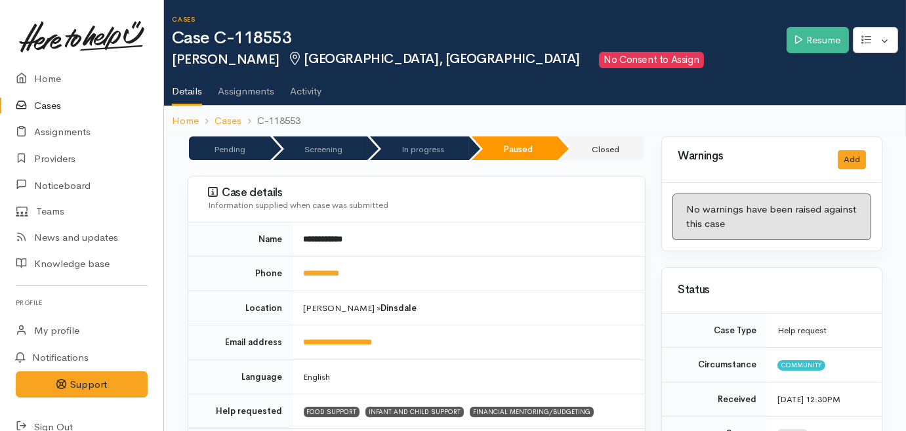
click at [37, 115] on link "Cases" at bounding box center [81, 105] width 163 height 27
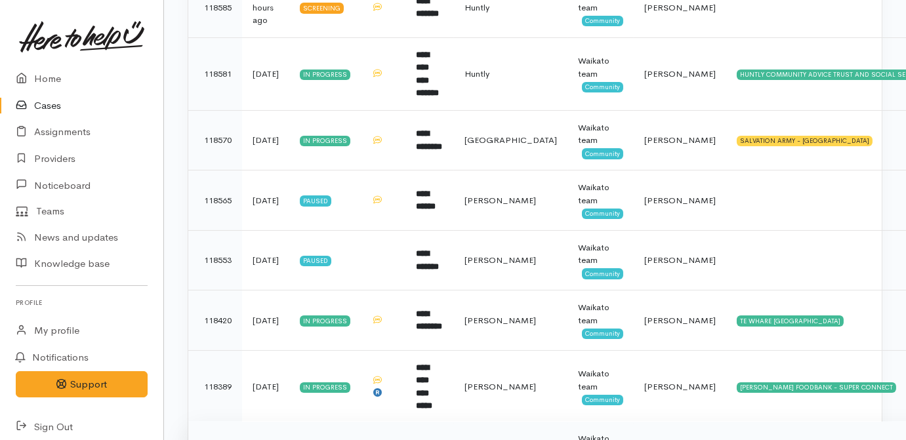
scroll to position [541, 0]
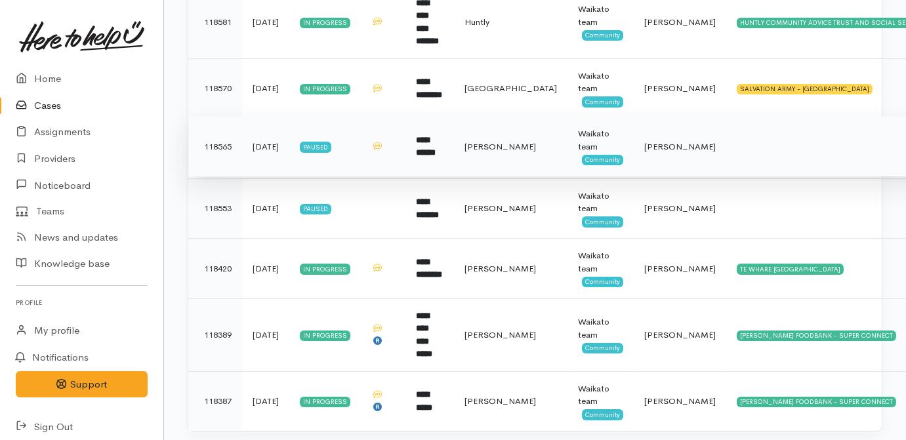
click at [431, 136] on b "**********" at bounding box center [426, 147] width 20 height 22
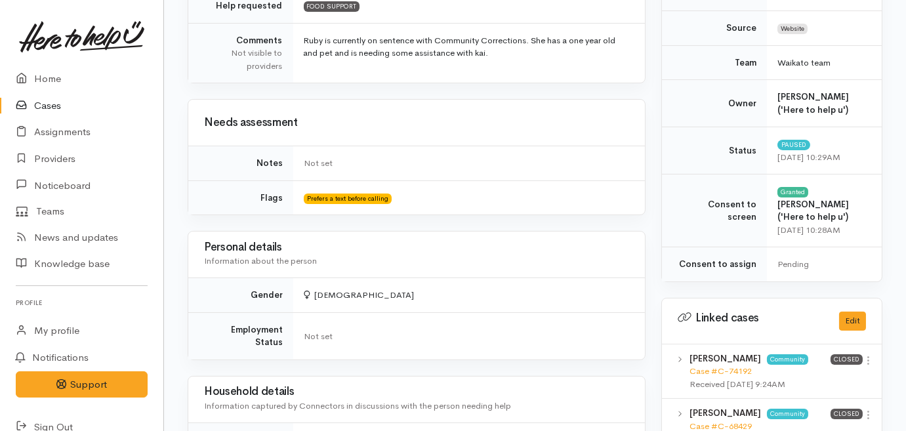
scroll to position [477, 0]
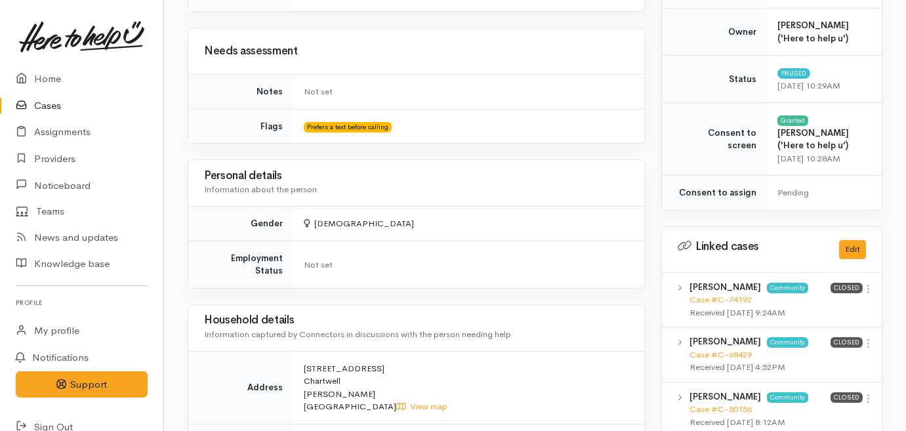
click at [48, 101] on link "Cases" at bounding box center [81, 105] width 163 height 27
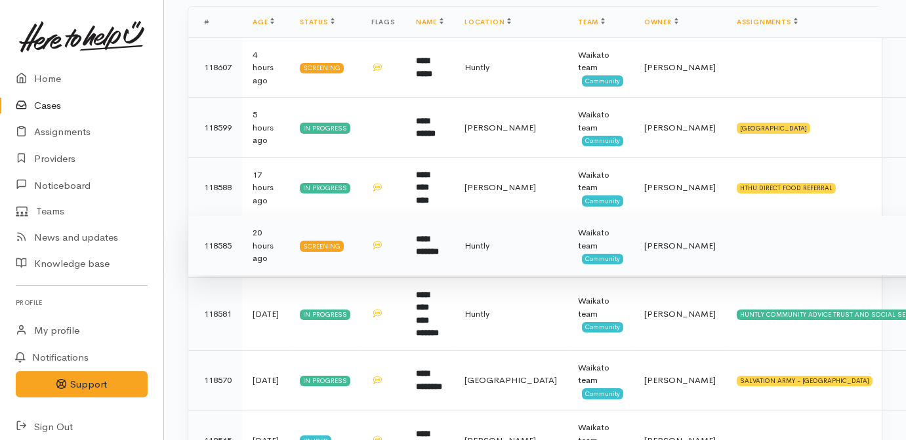
scroll to position [238, 0]
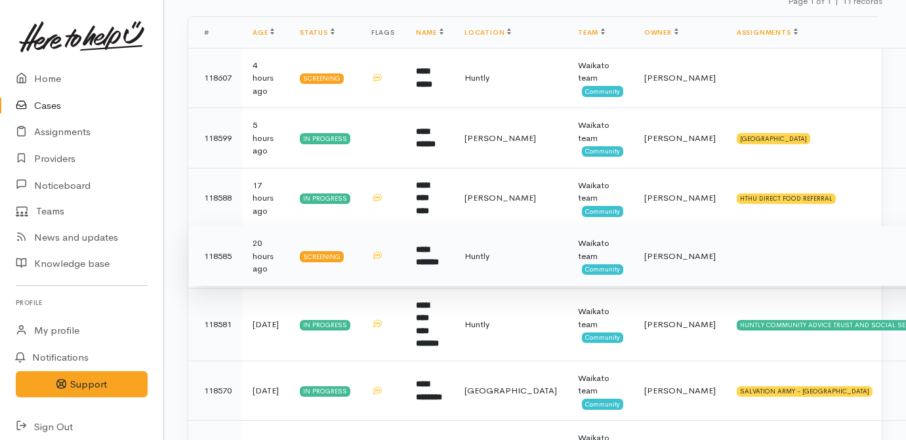
click at [430, 255] on b "**********" at bounding box center [427, 256] width 23 height 22
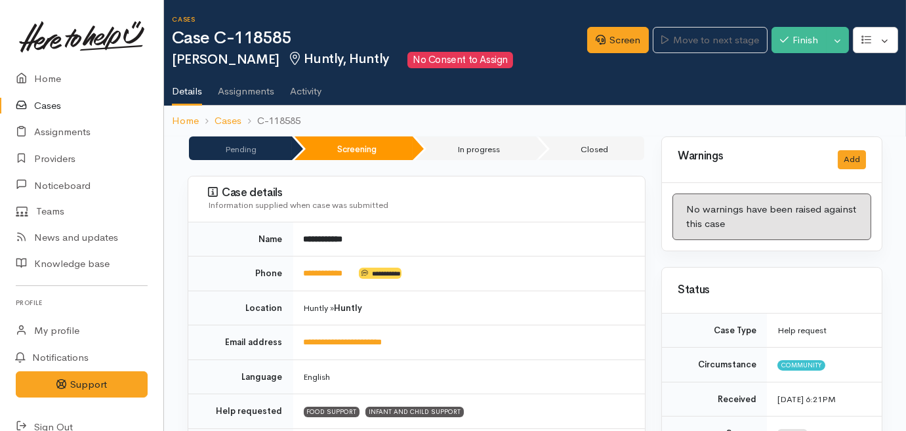
click at [24, 102] on icon at bounding box center [25, 106] width 18 height 16
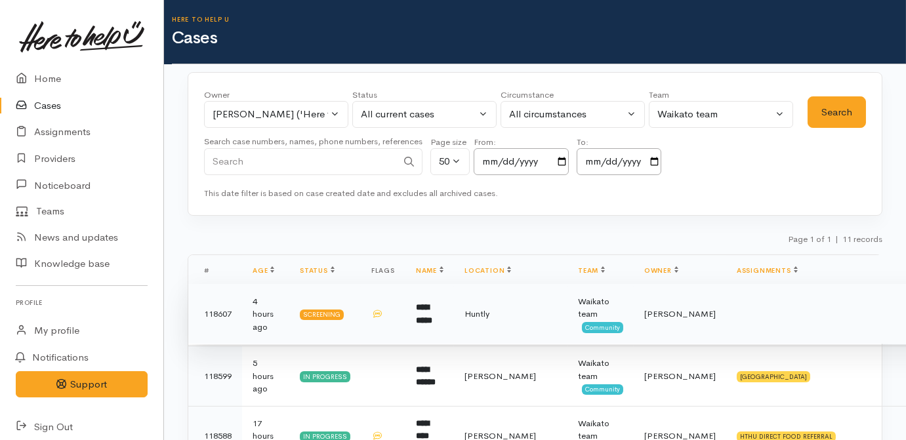
click at [430, 309] on b "**********" at bounding box center [424, 314] width 16 height 22
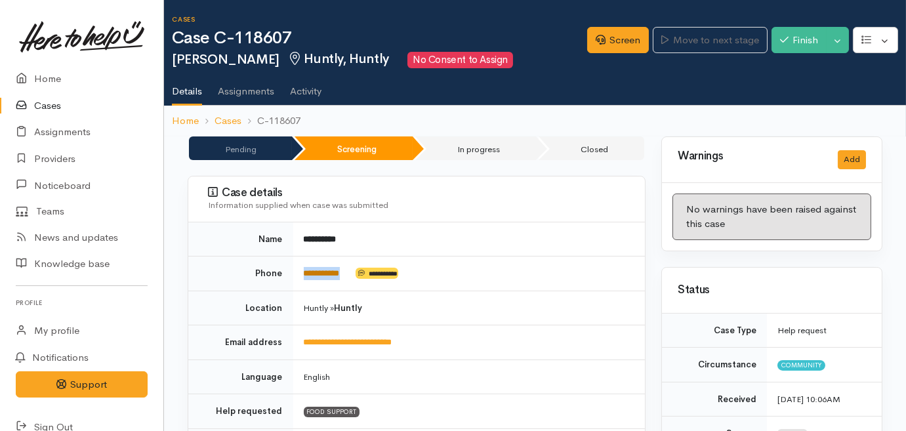
drag, startPoint x: 353, startPoint y: 276, endPoint x: 304, endPoint y: 275, distance: 49.2
click at [304, 275] on td "**********" at bounding box center [469, 273] width 352 height 35
copy td "**********"
click at [615, 43] on link "Screen" at bounding box center [618, 40] width 62 height 27
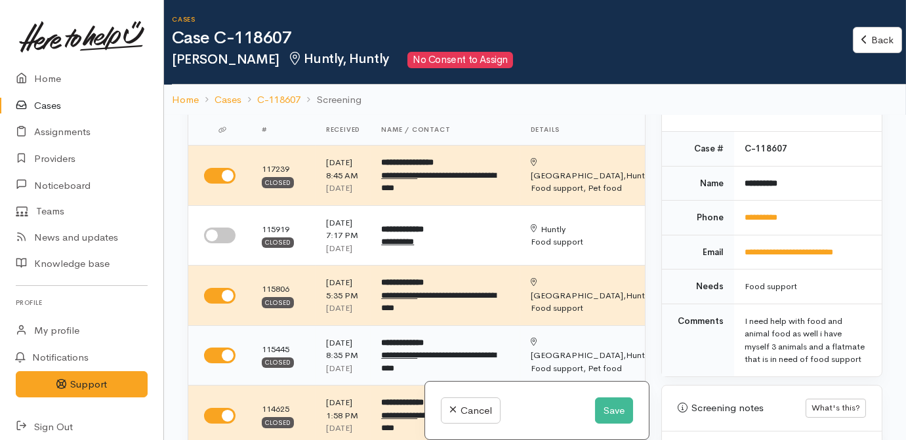
scroll to position [119, 0]
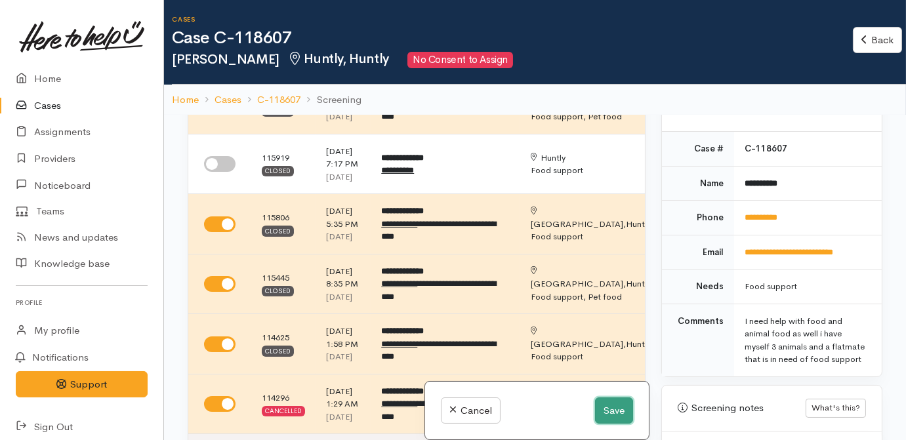
click at [608, 407] on button "Save" at bounding box center [614, 411] width 38 height 27
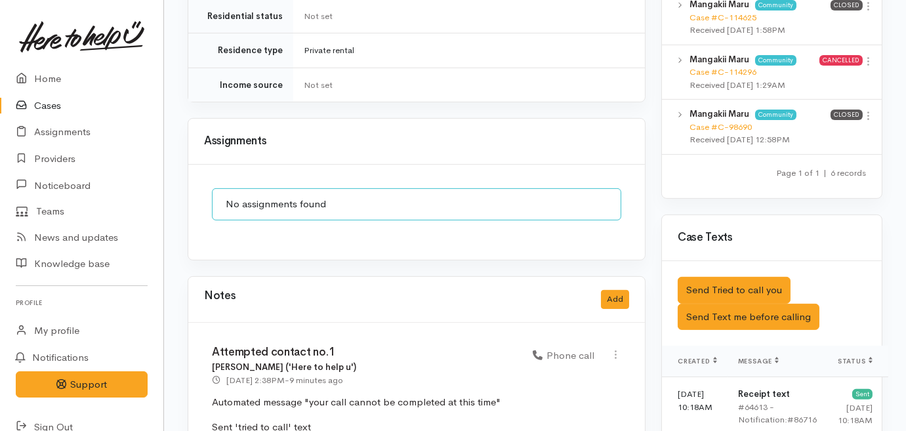
scroll to position [1133, 0]
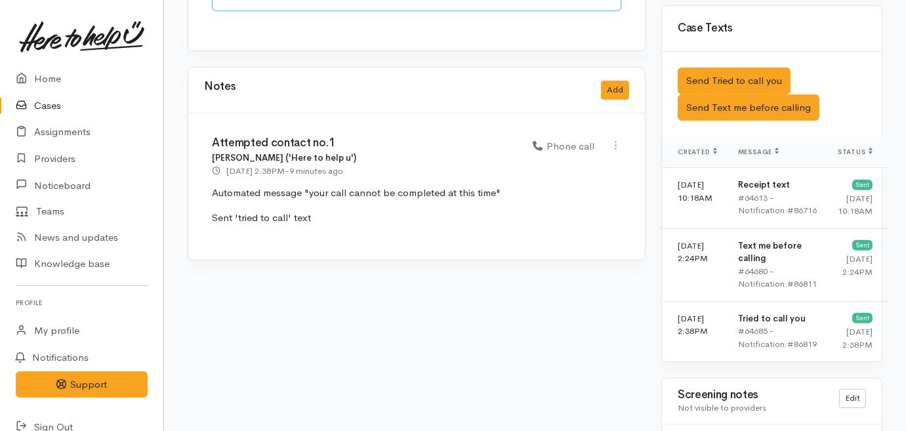
drag, startPoint x: 514, startPoint y: 178, endPoint x: 194, endPoint y: 123, distance: 324.7
click at [194, 123] on div "Attempted contact no.1 [PERSON_NAME] ('Here to help u') [DATE] 2:38PM - 9 minut…" at bounding box center [416, 186] width 457 height 146
drag, startPoint x: 194, startPoint y: 123, endPoint x: 272, endPoint y: 140, distance: 79.1
copy div "Attempted contact no.1 Sarah Guinness ('Here to help u') 6 Oct 2025 2:38PM - 9 …"
click at [616, 81] on button "Add" at bounding box center [615, 90] width 28 height 19
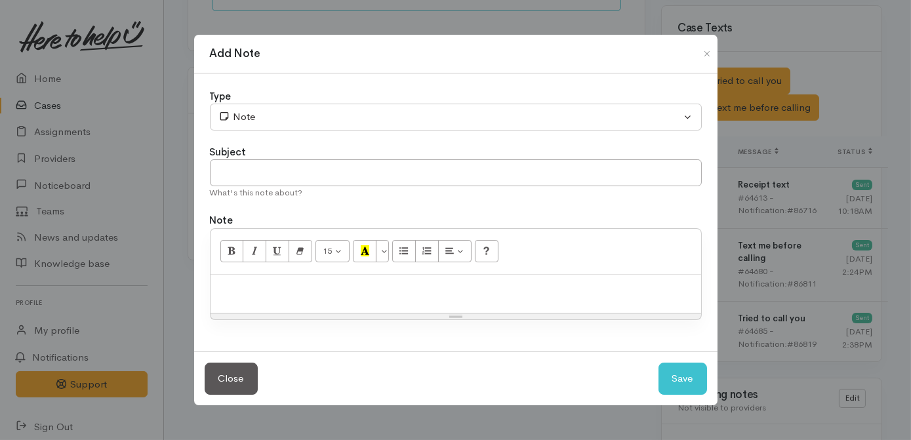
click at [449, 295] on p at bounding box center [456, 288] width 478 height 15
paste div
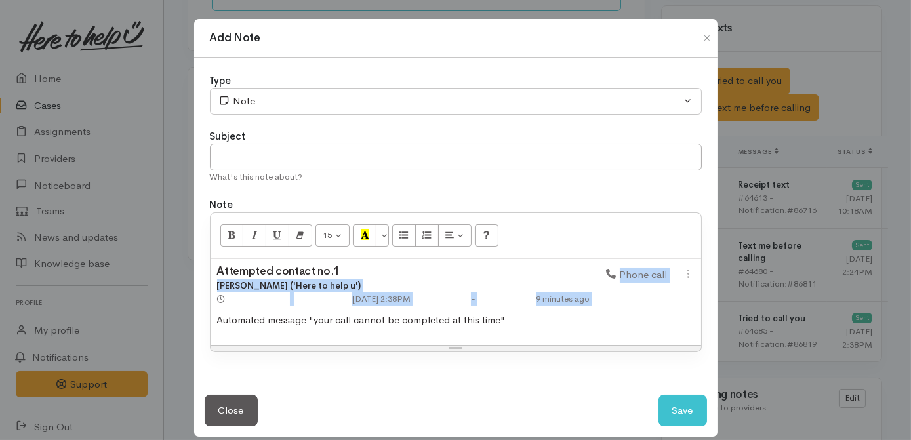
drag, startPoint x: 213, startPoint y: 321, endPoint x: 201, endPoint y: 275, distance: 46.9
click at [197, 279] on div "Type Correspondence Discussion Email Note Phone call SMS text message Note Subj…" at bounding box center [455, 221] width 523 height 326
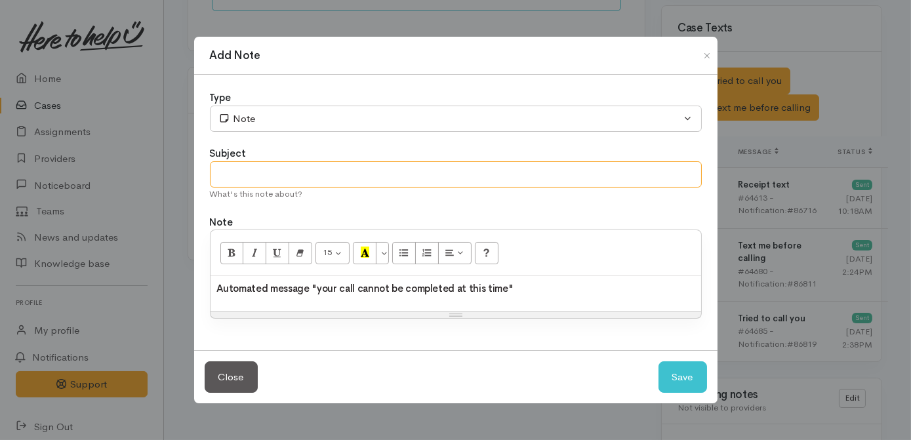
click at [318, 164] on input "text" at bounding box center [456, 174] width 492 height 27
paste input "Attempted contact no.1"
type input "Attempted contact no.1"
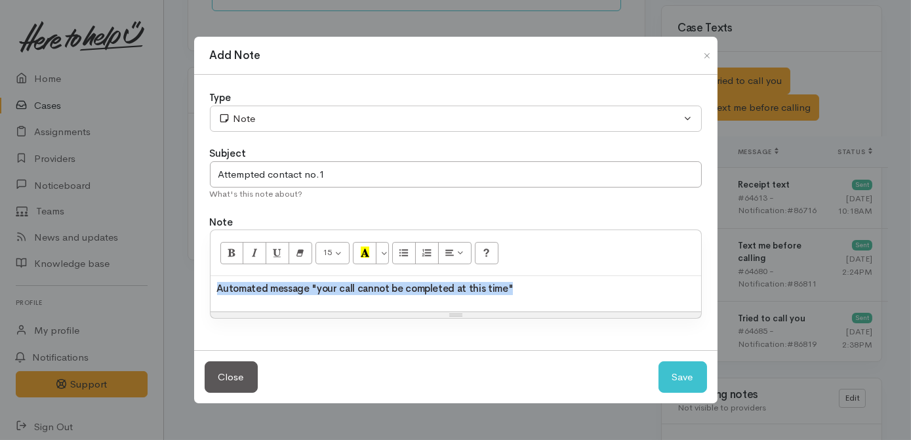
drag, startPoint x: 70, startPoint y: 283, endPoint x: 33, endPoint y: 281, distance: 36.8
click at [35, 282] on div "Add Note Type Correspondence Discussion Email Note Phone call SMS text message …" at bounding box center [455, 220] width 911 height 440
click at [510, 276] on div "Automated message "your call cannot be completed at this time"" at bounding box center [456, 293] width 491 height 35
click at [518, 276] on div "Automated message "your call cannot be completed at this time"" at bounding box center [456, 293] width 491 height 35
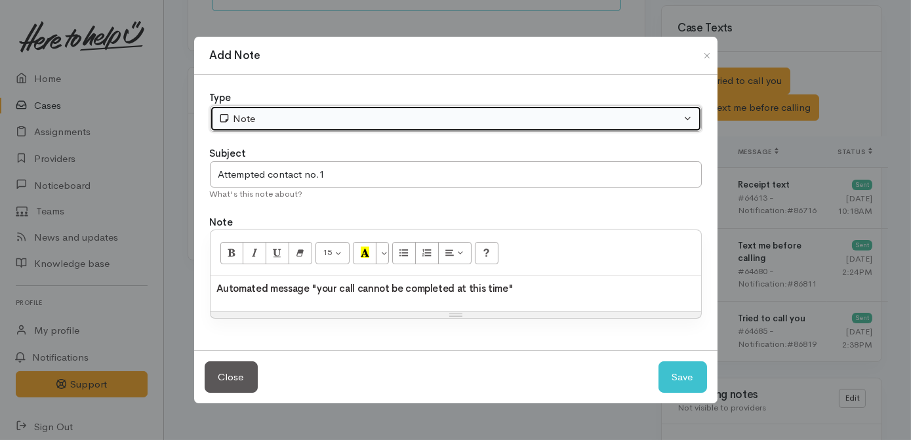
click at [349, 112] on div "Note" at bounding box center [449, 119] width 463 height 15
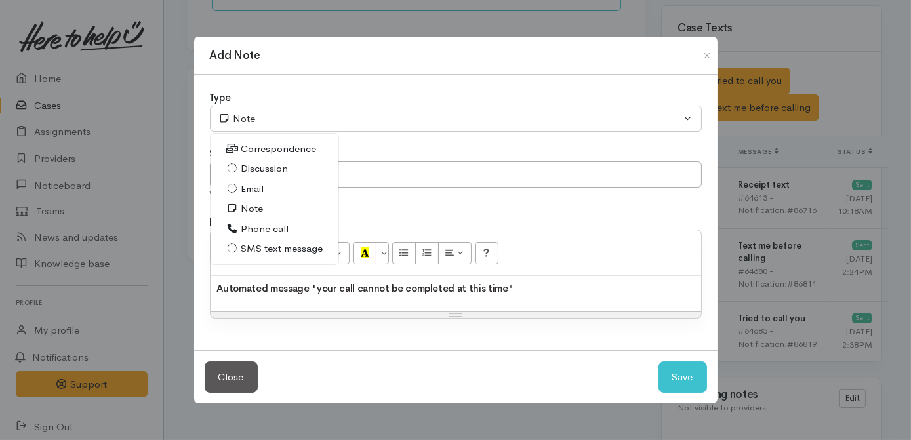
click at [277, 226] on span "Phone call" at bounding box center [265, 229] width 48 height 15
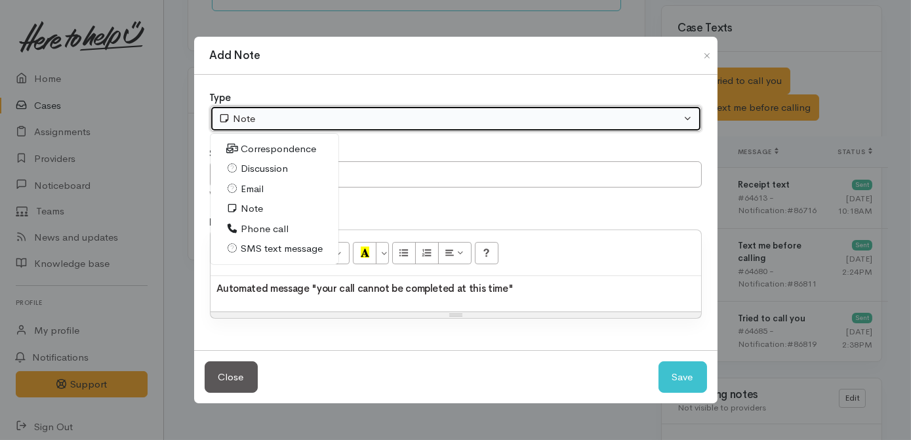
select select "3"
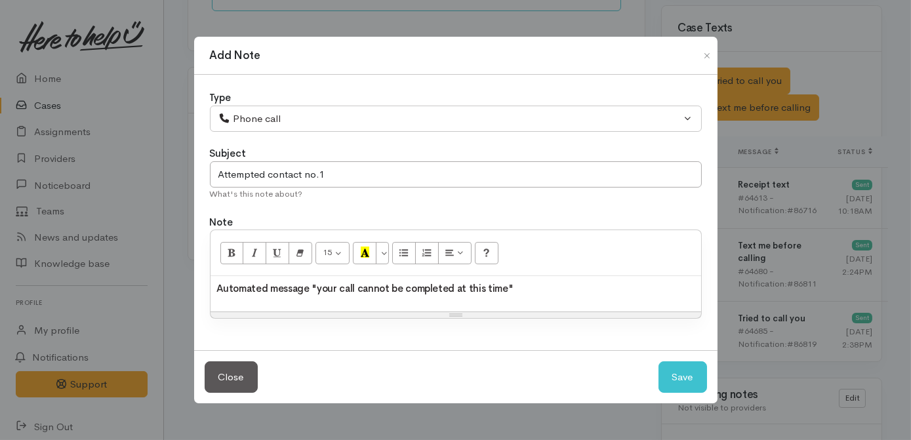
click at [557, 287] on h3 "Automated message "your call cannot be completed at this time"" at bounding box center [456, 289] width 478 height 12
click at [679, 382] on button "Save" at bounding box center [683, 377] width 49 height 32
select select "1"
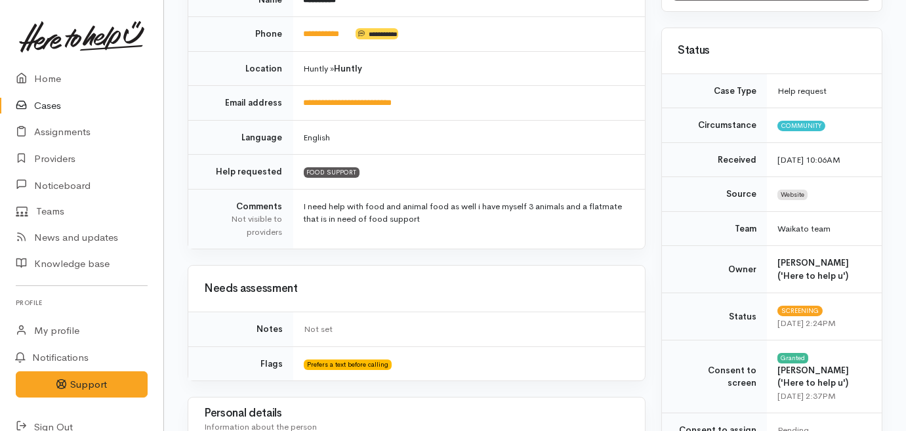
scroll to position [238, 0]
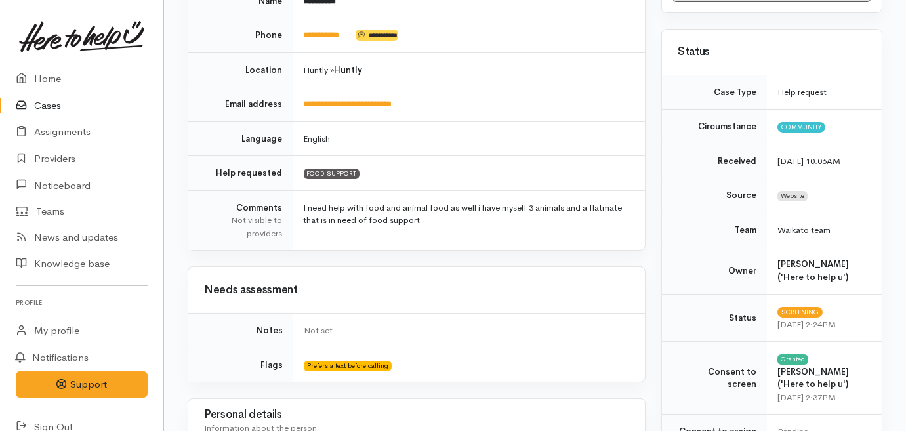
click at [49, 105] on link "Cases" at bounding box center [81, 105] width 163 height 27
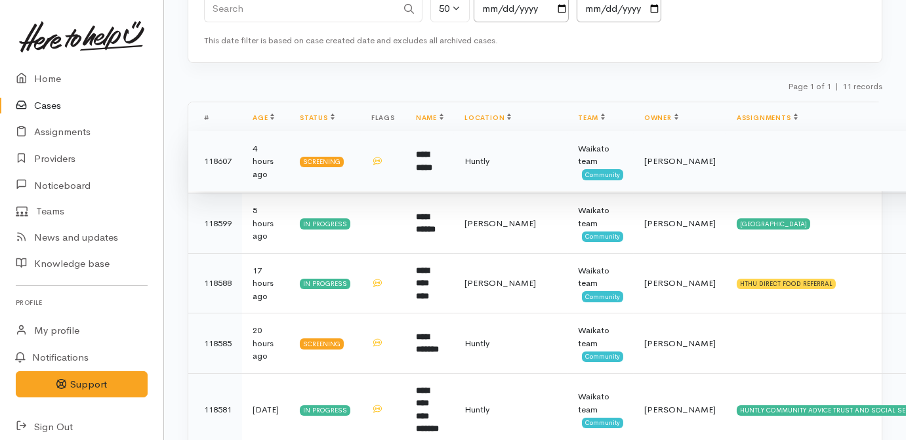
scroll to position [178, 0]
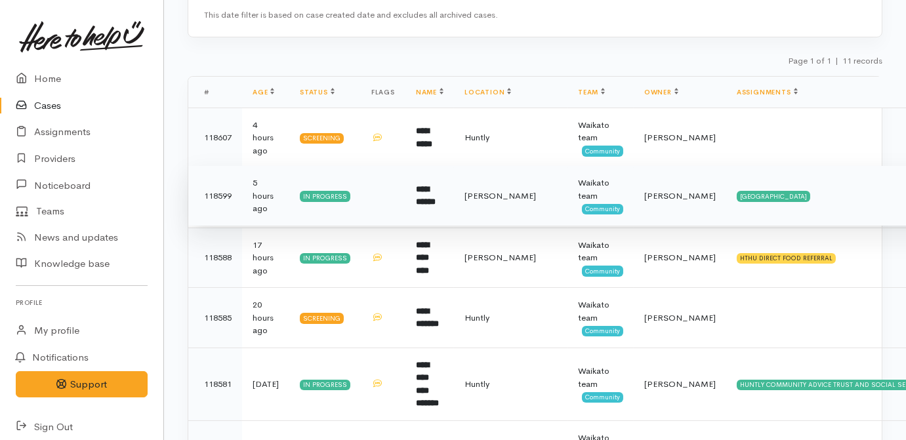
click at [375, 203] on td at bounding box center [383, 196] width 45 height 60
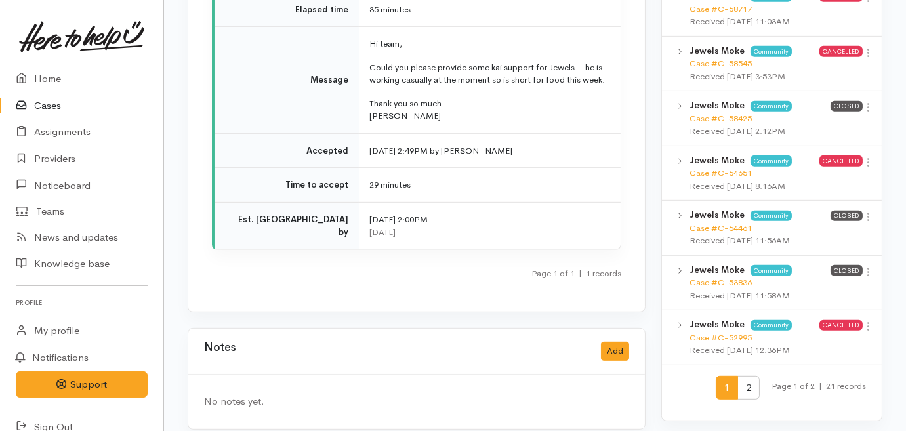
scroll to position [1371, 0]
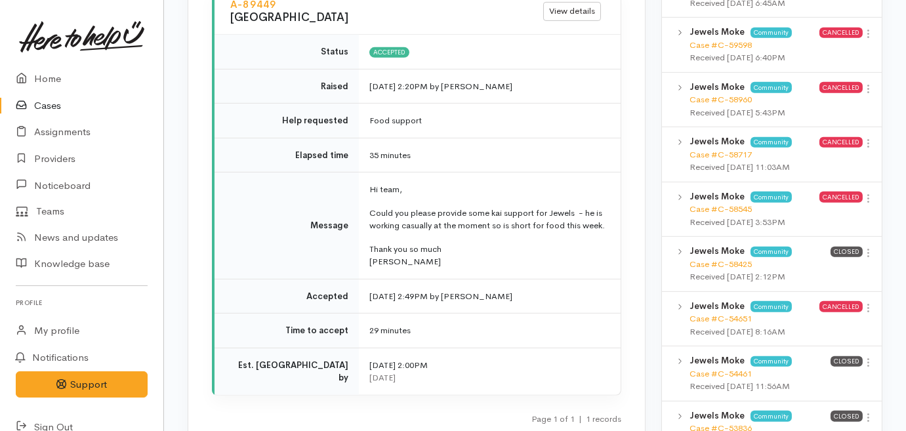
click at [37, 103] on link "Cases" at bounding box center [81, 105] width 163 height 27
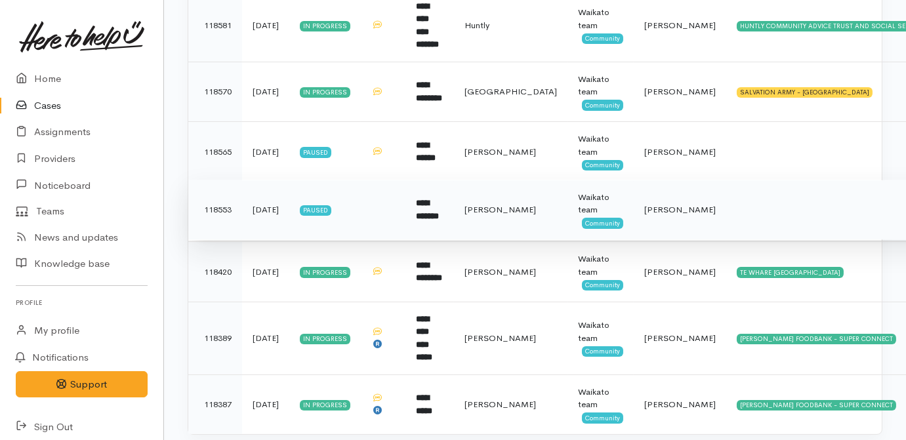
scroll to position [541, 0]
